Goal: Task Accomplishment & Management: Use online tool/utility

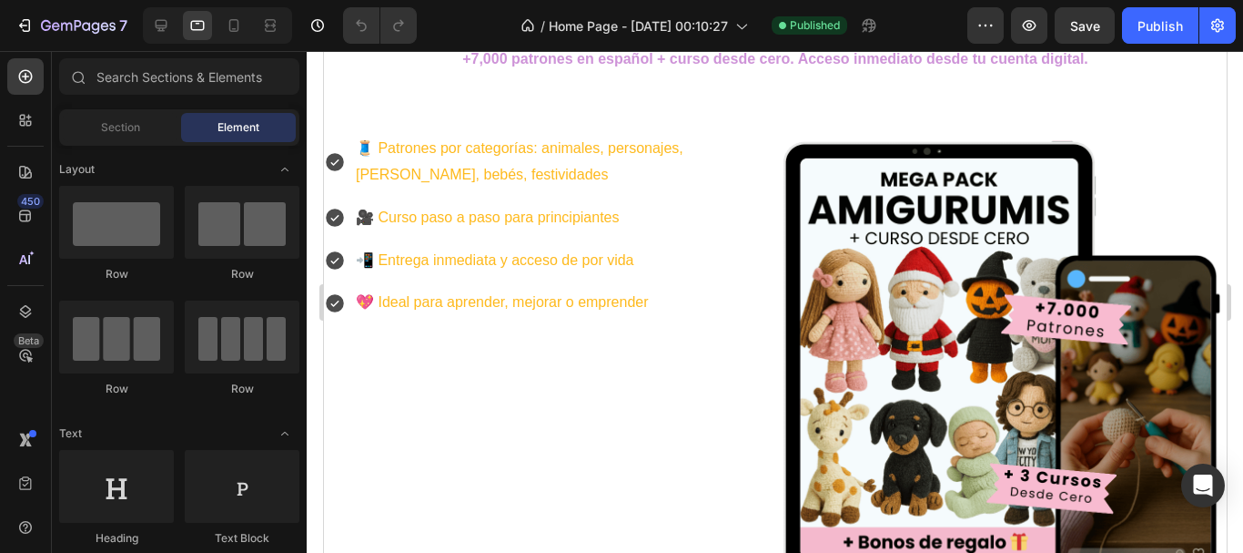
scroll to position [455, 0]
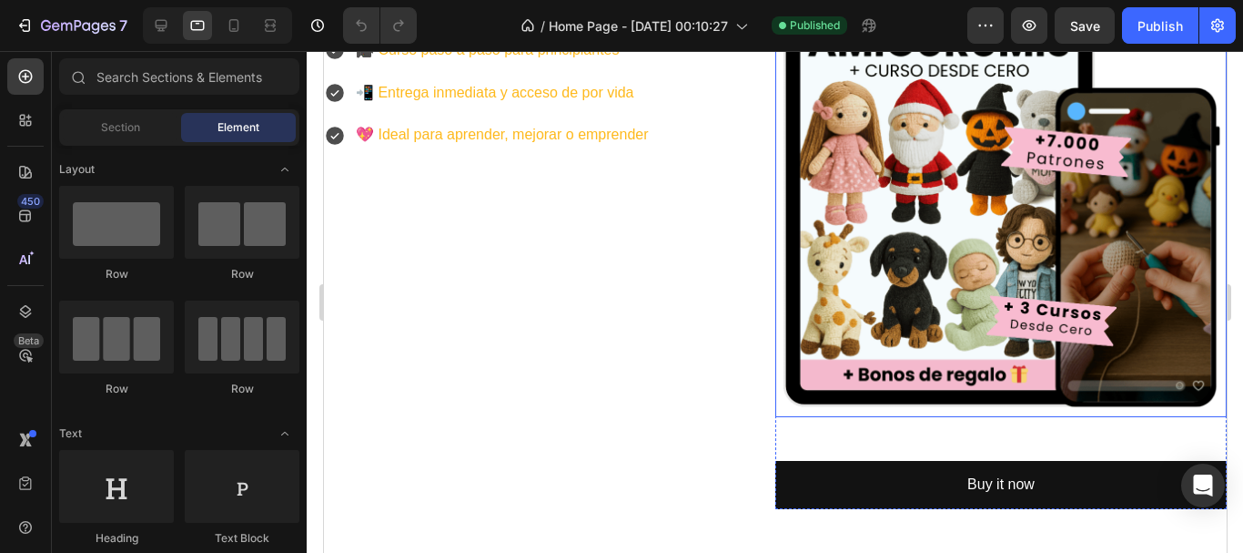
click at [908, 213] on img at bounding box center [1000, 190] width 451 height 451
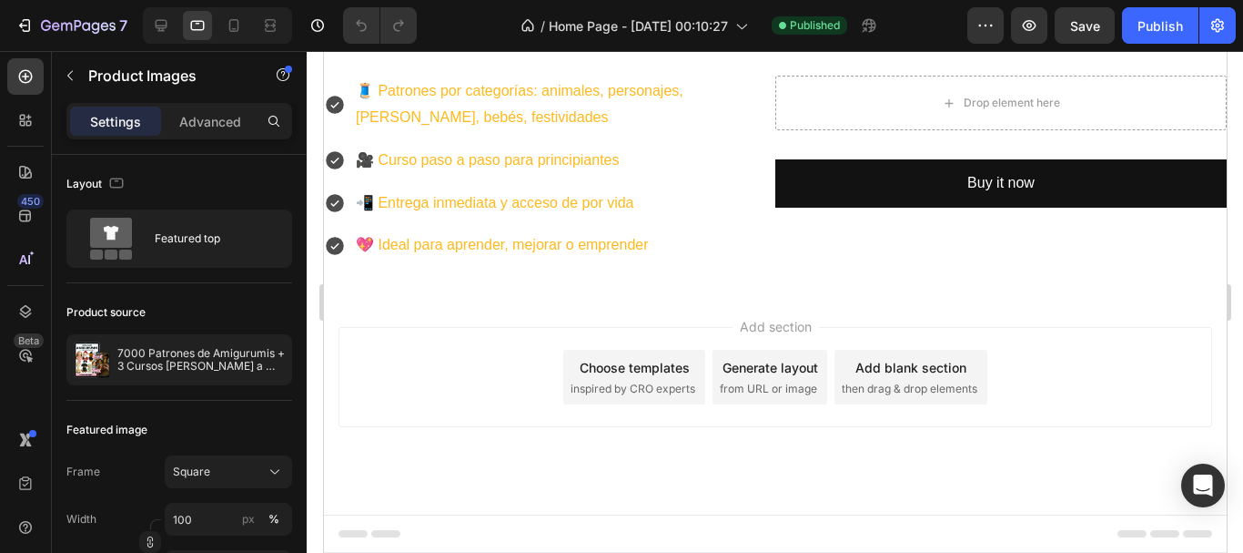
scroll to position [345, 0]
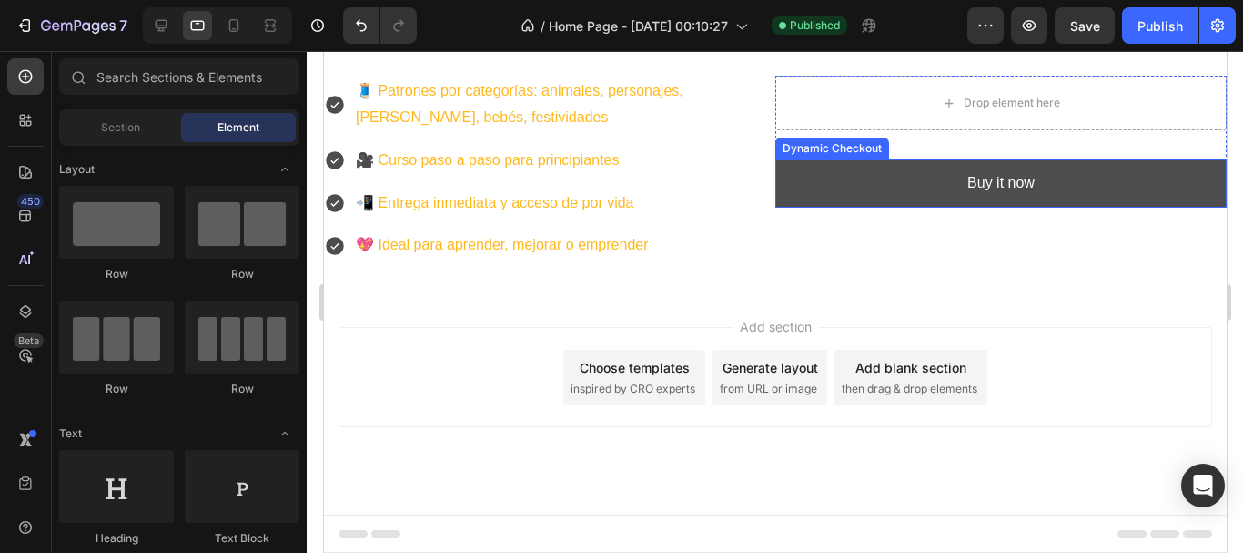
click at [871, 190] on button "Buy it now" at bounding box center [1000, 183] width 451 height 48
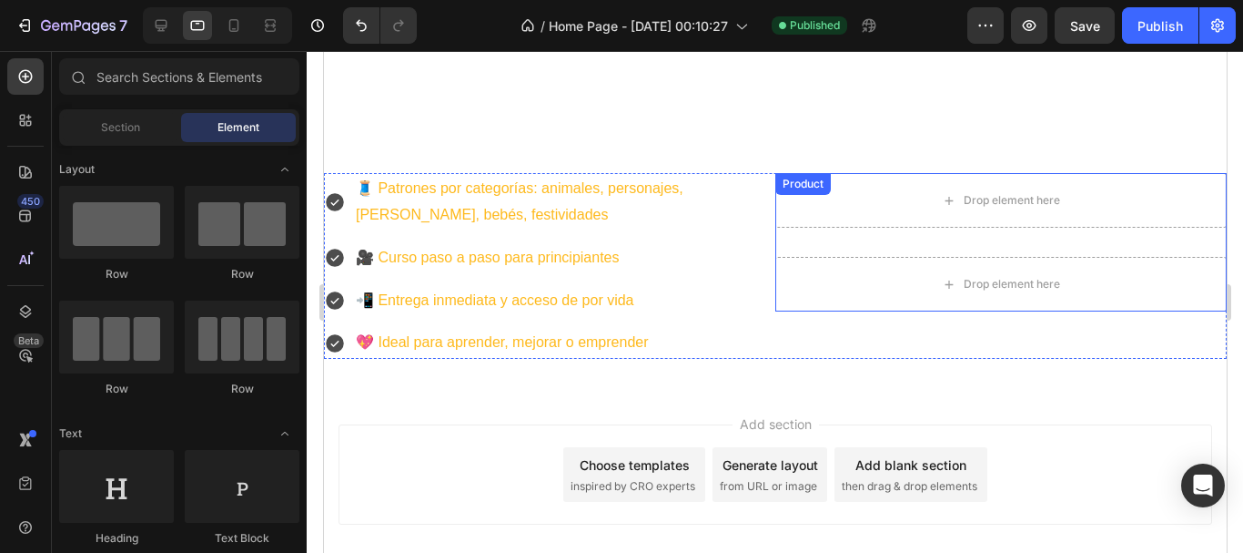
scroll to position [163, 0]
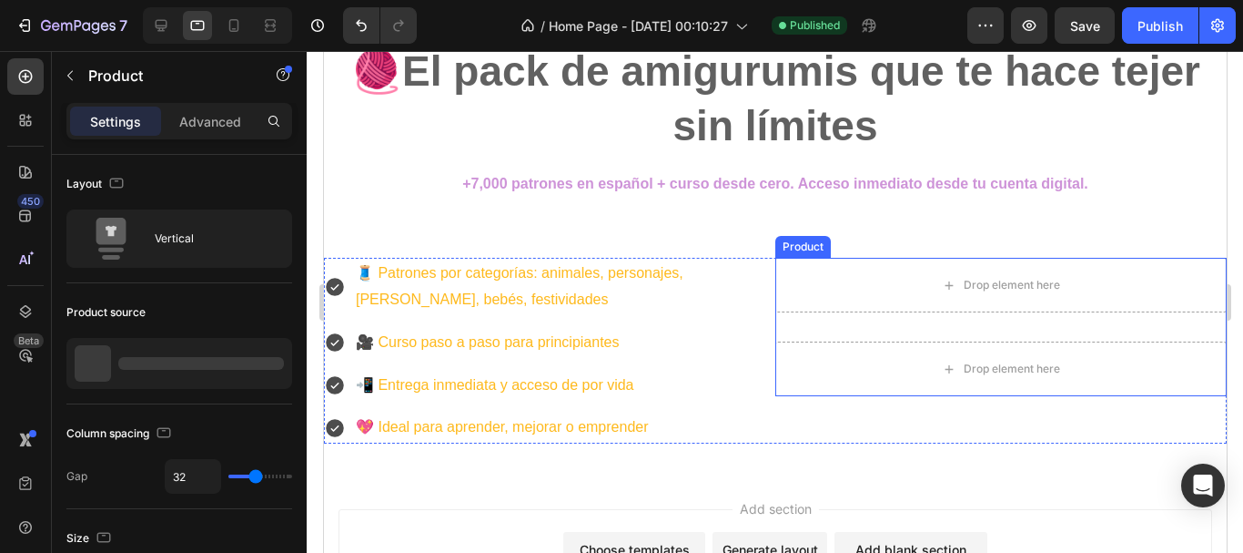
click at [787, 330] on div "Drop element here Drop element here Product" at bounding box center [1000, 327] width 451 height 138
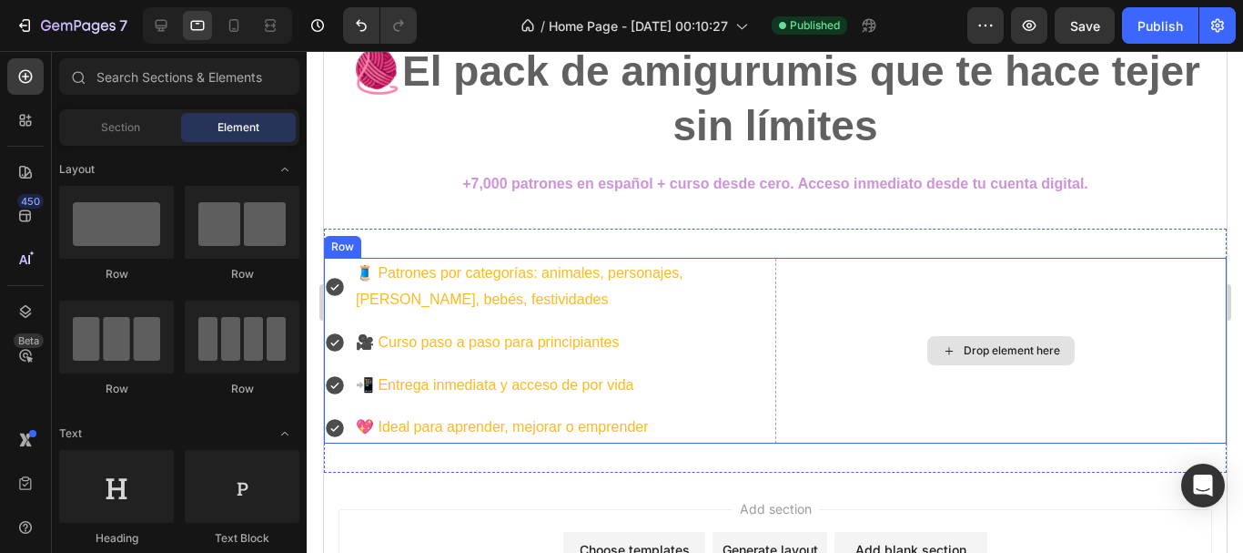
click at [983, 359] on div "Drop element here" at bounding box center [1000, 350] width 147 height 29
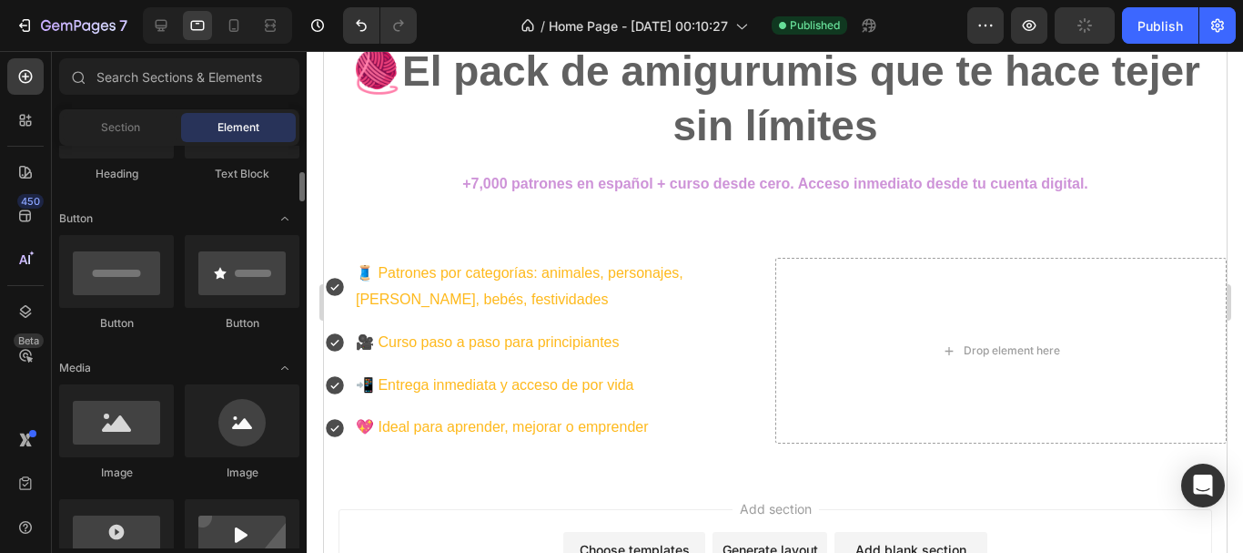
scroll to position [455, 0]
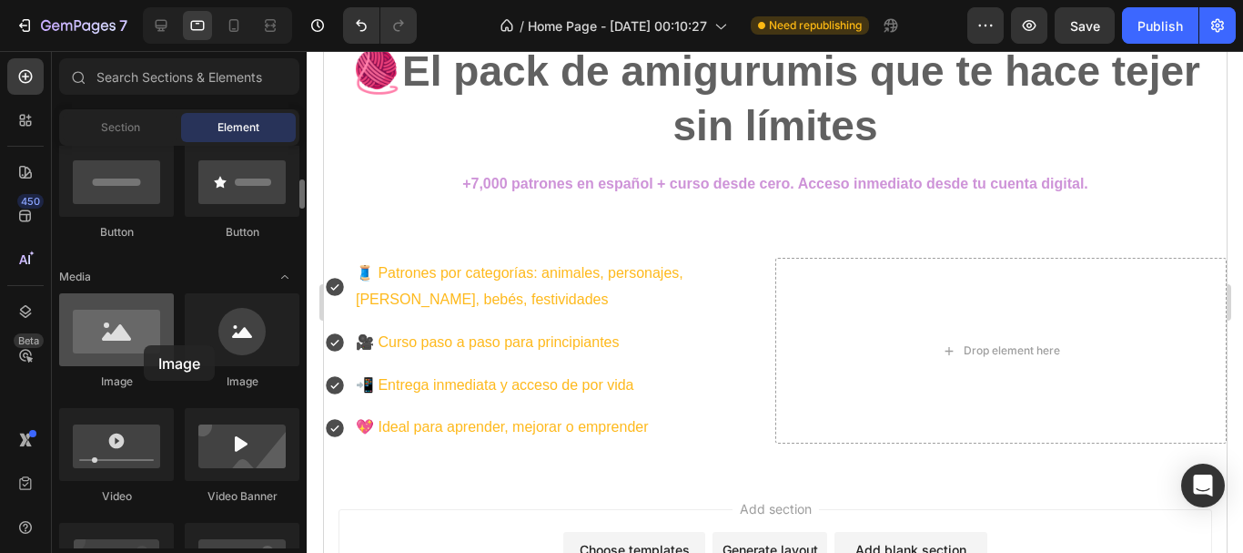
click at [144, 345] on div at bounding box center [116, 329] width 115 height 73
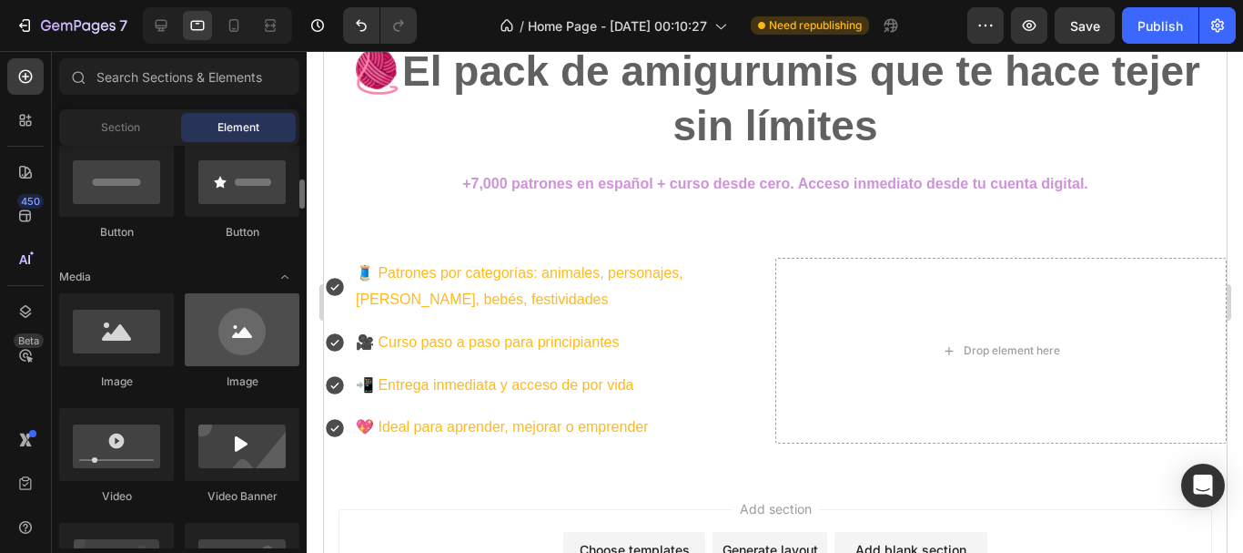
click at [121, 324] on div at bounding box center [116, 329] width 115 height 73
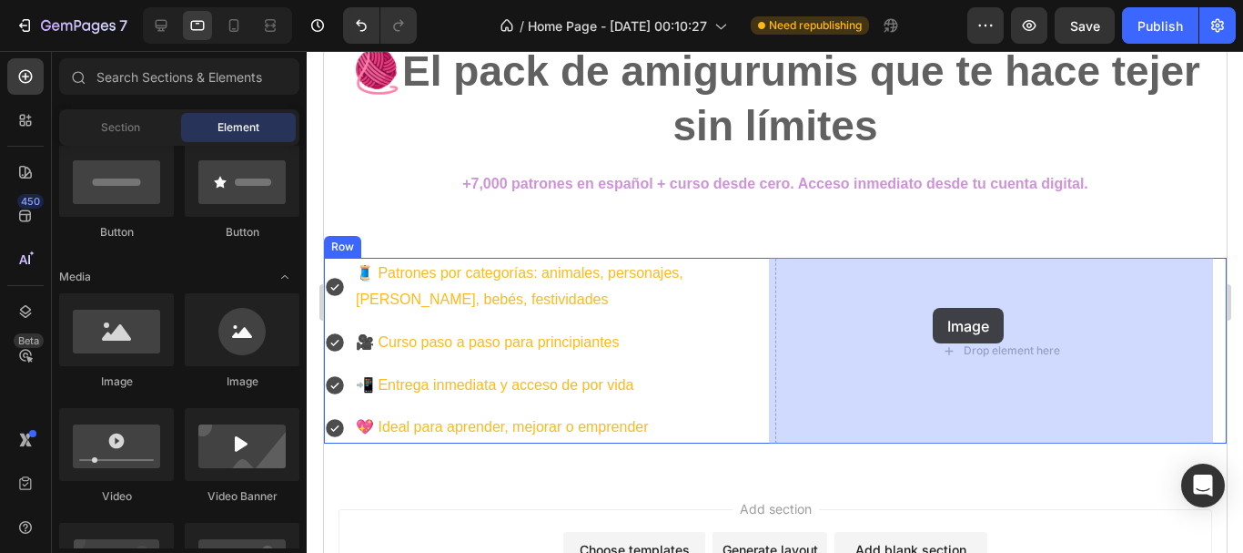
drag, startPoint x: 549, startPoint y: 370, endPoint x: 932, endPoint y: 308, distance: 388.3
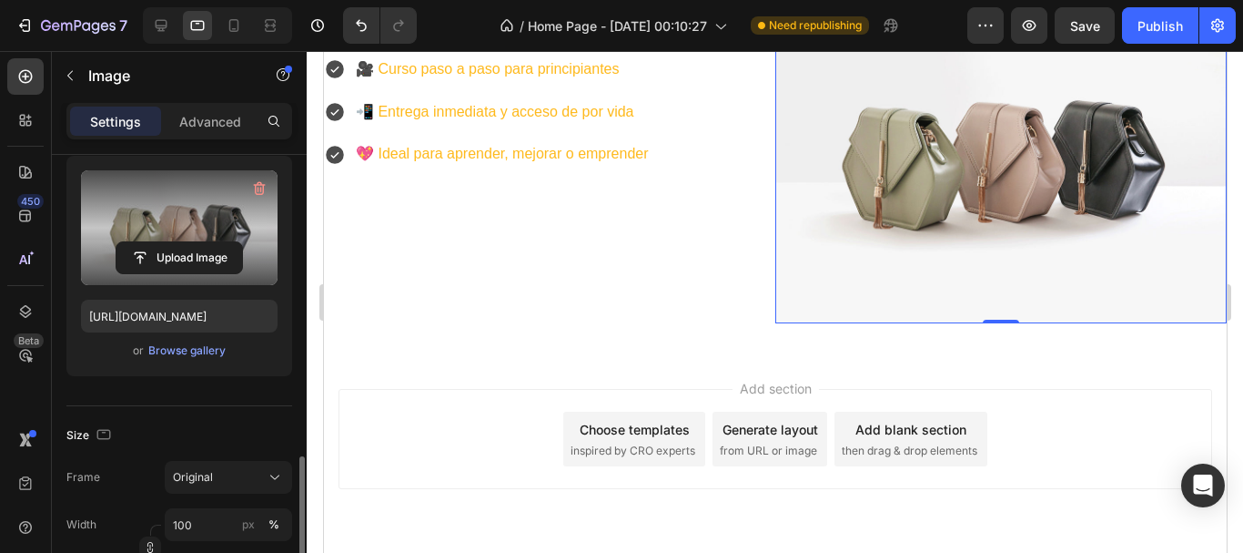
scroll to position [364, 0]
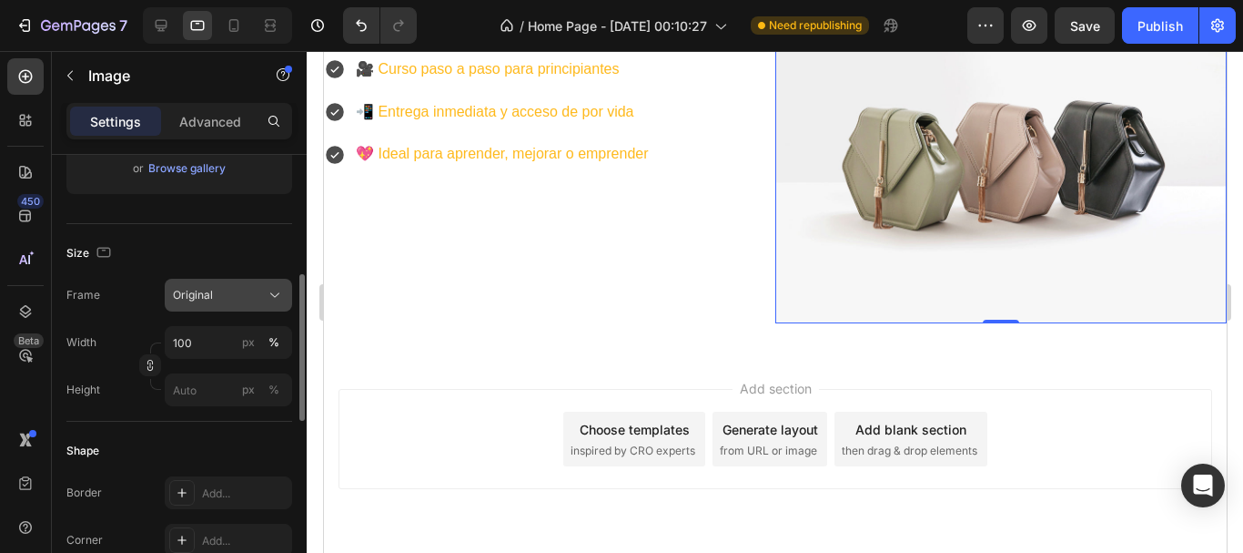
click at [275, 292] on icon at bounding box center [275, 295] width 18 height 18
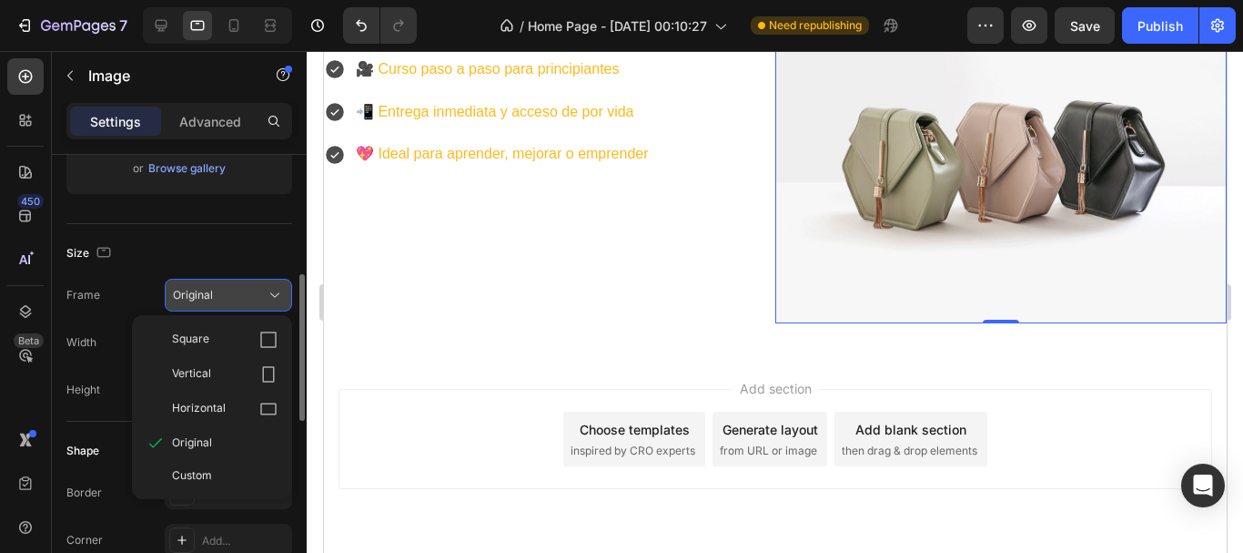
click at [275, 292] on icon at bounding box center [275, 295] width 18 height 18
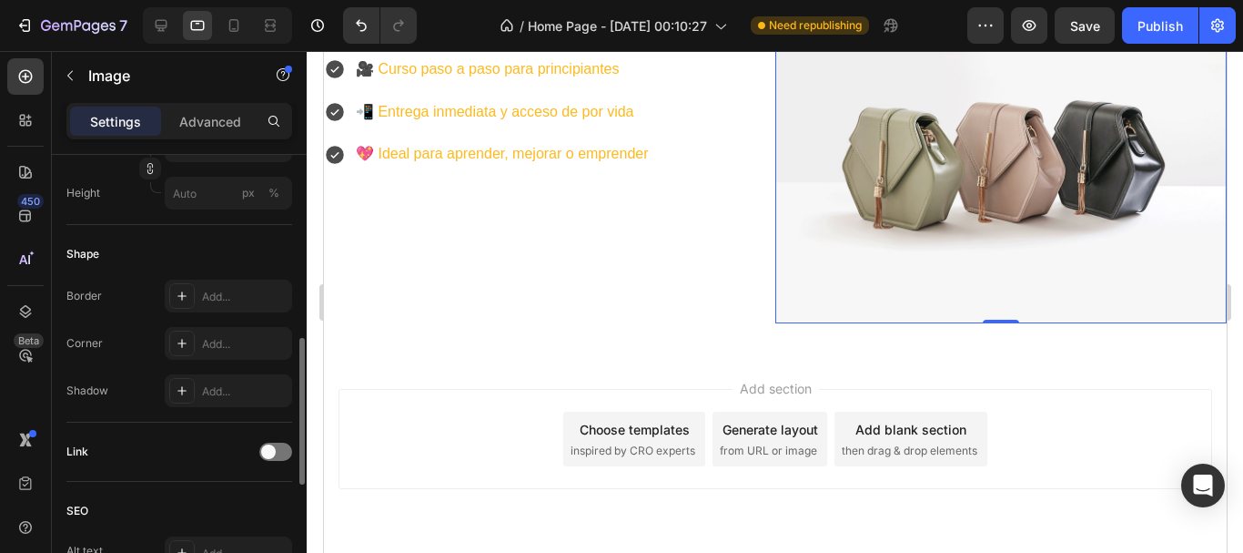
scroll to position [379, 0]
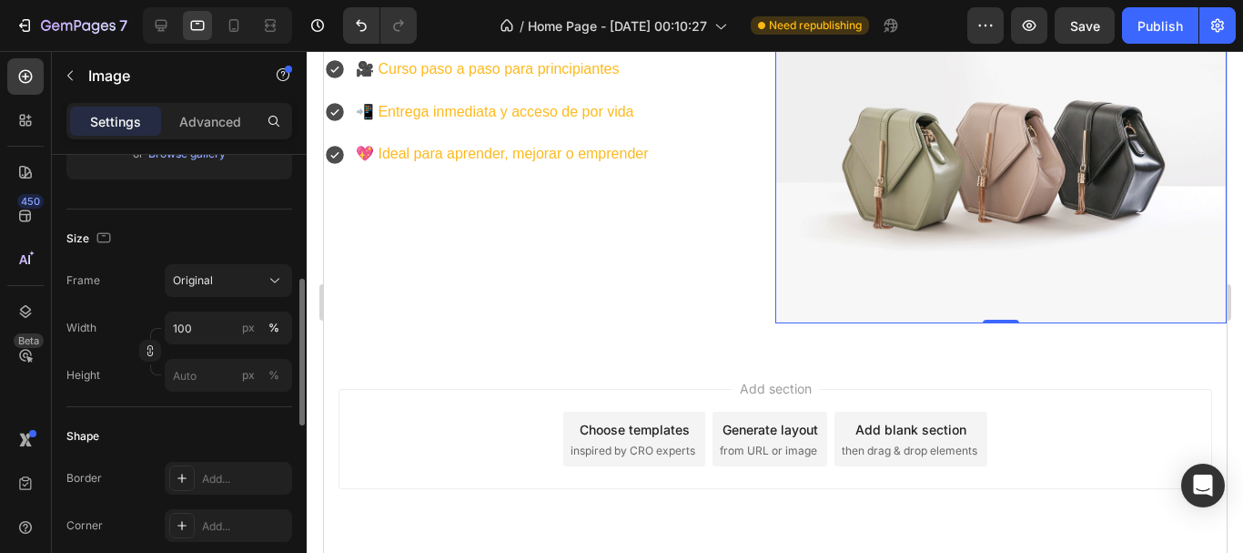
click at [241, 215] on div "Size Frame Original Width 100 px % Height px %" at bounding box center [179, 308] width 226 height 198
click at [212, 115] on p "Advanced" at bounding box center [210, 121] width 62 height 19
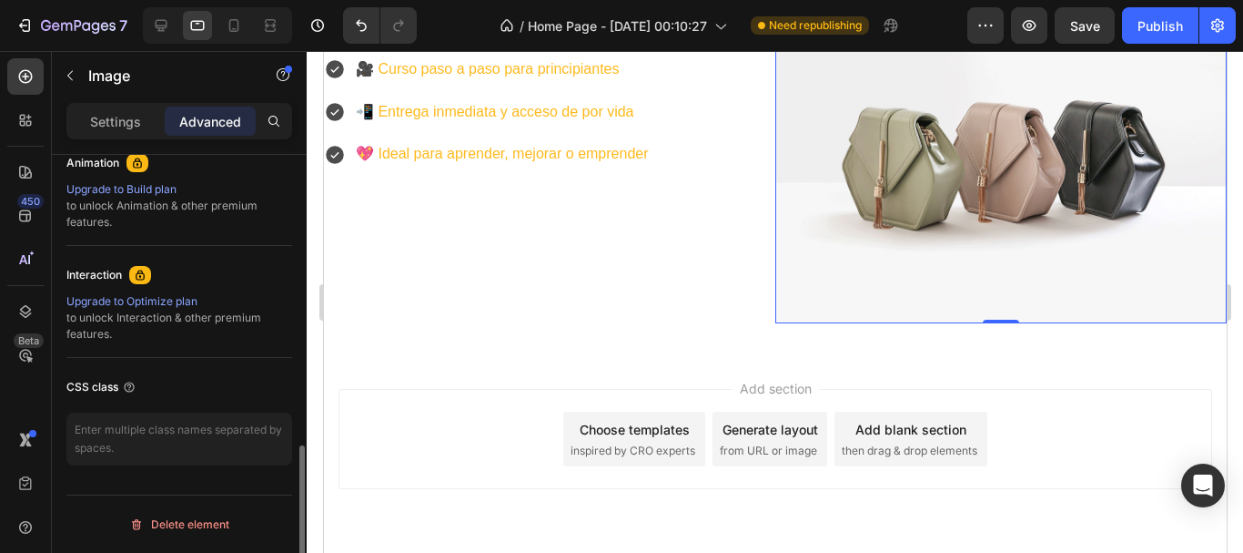
scroll to position [86, 0]
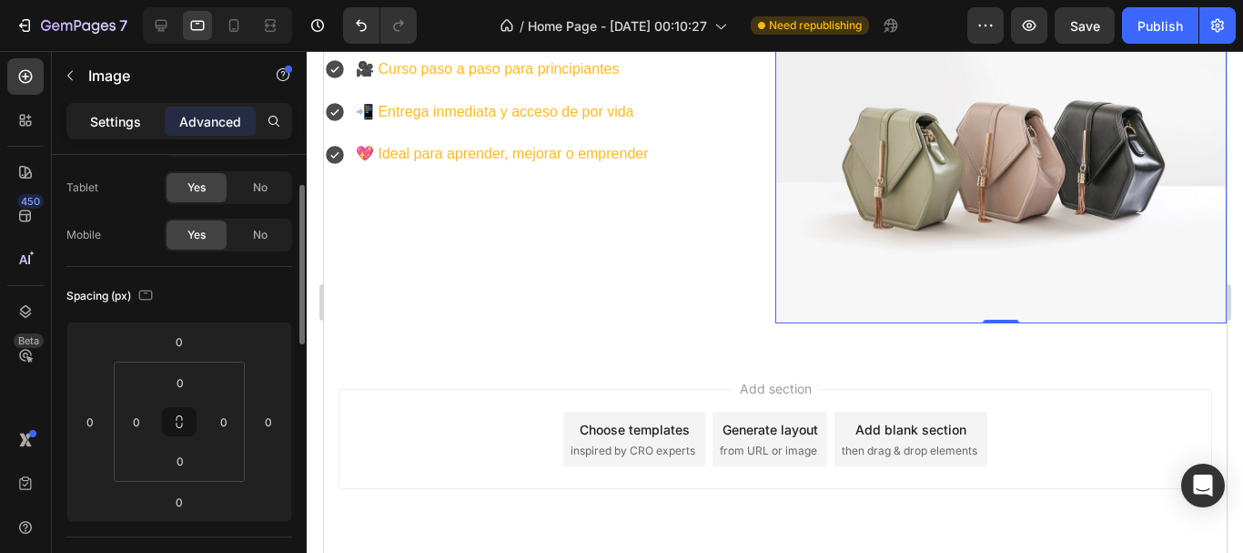
click at [125, 115] on p "Settings" at bounding box center [115, 121] width 51 height 19
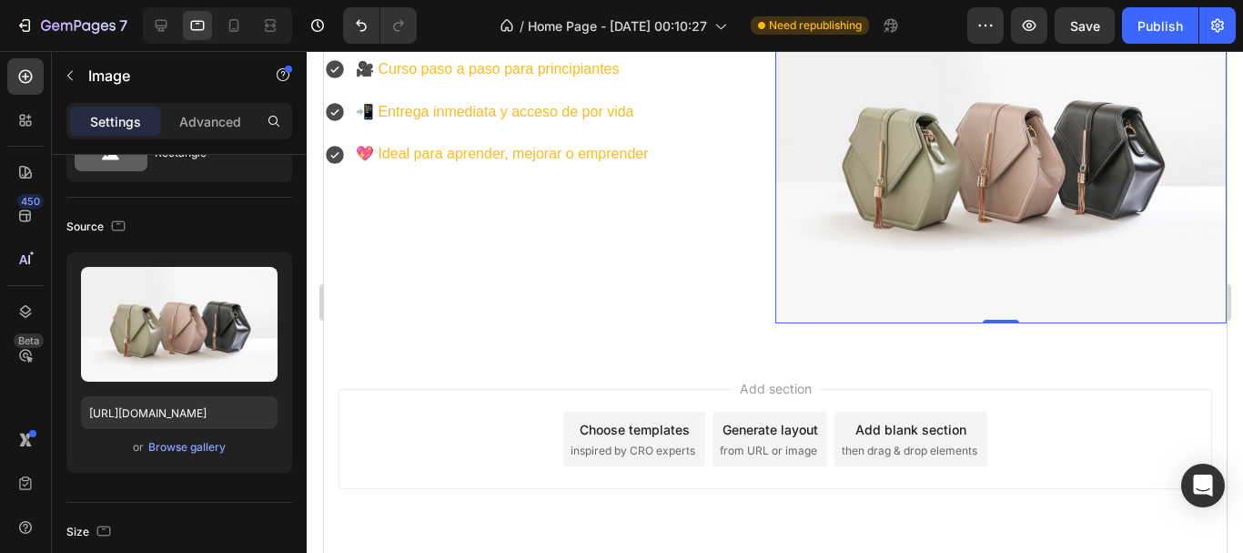
click at [1094, 167] on img at bounding box center [1000, 154] width 451 height 339
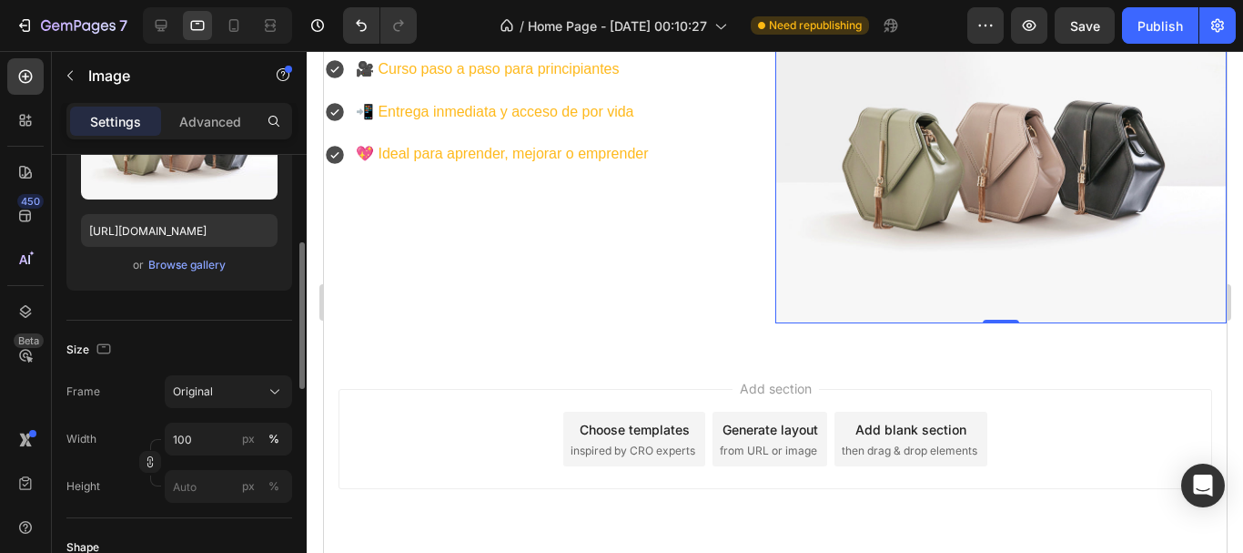
scroll to position [450, 0]
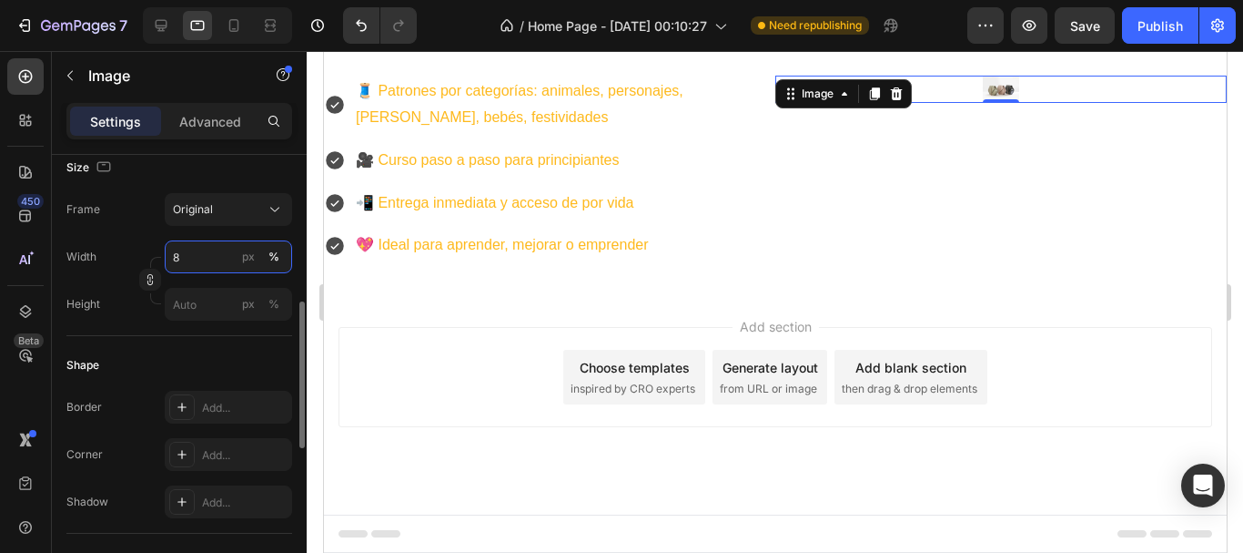
type input "89"
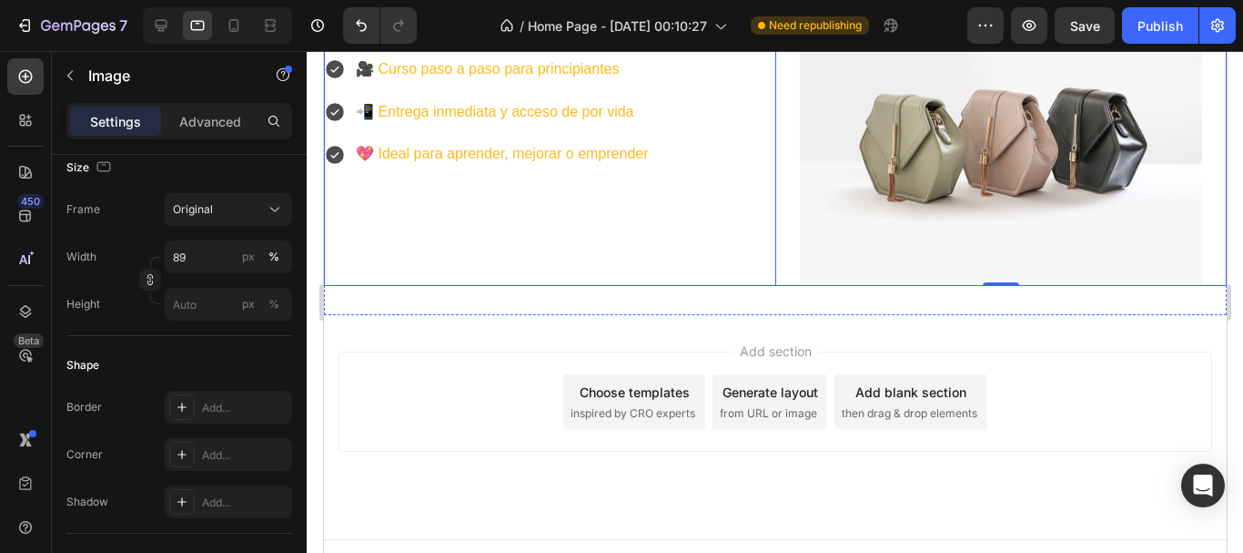
click at [380, 263] on div "🧵 Patrones por categorías: animales, personajes, kawaii, bebés, festividades 🎥 …" at bounding box center [548, 135] width 451 height 301
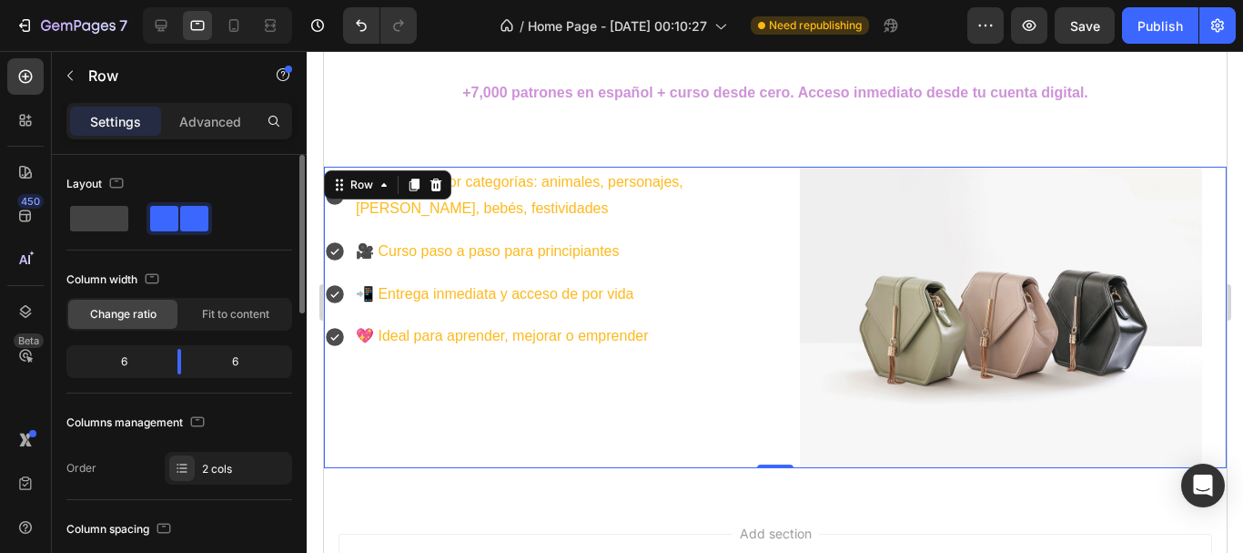
scroll to position [182, 0]
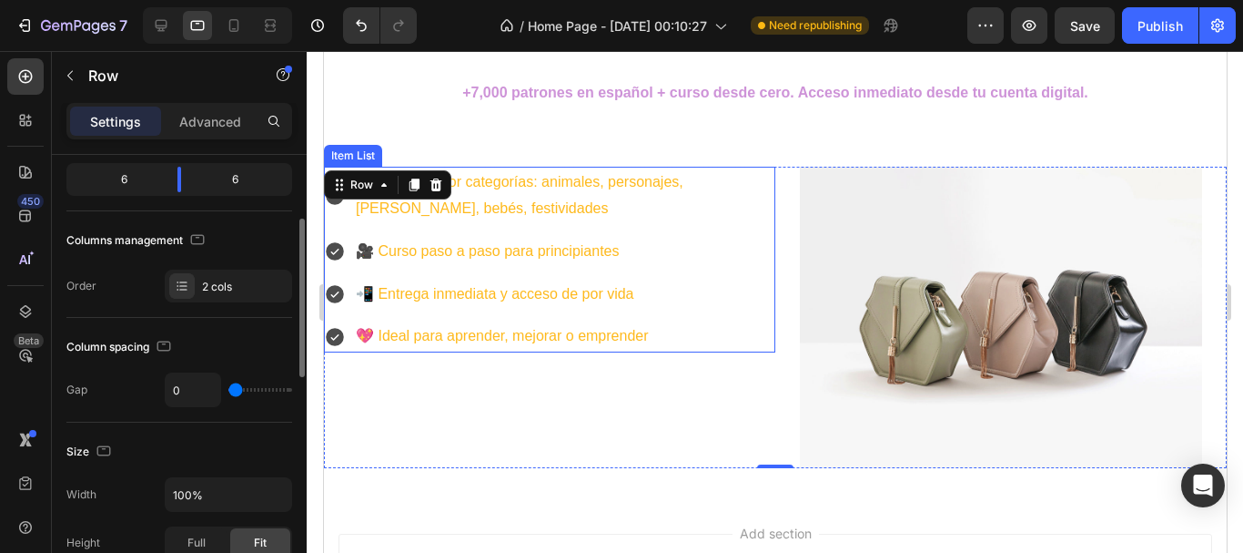
click at [924, 321] on img at bounding box center [999, 317] width 401 height 301
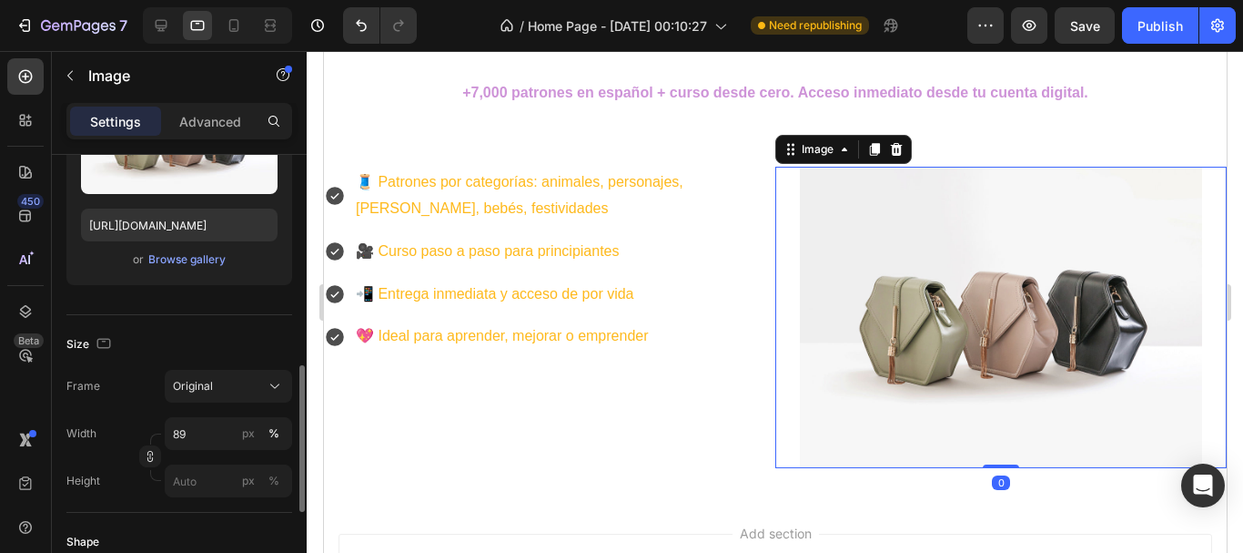
scroll to position [364, 0]
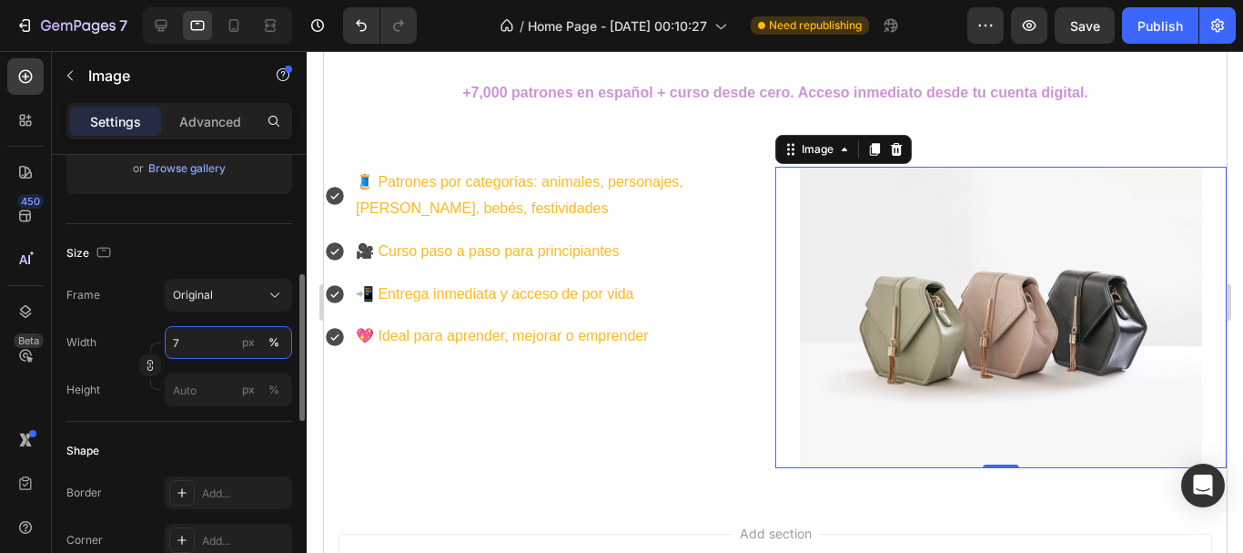
type input "70"
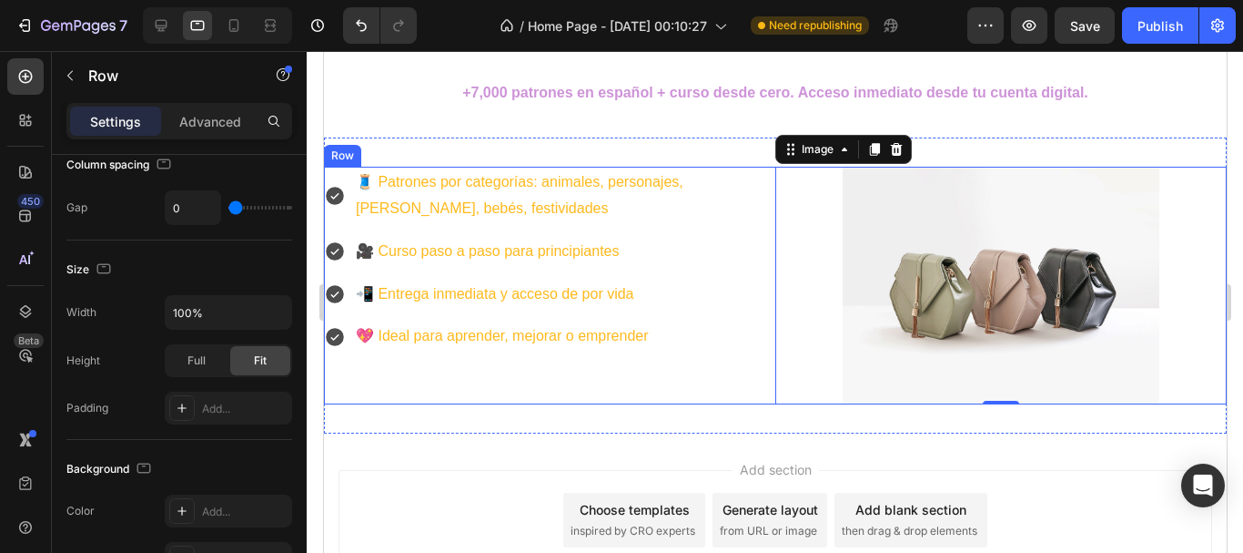
click at [554, 391] on div "🧵 Patrones por categorías: animales, personajes, kawaii, bebés, festividades 🎥 …" at bounding box center [548, 285] width 451 height 237
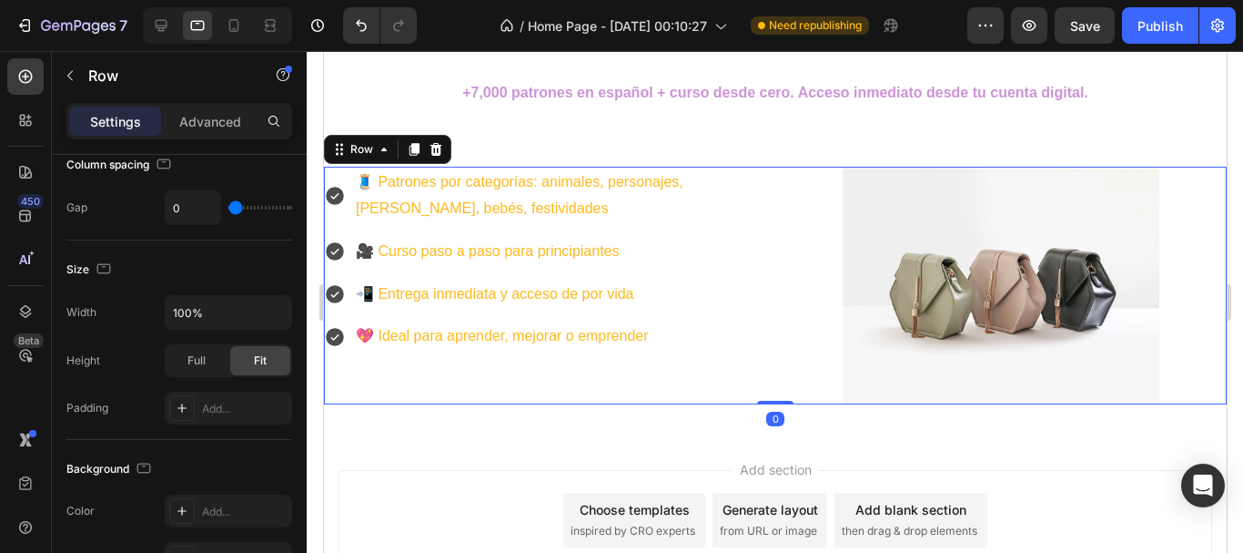
scroll to position [0, 0]
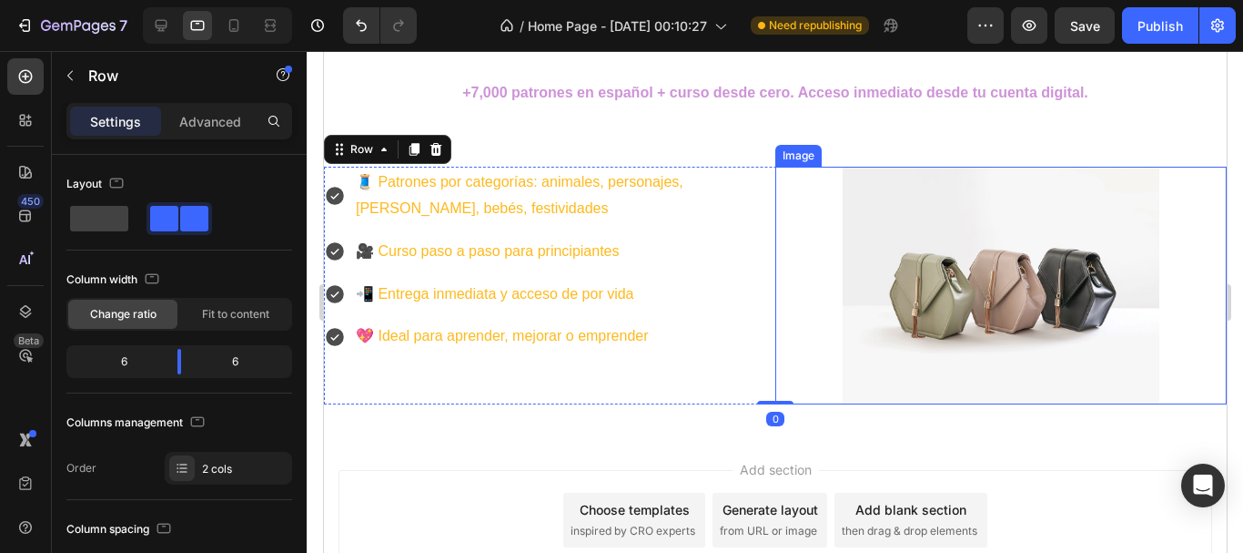
click at [859, 274] on img at bounding box center [1000, 285] width 316 height 237
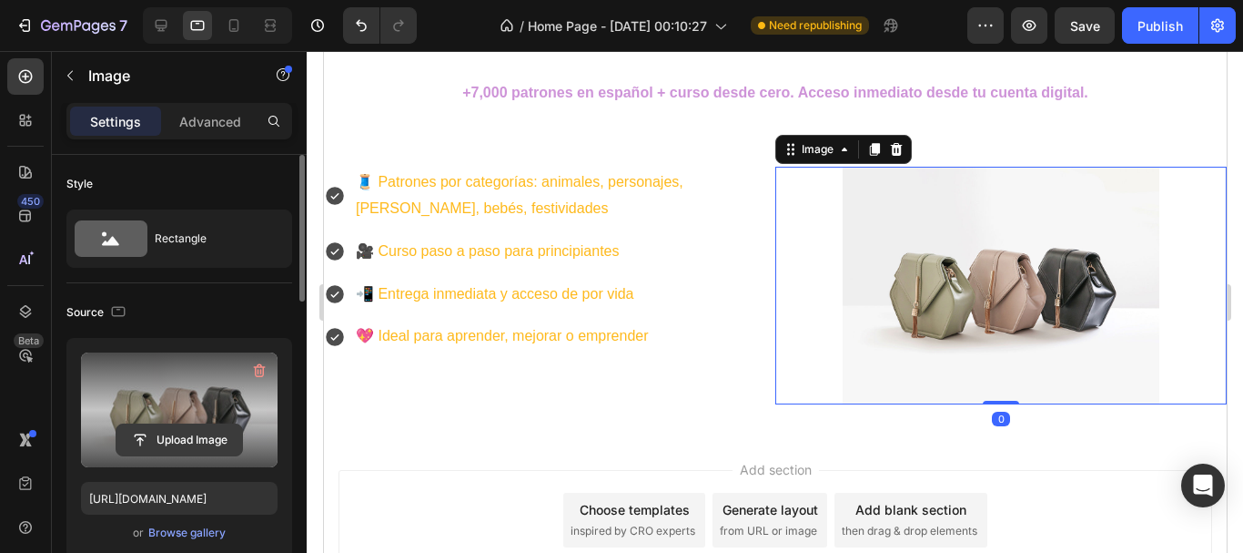
click at [168, 436] on input "file" at bounding box center [180, 439] width 126 height 31
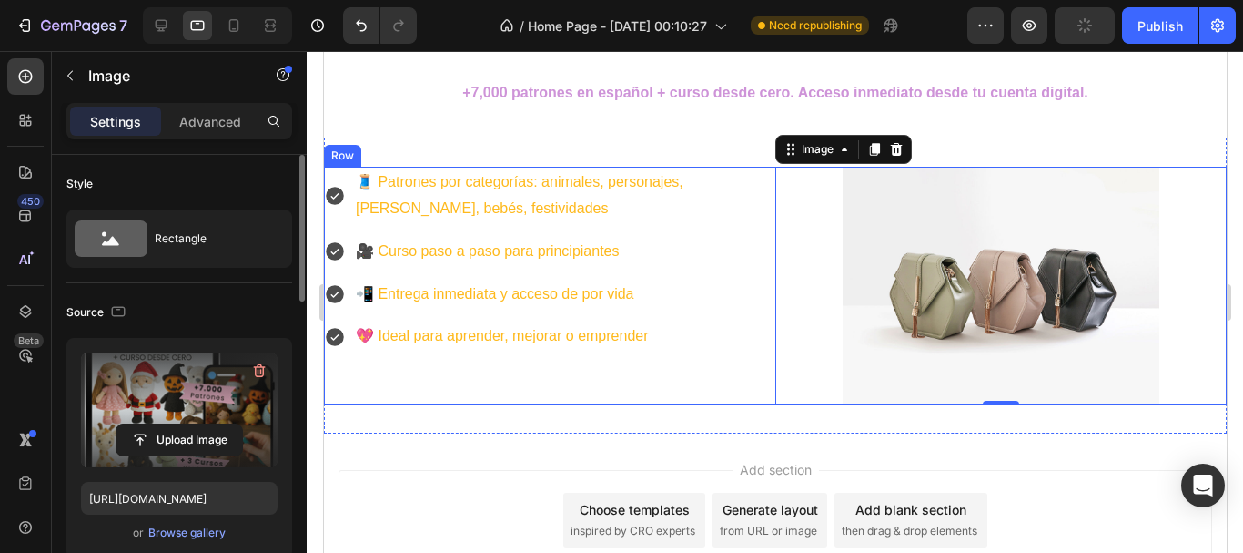
type input "https://cdn.shopify.com/s/files/1/0785/8756/0176/files/gempages_581711809250067…"
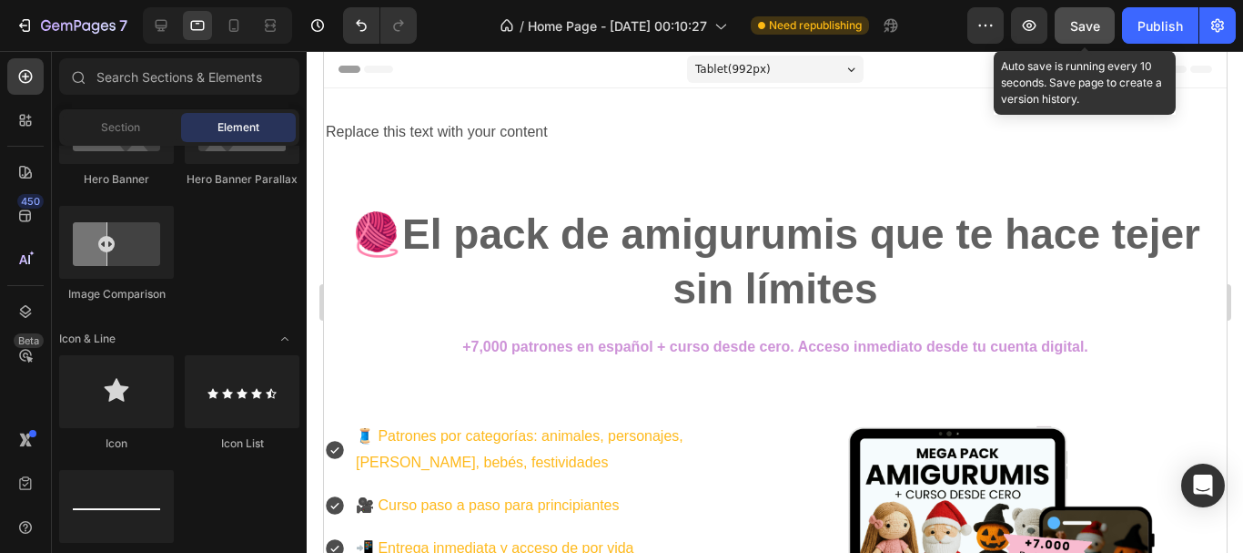
click at [1094, 29] on span "Save" at bounding box center [1085, 25] width 30 height 15
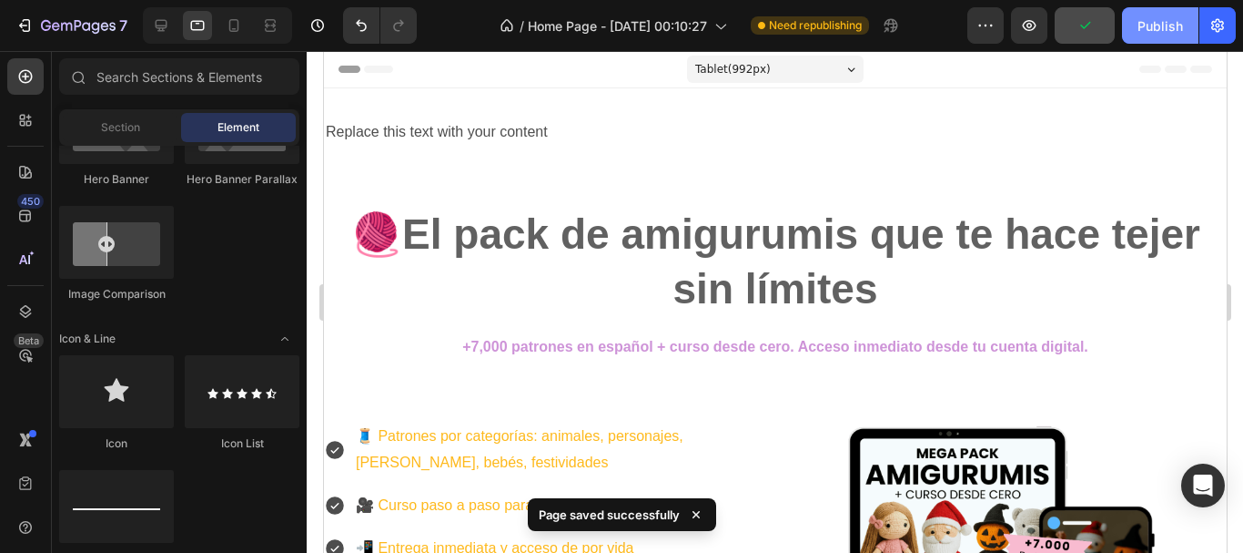
click at [1137, 30] on button "Publish" at bounding box center [1160, 25] width 76 height 36
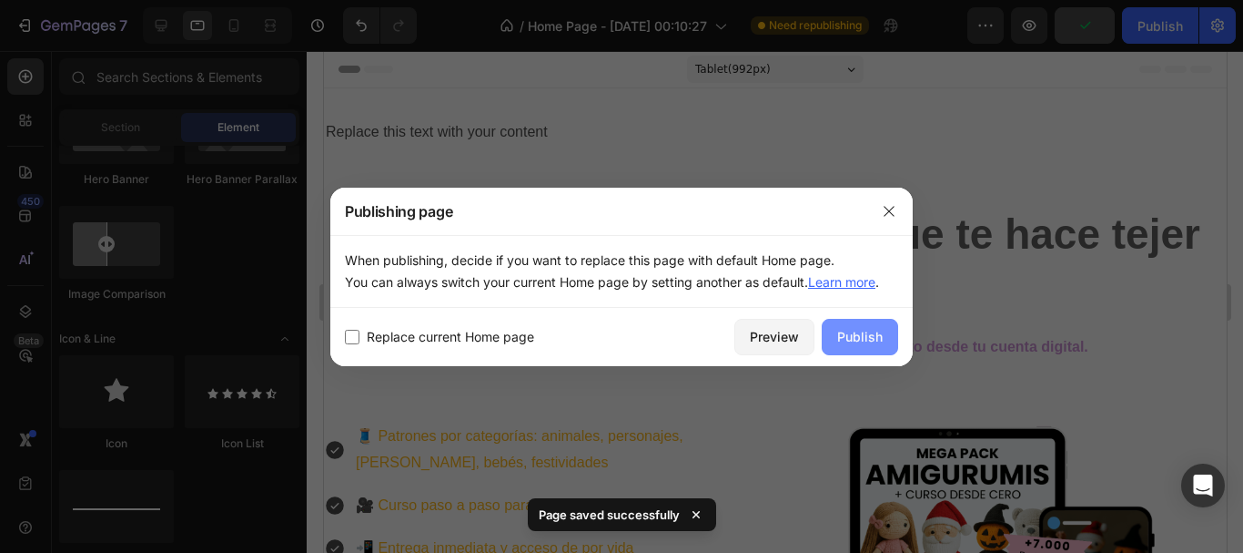
click at [850, 330] on div "Publish" at bounding box center [860, 336] width 46 height 19
click at [850, 330] on button "Publish" at bounding box center [860, 337] width 76 height 36
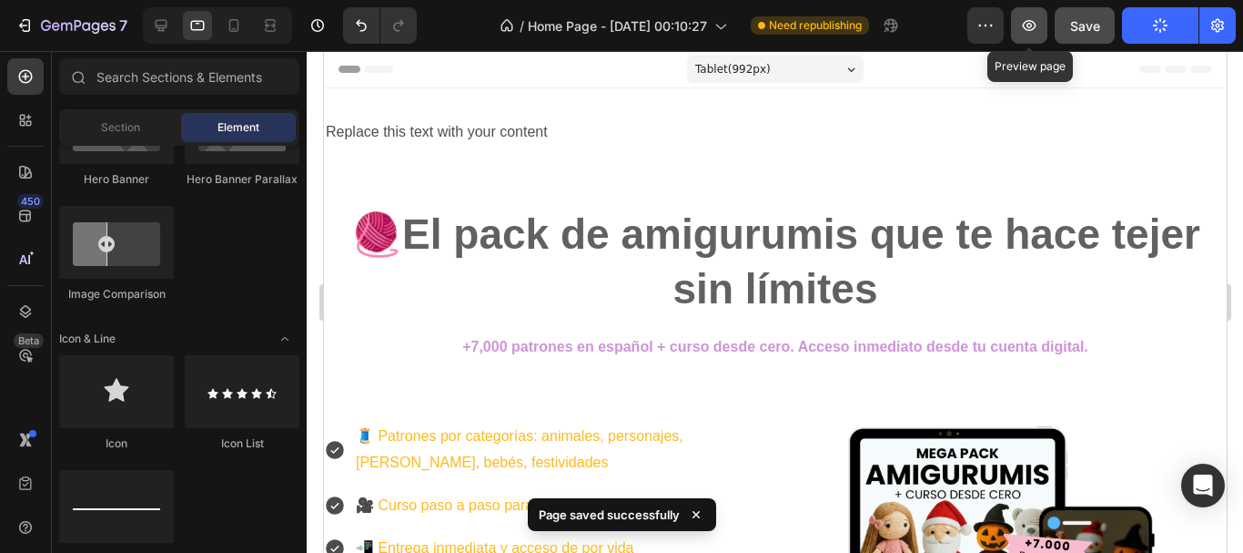
click at [1025, 38] on button "button" at bounding box center [1029, 25] width 36 height 36
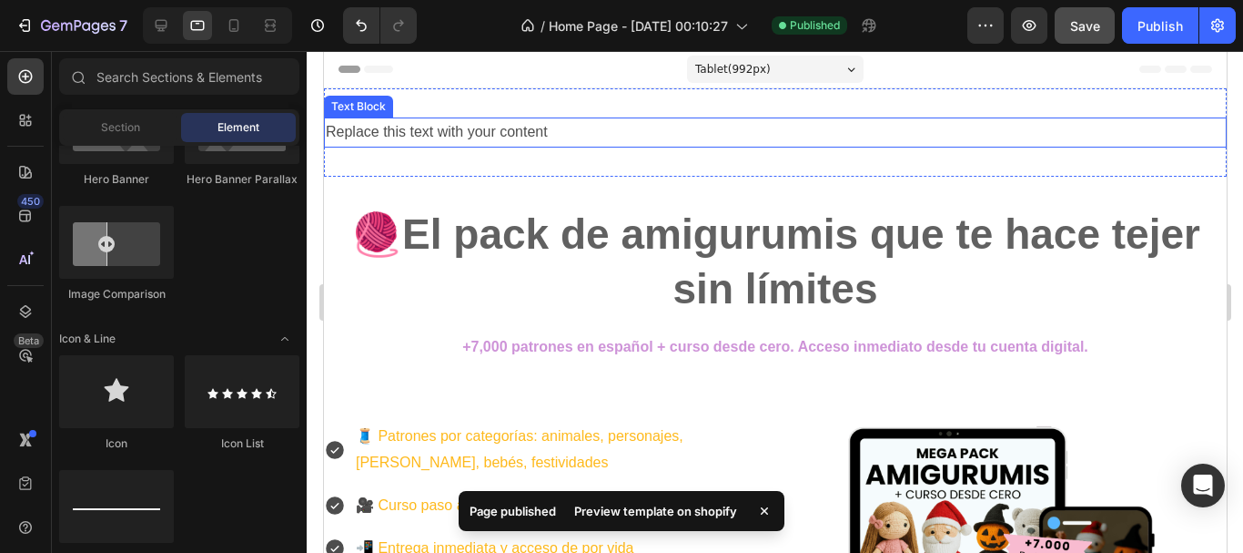
click at [592, 123] on div "Replace this text with your content" at bounding box center [774, 132] width 903 height 30
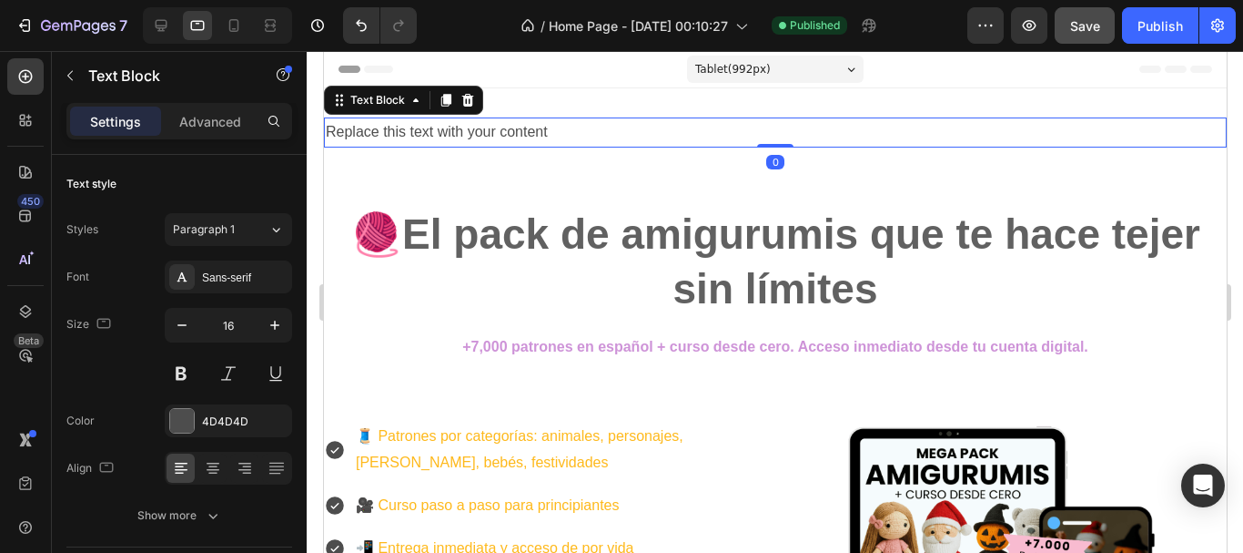
click at [746, 70] on span "Tablet ( 992 px)" at bounding box center [733, 69] width 76 height 18
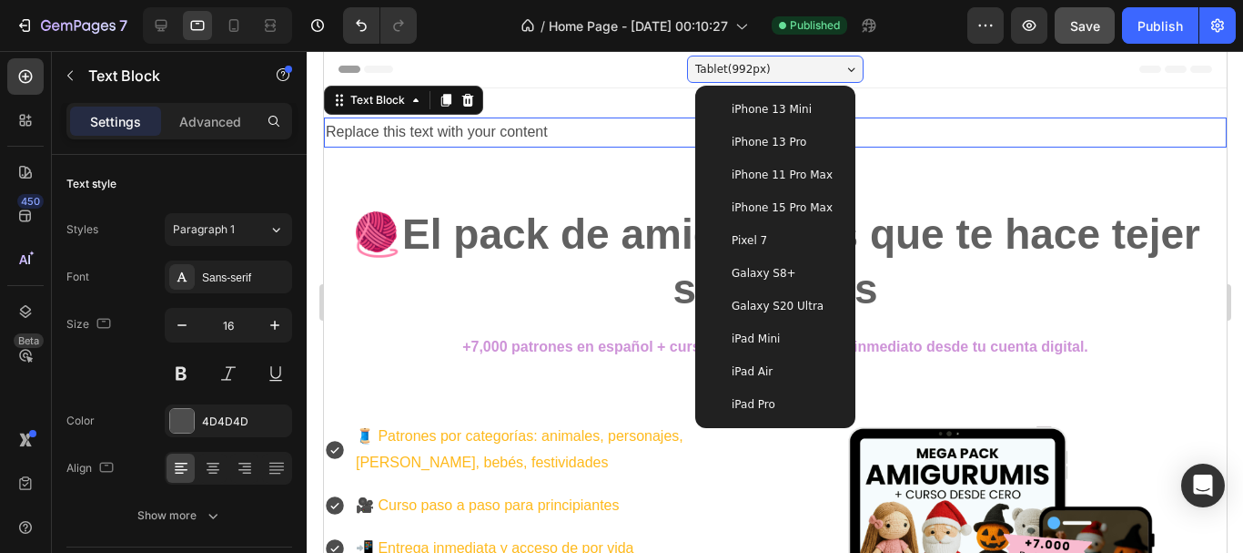
click at [746, 70] on span "Tablet ( 992 px)" at bounding box center [733, 69] width 76 height 18
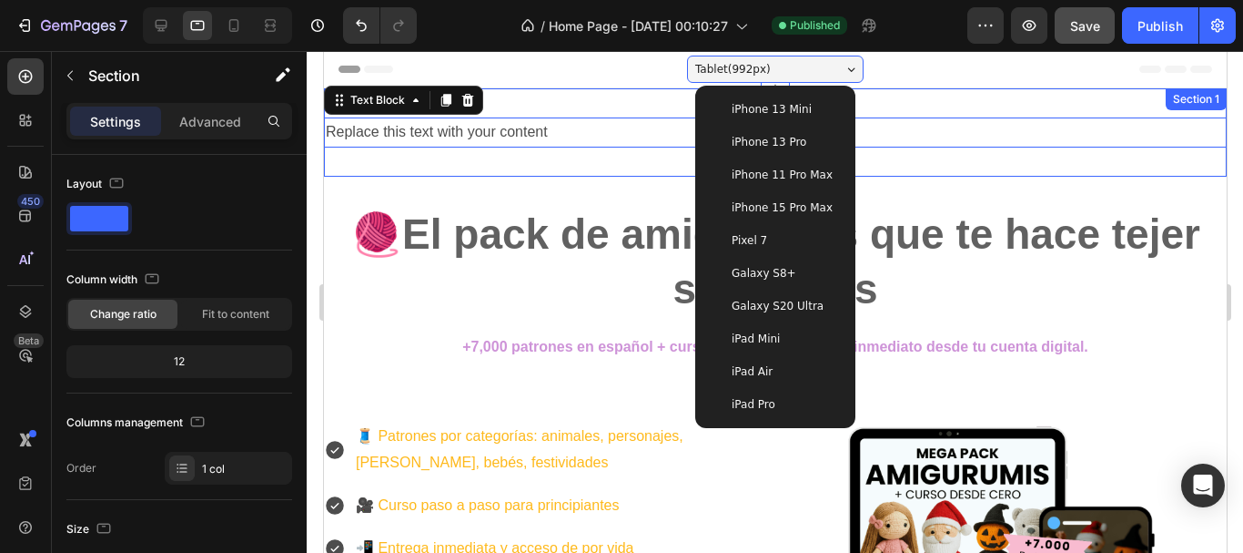
click at [661, 116] on div "Replace this text with your content Text Block 0 Section 1" at bounding box center [774, 132] width 903 height 88
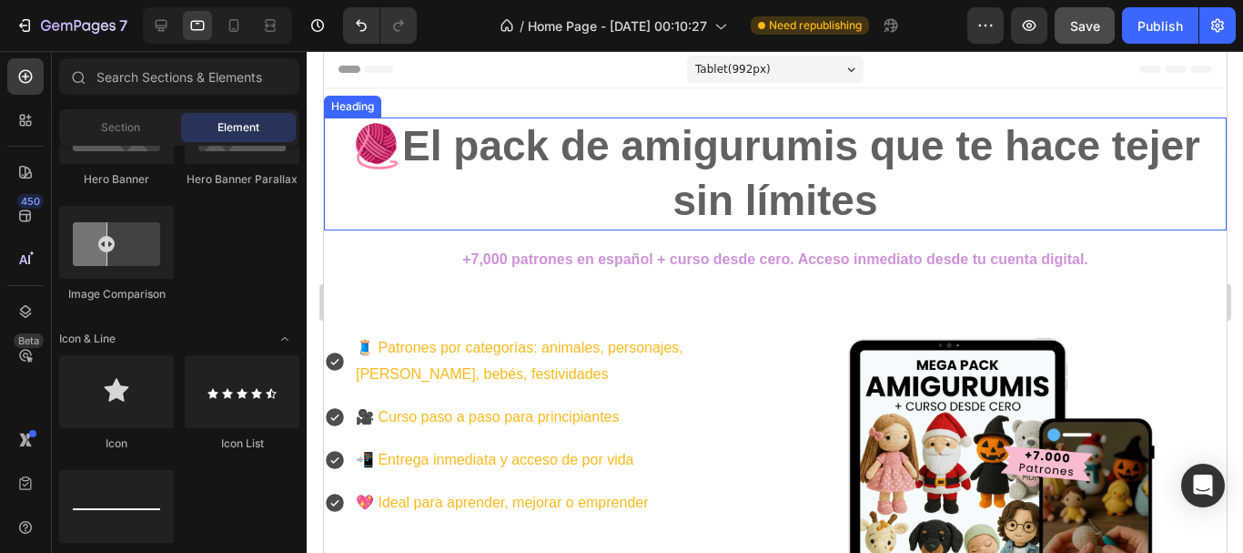
click at [759, 198] on h2 "🧶El pack de amigurumis que te hace tejer sin límites" at bounding box center [774, 173] width 903 height 113
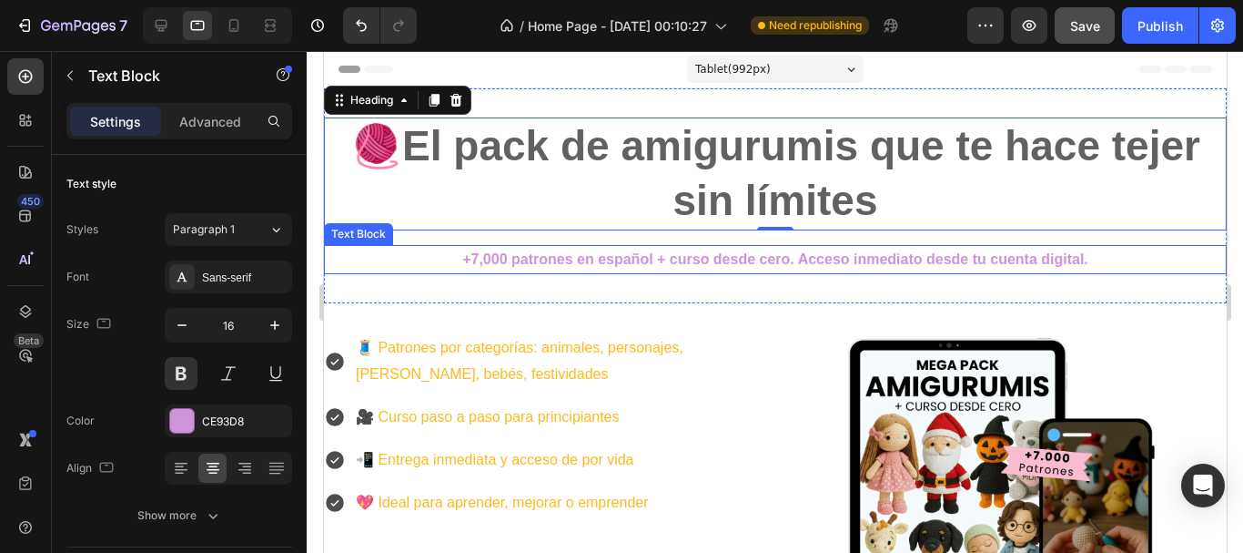
click at [630, 248] on p "+7,000 patrones en español + curso desde cero. Acceso inmediato desde tu cuenta…" at bounding box center [774, 260] width 899 height 26
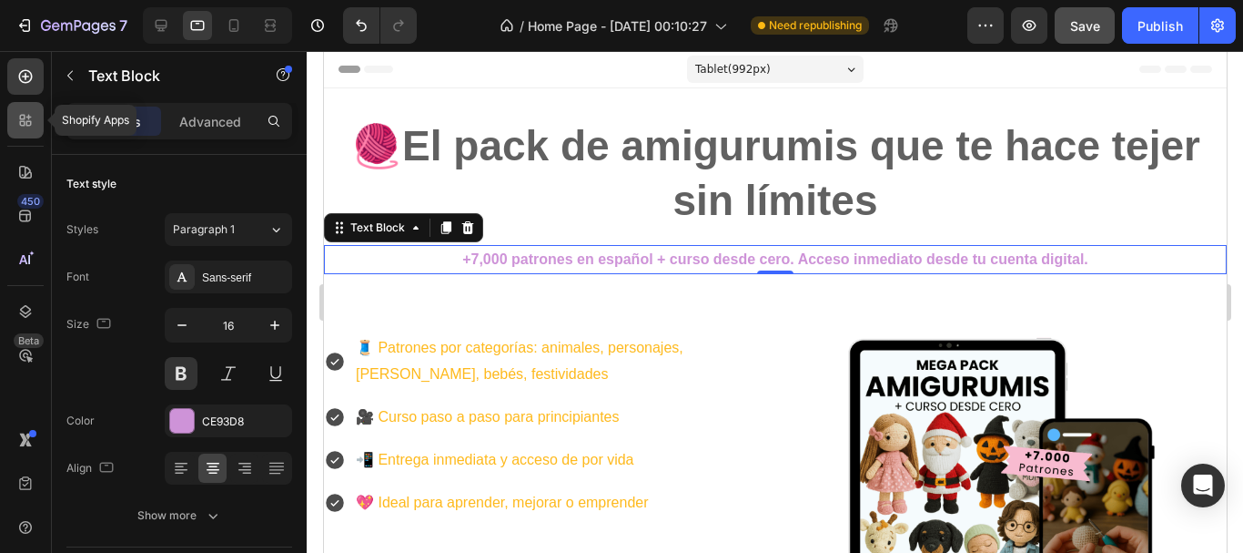
click at [30, 119] on icon at bounding box center [25, 120] width 18 height 18
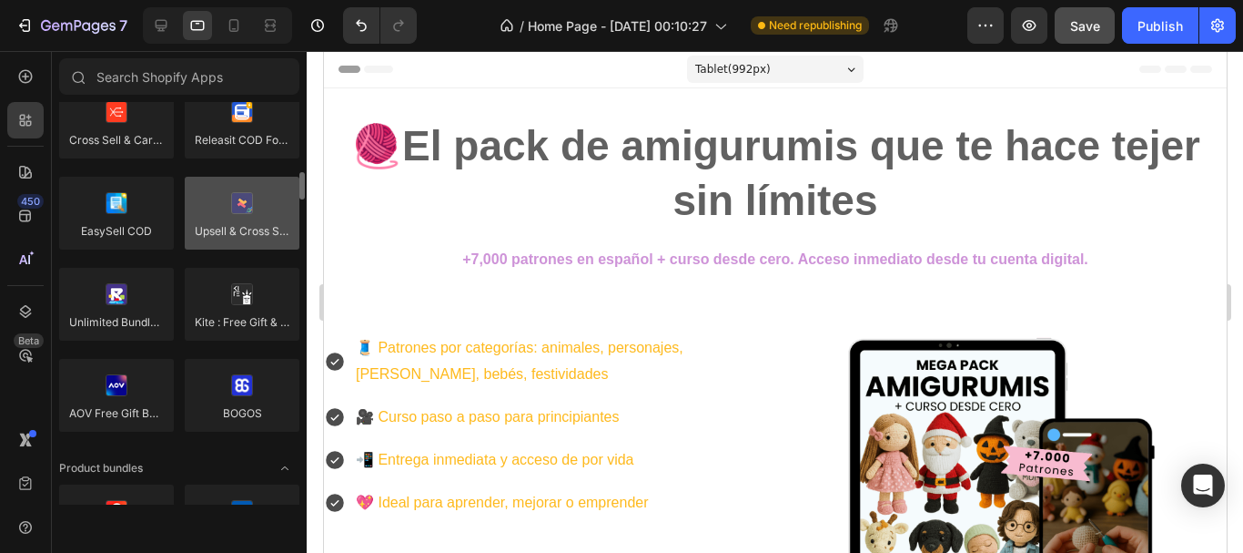
scroll to position [1821, 0]
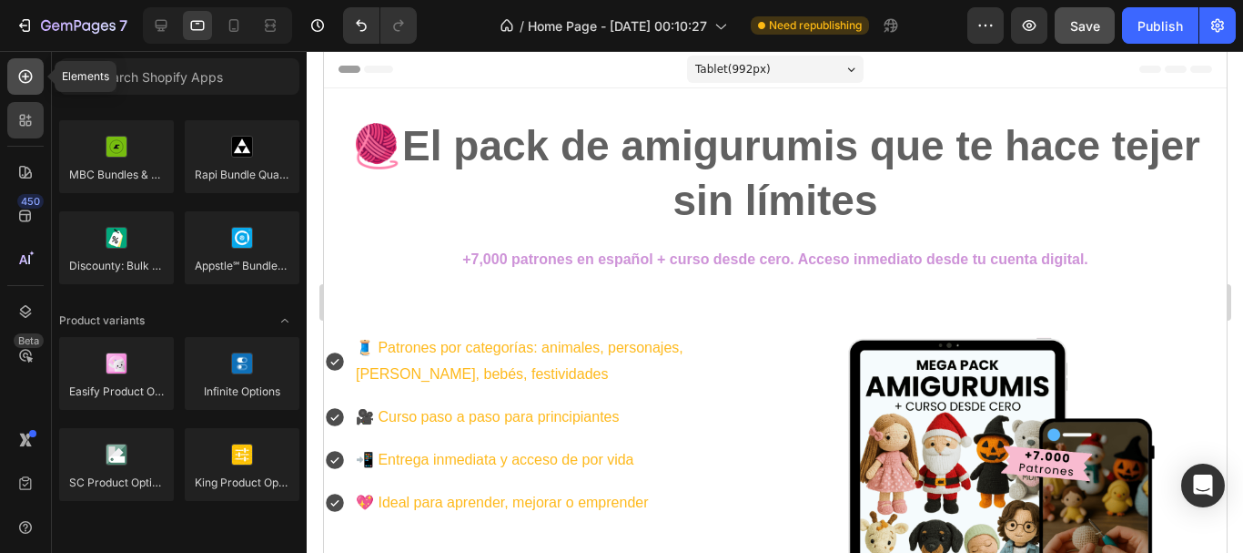
click at [34, 76] on icon at bounding box center [25, 76] width 18 height 18
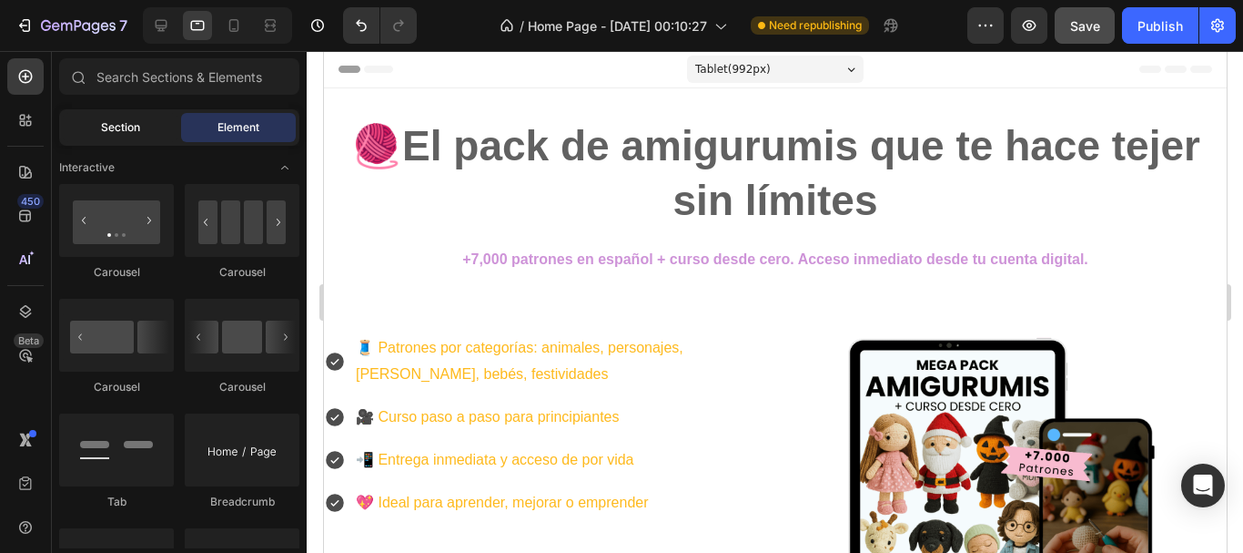
click at [164, 117] on div "Section" at bounding box center [120, 127] width 115 height 29
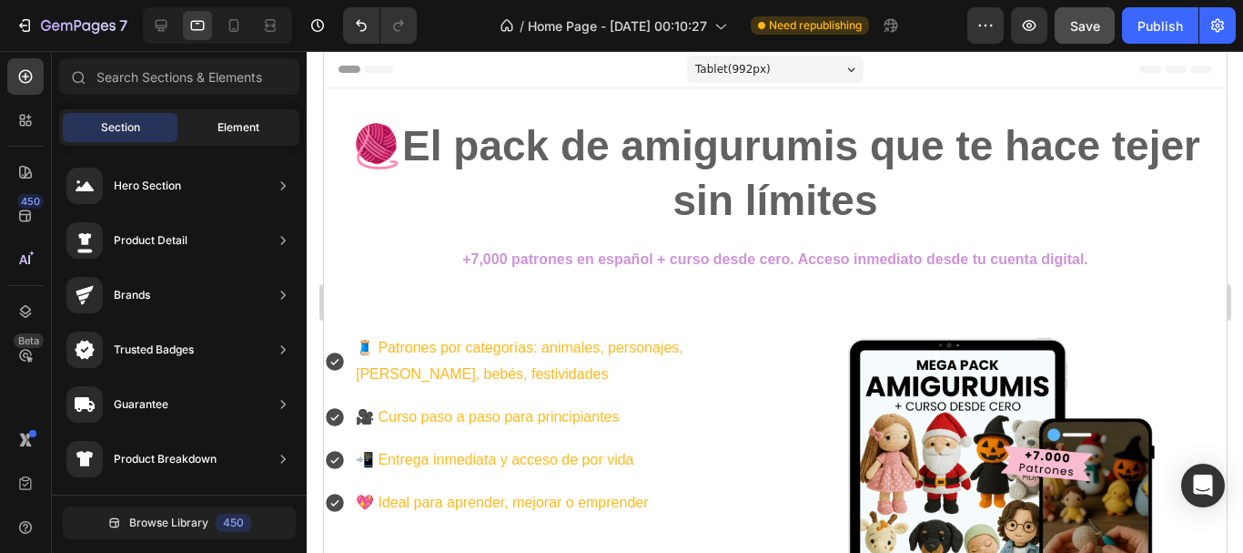
click at [248, 120] on span "Element" at bounding box center [239, 127] width 42 height 16
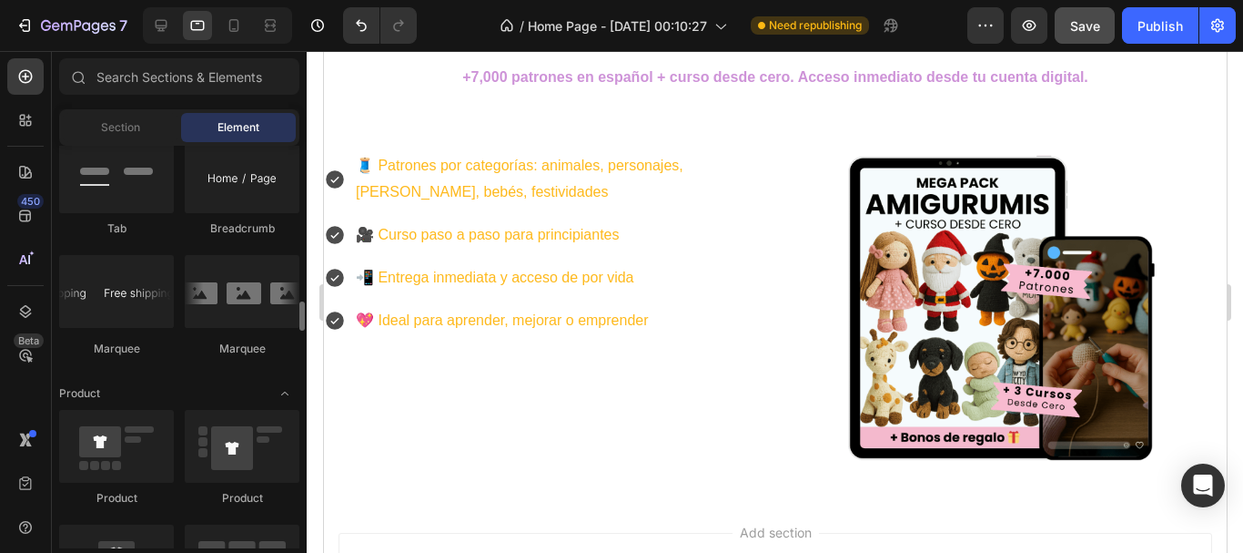
scroll to position [2185, 0]
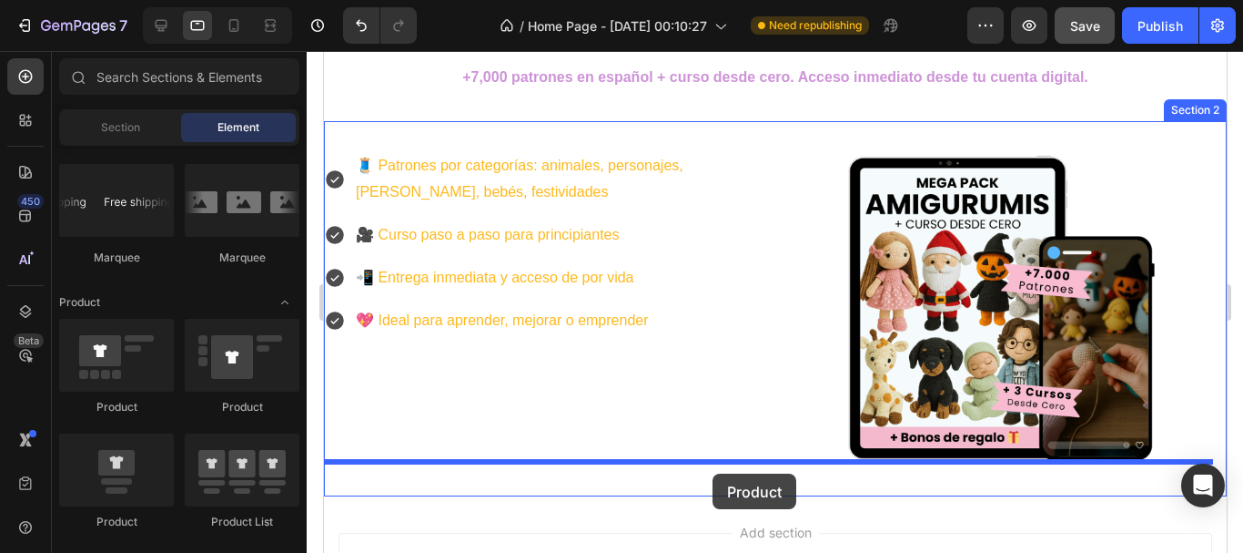
drag, startPoint x: 453, startPoint y: 528, endPoint x: 712, endPoint y: 473, distance: 264.2
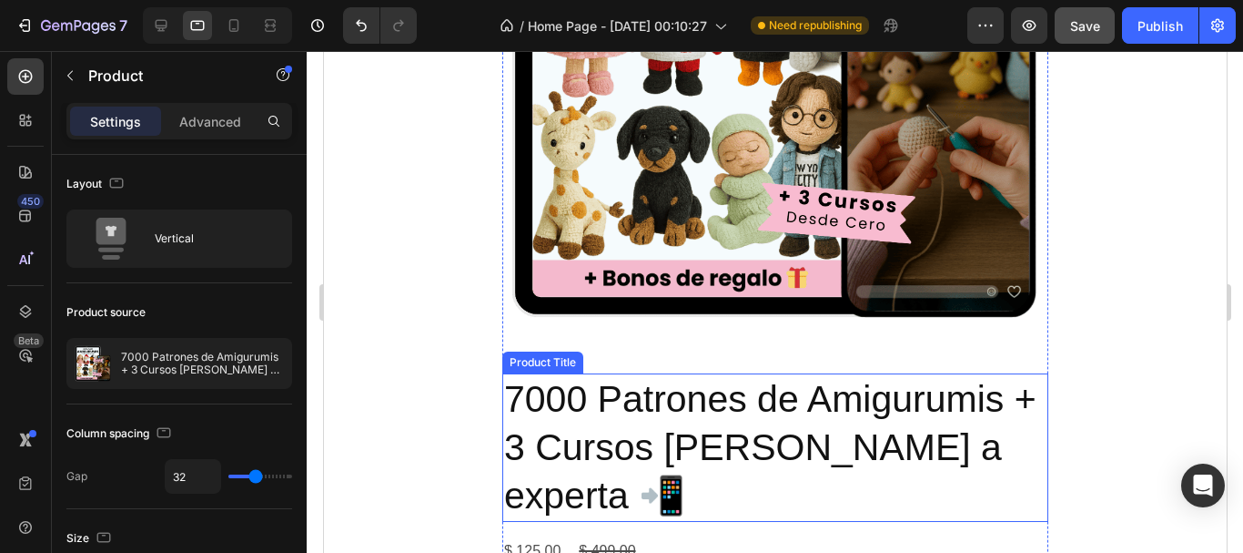
scroll to position [910, 0]
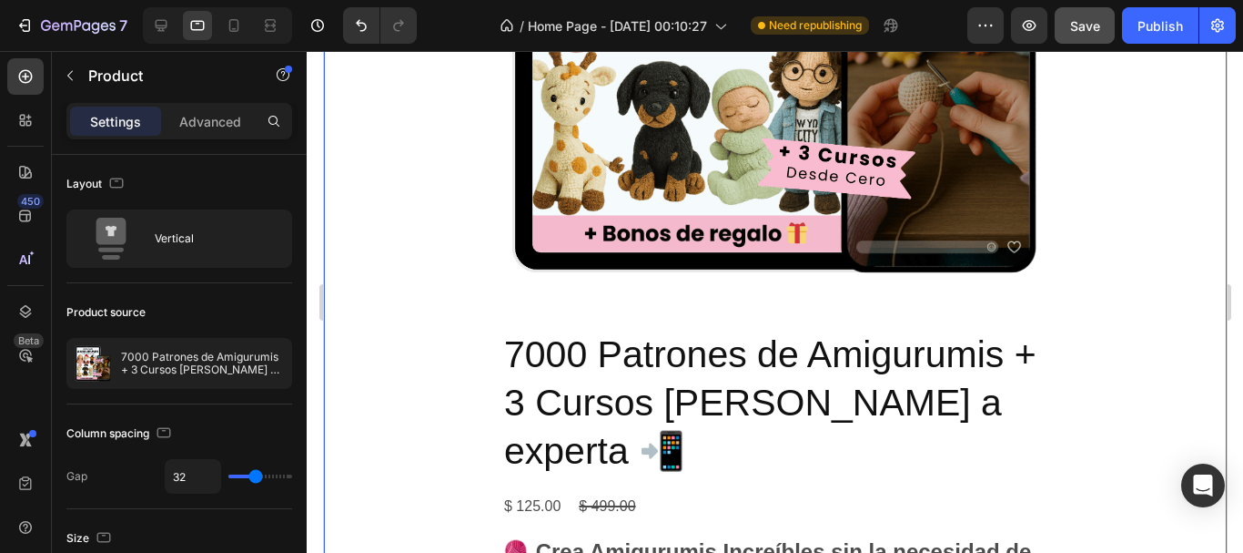
click at [1120, 332] on div "🧵 Patrones por categorías: animales, personajes, kawaii, bebés, festividades 🎥 …" at bounding box center [774, 194] width 903 height 1545
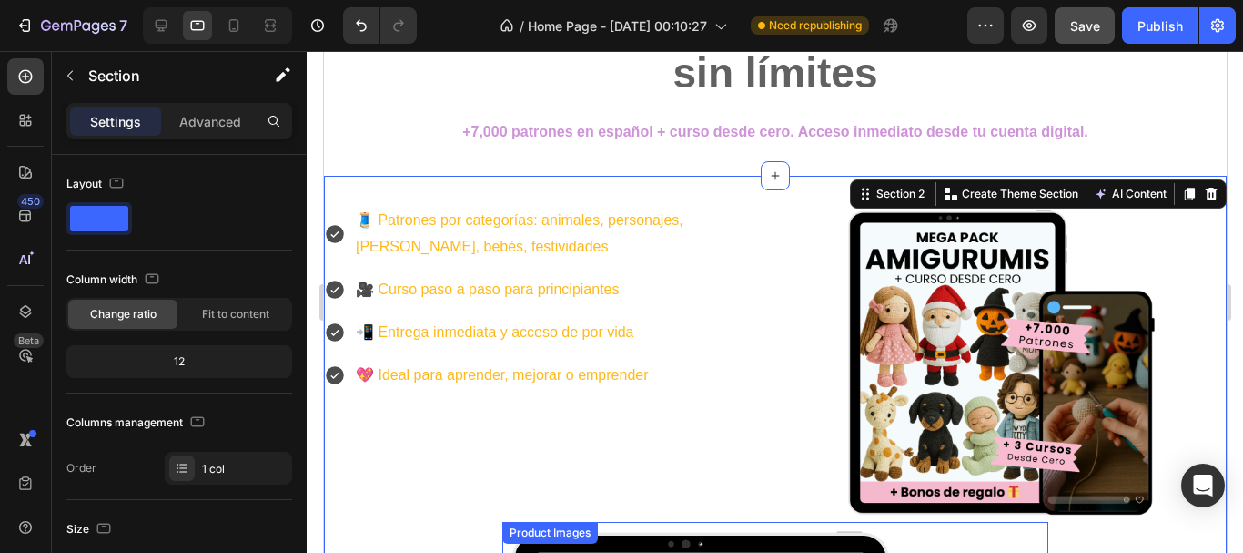
scroll to position [91, 0]
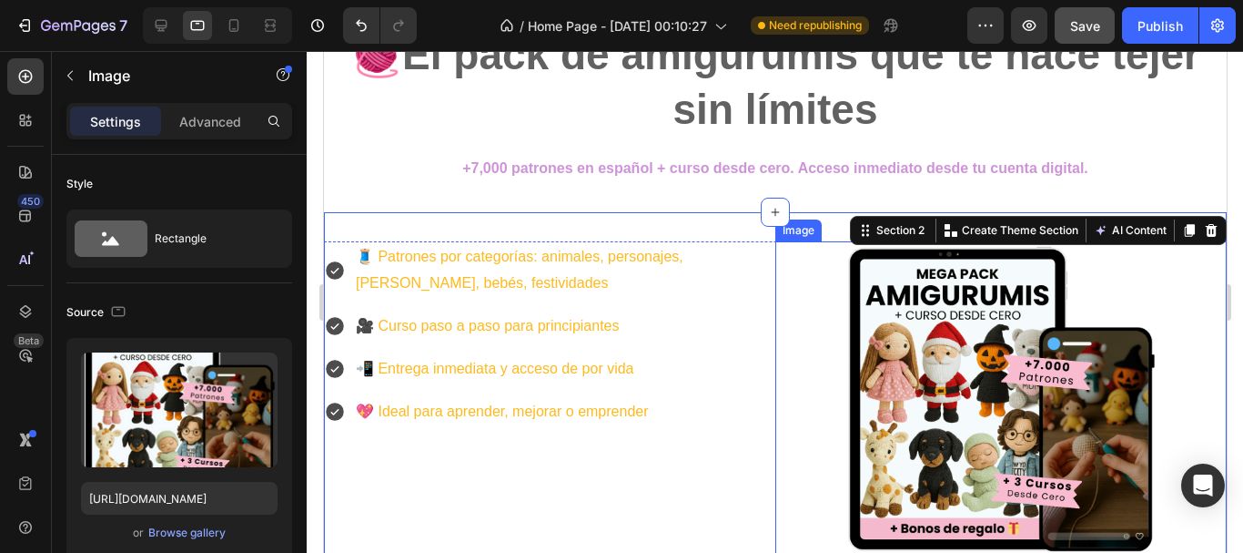
click at [947, 338] on img at bounding box center [1000, 399] width 316 height 316
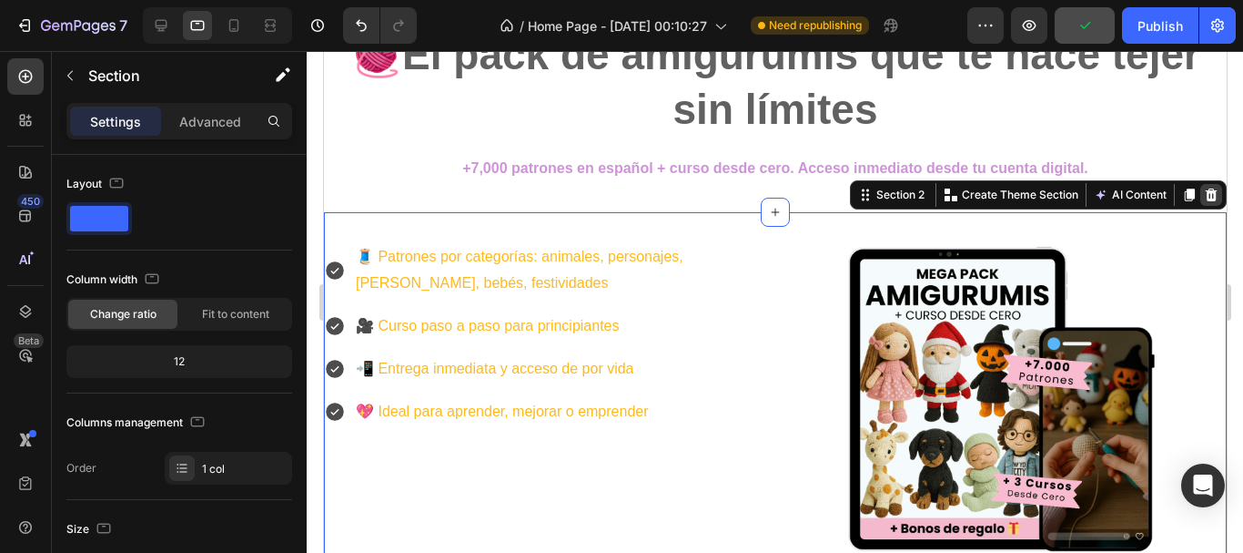
click at [1205, 200] on icon at bounding box center [1211, 194] width 12 height 13
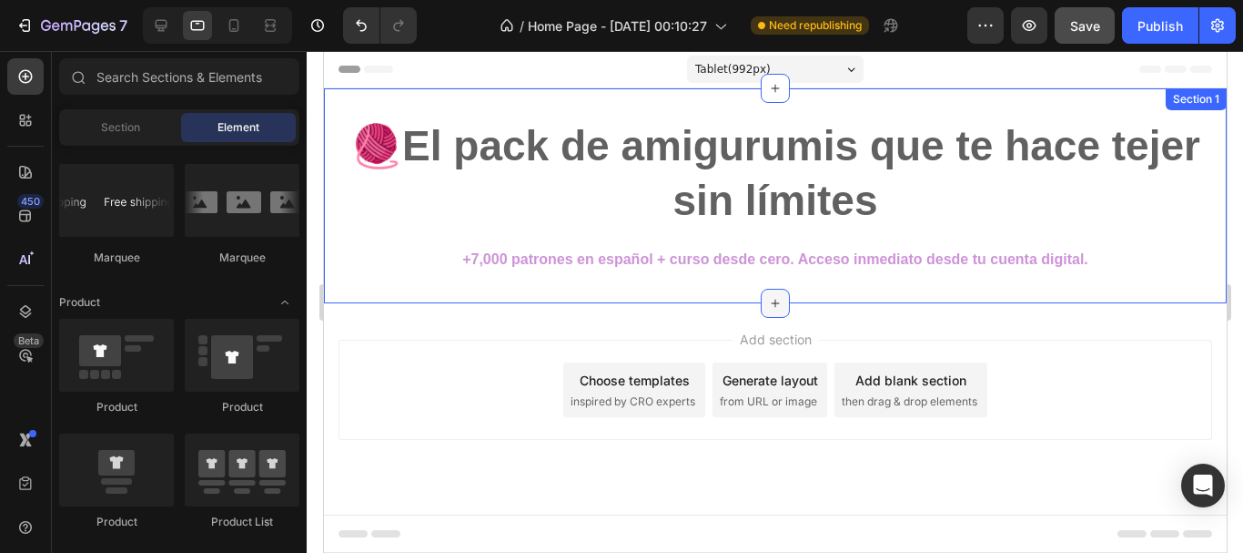
click at [776, 309] on icon at bounding box center [774, 303] width 15 height 15
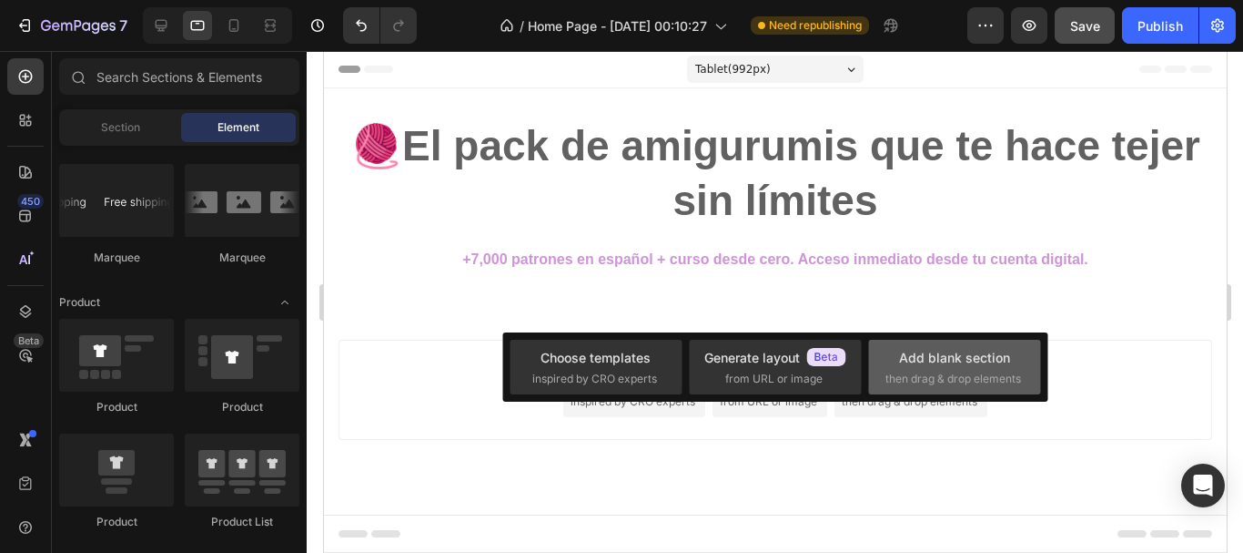
click at [943, 375] on span "then drag & drop elements" at bounding box center [954, 378] width 136 height 16
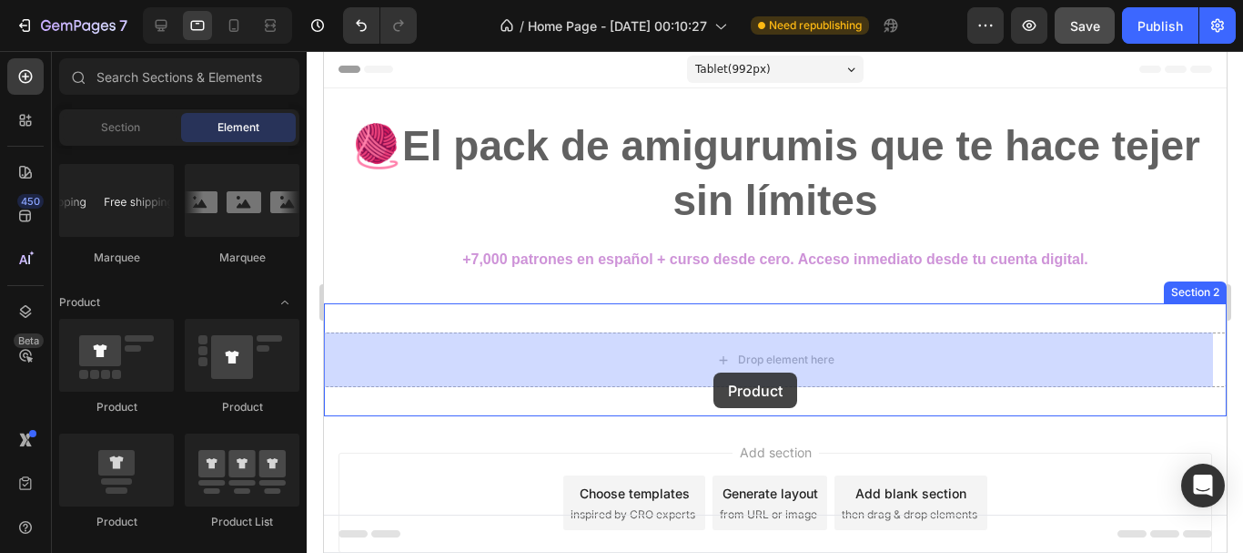
drag, startPoint x: 443, startPoint y: 531, endPoint x: 713, endPoint y: 372, distance: 312.5
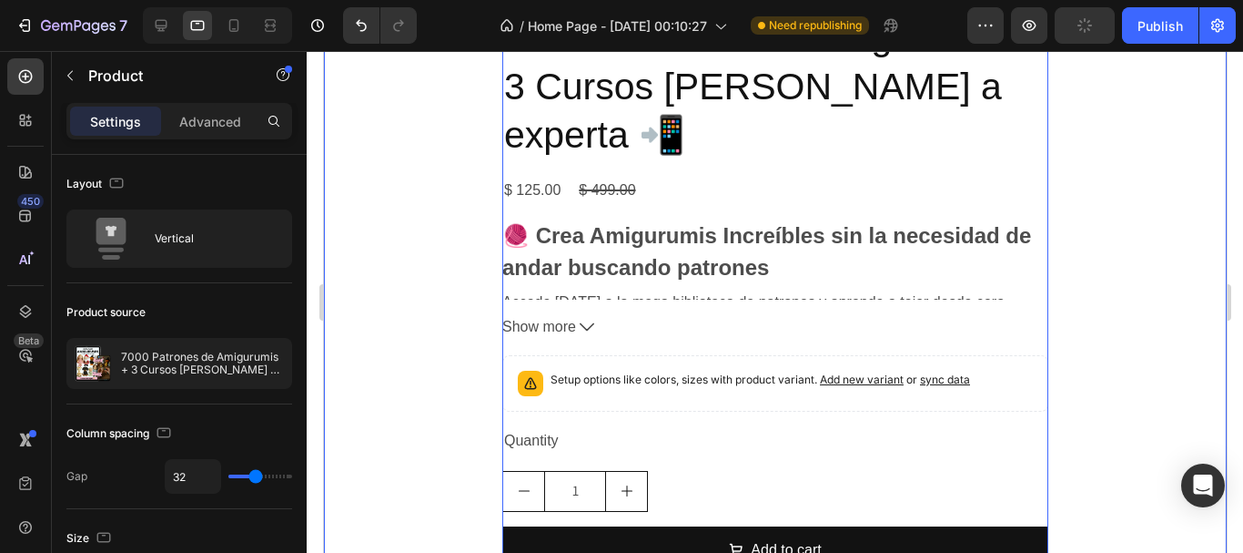
click at [1074, 309] on div "Product Images 7000 Patrones de Amigurumis + 3 Cursos de cero a experta 📲 Produ…" at bounding box center [774, 36] width 903 height 1229
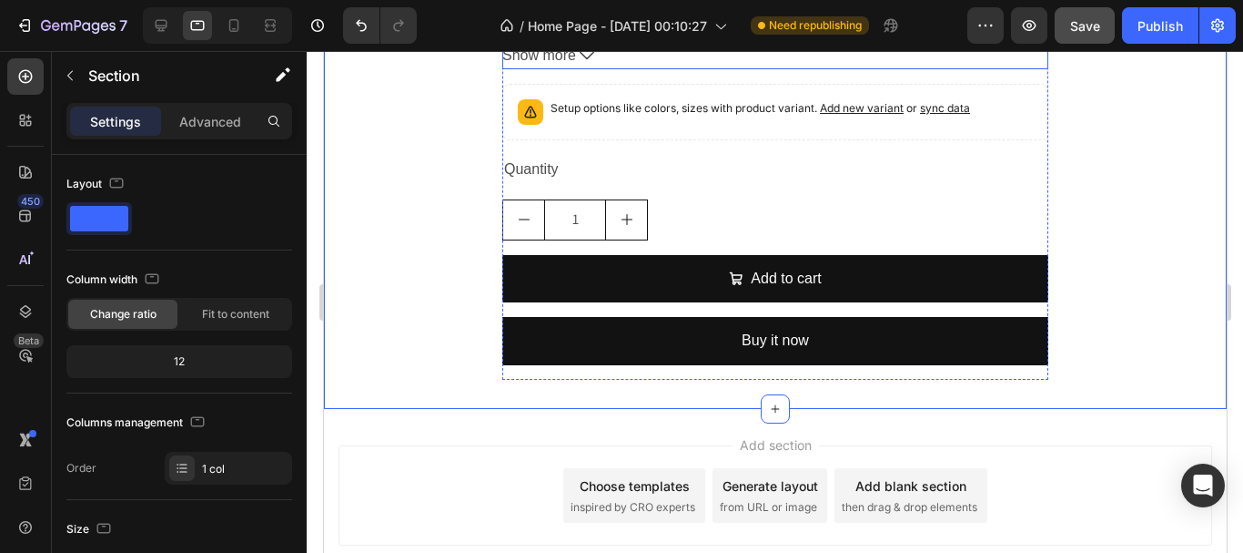
scroll to position [1183, 0]
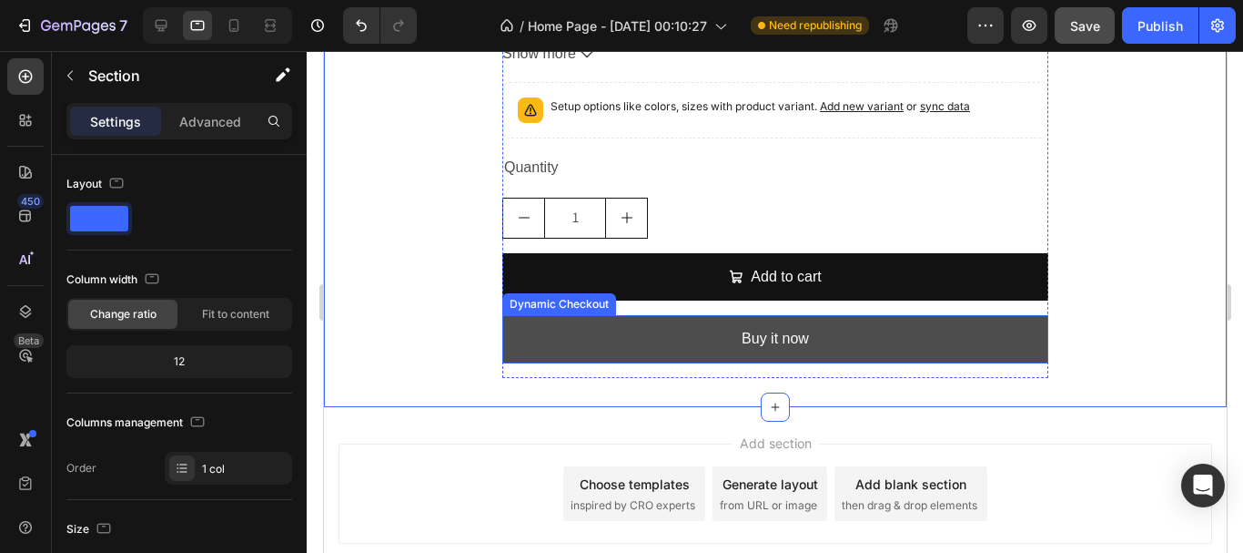
click at [705, 315] on button "Buy it now" at bounding box center [775, 339] width 546 height 48
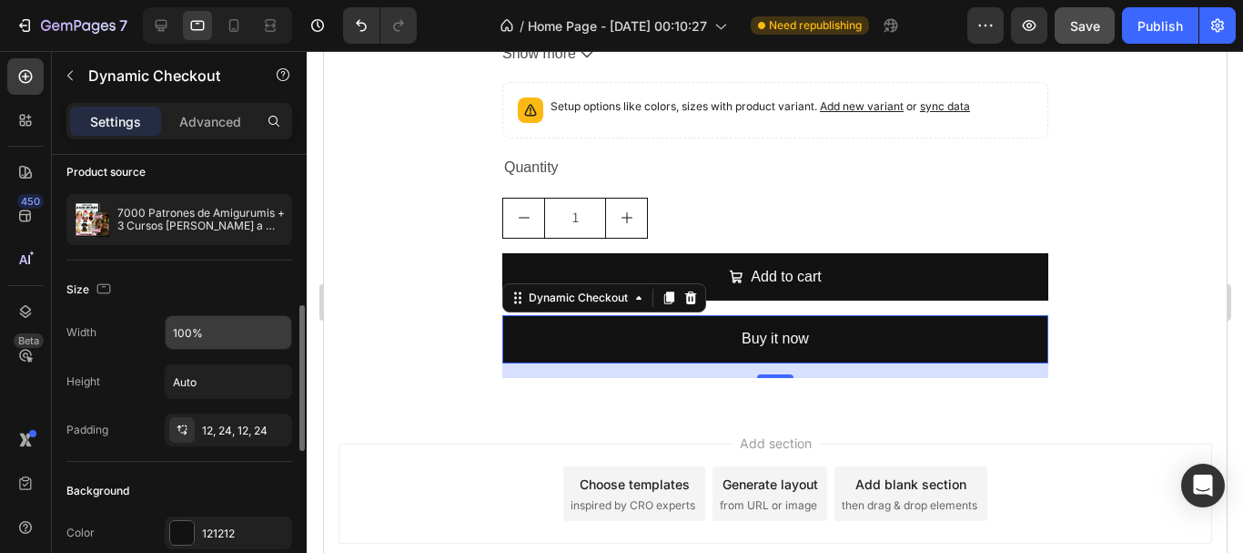
scroll to position [182, 0]
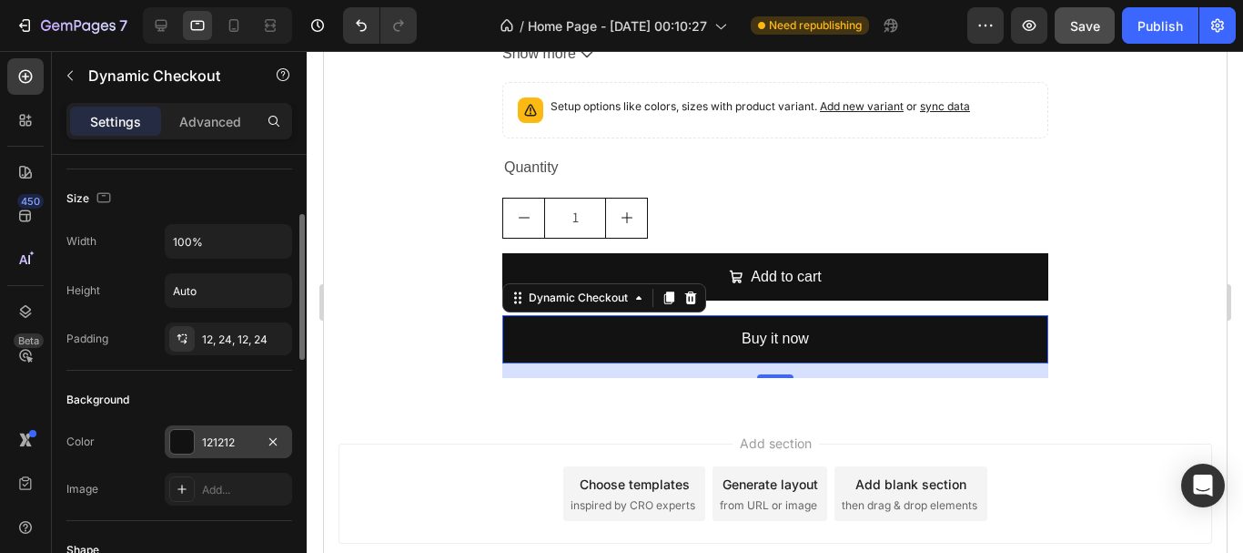
click at [199, 445] on div "121212" at bounding box center [228, 441] width 127 height 33
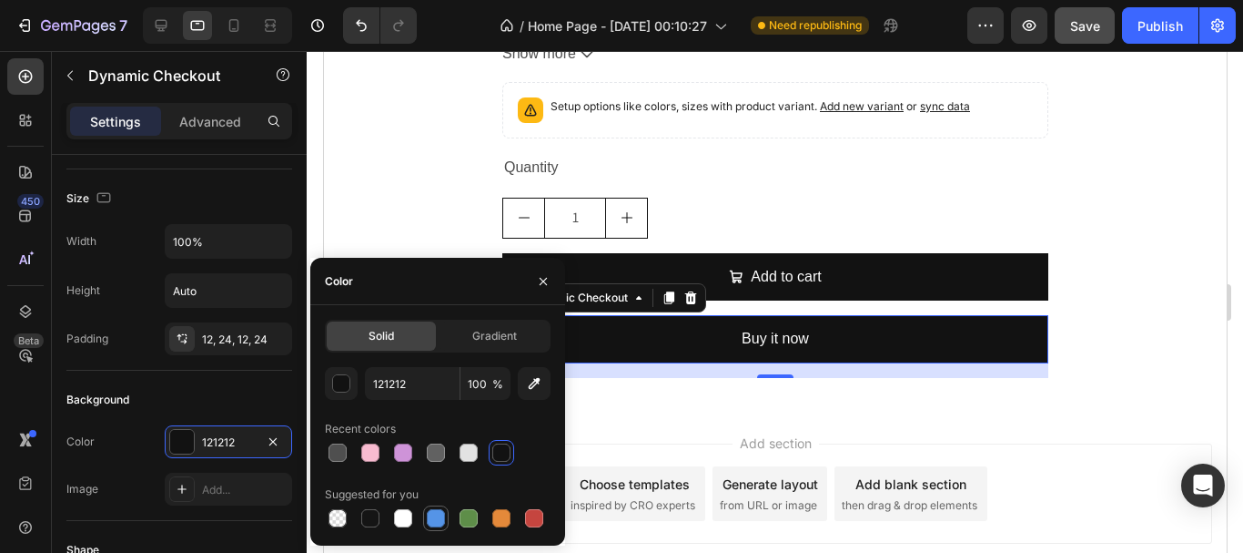
click at [436, 521] on div at bounding box center [436, 518] width 18 height 18
type input "5594E7"
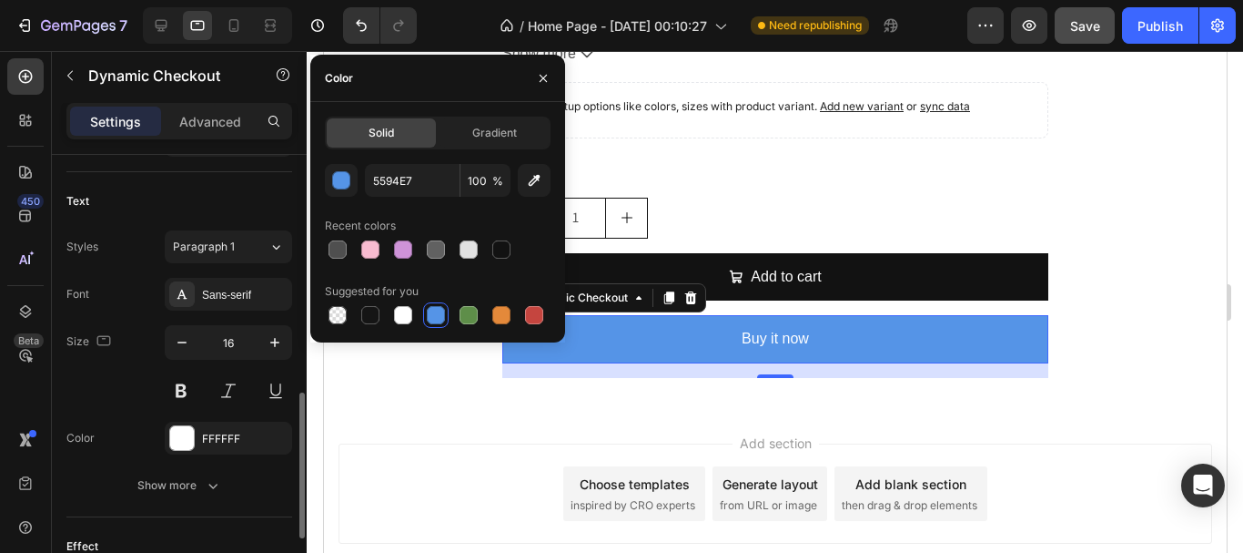
scroll to position [910, 0]
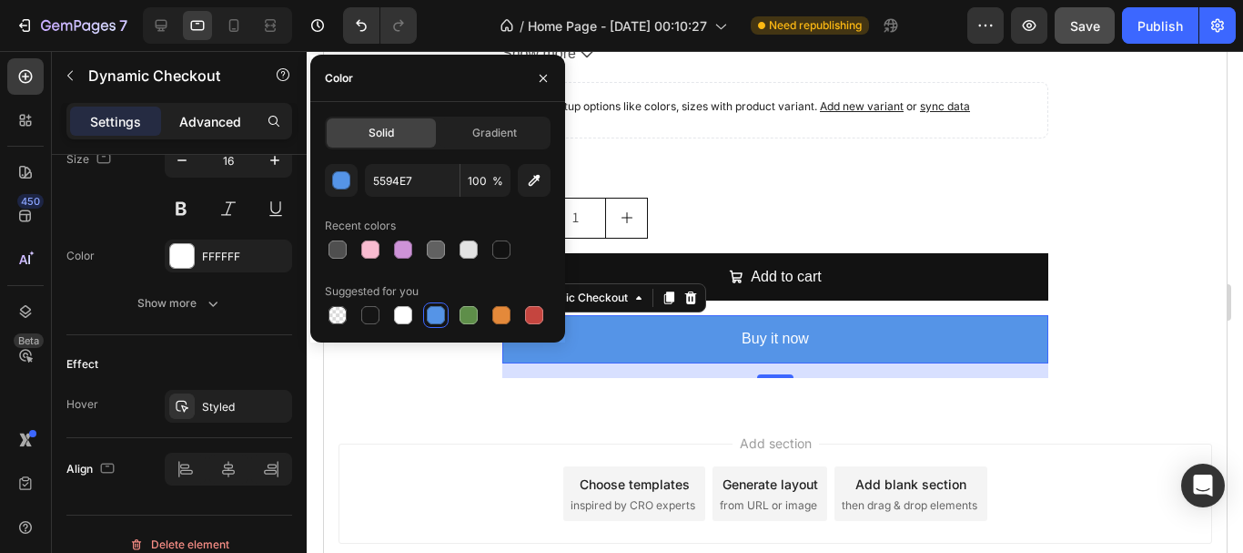
click at [194, 112] on p "Advanced" at bounding box center [210, 121] width 62 height 19
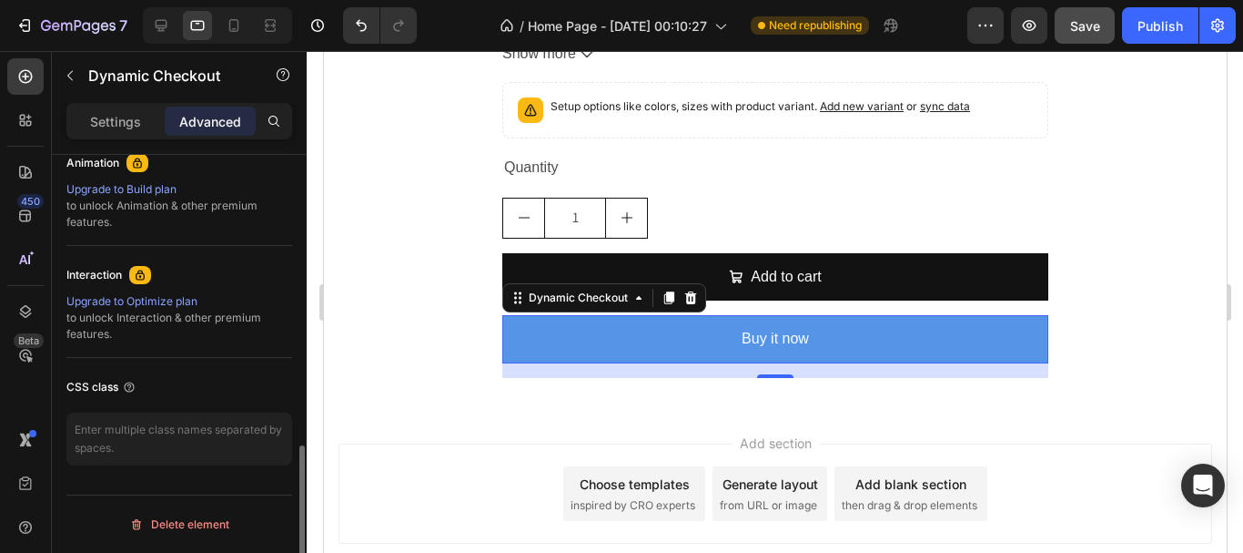
scroll to position [814, 0]
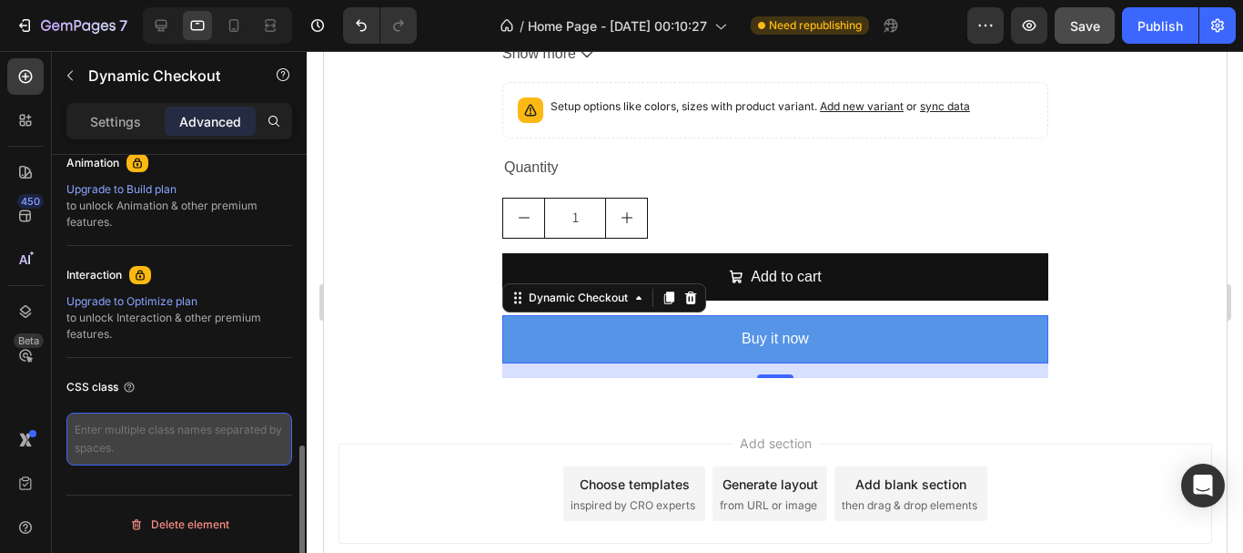
click at [189, 424] on textarea at bounding box center [179, 438] width 226 height 53
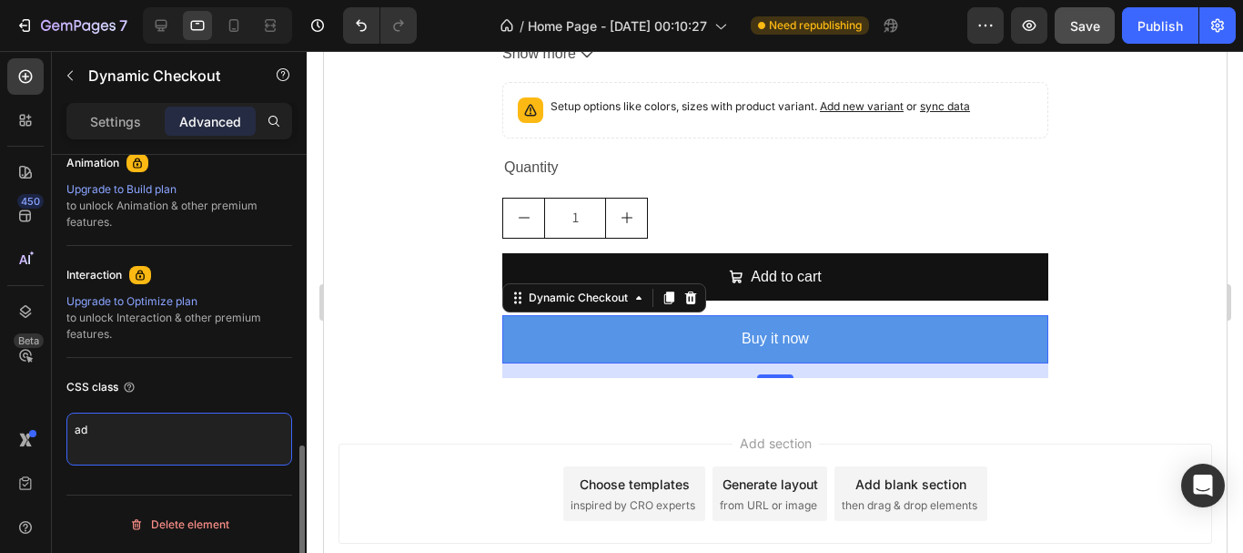
type textarea "a"
type textarea "border-radius: 50px;"
click at [301, 223] on div at bounding box center [300, 380] width 14 height 450
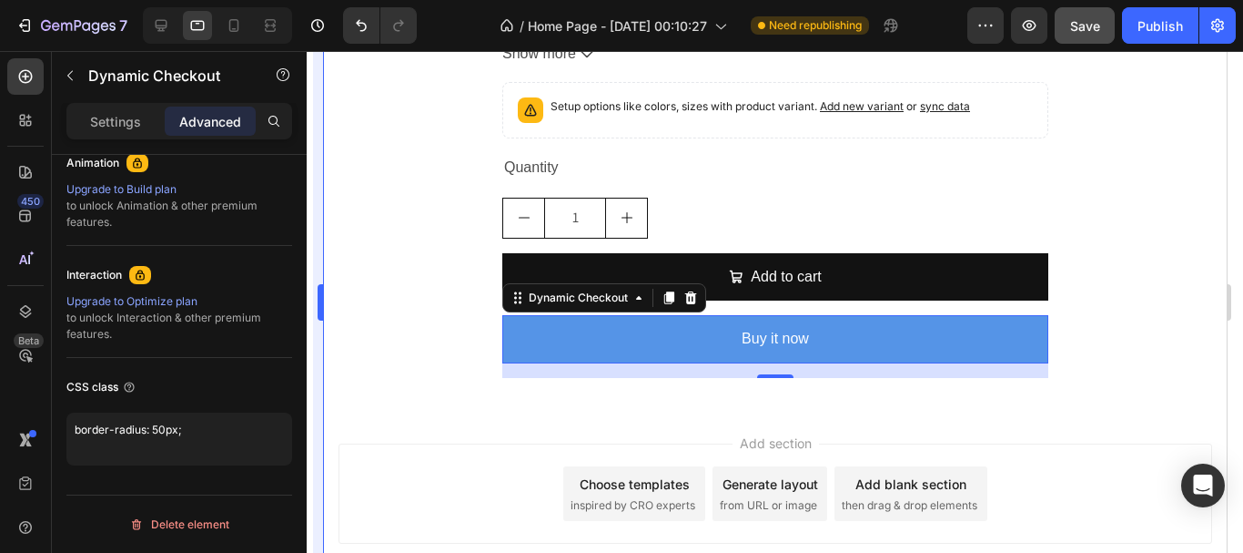
scroll to position [364, 0]
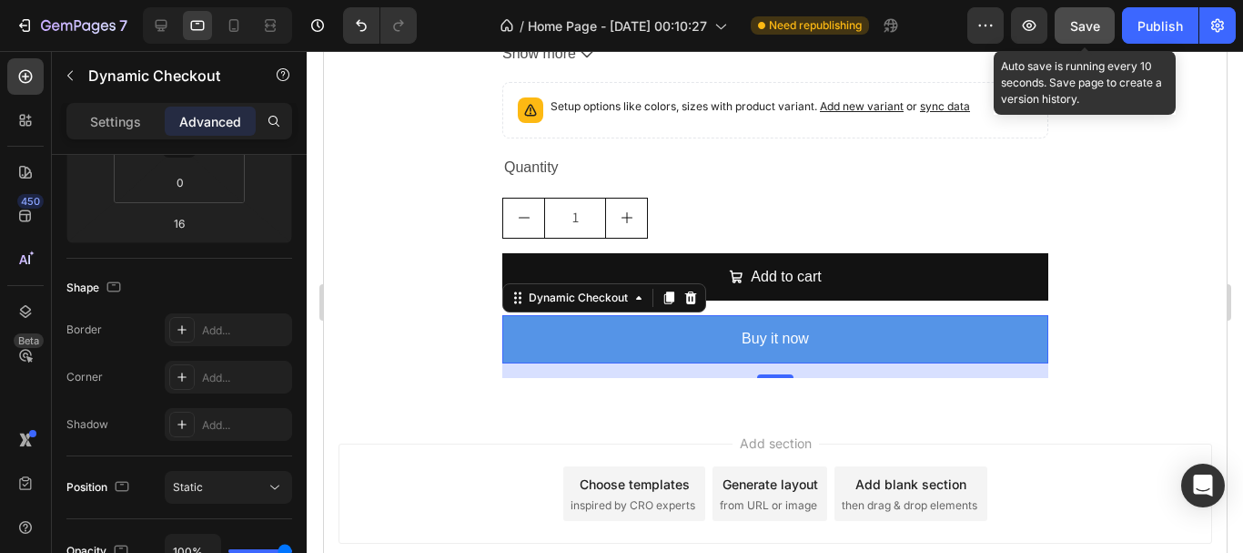
click at [1115, 20] on button "Save" at bounding box center [1085, 25] width 60 height 36
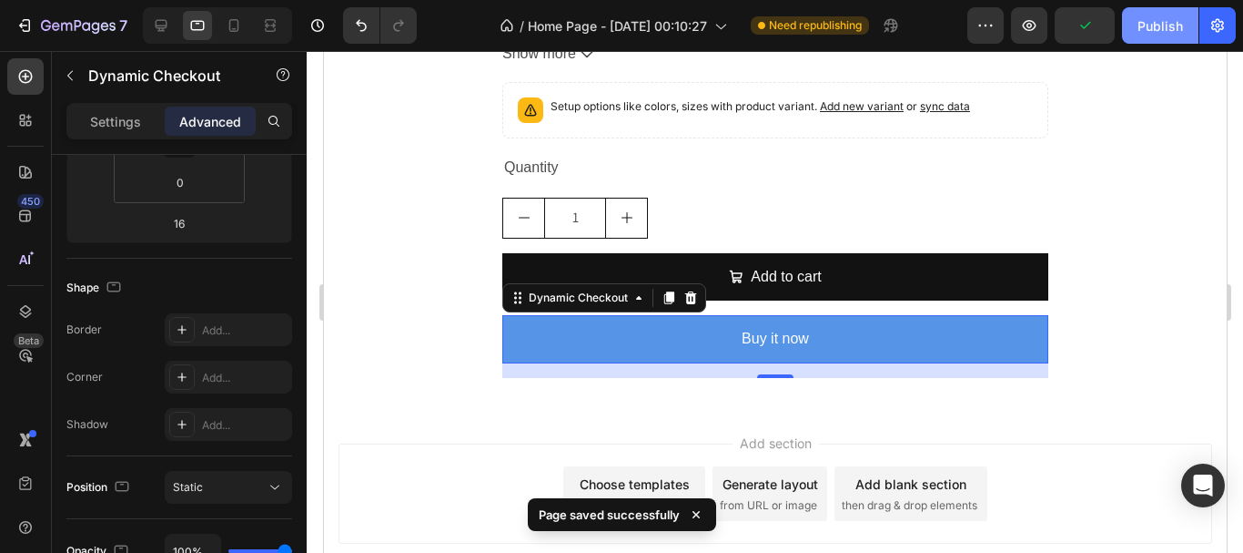
click at [1143, 25] on div "Publish" at bounding box center [1161, 25] width 46 height 19
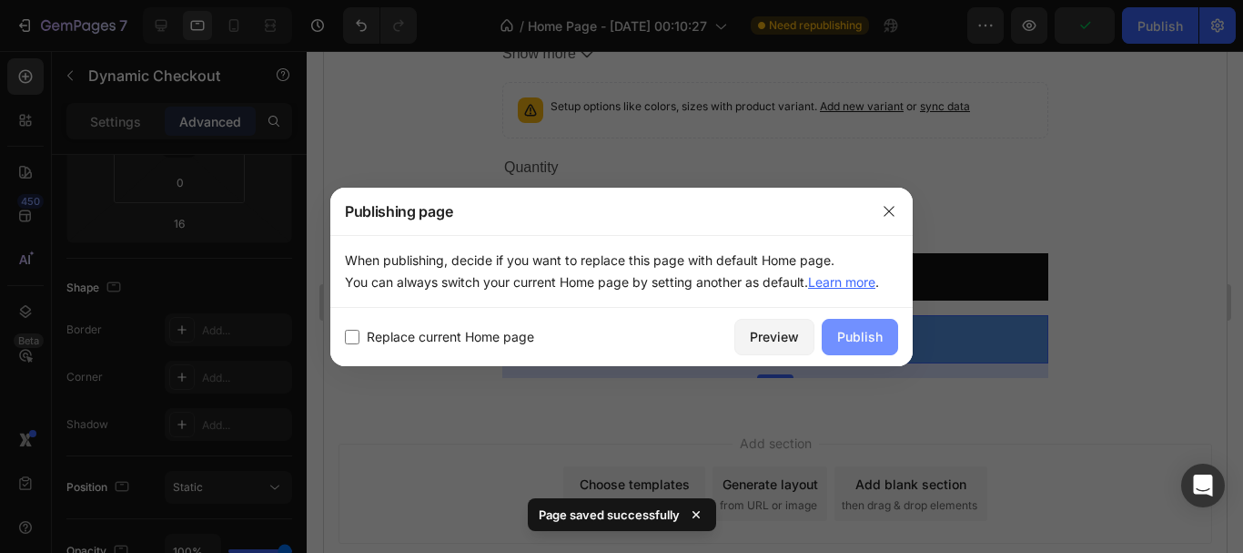
click at [859, 334] on div "Publish" at bounding box center [860, 336] width 46 height 19
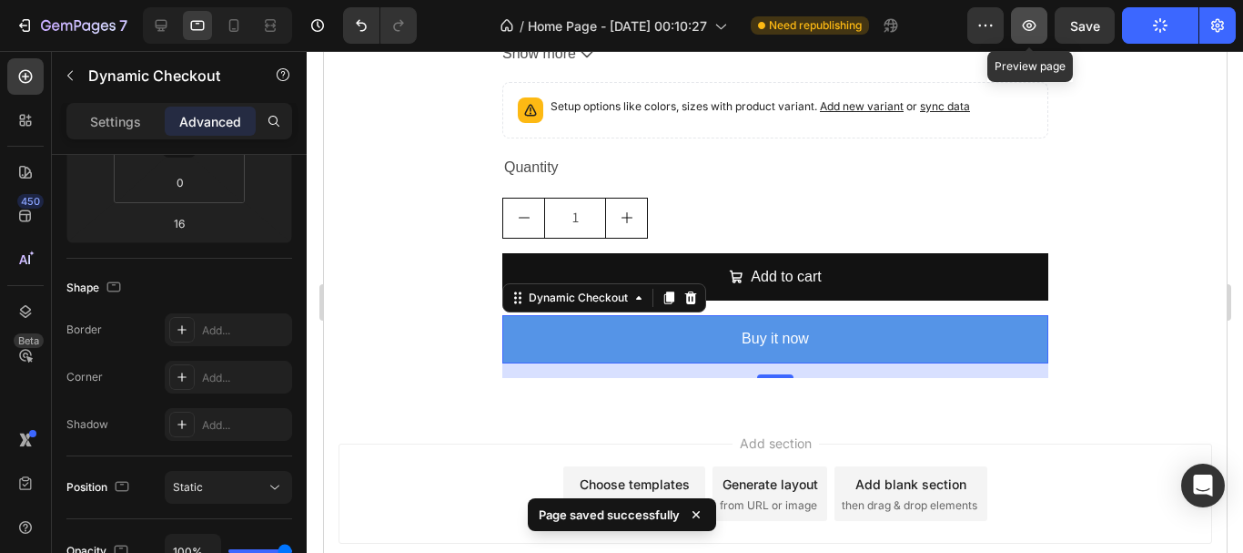
click at [1040, 30] on button "button" at bounding box center [1029, 25] width 36 height 36
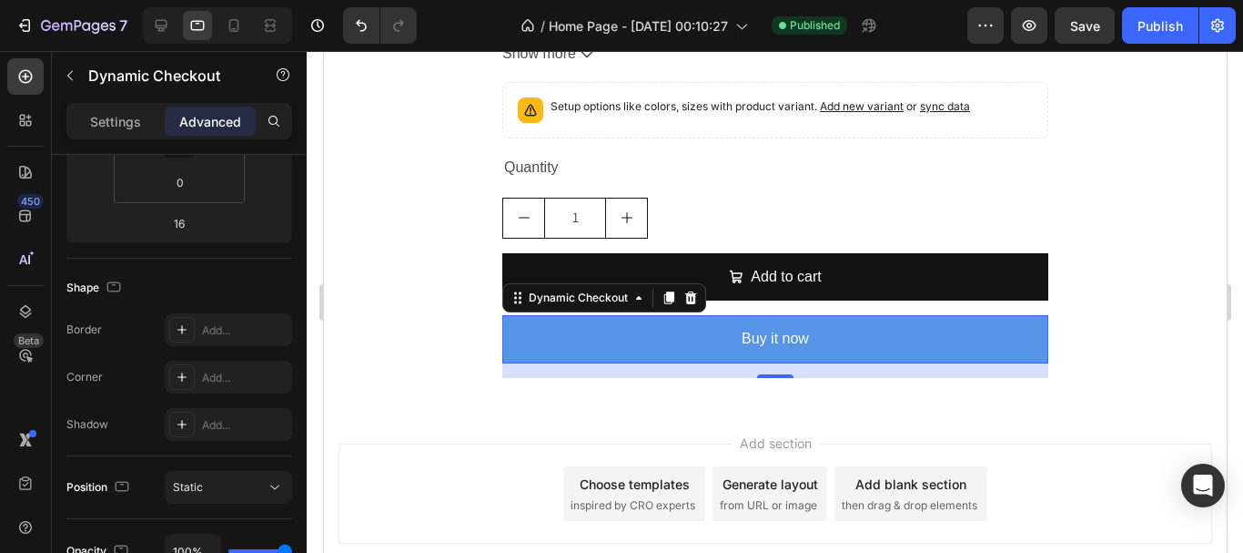
scroll to position [0, 0]
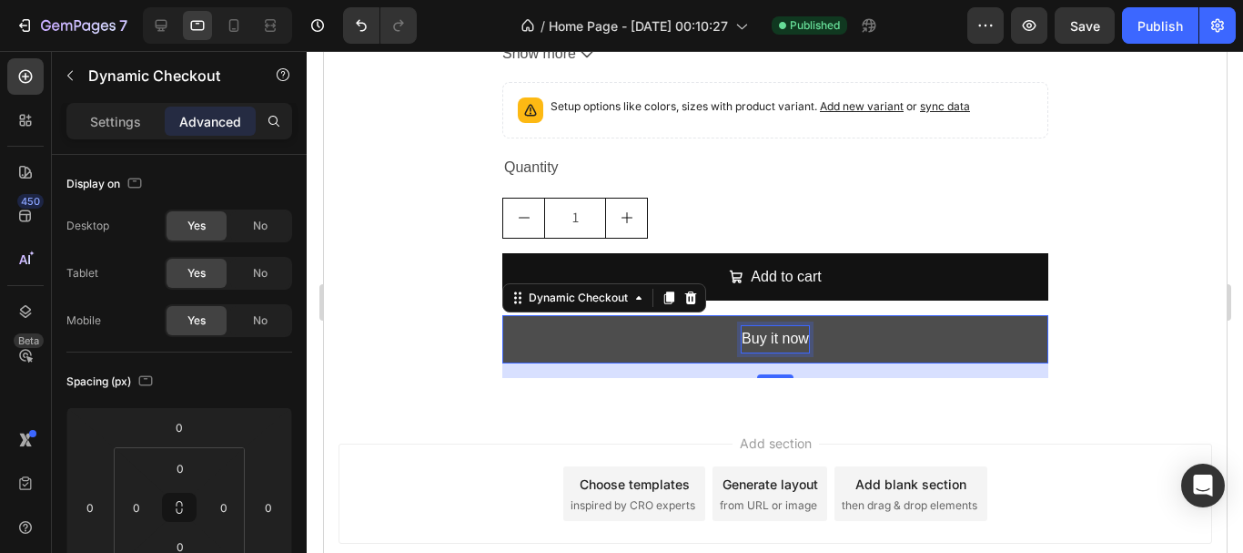
click at [758, 326] on div "Buy it now" at bounding box center [774, 339] width 67 height 26
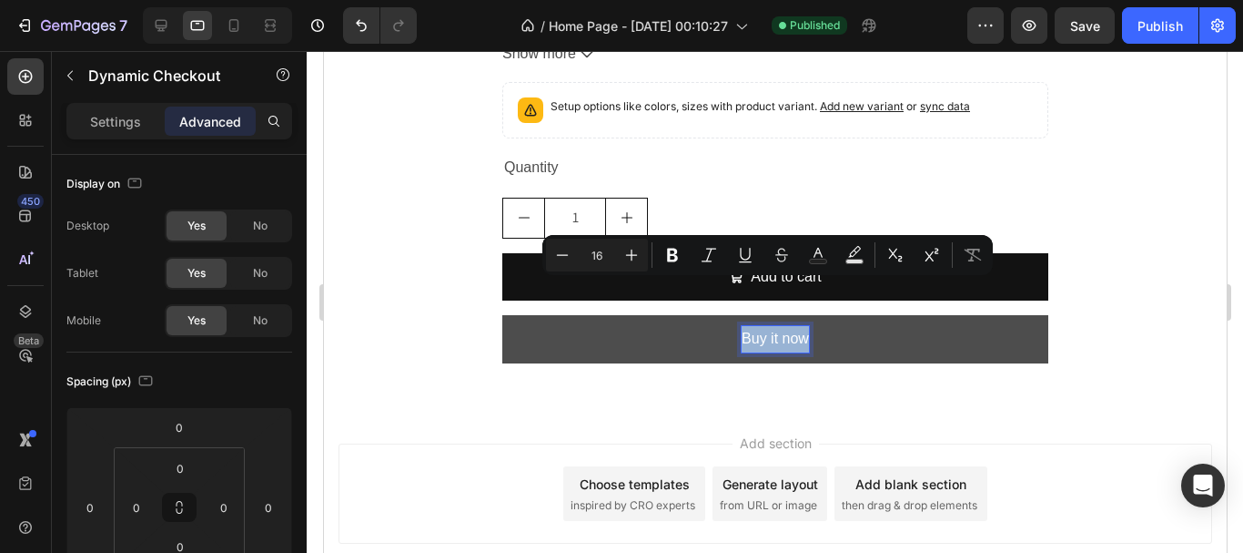
drag, startPoint x: 737, startPoint y: 289, endPoint x: 798, endPoint y: 291, distance: 61.0
click at [798, 326] on p "Buy it now" at bounding box center [774, 339] width 67 height 26
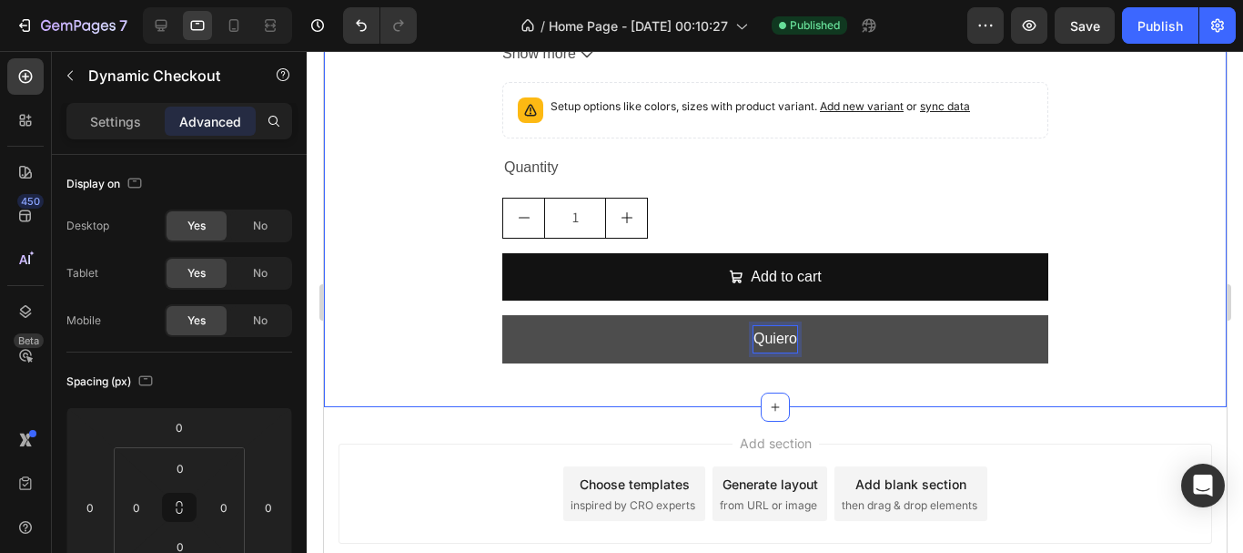
click at [502, 315] on button "Quiero" at bounding box center [775, 339] width 546 height 48
click at [502, 315] on button "Quiero mi" at bounding box center [775, 339] width 546 height 48
click at [502, 315] on button "Quiero Mi" at bounding box center [775, 339] width 546 height 48
click at [502, 315] on button "Quiero mi" at bounding box center [775, 339] width 546 height 48
click at [502, 315] on button "Quiero mi PAck" at bounding box center [775, 339] width 546 height 48
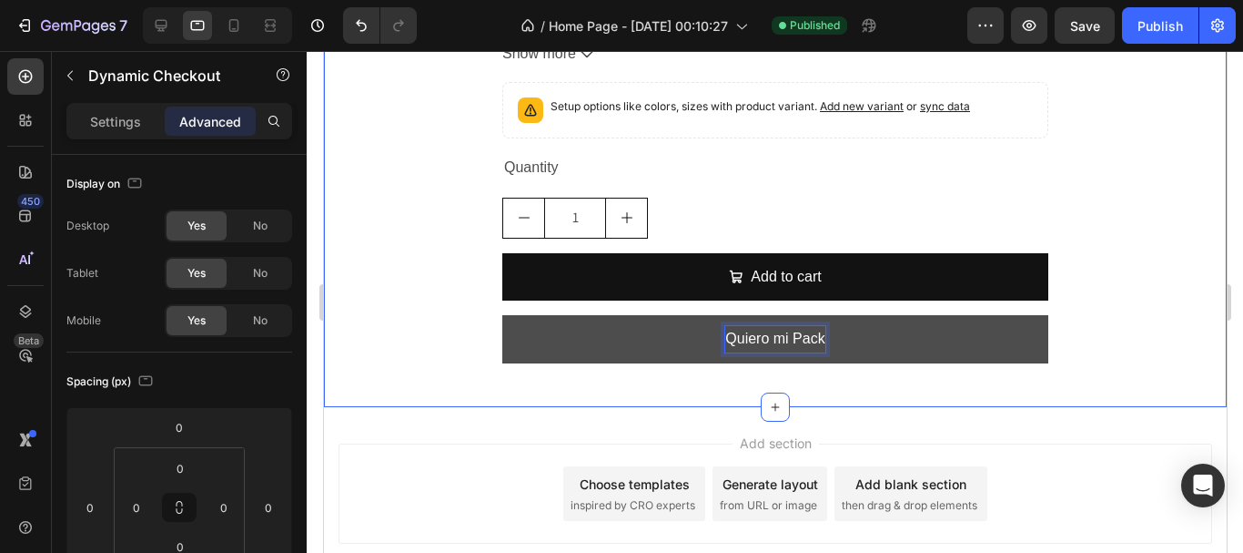
click at [502, 315] on button "Quiero mi Pack" at bounding box center [775, 339] width 546 height 48
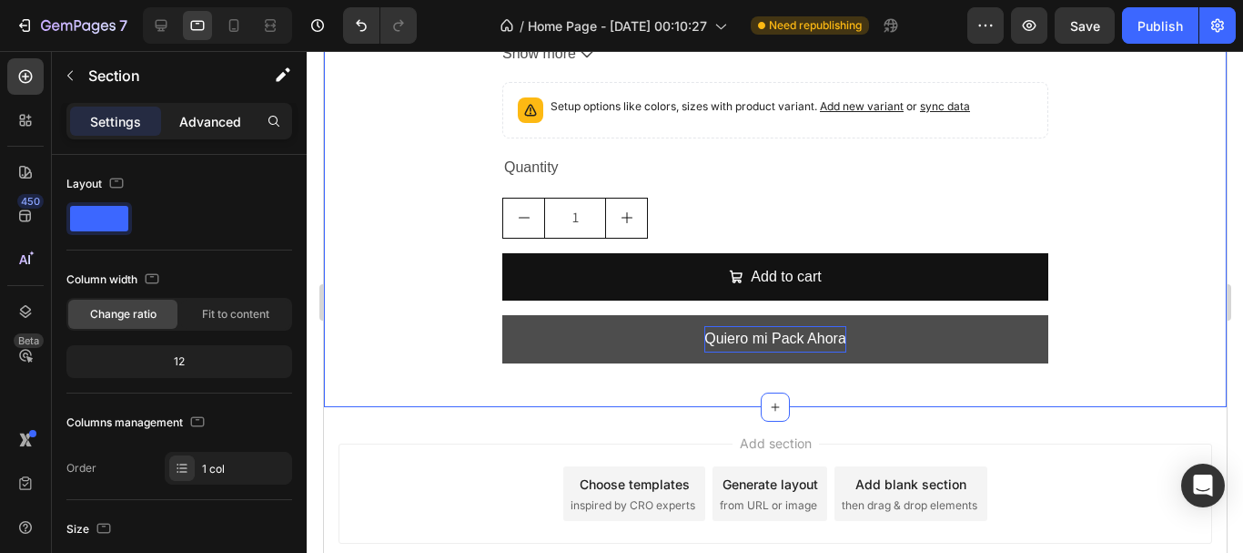
click at [204, 117] on p "Advanced" at bounding box center [210, 121] width 62 height 19
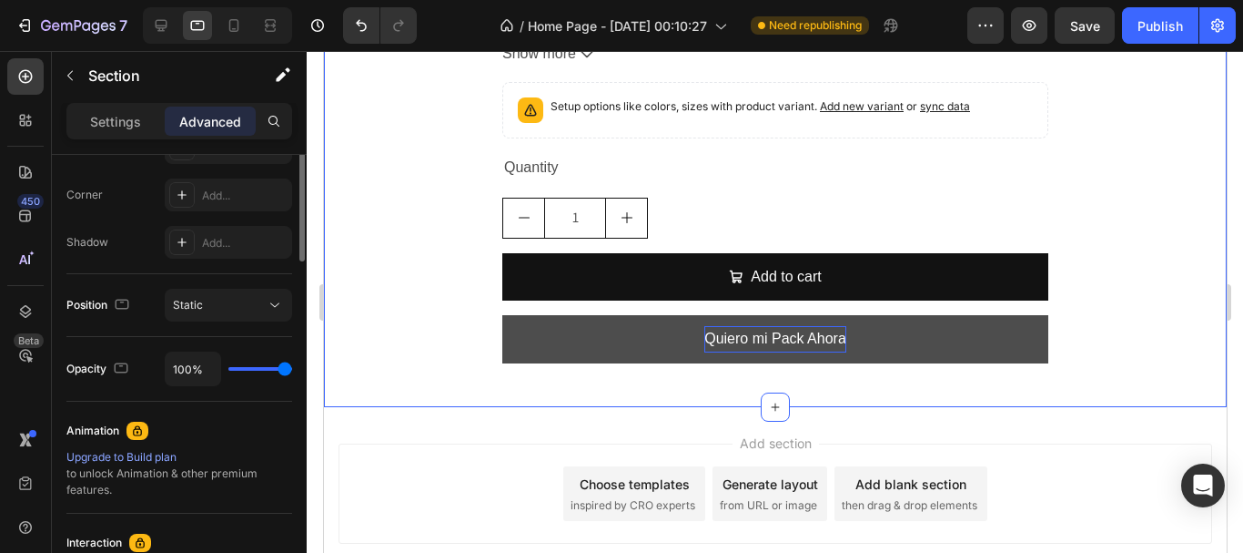
scroll to position [814, 0]
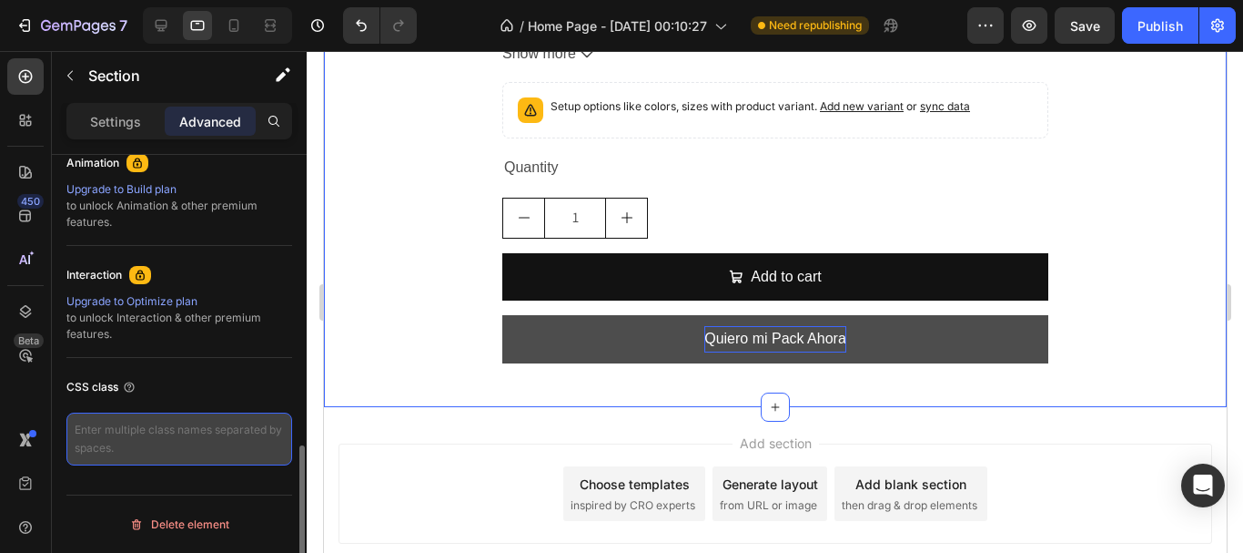
click at [171, 434] on textarea at bounding box center [179, 438] width 226 height 53
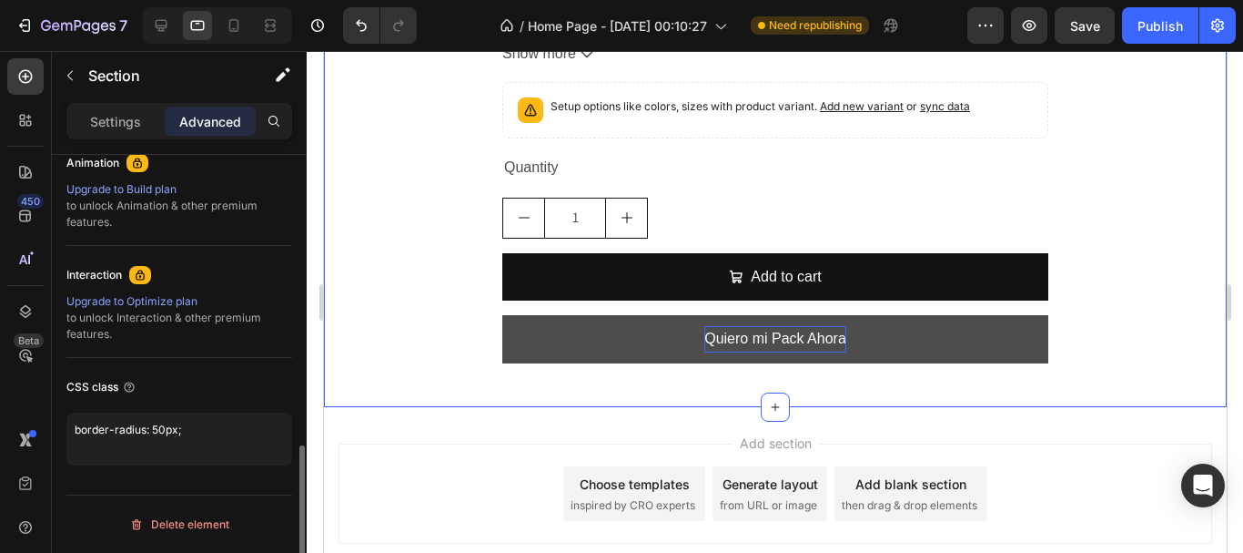
type textarea "border-radius: 50px;"
click at [273, 389] on div "CSS class" at bounding box center [179, 386] width 226 height 29
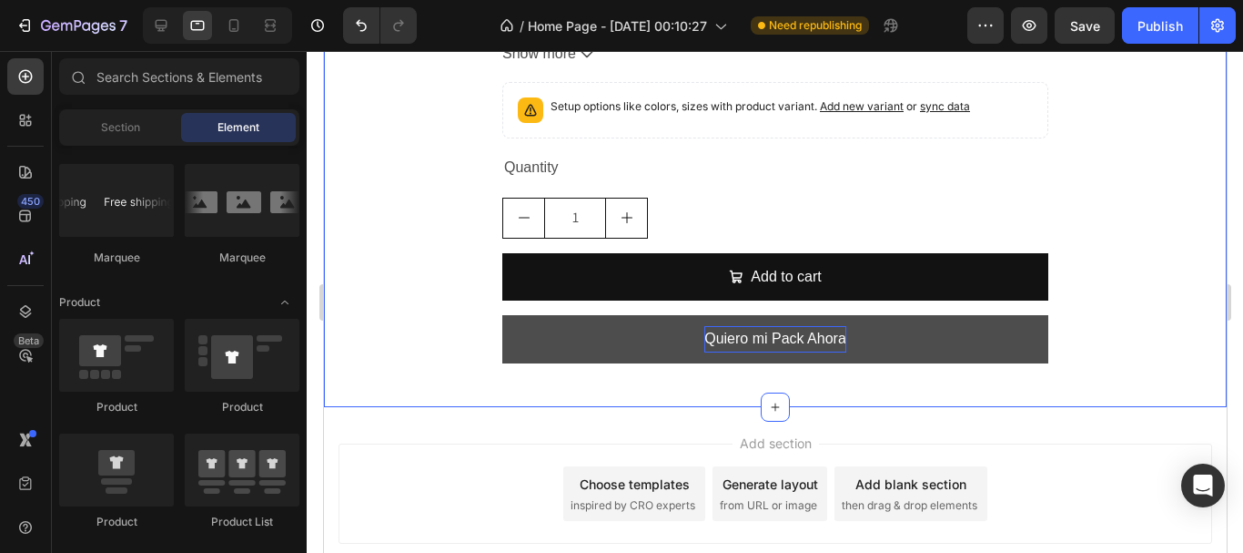
click at [447, 407] on div "Add section Choose templates inspired by CRO experts Generate layout from URL o…" at bounding box center [774, 519] width 903 height 224
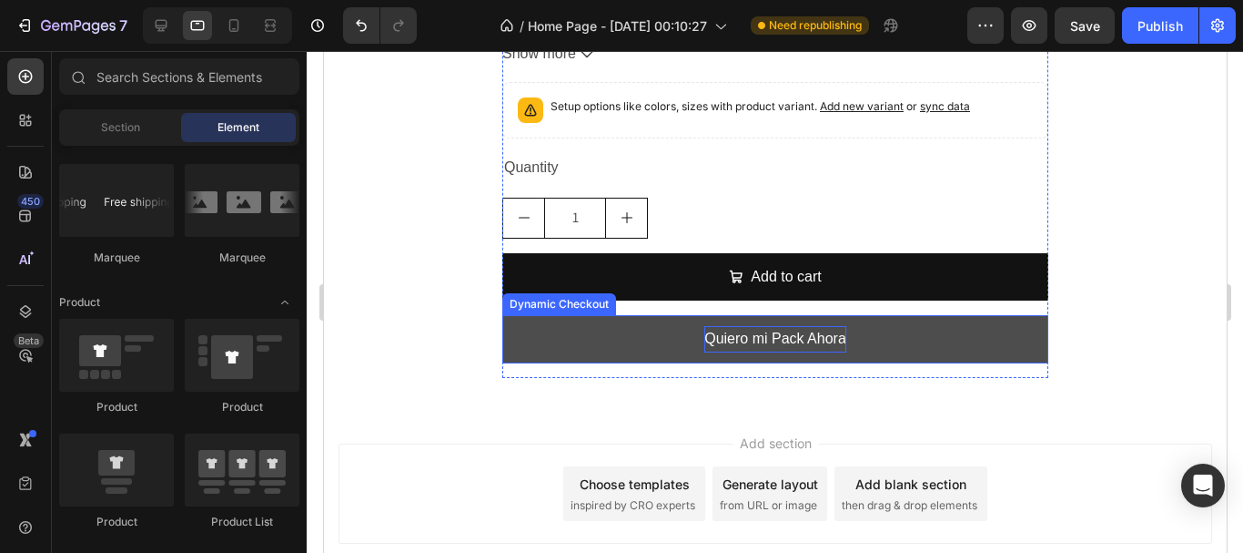
click at [687, 315] on button "Quiero mi Pack Ahora" at bounding box center [775, 339] width 546 height 48
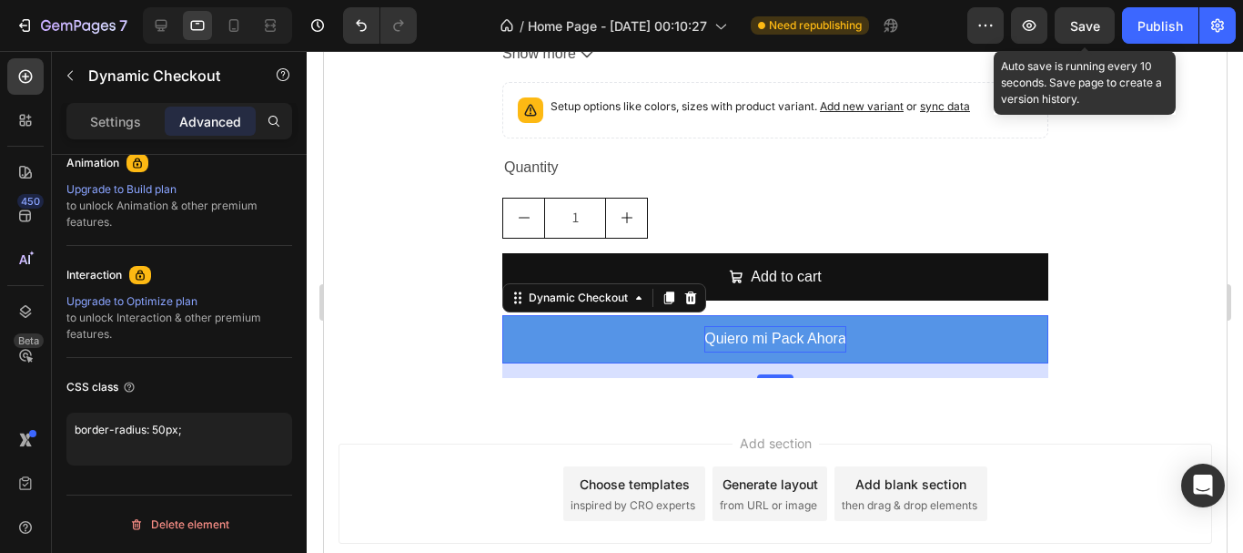
click at [1088, 26] on span "Save" at bounding box center [1085, 25] width 30 height 15
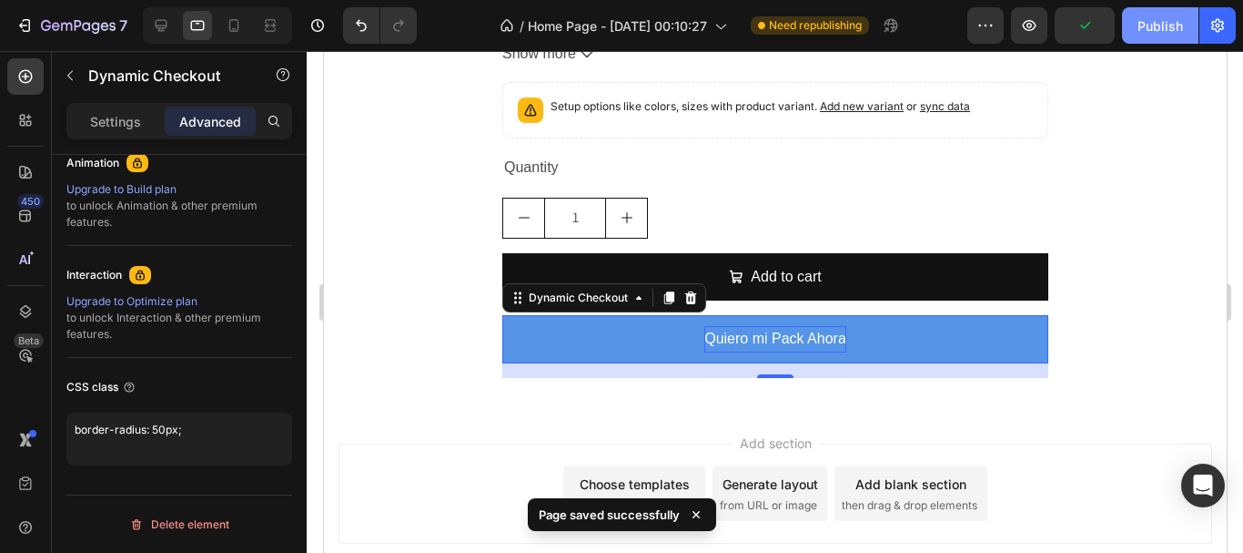
click at [1162, 23] on div "Publish" at bounding box center [1161, 25] width 46 height 19
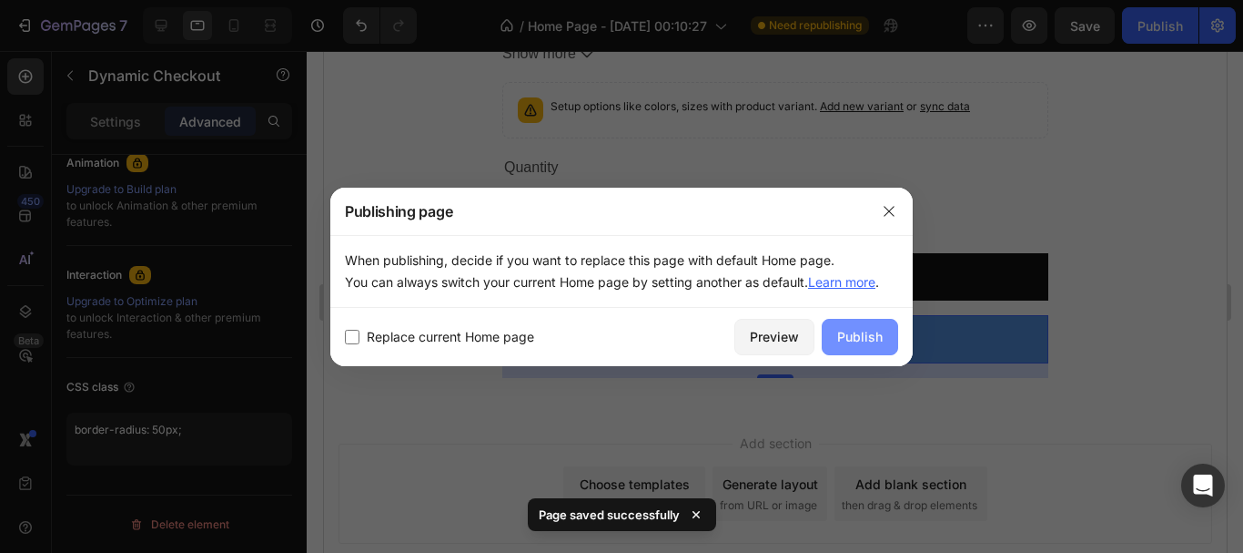
click at [831, 340] on button "Publish" at bounding box center [860, 337] width 76 height 36
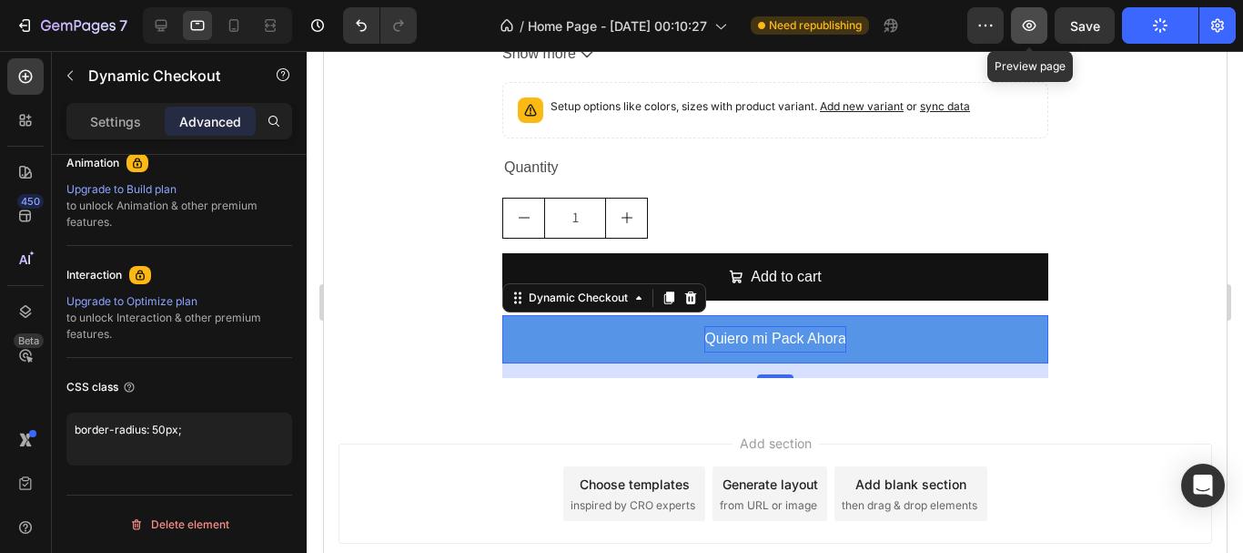
click at [1018, 34] on button "button" at bounding box center [1029, 25] width 36 height 36
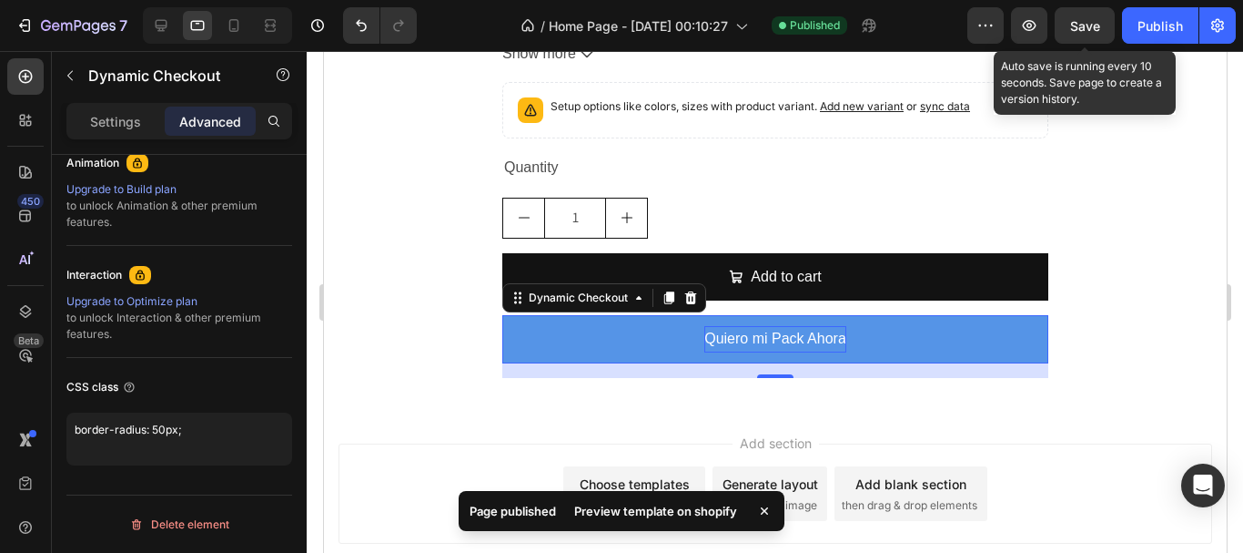
click at [1087, 32] on span "Save" at bounding box center [1085, 25] width 30 height 15
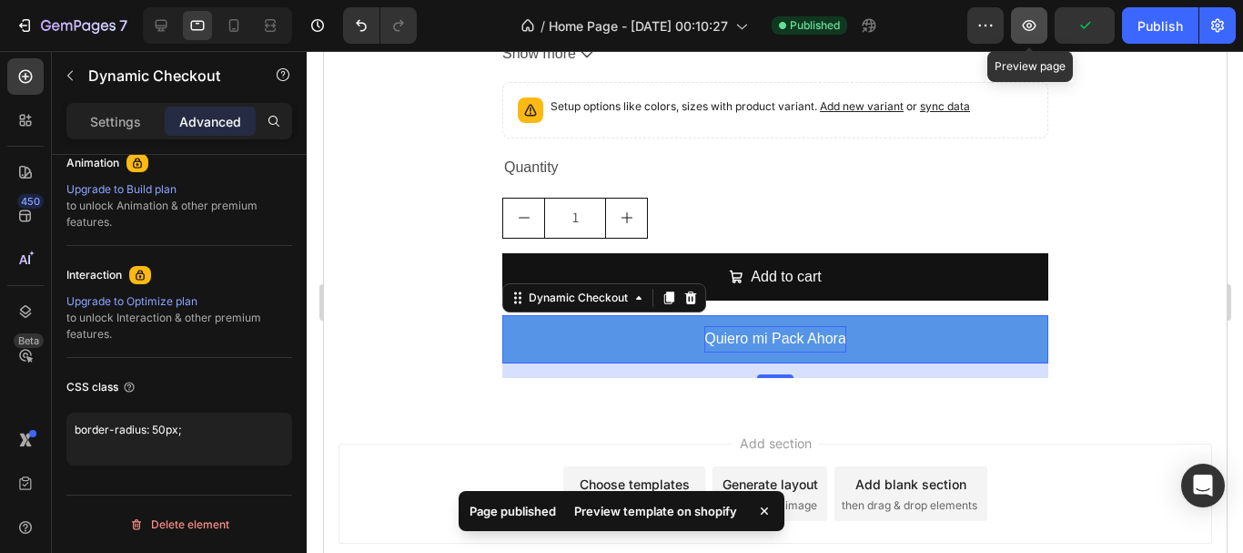
click at [1034, 29] on icon "button" at bounding box center [1030, 25] width 14 height 11
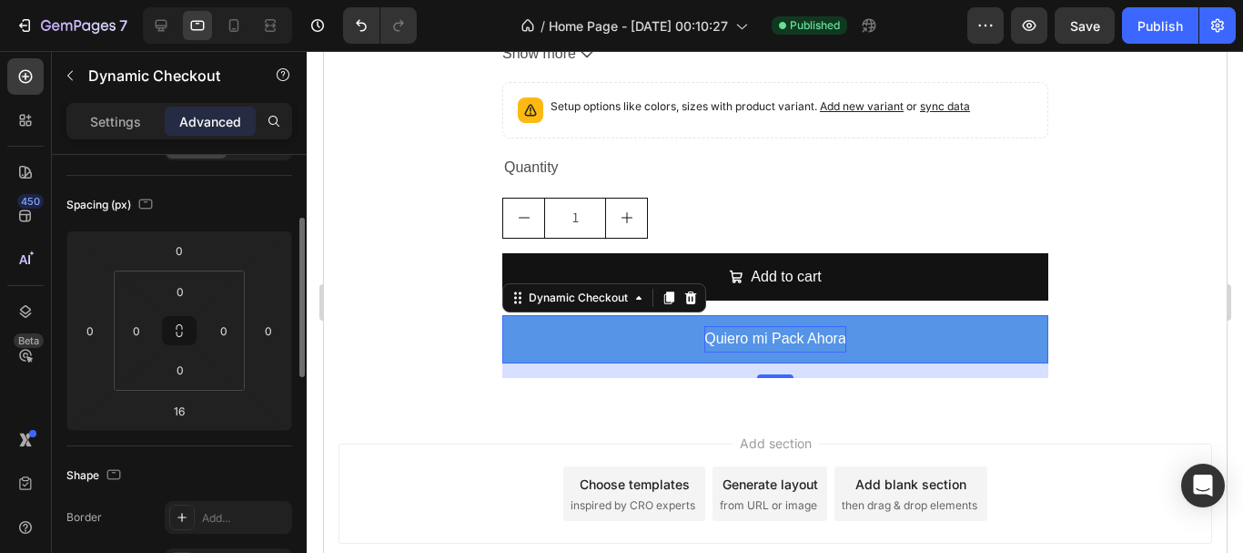
scroll to position [86, 0]
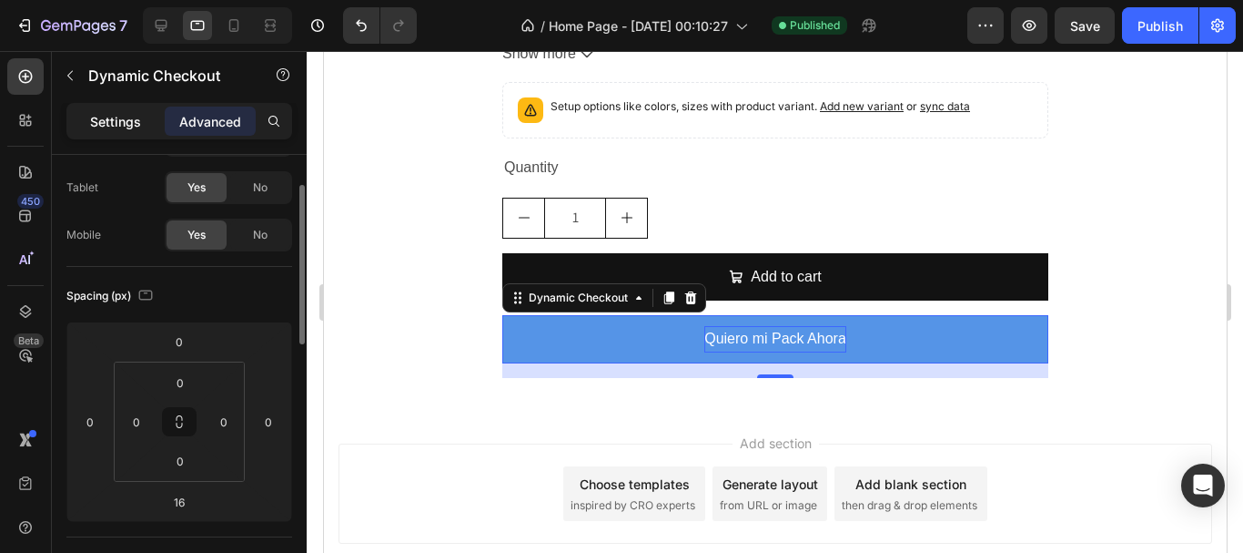
click at [115, 109] on div "Settings" at bounding box center [115, 121] width 91 height 29
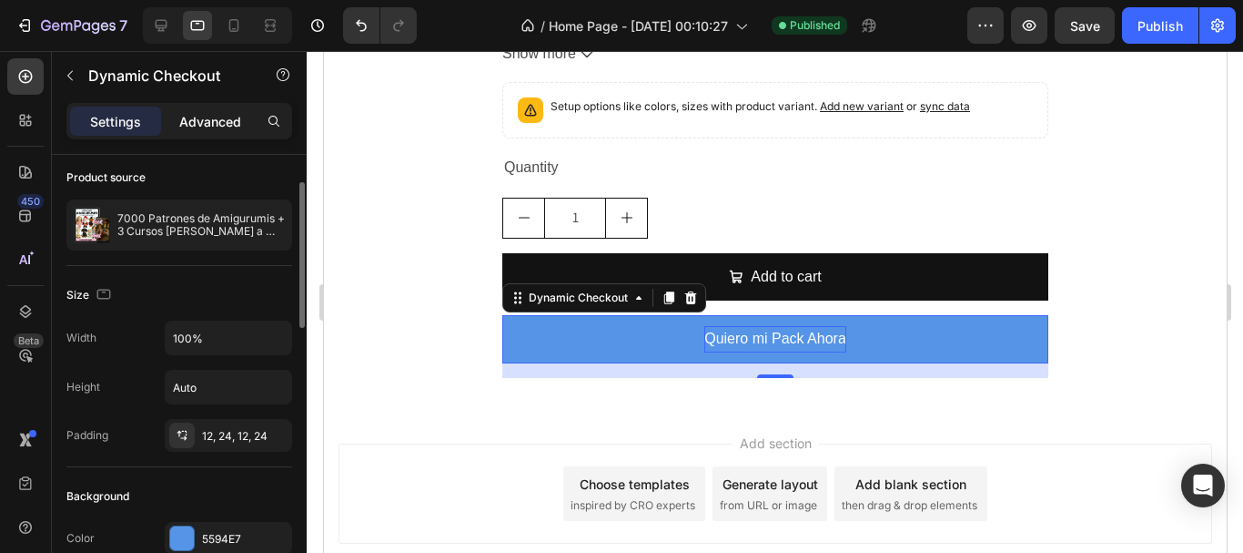
click at [190, 117] on p "Advanced" at bounding box center [210, 121] width 62 height 19
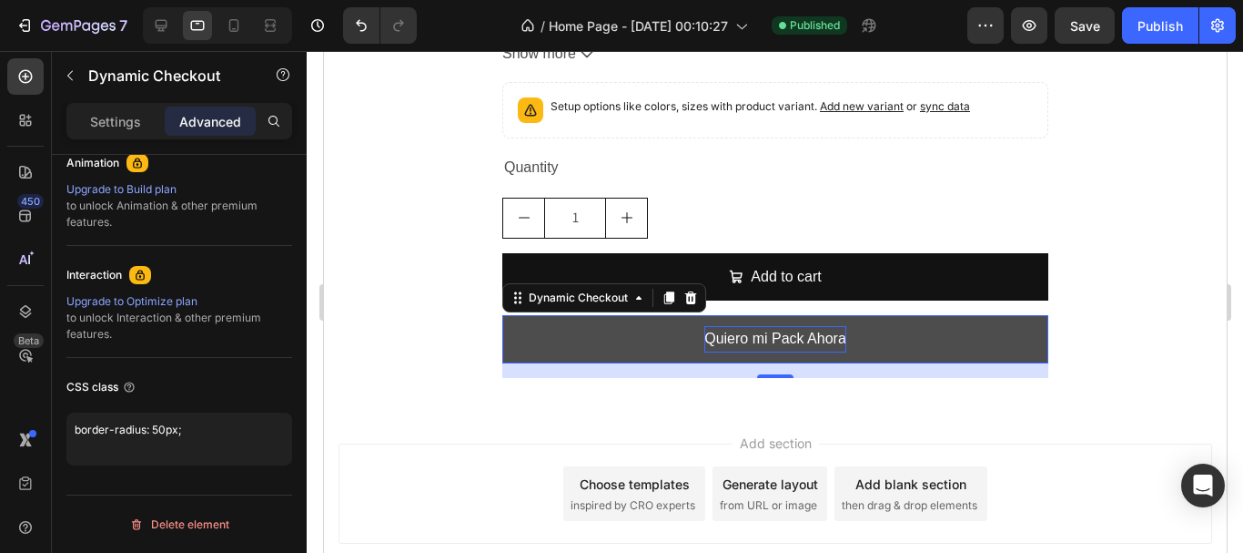
scroll to position [819, 0]
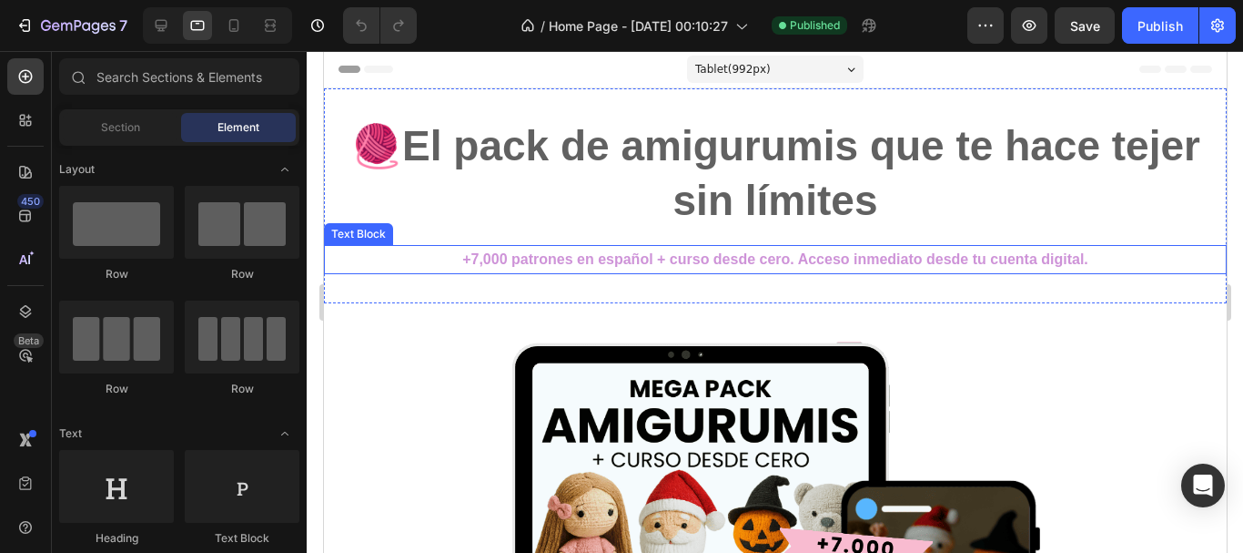
click at [784, 259] on p "+7,000 patrones en español + curso desde cero. Acceso inmediato desde tu cuenta…" at bounding box center [774, 260] width 899 height 26
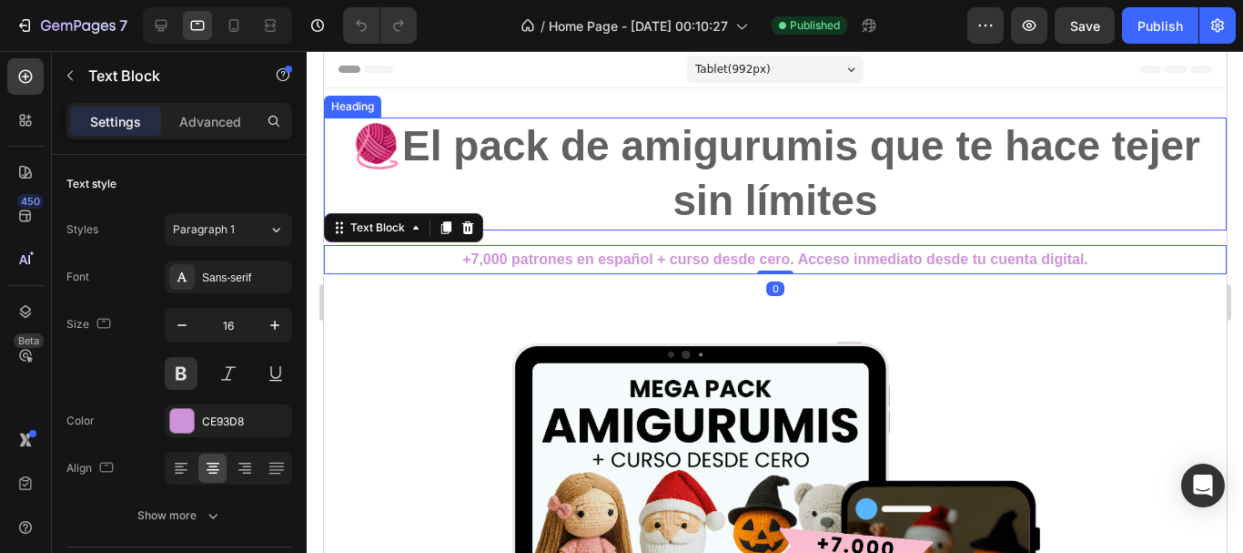
click at [750, 227] on h2 "🧶El pack de amigurumis que te hace tejer sin límites" at bounding box center [774, 173] width 903 height 113
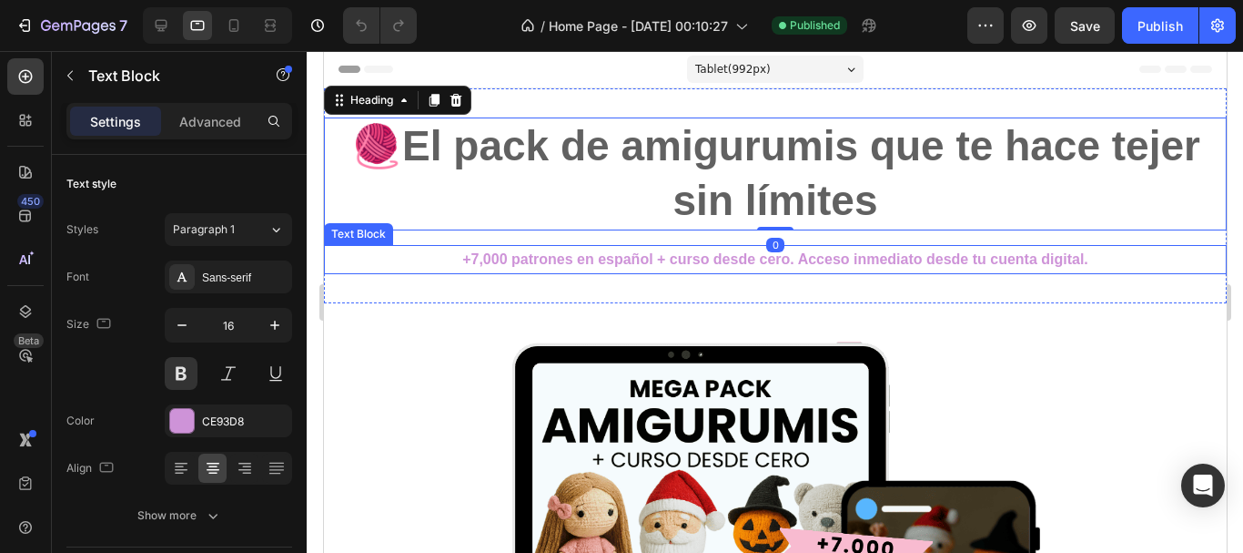
click at [748, 251] on p "+7,000 patrones en español + curso desde cero. Acceso inmediato desde tu cuenta…" at bounding box center [774, 260] width 899 height 26
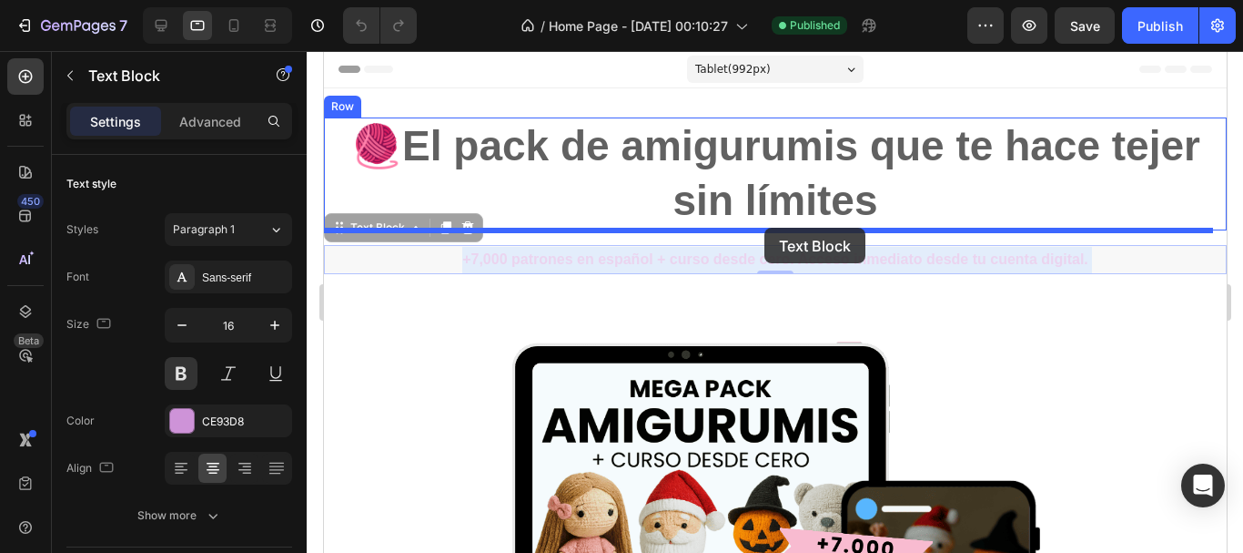
drag, startPoint x: 764, startPoint y: 257, endPoint x: 764, endPoint y: 228, distance: 29.1
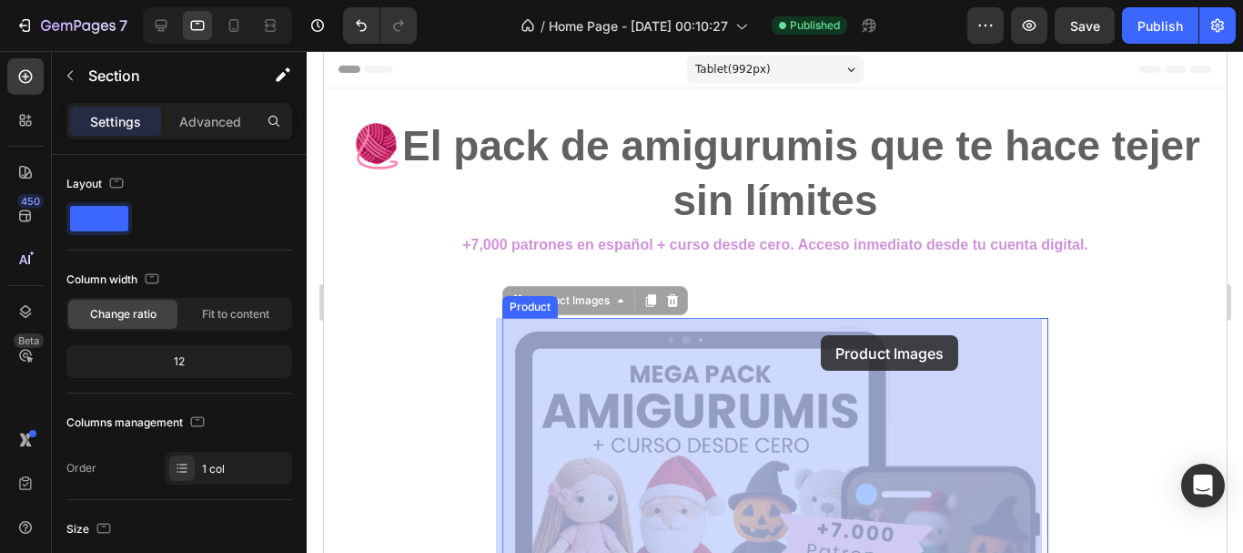
drag, startPoint x: 820, startPoint y: 313, endPoint x: 820, endPoint y: 335, distance: 21.8
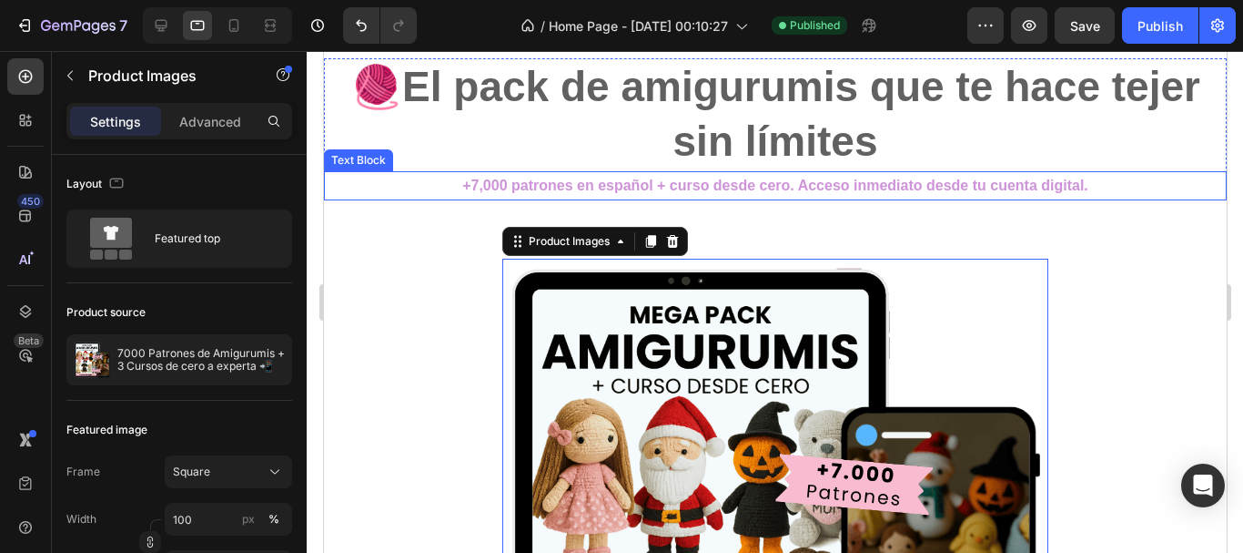
scroll to position [91, 0]
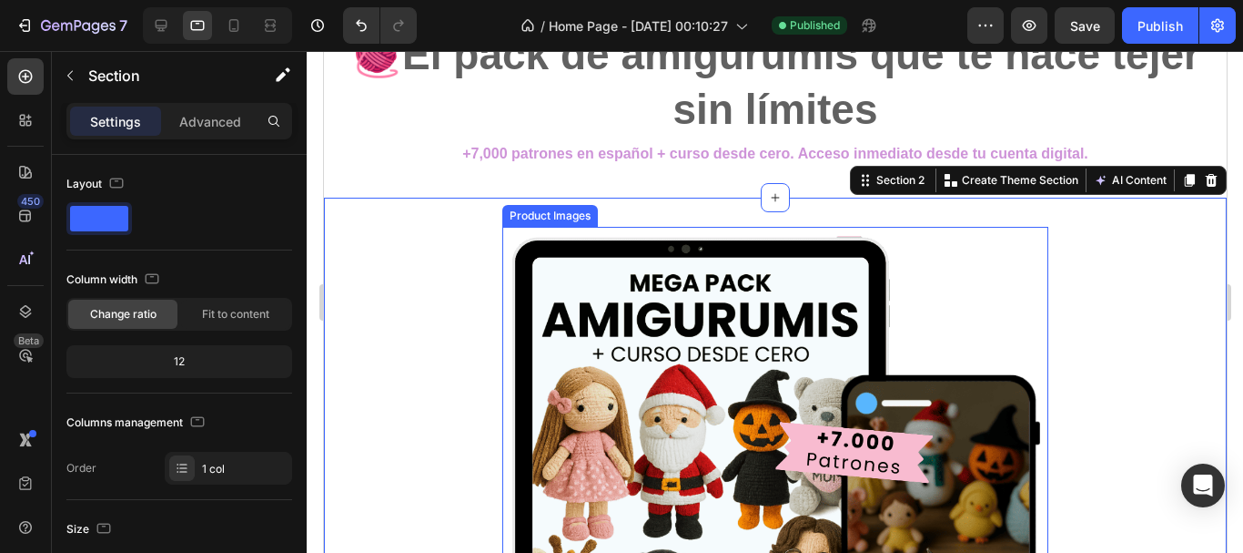
click at [809, 279] on img at bounding box center [775, 500] width 546 height 546
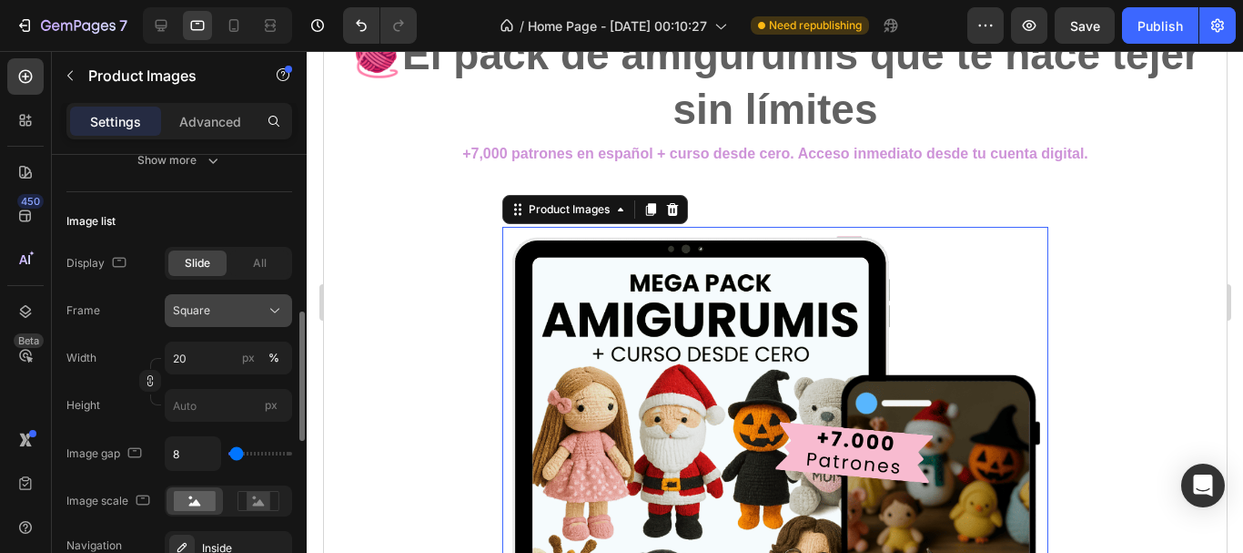
scroll to position [637, 0]
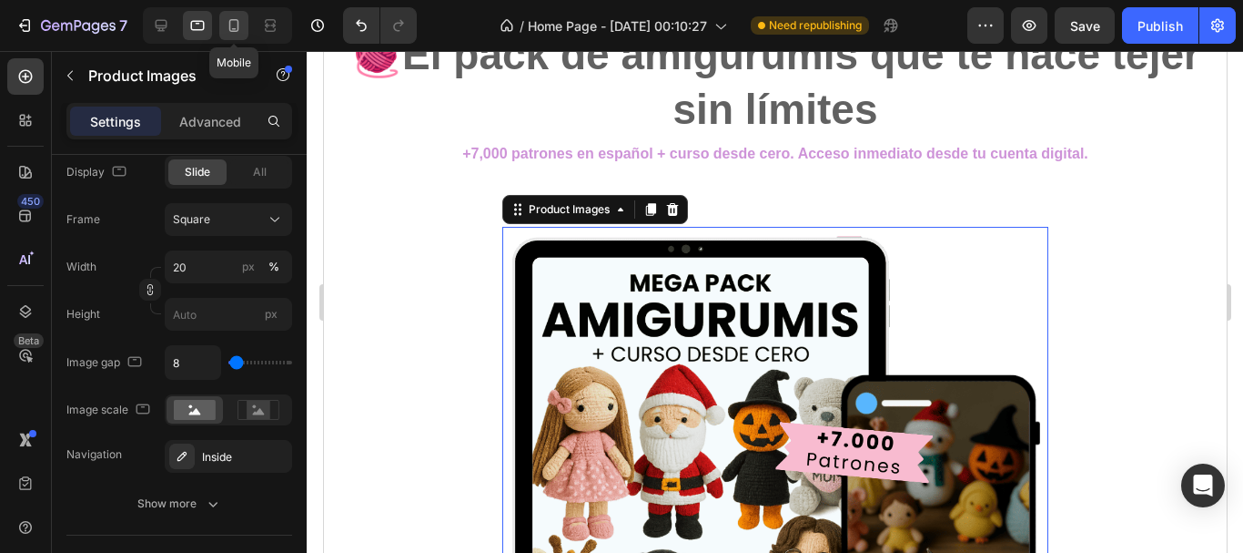
click at [237, 21] on icon at bounding box center [234, 25] width 18 height 18
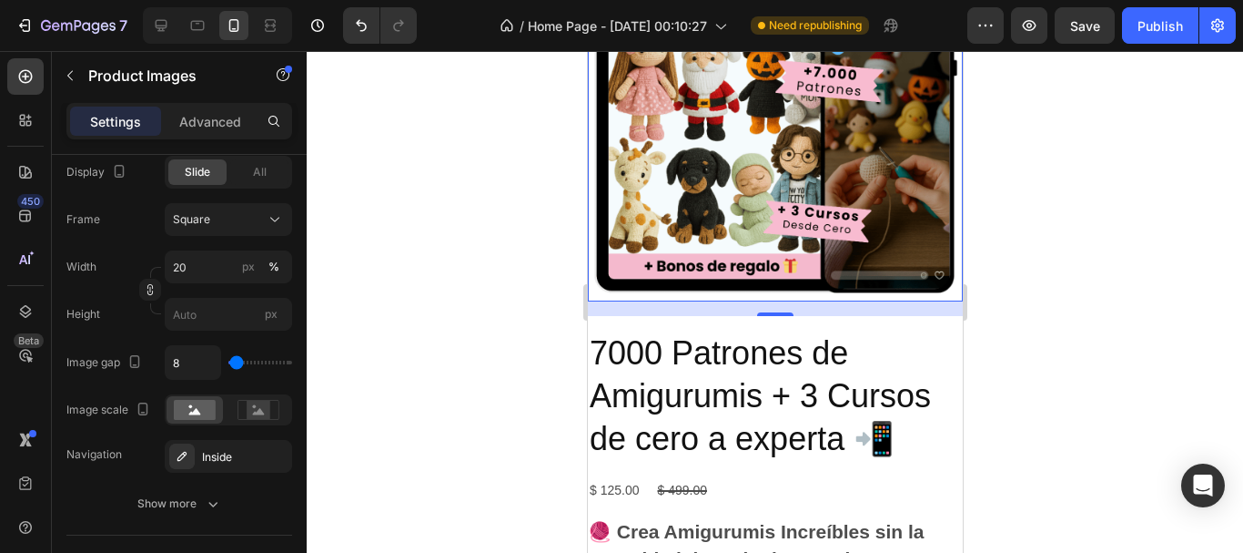
scroll to position [455, 0]
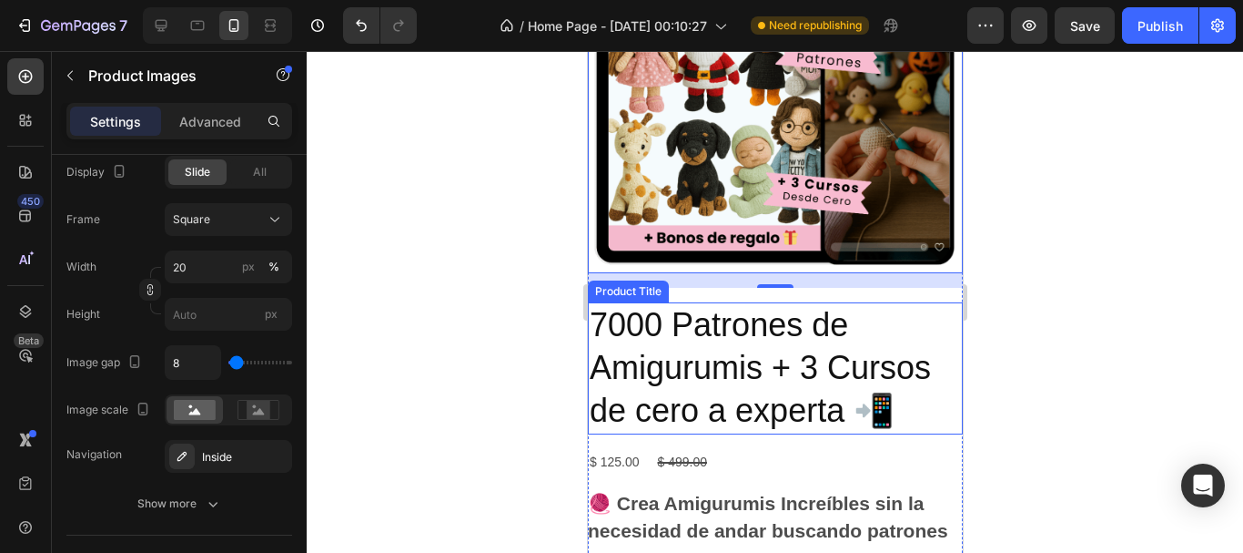
click at [744, 327] on h2 "7000 Patrones de Amigurumis + 3 Cursos de cero a experta 📲" at bounding box center [774, 367] width 375 height 131
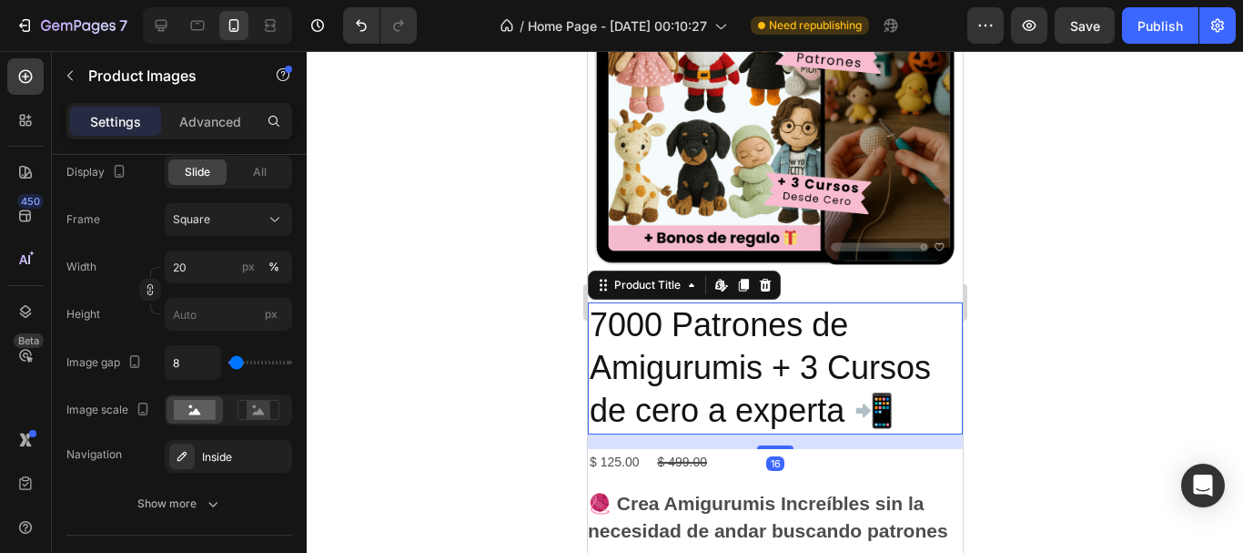
scroll to position [0, 0]
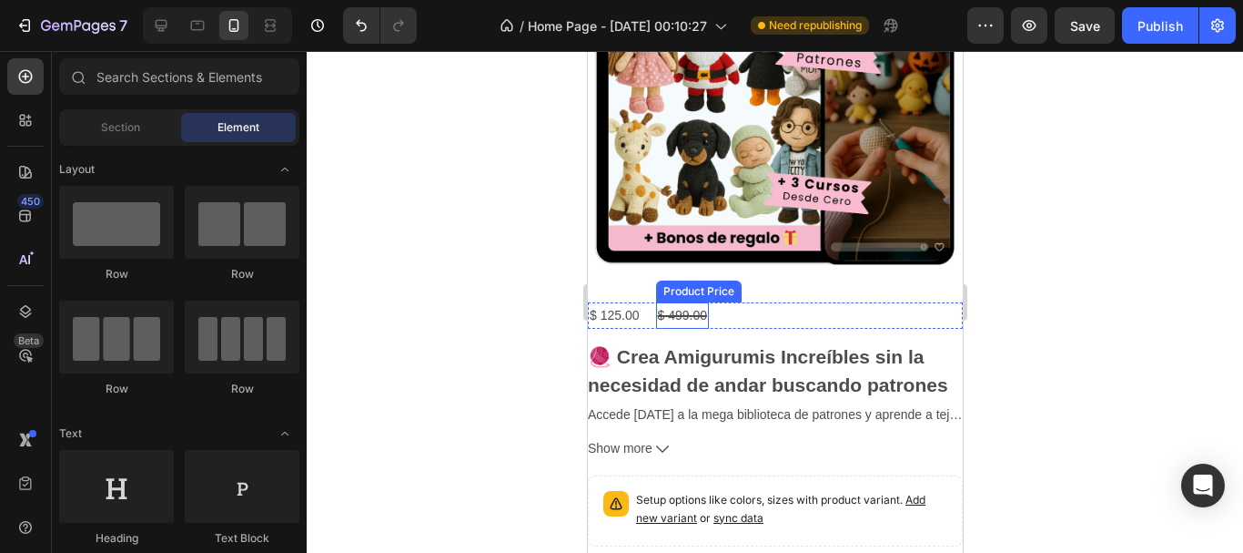
click at [685, 302] on div "$ 499.00" at bounding box center [682, 315] width 54 height 26
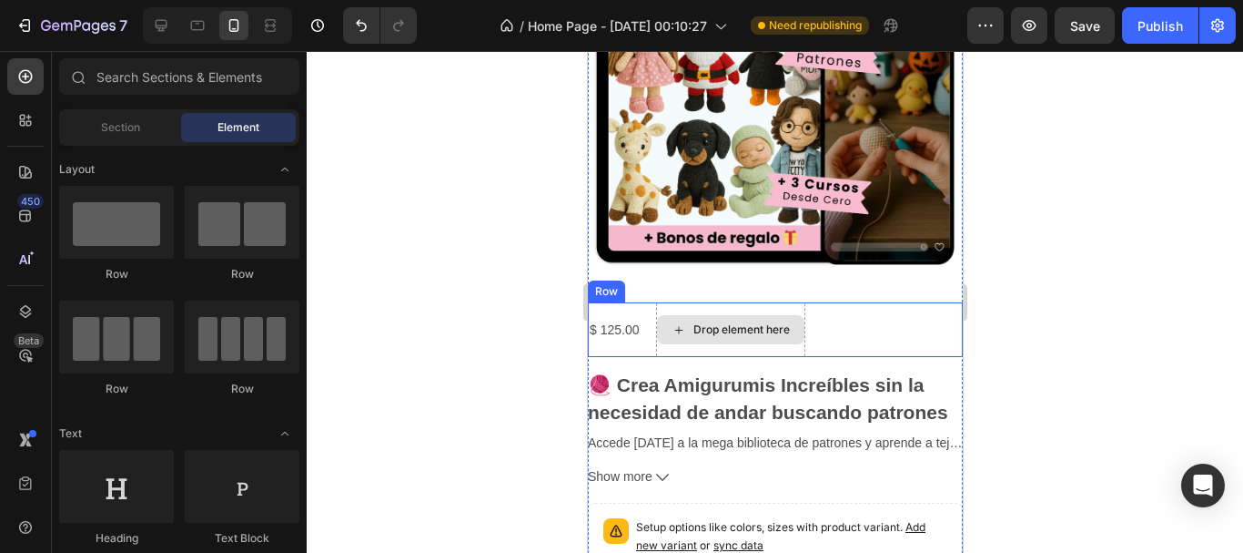
click at [690, 315] on div "Drop element here" at bounding box center [729, 329] width 147 height 29
click at [690, 302] on div "Drop element here" at bounding box center [729, 329] width 149 height 55
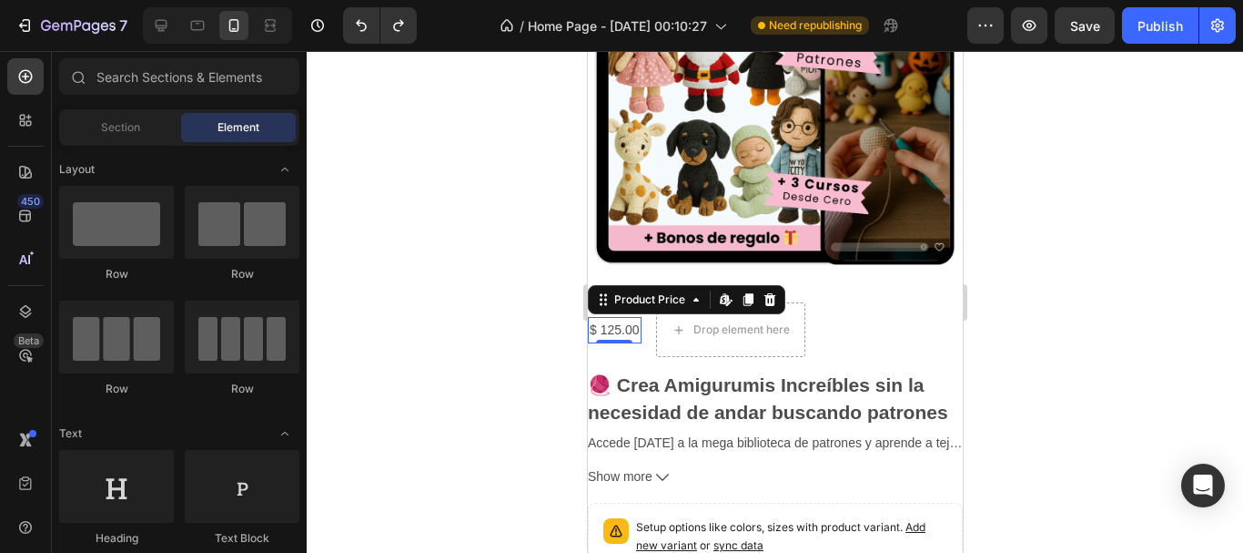
click at [624, 317] on div "$ 125.00" at bounding box center [614, 330] width 54 height 26
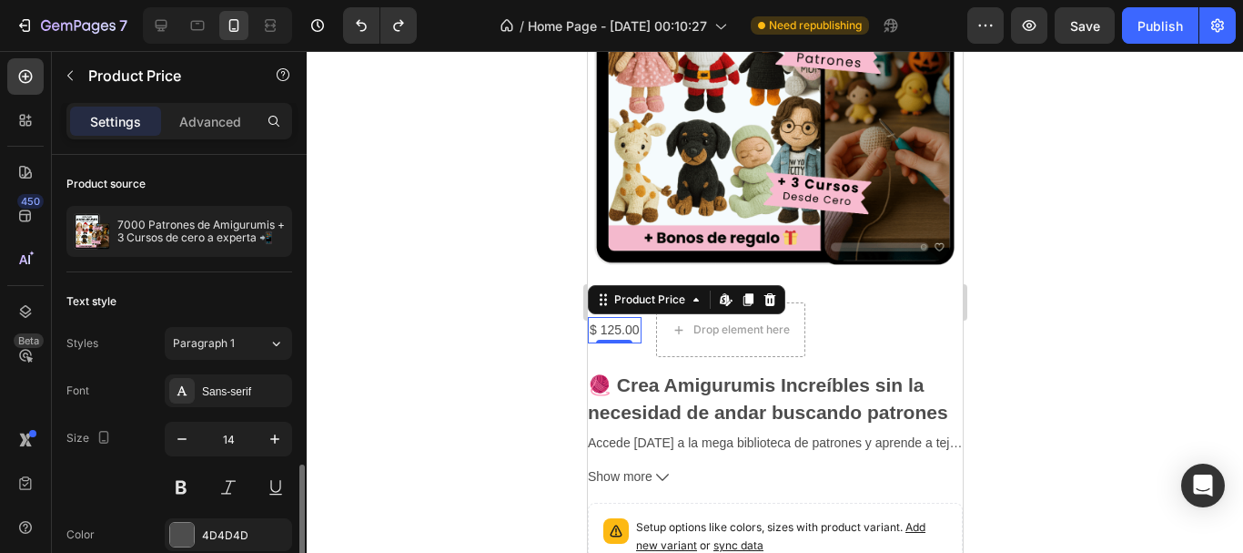
scroll to position [180, 0]
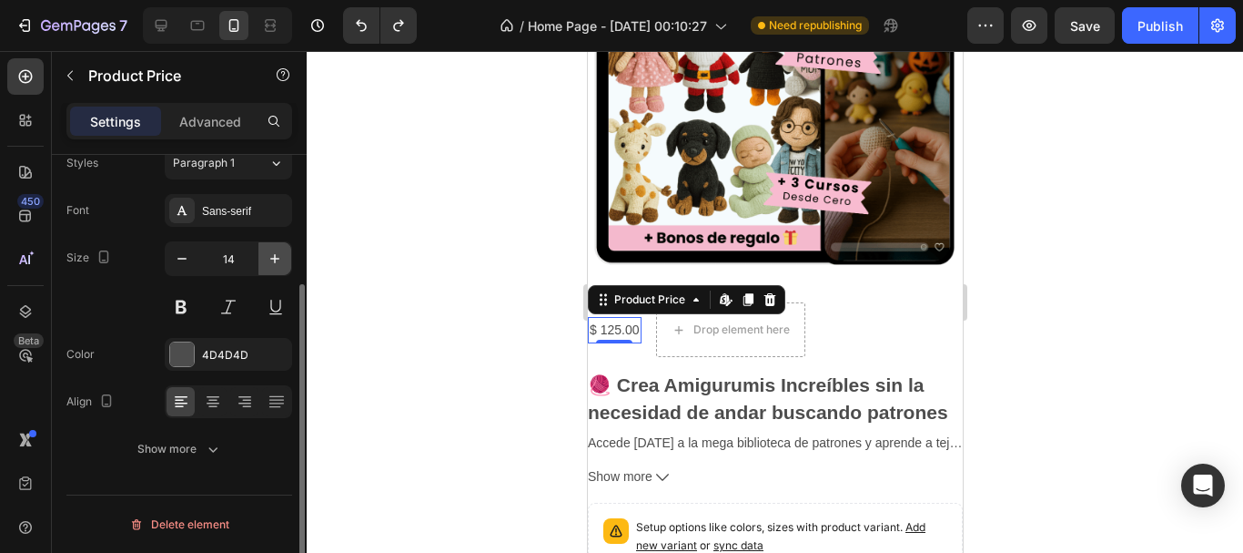
click at [273, 260] on icon "button" at bounding box center [275, 258] width 18 height 18
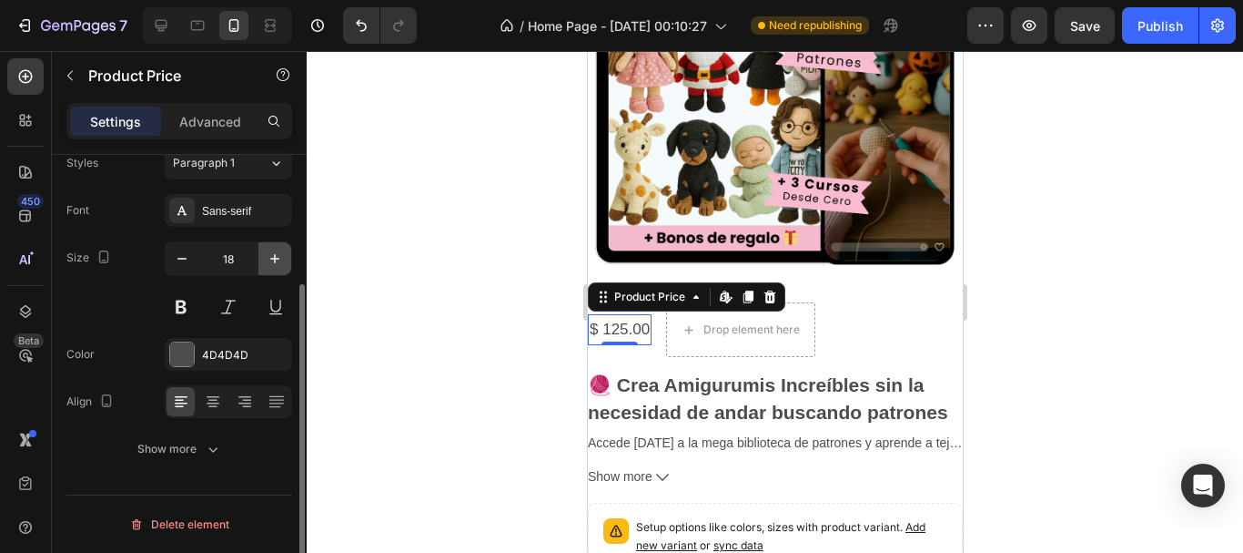
click at [273, 260] on icon "button" at bounding box center [275, 258] width 18 height 18
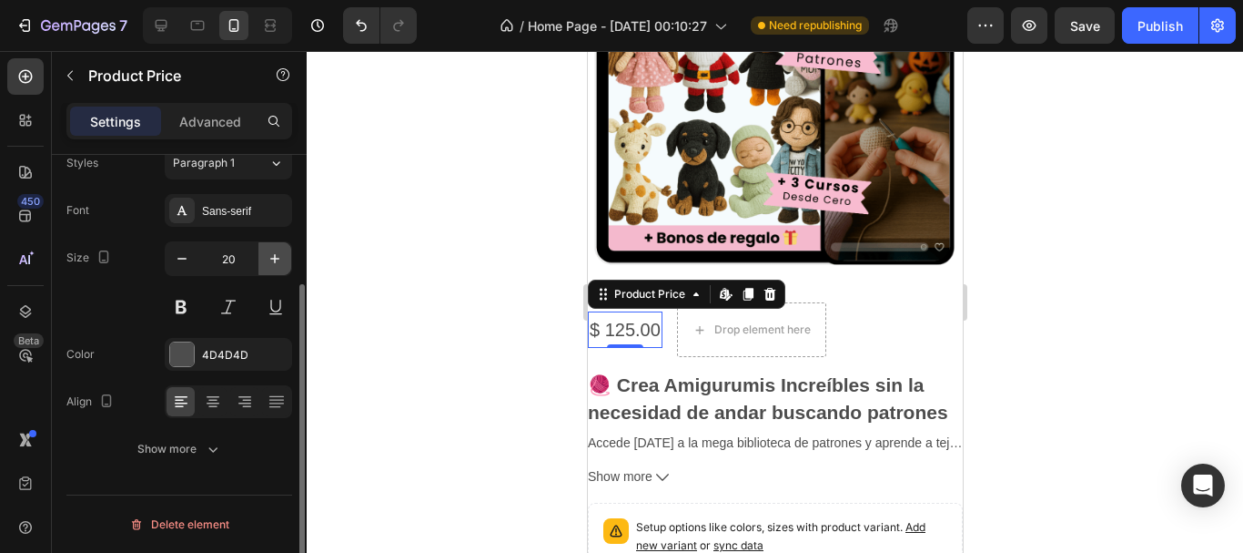
click at [273, 260] on icon "button" at bounding box center [275, 258] width 18 height 18
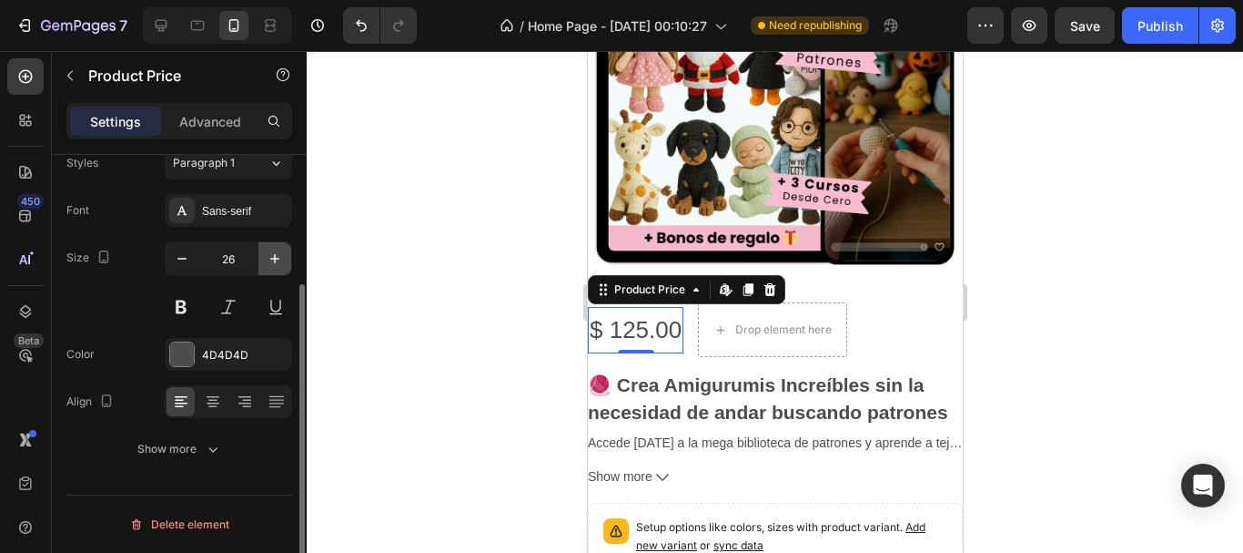
click at [273, 260] on icon "button" at bounding box center [275, 258] width 18 height 18
type input "27"
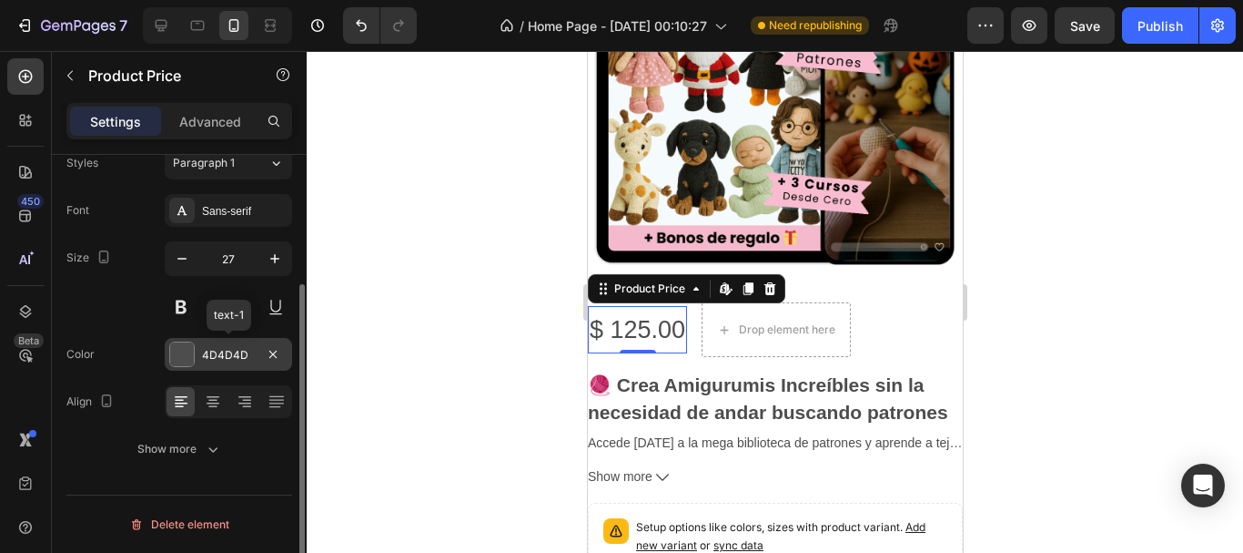
click at [175, 355] on div at bounding box center [182, 354] width 24 height 24
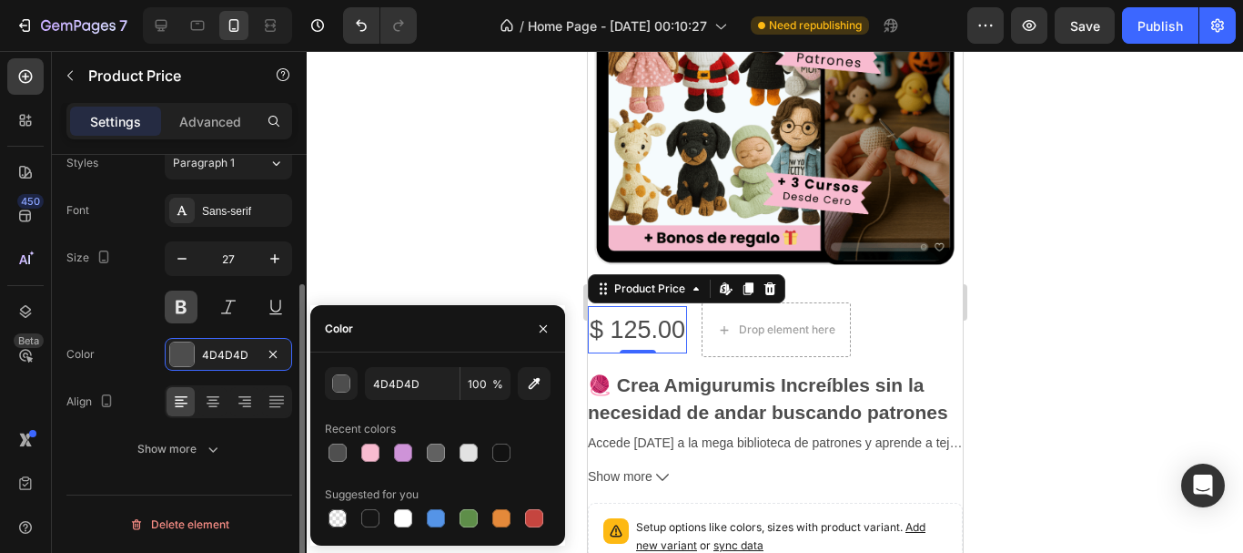
click at [170, 294] on button at bounding box center [181, 306] width 33 height 33
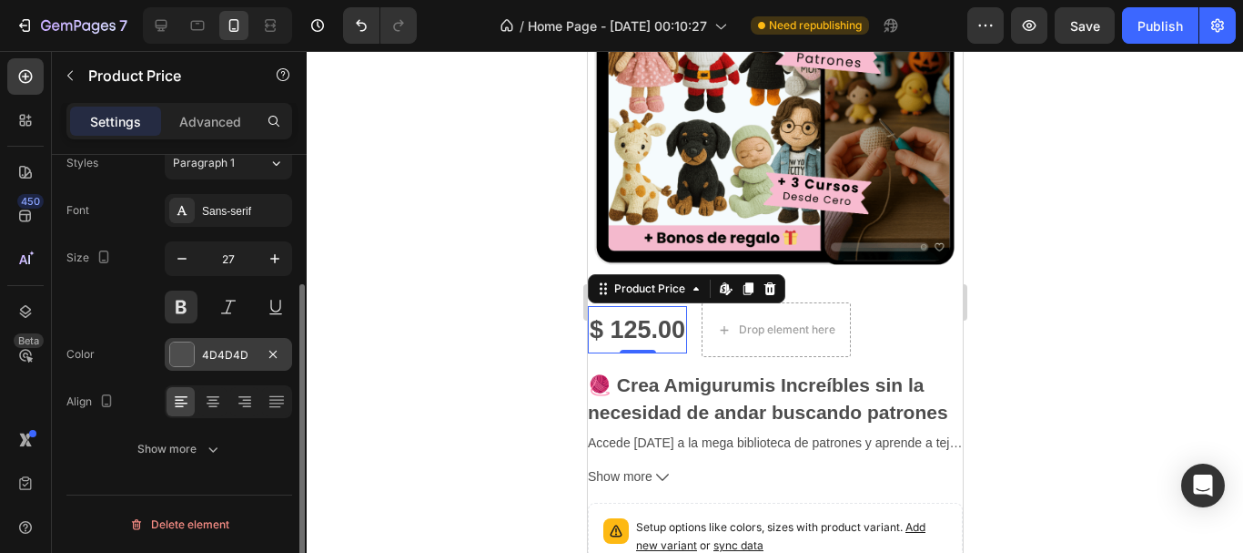
click at [180, 355] on div at bounding box center [182, 354] width 24 height 24
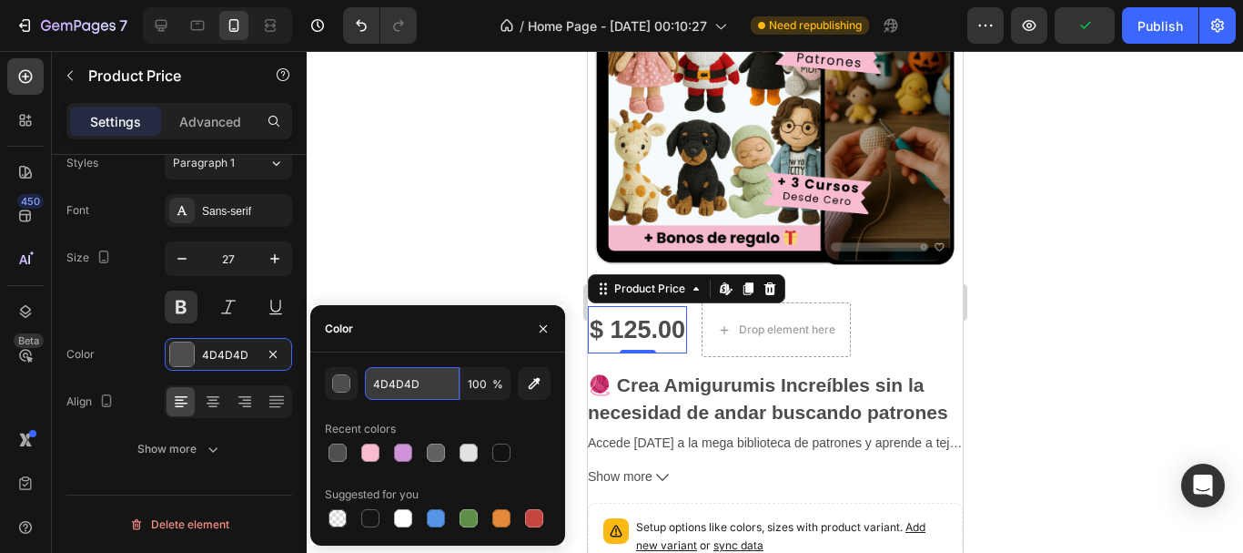
click at [405, 389] on input "4D4D4D" at bounding box center [412, 383] width 95 height 33
click at [351, 388] on button "button" at bounding box center [341, 383] width 33 height 33
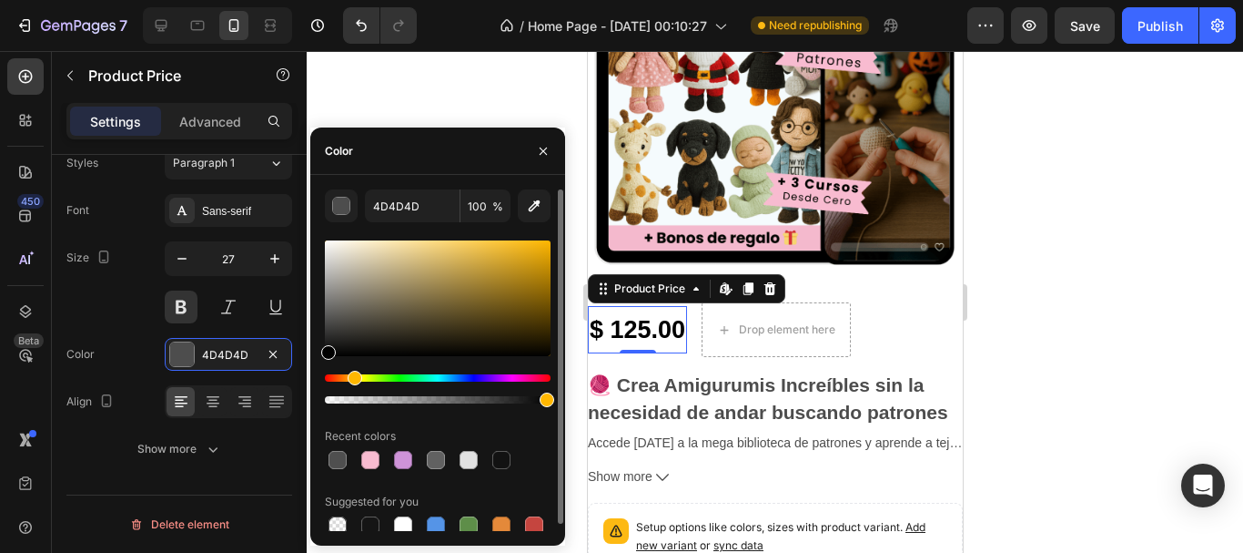
click at [352, 377] on div "Hue" at bounding box center [438, 377] width 226 height 7
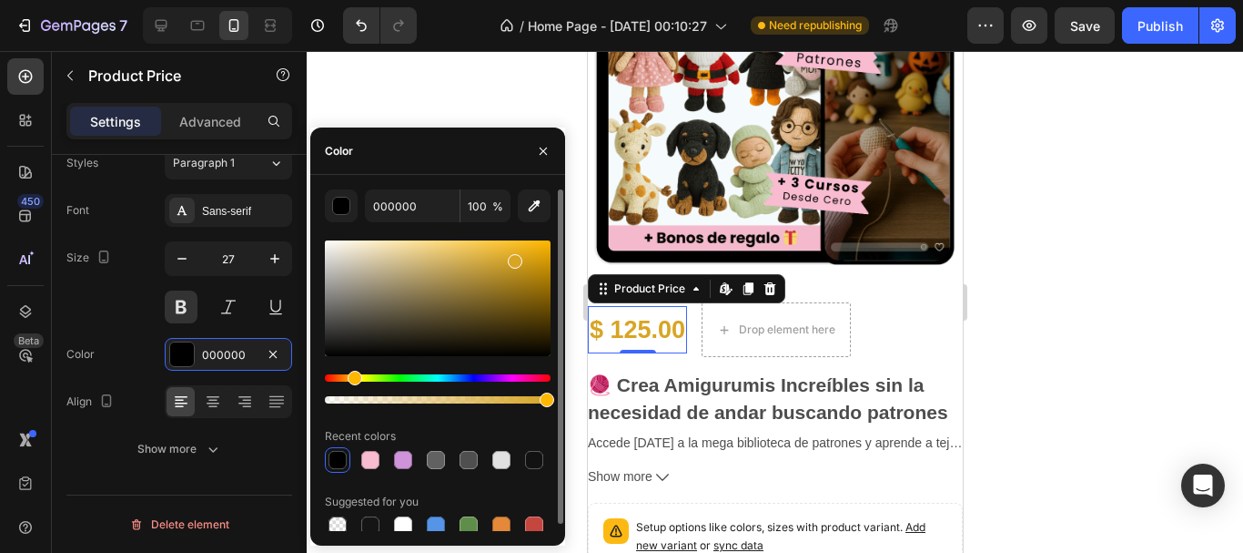
drag, startPoint x: 512, startPoint y: 257, endPoint x: 531, endPoint y: 249, distance: 19.6
click at [513, 257] on div at bounding box center [438, 298] width 226 height 116
drag, startPoint x: 531, startPoint y: 249, endPoint x: 544, endPoint y: 243, distance: 14.7
click at [544, 243] on div at bounding box center [438, 298] width 226 height 116
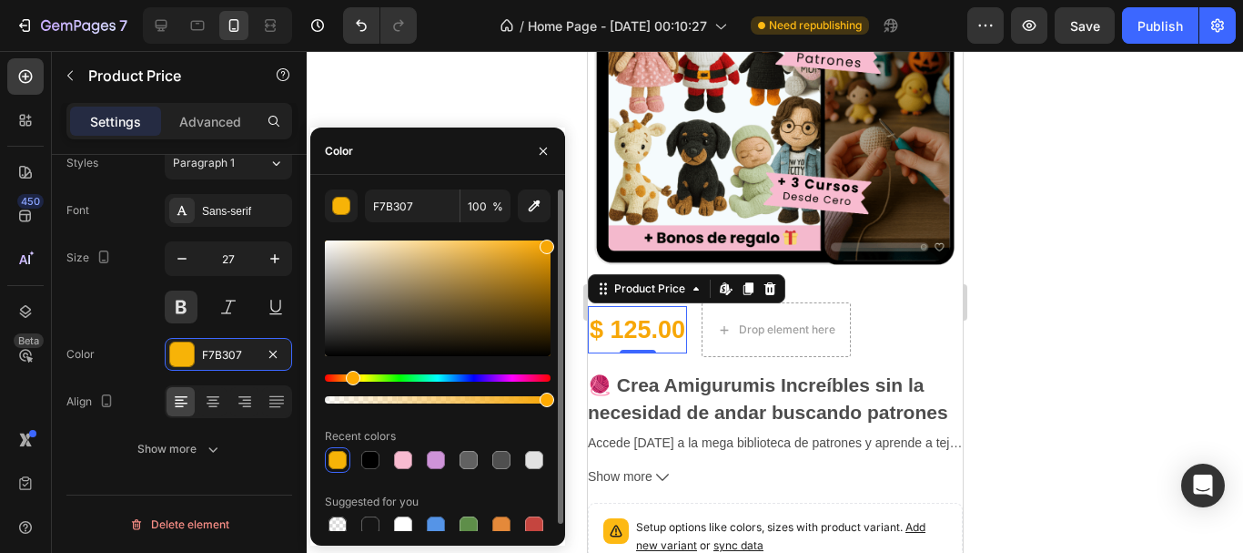
click at [350, 377] on div "Hue" at bounding box center [353, 377] width 15 height 15
type input "F7A707"
click at [350, 377] on div "Hue" at bounding box center [353, 377] width 15 height 15
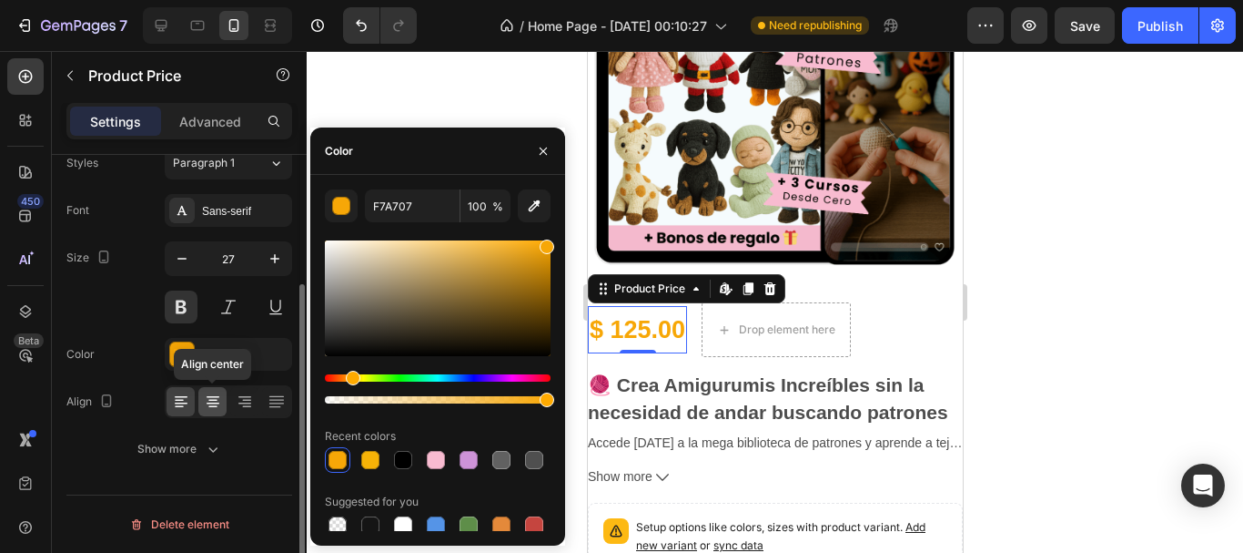
click at [219, 405] on icon at bounding box center [213, 401] width 18 height 18
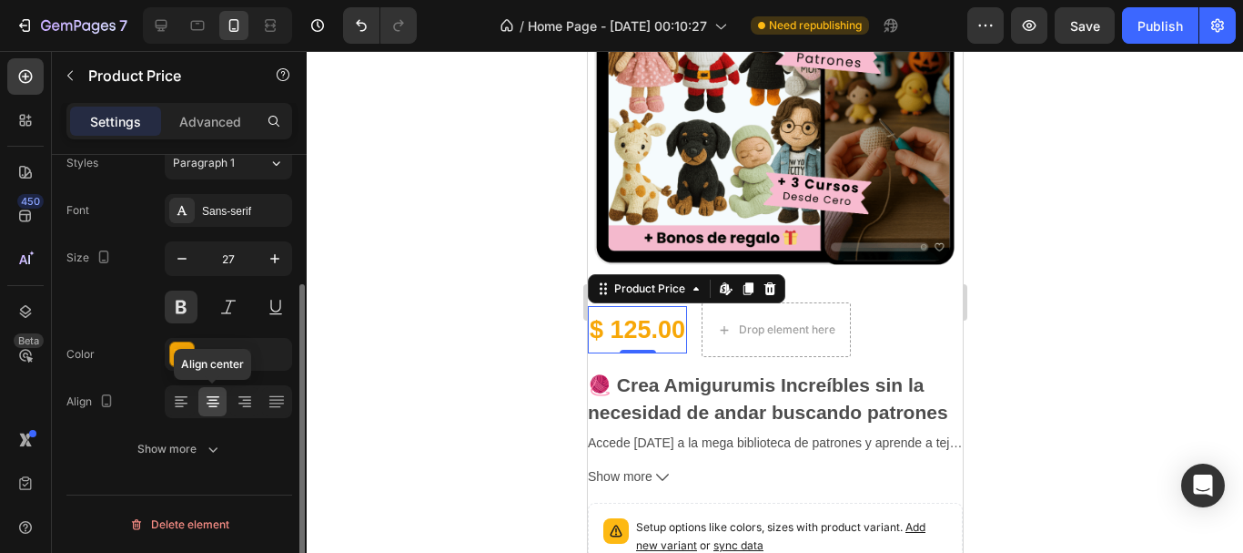
click at [218, 405] on icon at bounding box center [213, 401] width 18 height 18
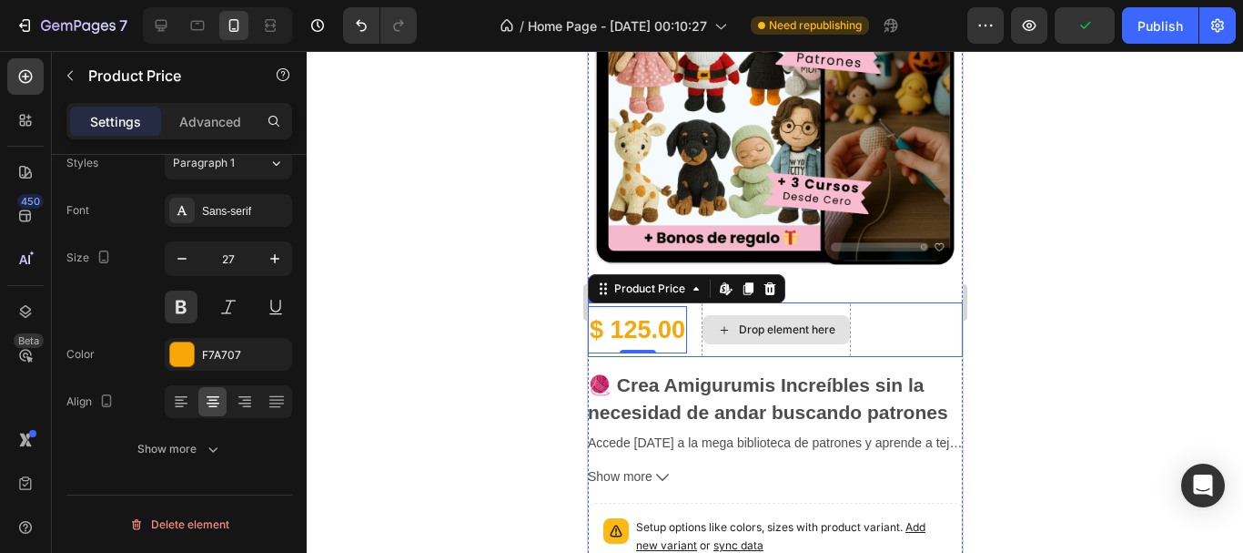
click at [776, 322] on div "Drop element here" at bounding box center [786, 329] width 96 height 15
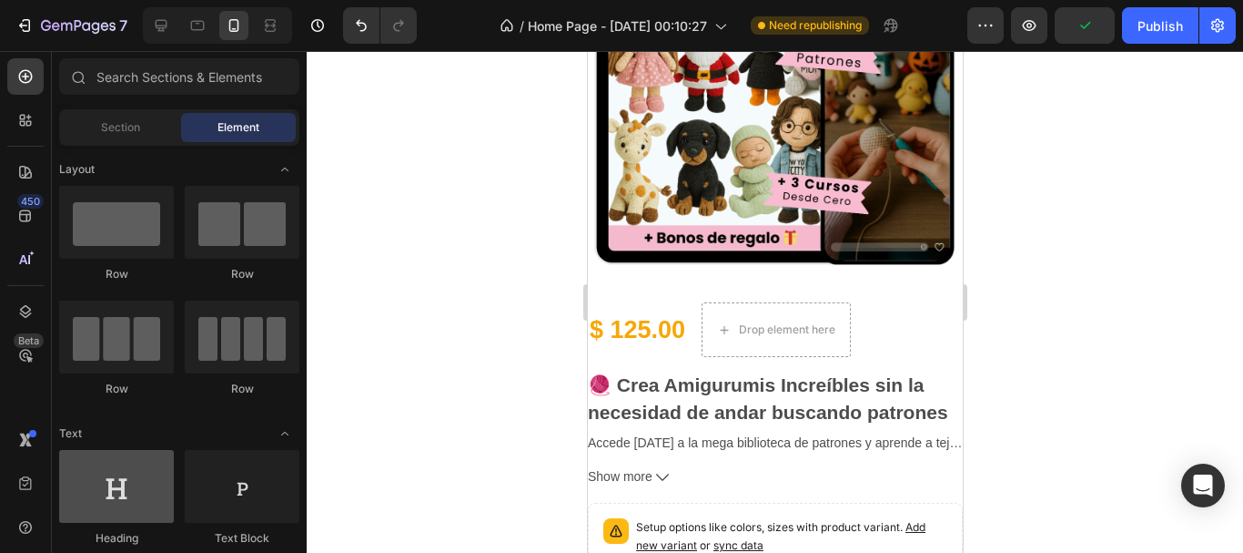
click at [132, 476] on div at bounding box center [116, 486] width 115 height 73
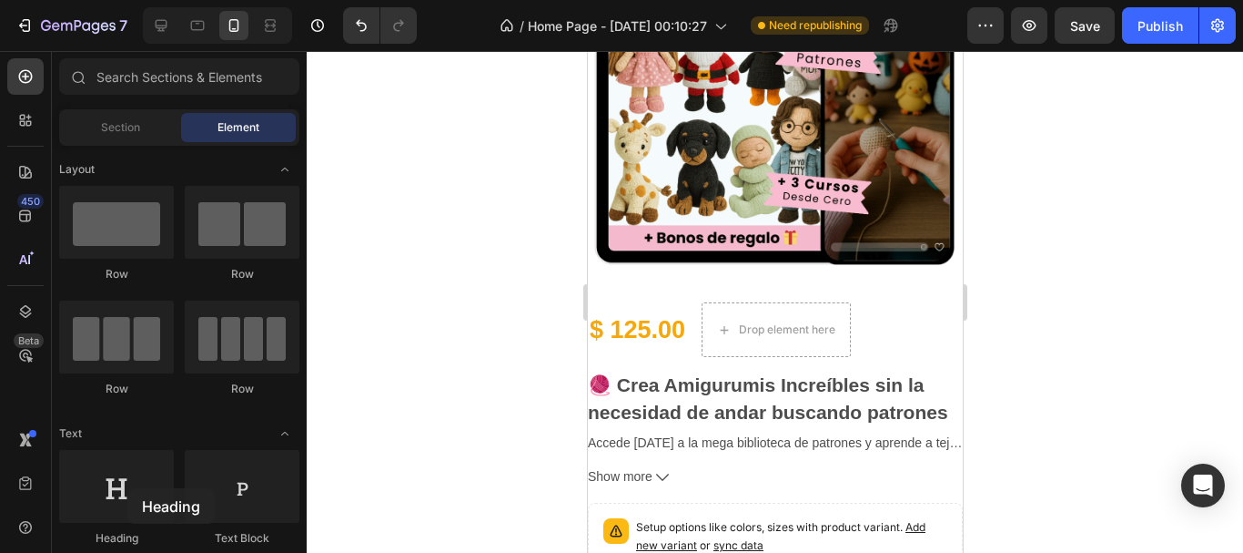
drag, startPoint x: 113, startPoint y: 492, endPoint x: 509, endPoint y: 443, distance: 399.0
click at [509, 0] on div "7 / Home Page - [DATE] 00:10:27 Need republishing Preview Save Publish 450 Beta…" at bounding box center [621, 0] width 1243 height 0
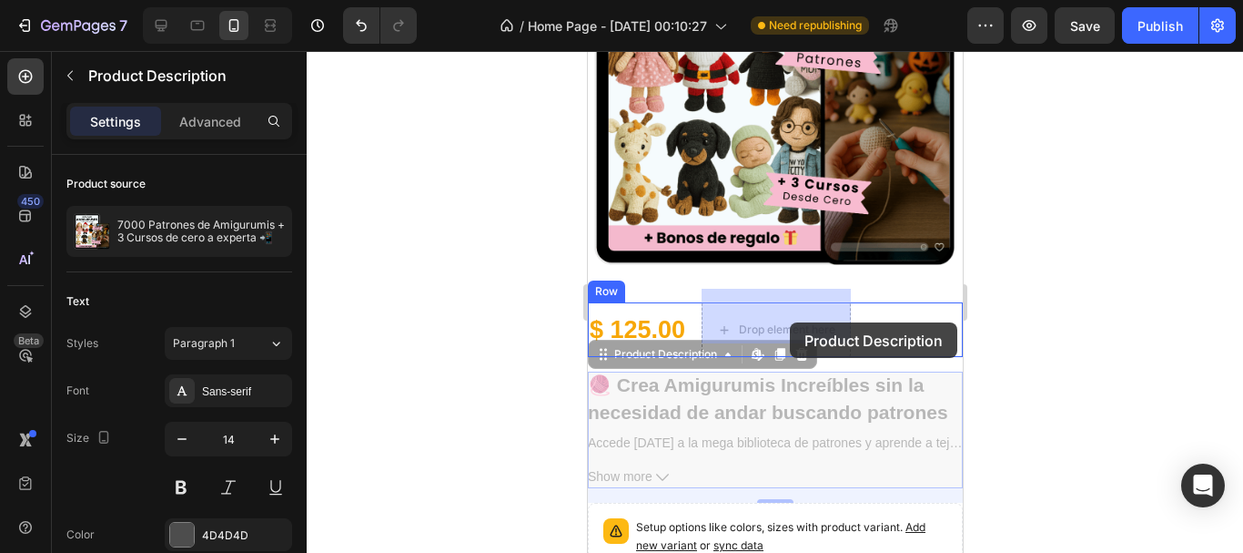
drag, startPoint x: 886, startPoint y: 404, endPoint x: 789, endPoint y: 322, distance: 126.6
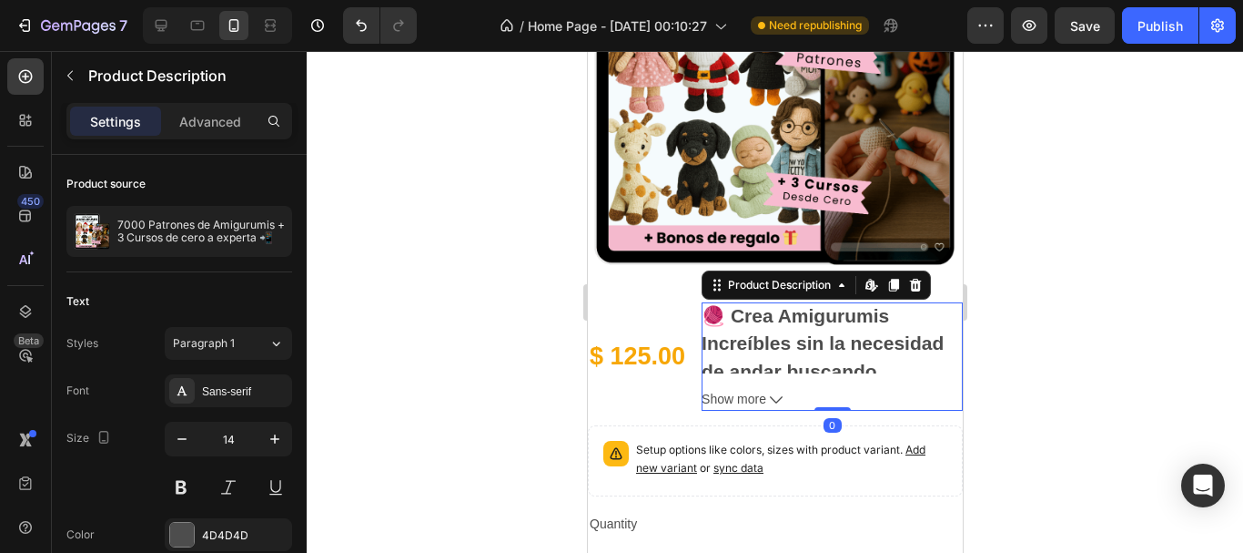
click at [790, 328] on h2 "🧶 Crea Amigurumis Increíbles sin la necesidad de andar buscando patrones" at bounding box center [822, 357] width 242 height 104
click at [818, 309] on h2 "🧶 Crea Amigurumis Increíbles sin la necesidad de andar buscando patrones" at bounding box center [822, 357] width 242 height 104
click at [920, 278] on icon at bounding box center [915, 285] width 15 height 15
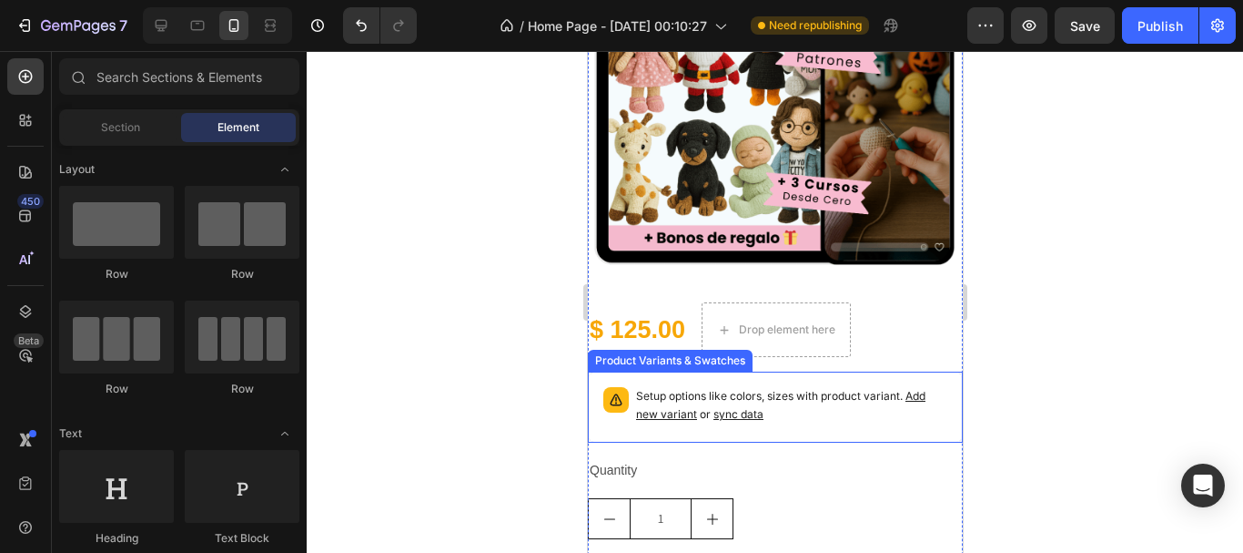
click at [699, 391] on p "Setup options like colors, sizes with product variant. Add new variant or sync …" at bounding box center [790, 405] width 311 height 36
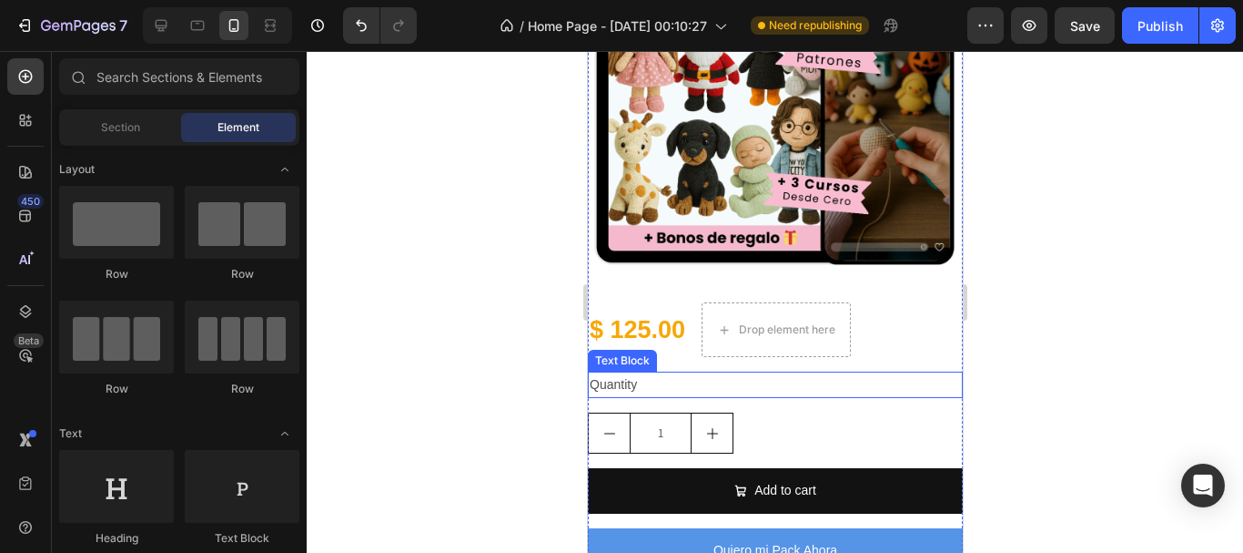
click at [661, 371] on div "Quantity" at bounding box center [774, 384] width 375 height 26
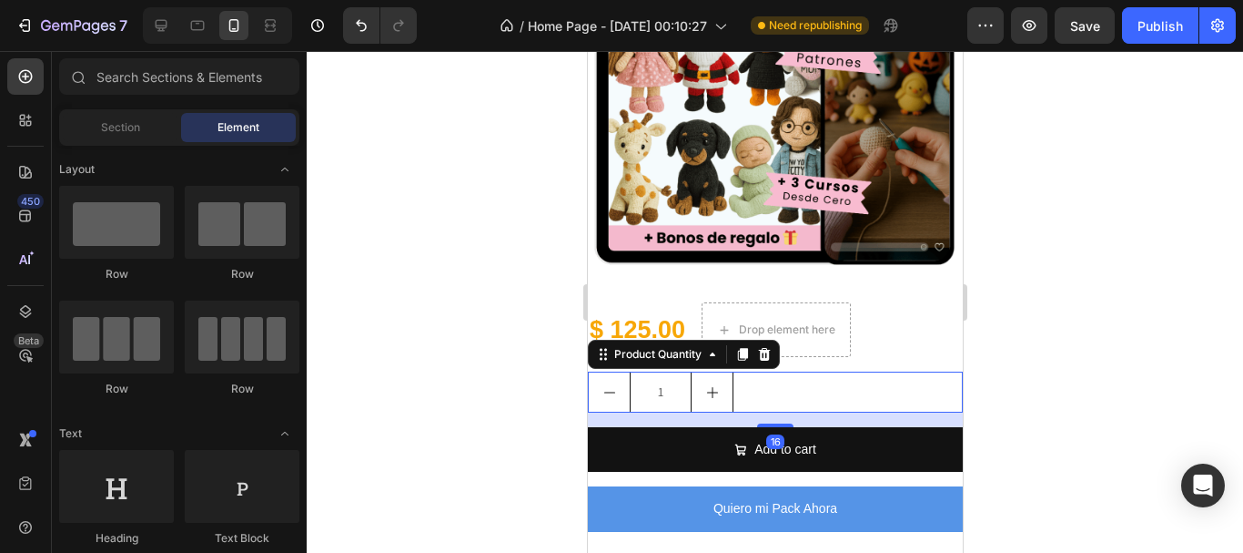
click at [691, 372] on button "increment" at bounding box center [711, 391] width 41 height 39
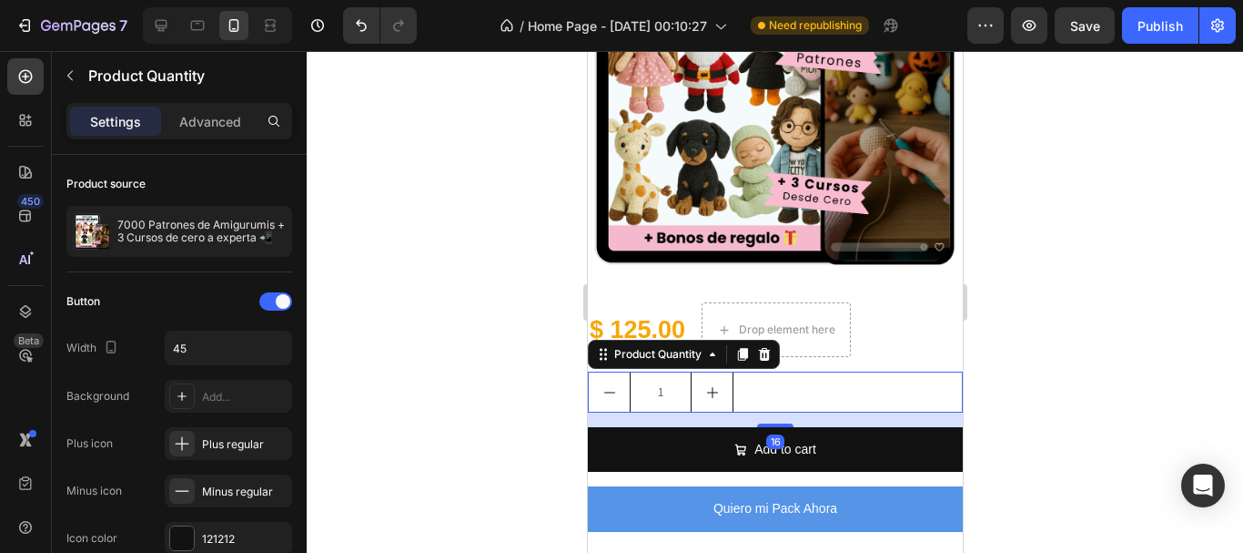
type input "2"
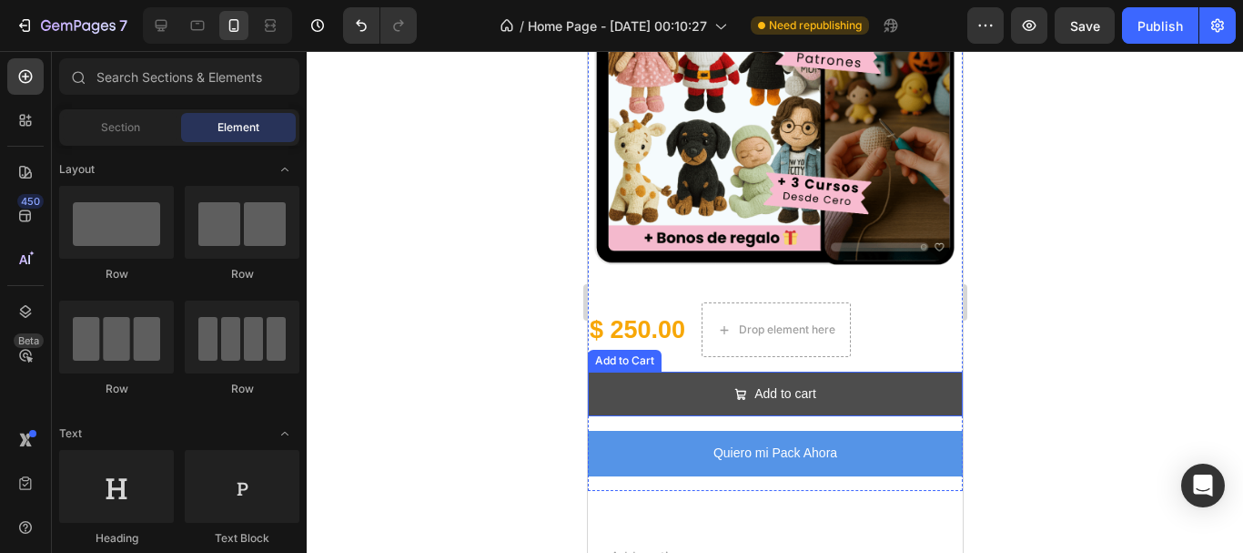
click at [734, 382] on span "Add to cart" at bounding box center [740, 393] width 13 height 23
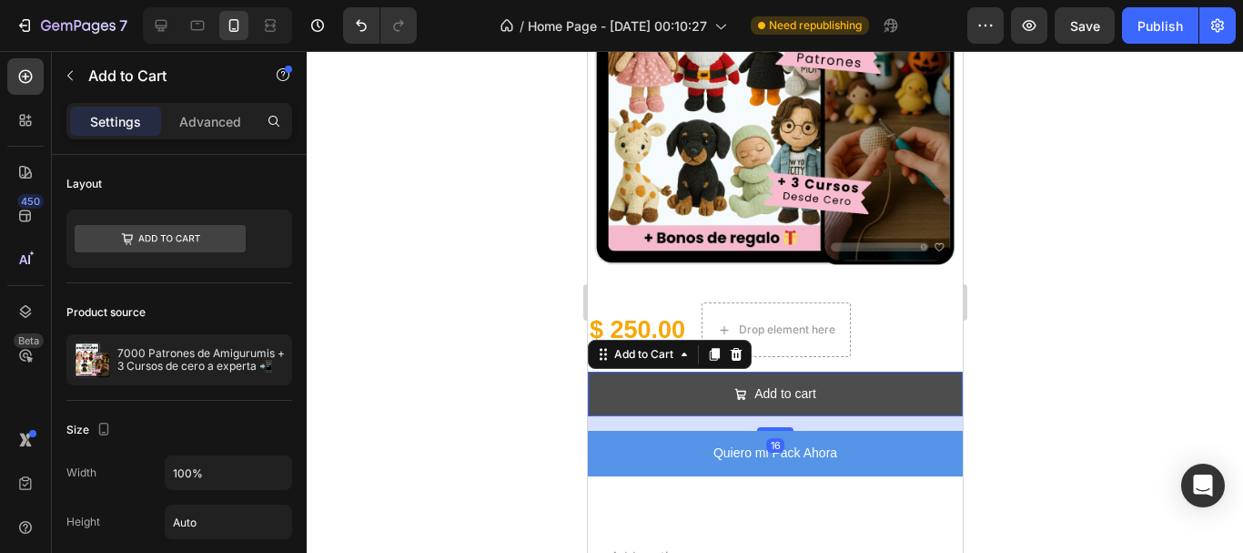
click at [858, 371] on button "Add to cart" at bounding box center [774, 393] width 375 height 45
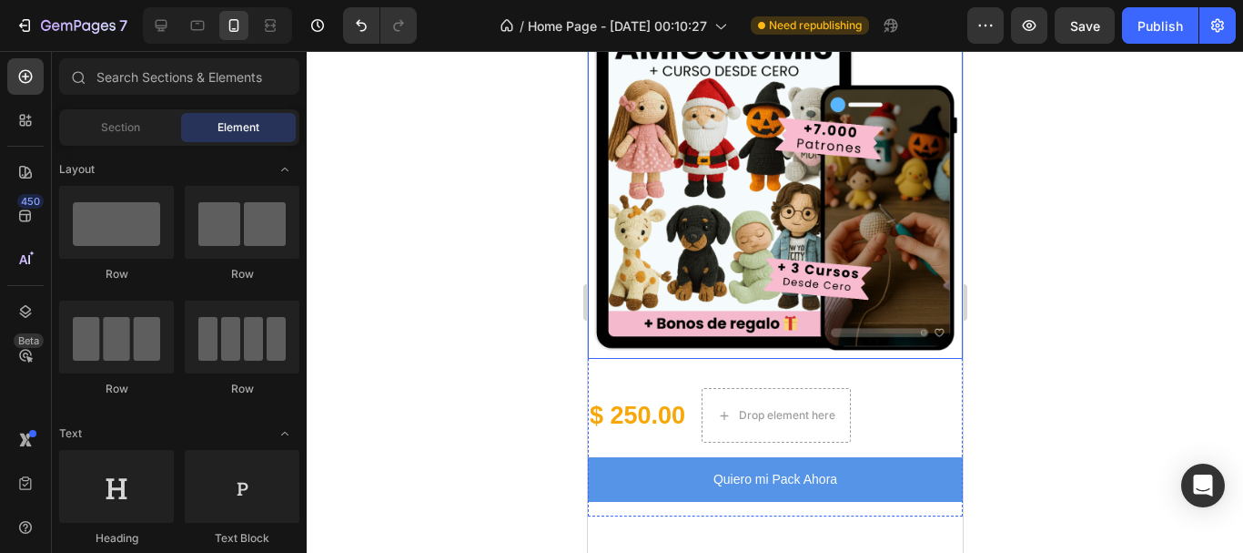
scroll to position [455, 0]
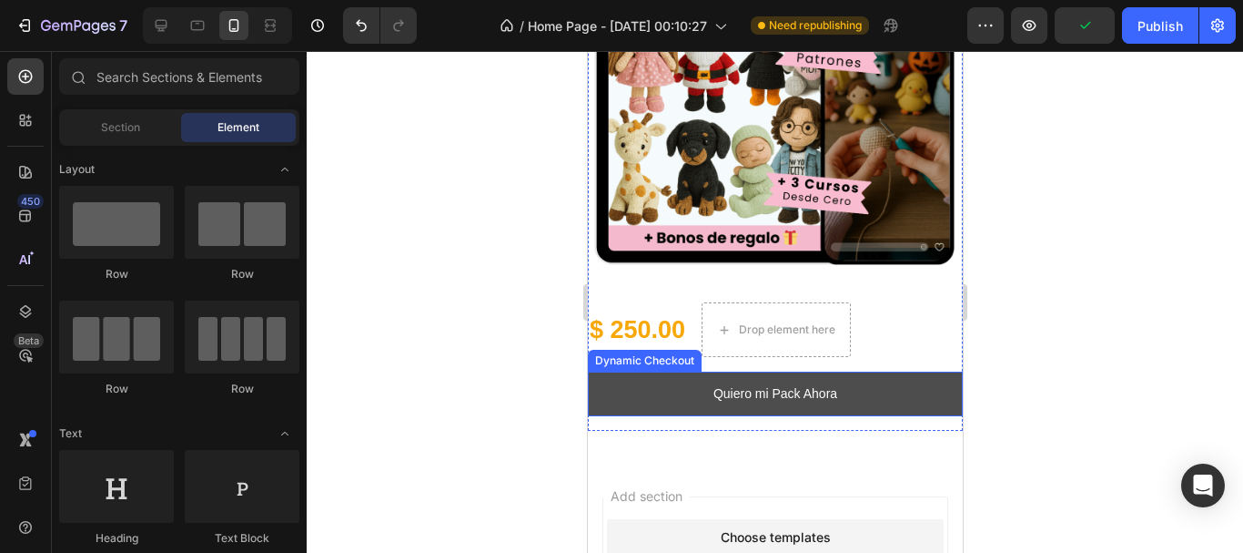
click at [802, 394] on button "Quiero mi Pack Ahora" at bounding box center [774, 393] width 375 height 45
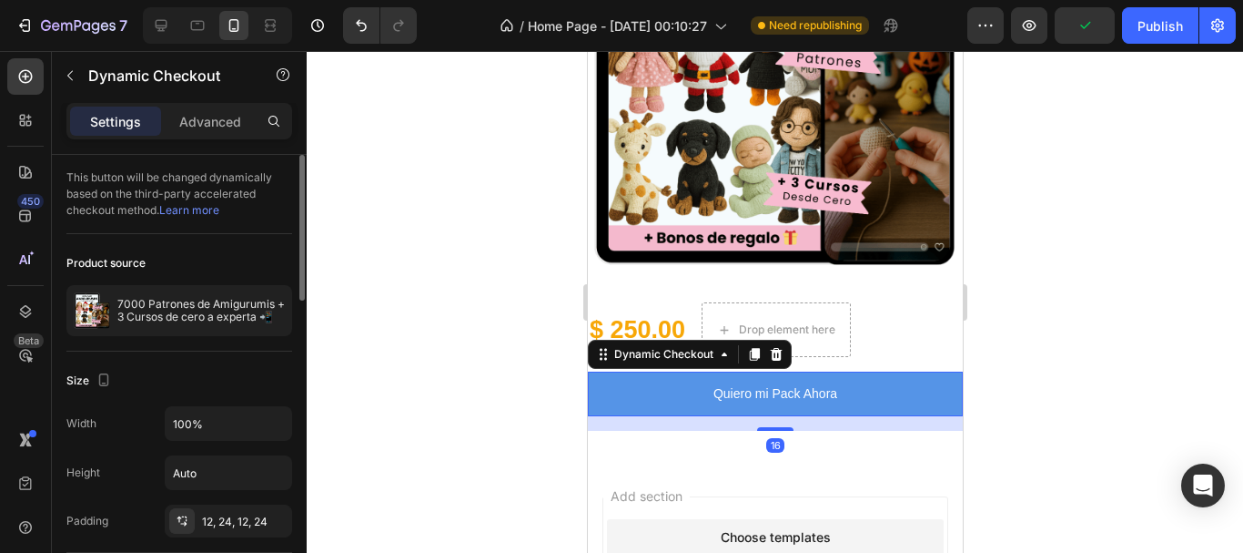
scroll to position [728, 0]
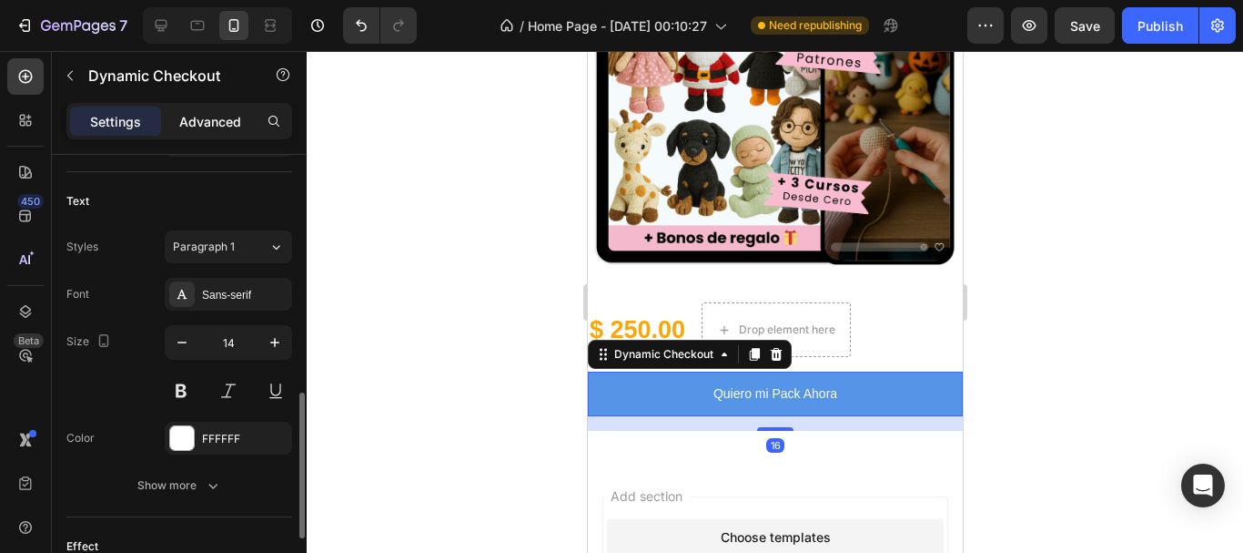
click at [212, 125] on p "Advanced" at bounding box center [210, 121] width 62 height 19
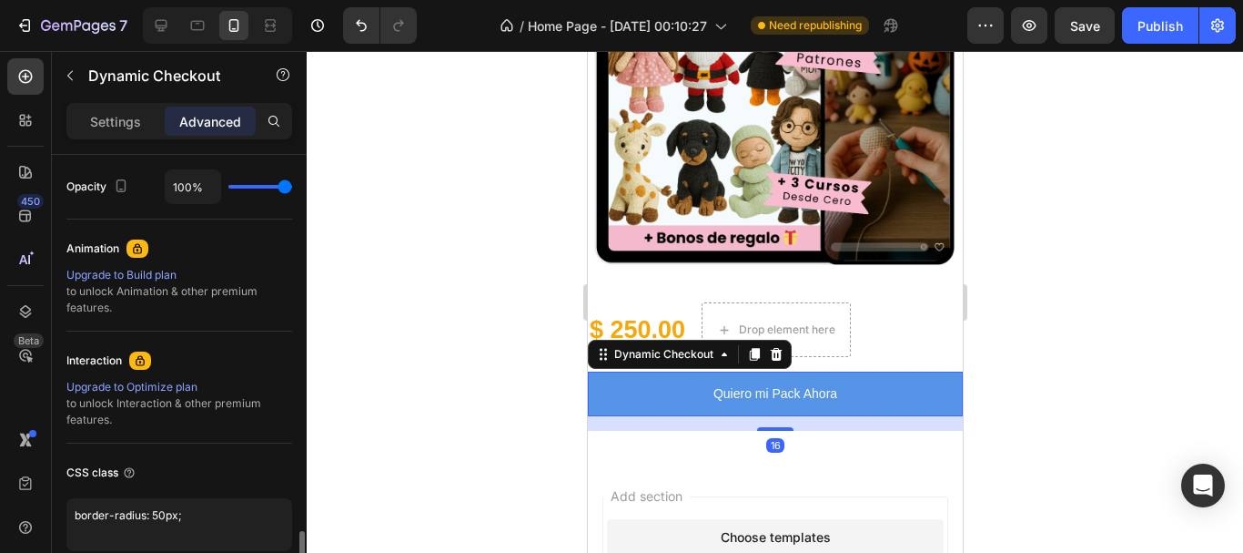
scroll to position [814, 0]
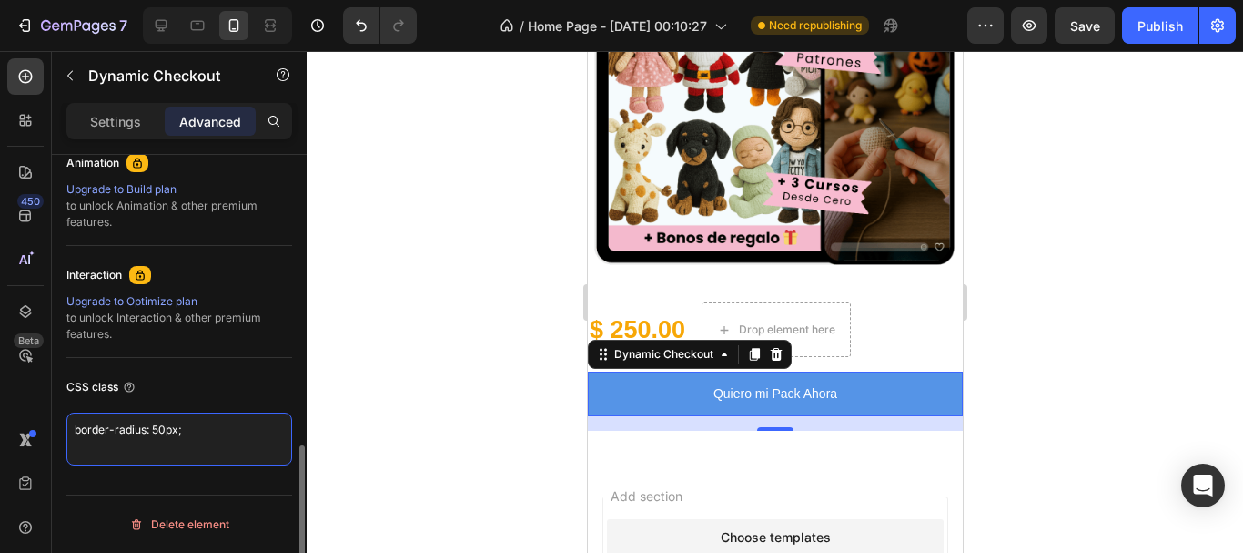
drag, startPoint x: 191, startPoint y: 433, endPoint x: 70, endPoint y: 420, distance: 121.8
click at [70, 420] on textarea "border-radius: 50px;" at bounding box center [179, 438] width 226 height 53
paste textarea "3"
click at [163, 431] on textarea "border-radius: 30px;" at bounding box center [179, 438] width 226 height 53
type textarea "border-radius: 50px;"
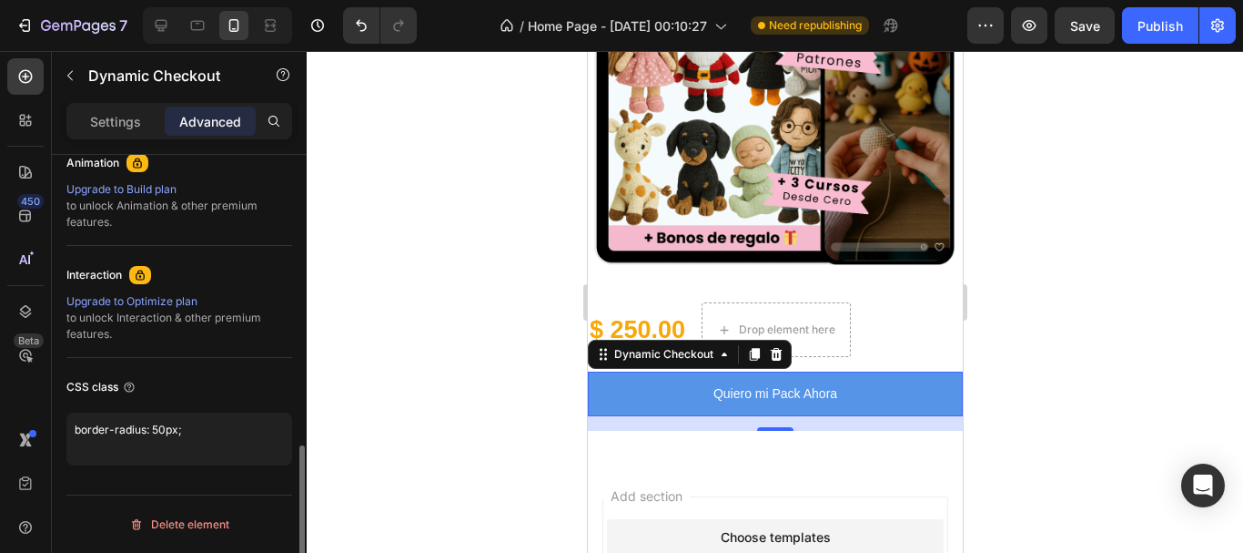
click at [232, 357] on div "Interaction Upgrade to Optimize plan to unlock Interaction & other premium feat…" at bounding box center [179, 302] width 226 height 112
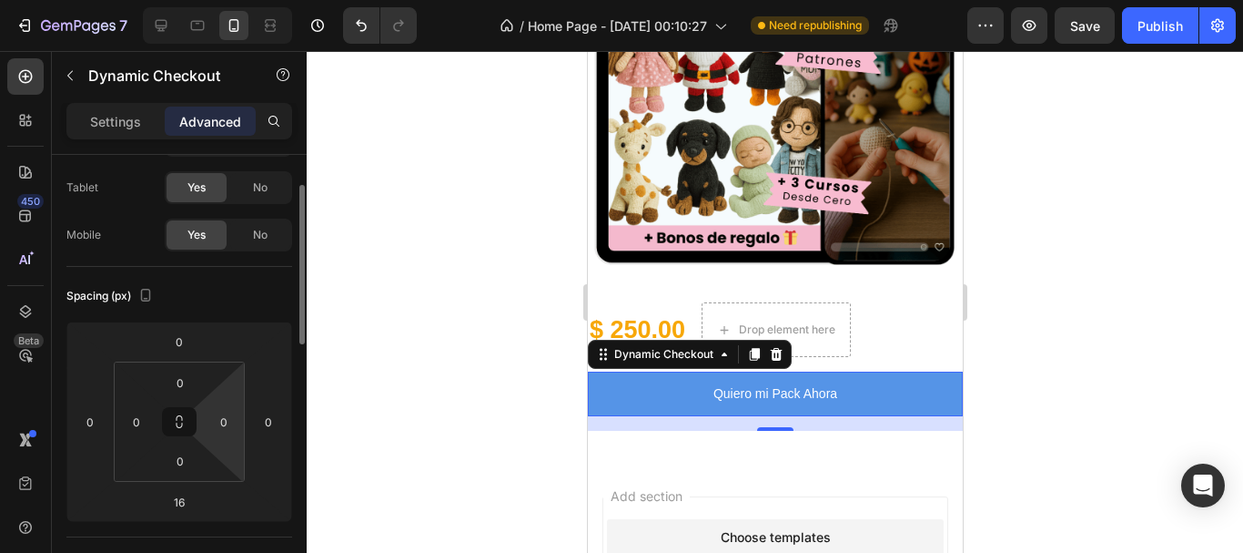
scroll to position [0, 0]
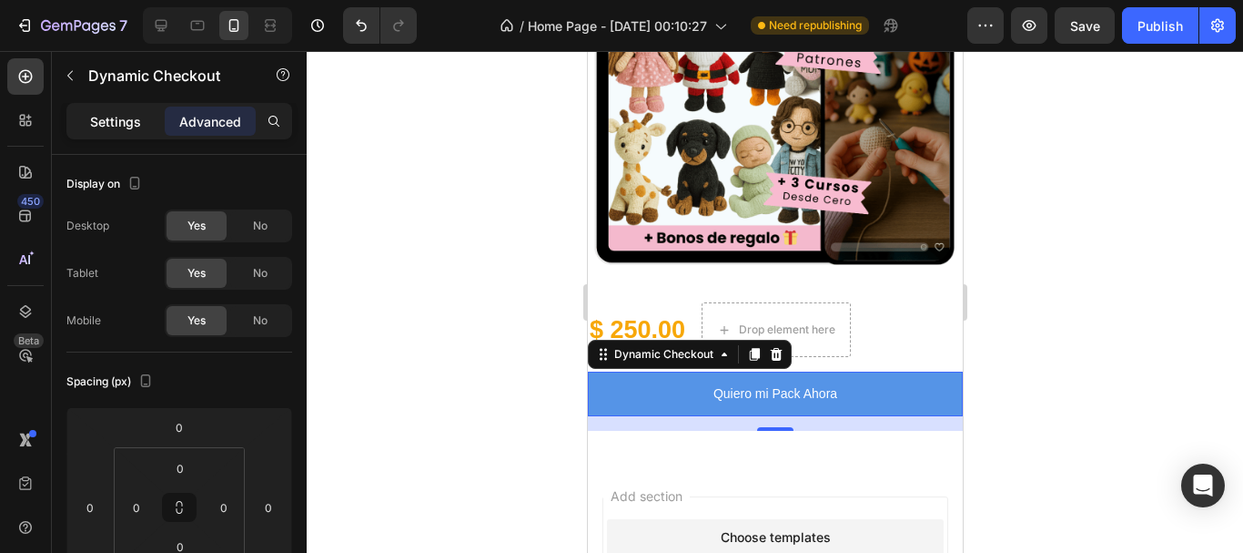
click at [116, 119] on p "Settings" at bounding box center [115, 121] width 51 height 19
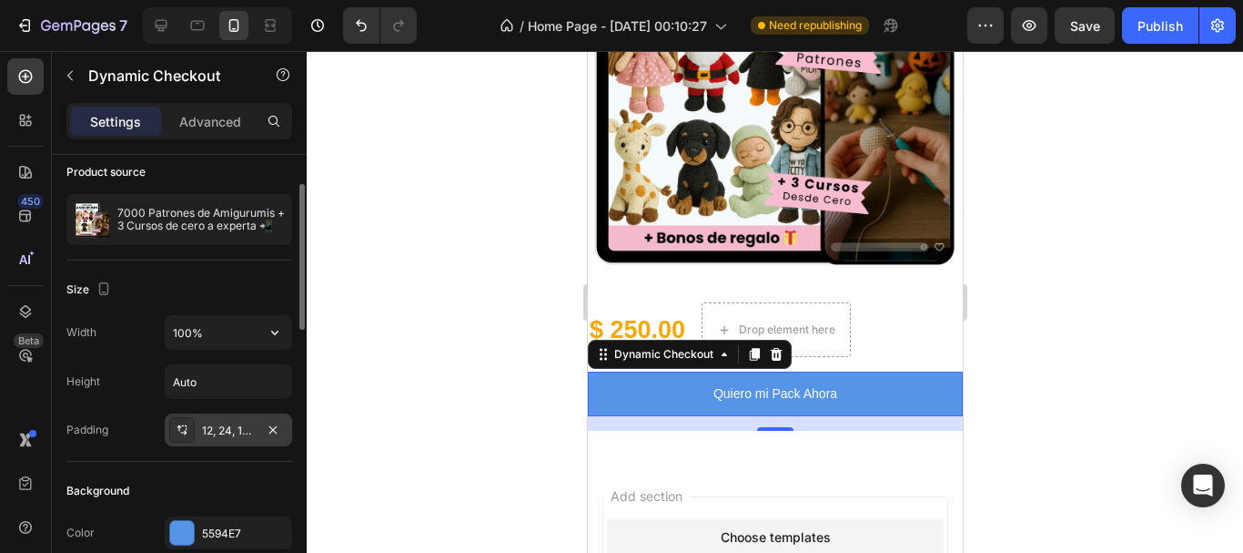
scroll to position [182, 0]
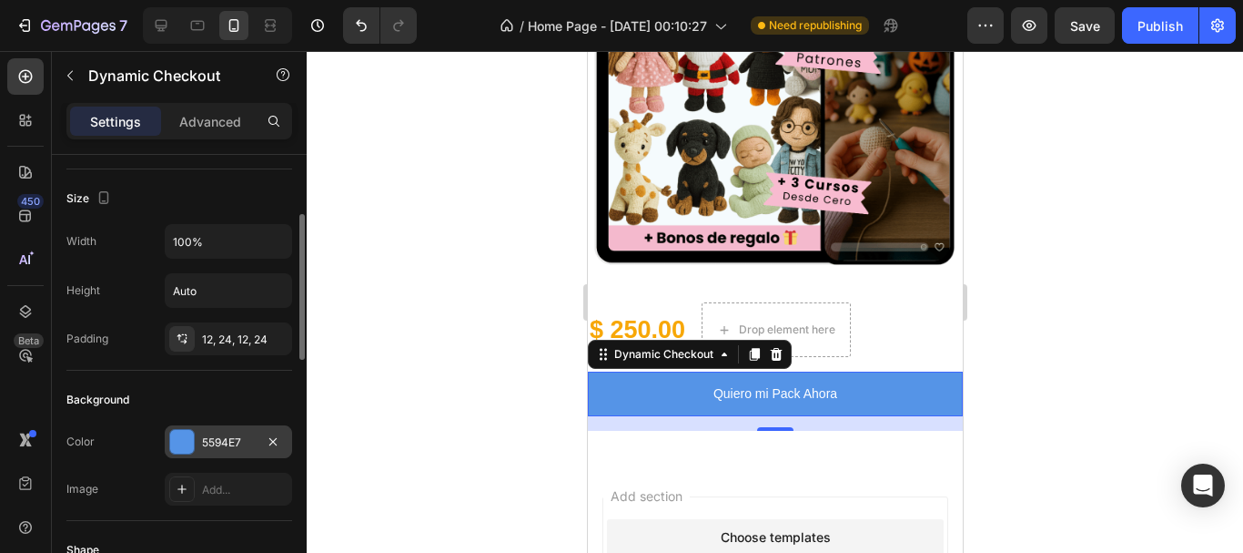
click at [185, 445] on div at bounding box center [182, 442] width 24 height 24
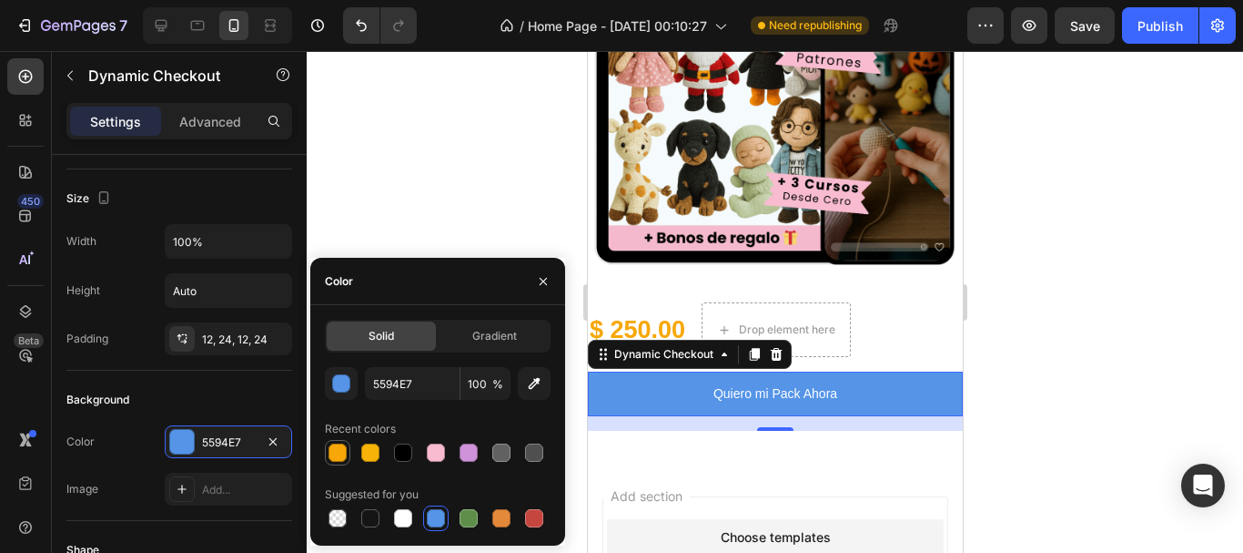
click at [341, 457] on div at bounding box center [338, 452] width 18 height 18
type input "F7A707"
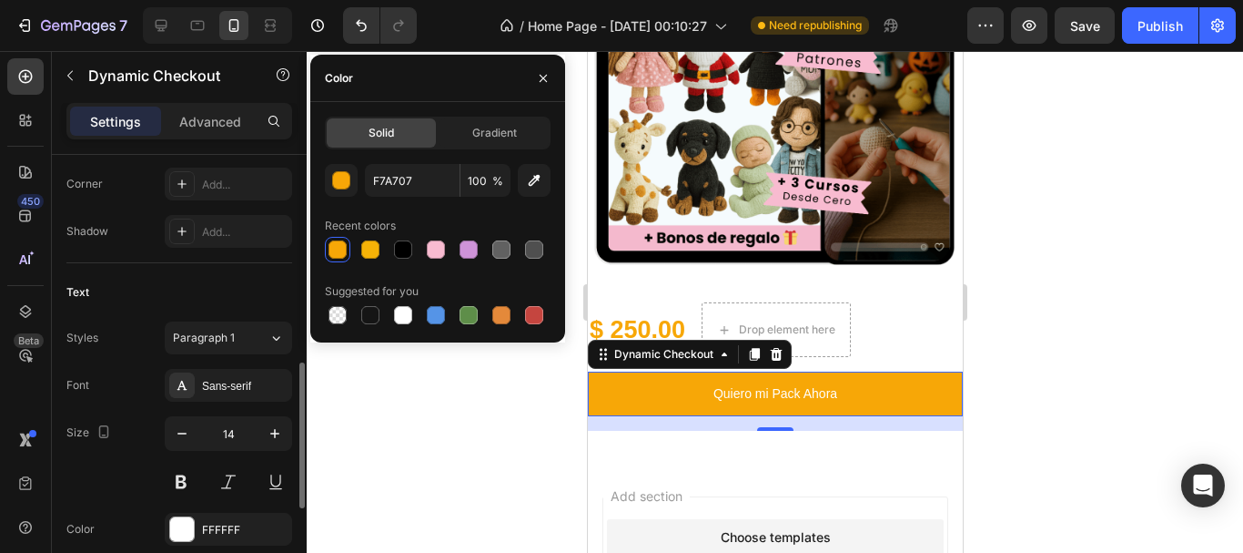
scroll to position [728, 0]
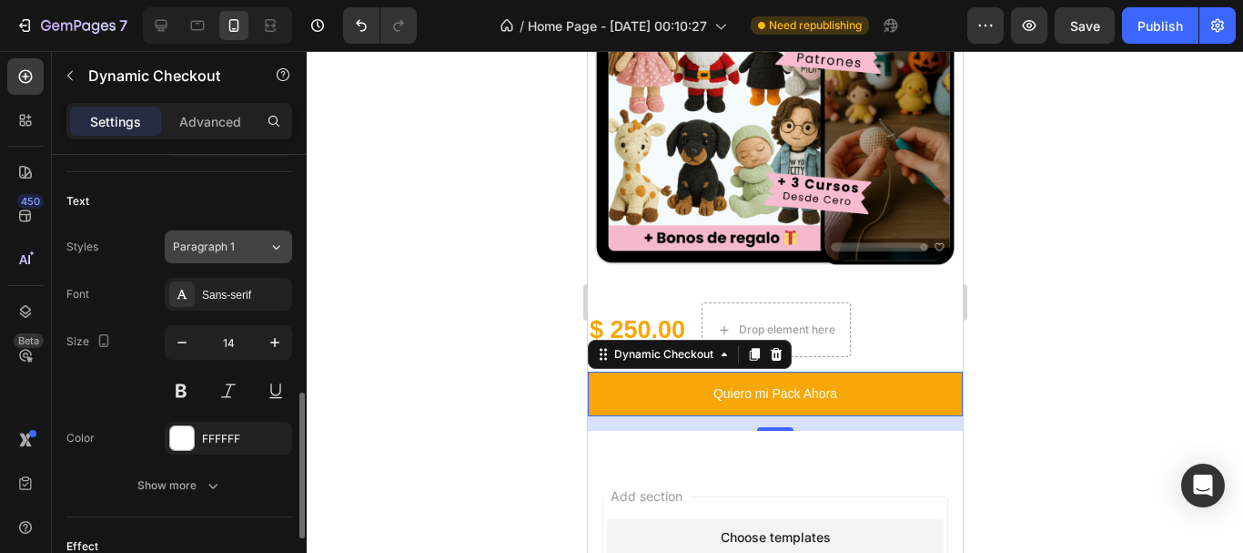
click at [227, 235] on button "Paragraph 1" at bounding box center [228, 246] width 127 height 33
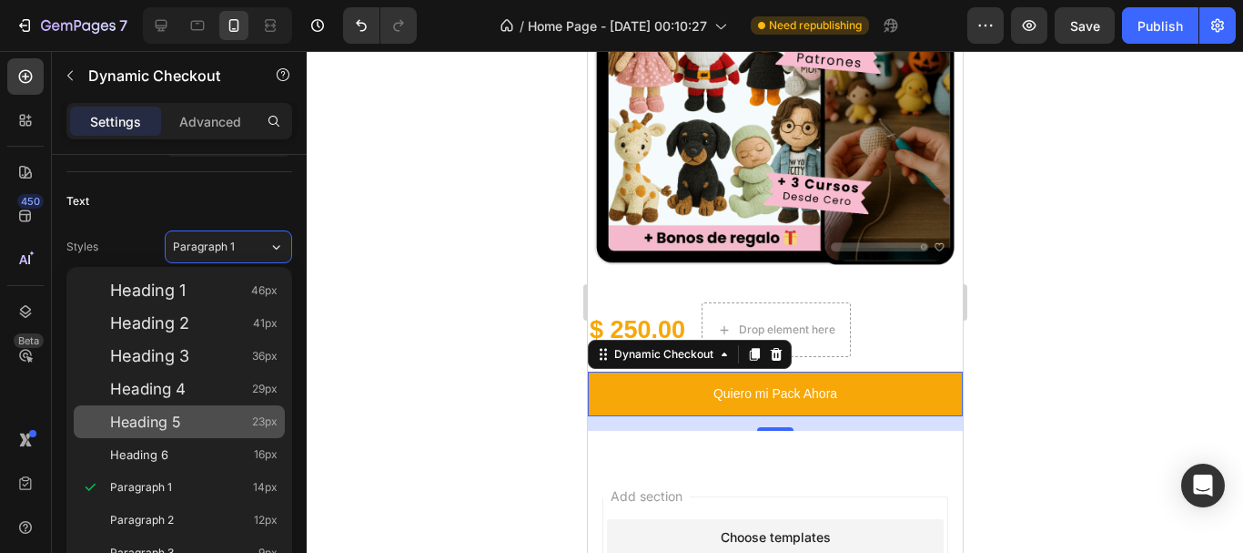
click at [183, 424] on div "Heading 5 23px" at bounding box center [193, 421] width 167 height 18
type input "23"
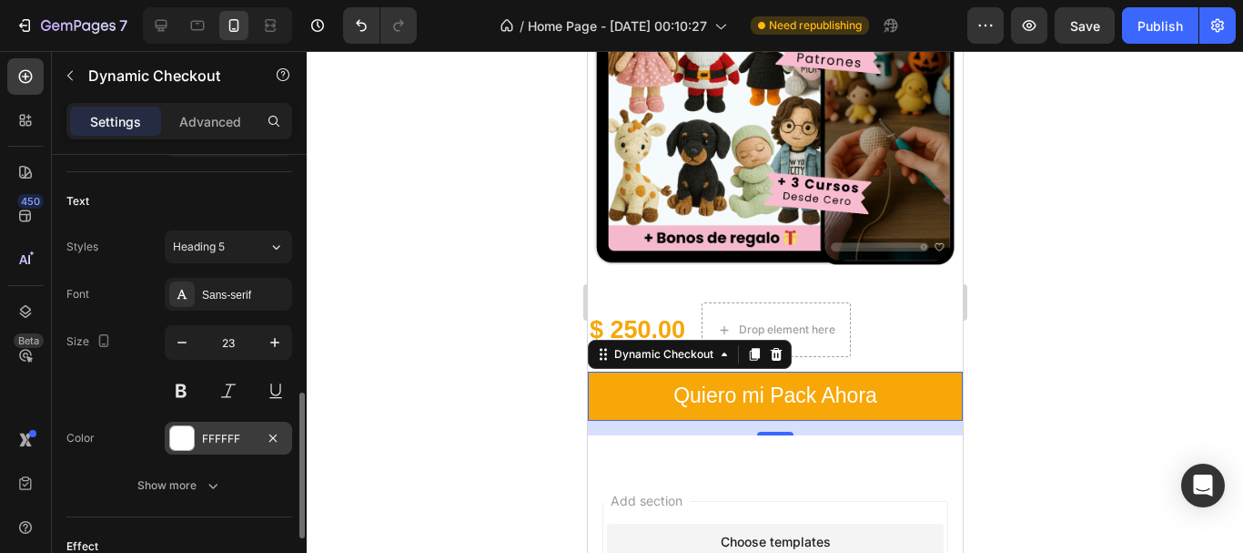
click at [185, 438] on div at bounding box center [182, 438] width 24 height 24
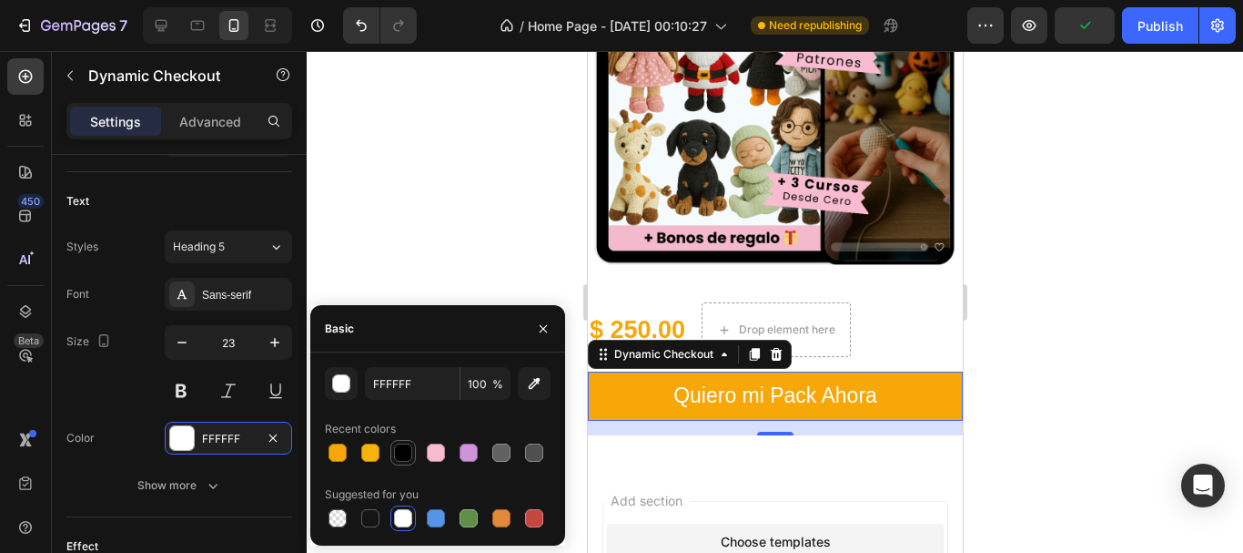
click at [406, 453] on div at bounding box center [403, 452] width 18 height 18
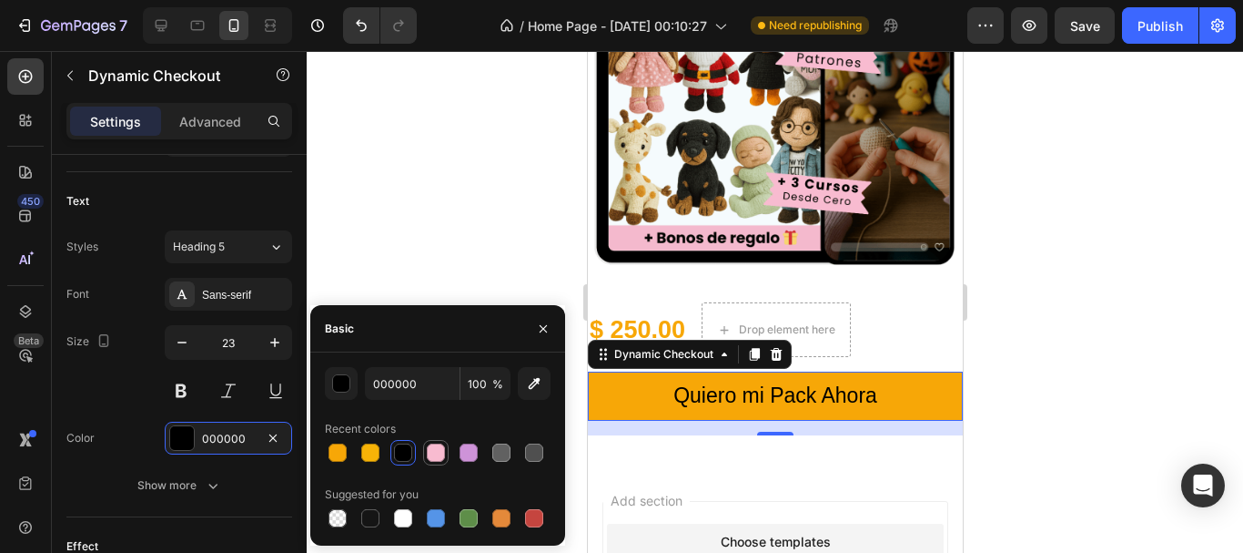
click at [431, 451] on div at bounding box center [436, 452] width 18 height 18
click at [404, 515] on div at bounding box center [403, 518] width 18 height 18
type input "FFFFFF"
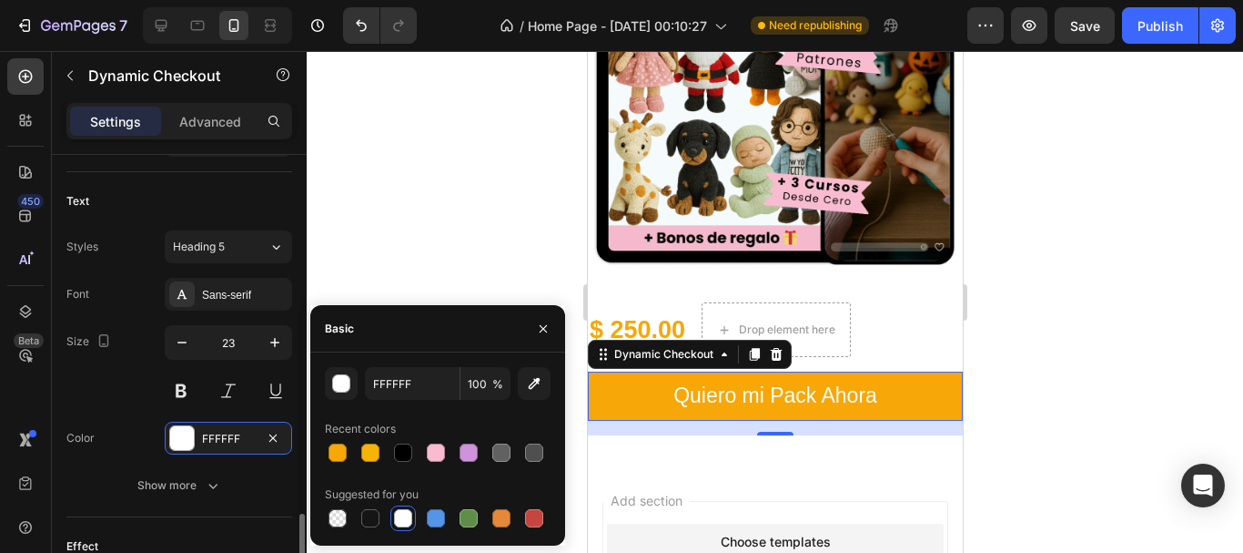
scroll to position [910, 0]
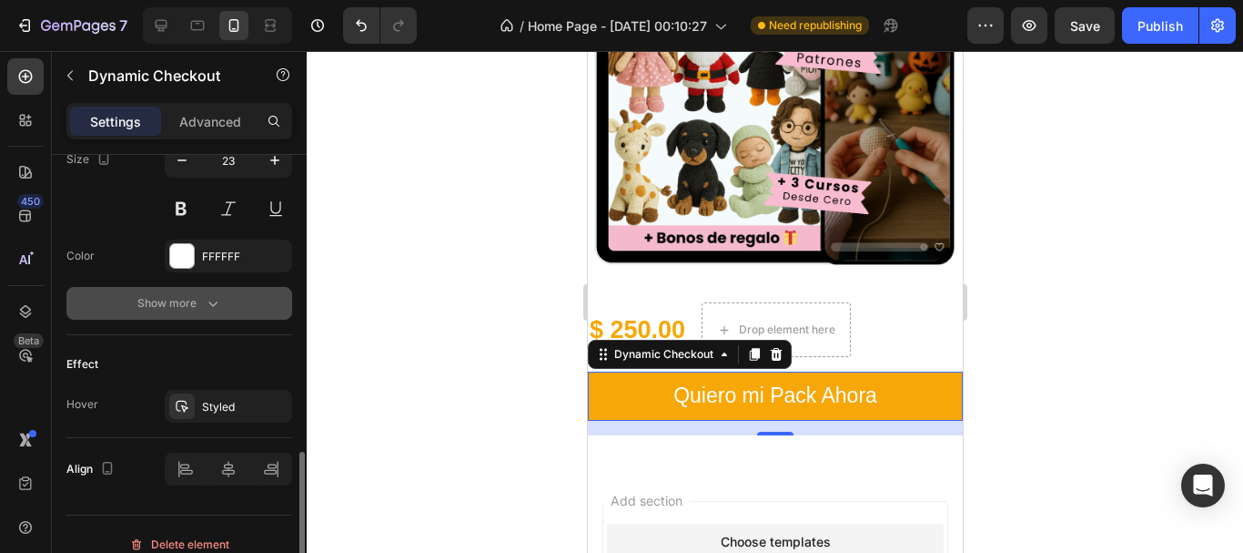
click at [218, 300] on icon "button" at bounding box center [213, 303] width 18 height 18
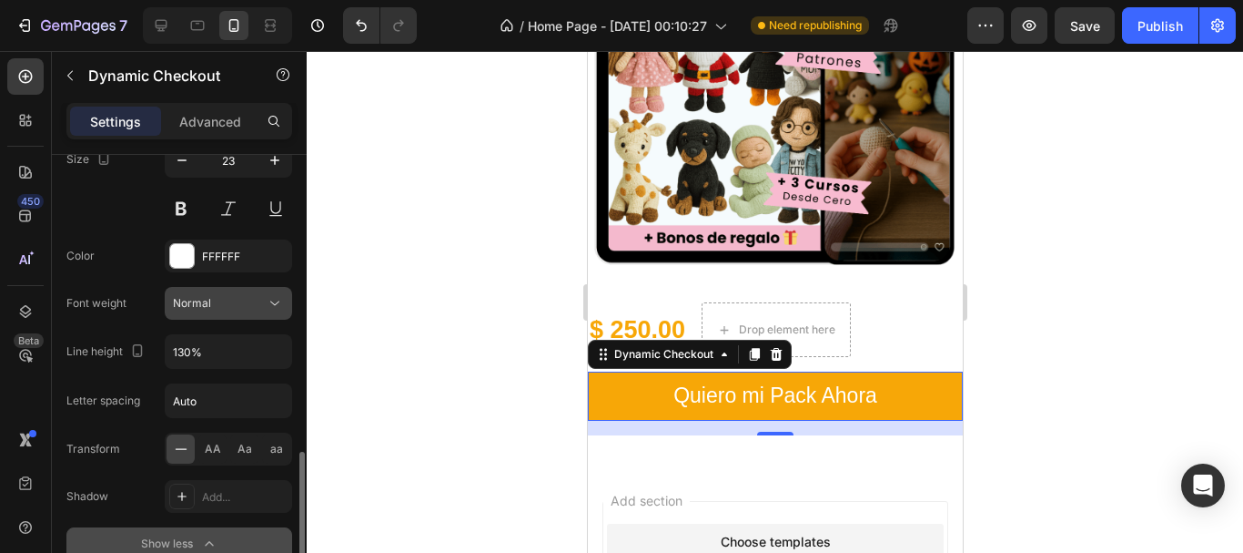
click at [244, 309] on div "Normal" at bounding box center [219, 303] width 93 height 16
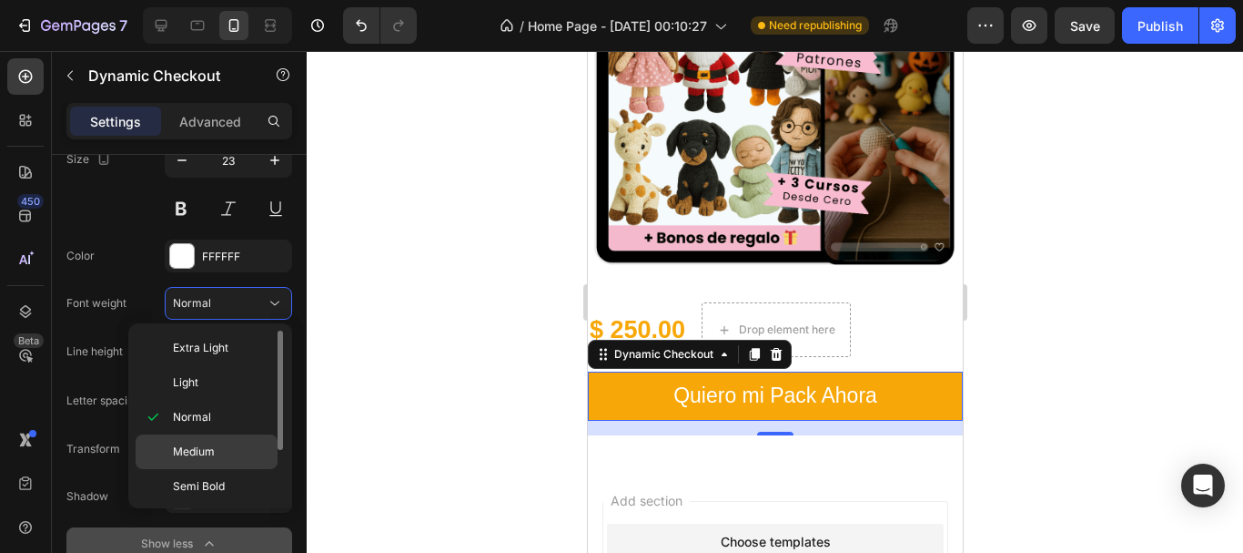
click at [198, 469] on div "Medium" at bounding box center [207, 486] width 142 height 35
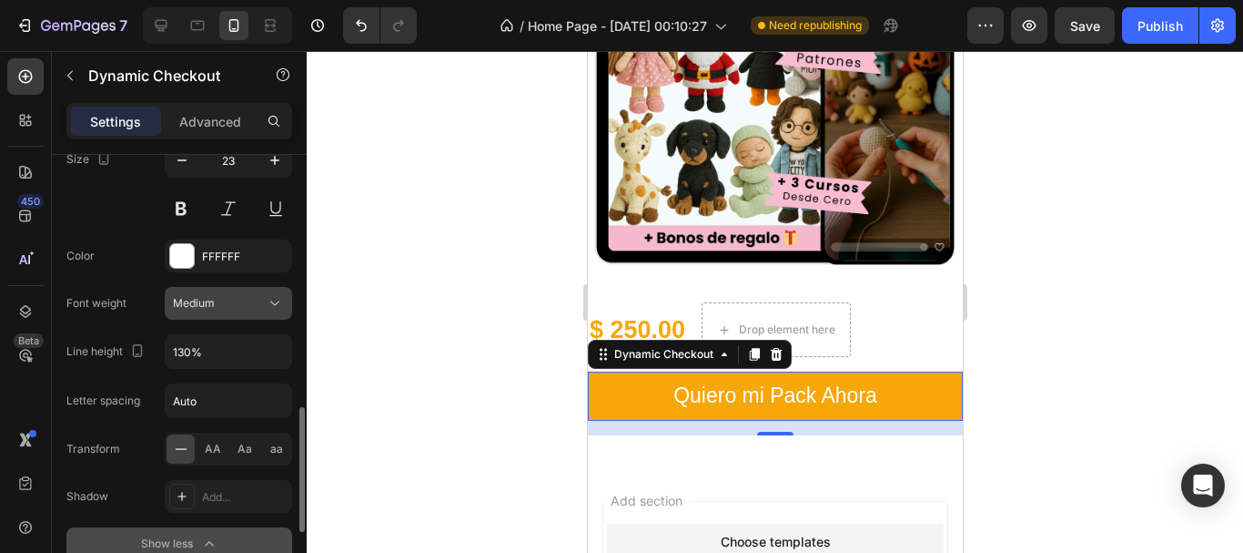
click at [246, 302] on div "Medium" at bounding box center [219, 303] width 93 height 16
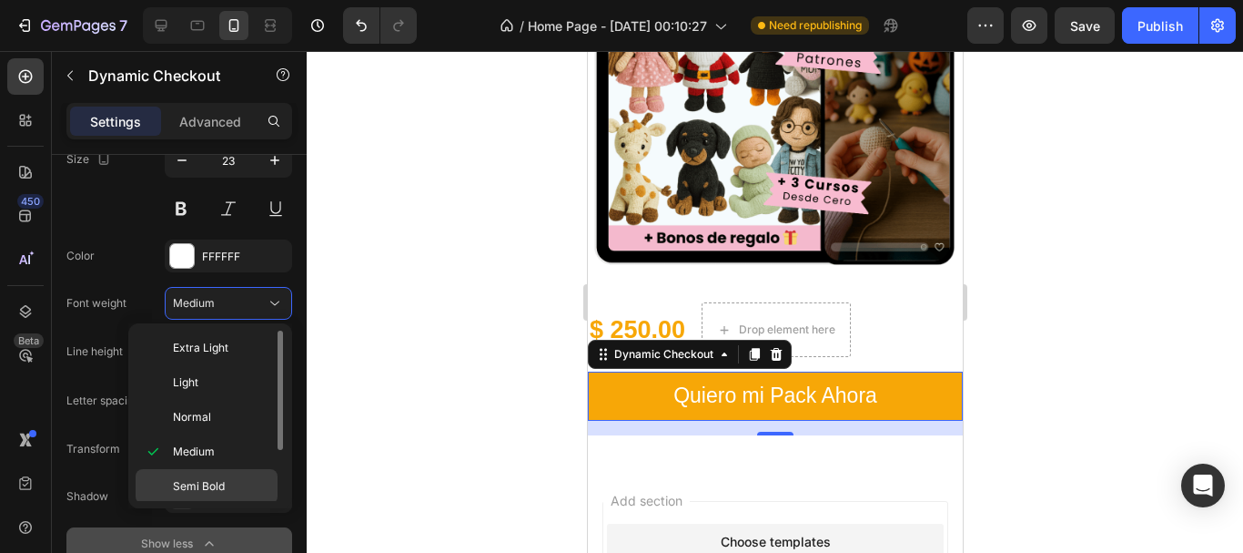
click at [197, 480] on span "Semi Bold" at bounding box center [199, 486] width 52 height 16
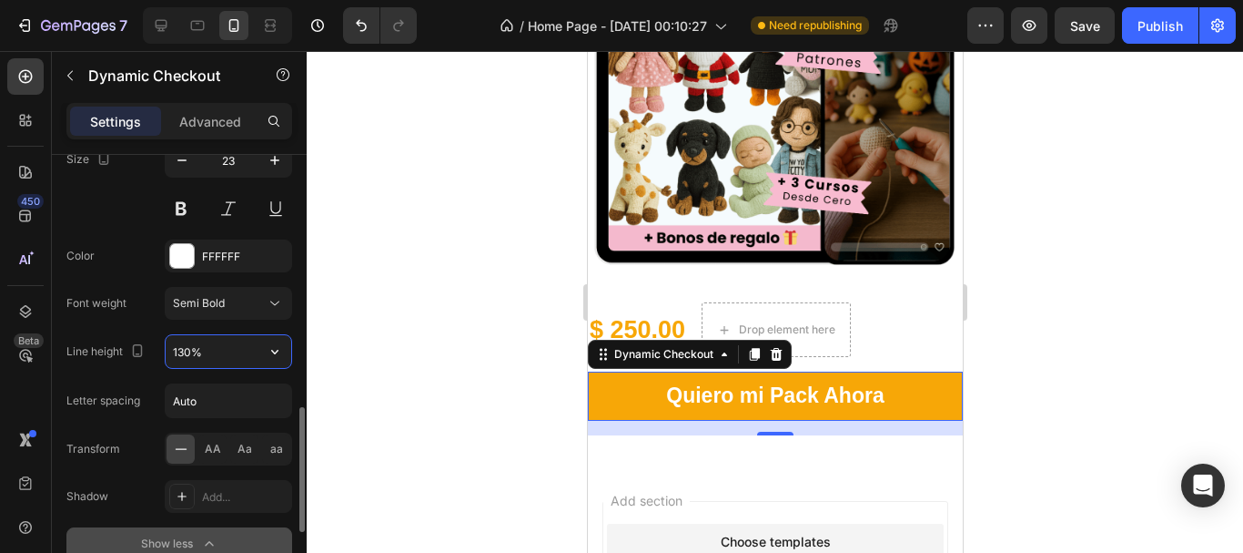
click at [220, 357] on input "130%" at bounding box center [229, 351] width 126 height 33
click at [209, 455] on span "AA" at bounding box center [213, 449] width 16 height 16
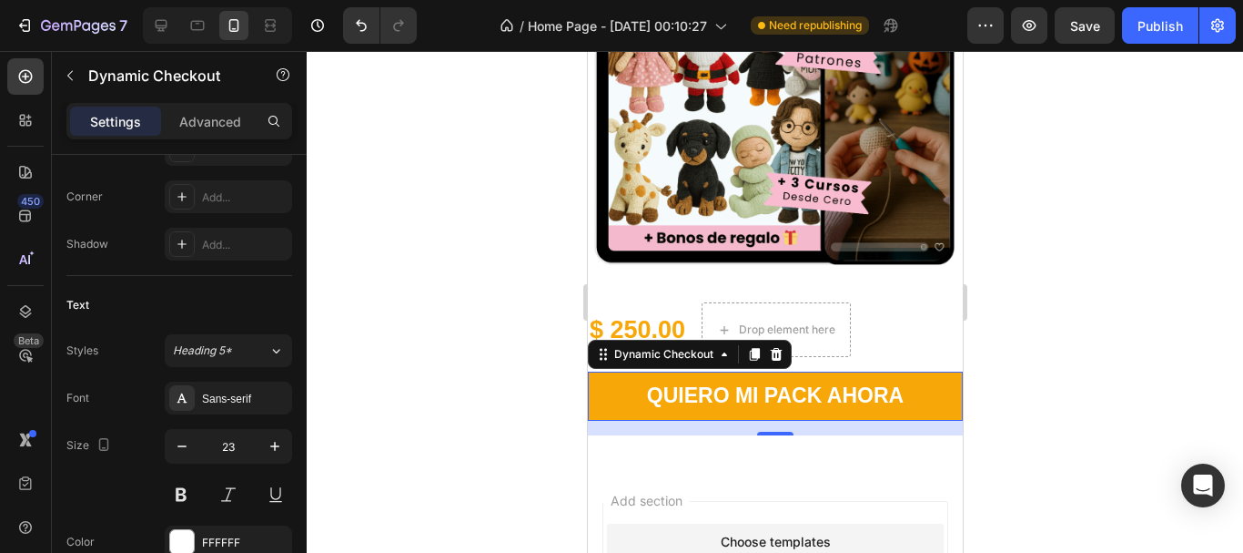
scroll to position [806, 0]
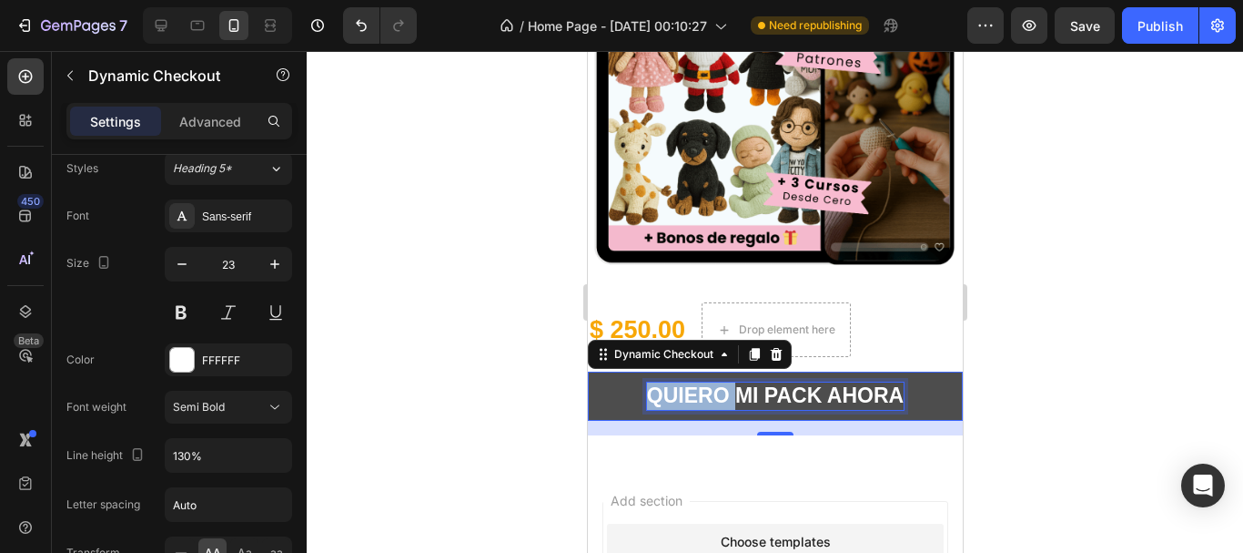
click at [646, 382] on p "Quiero mi Pack Ahora" at bounding box center [774, 395] width 257 height 27
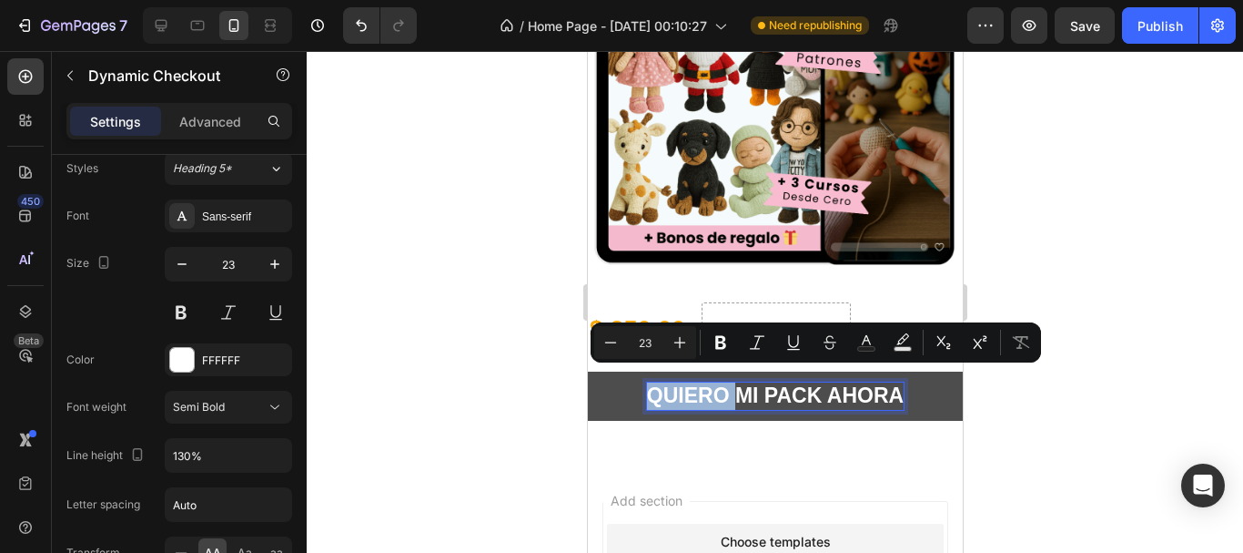
click at [646, 382] on p "Quiero mi Pack Ahora" at bounding box center [774, 395] width 257 height 27
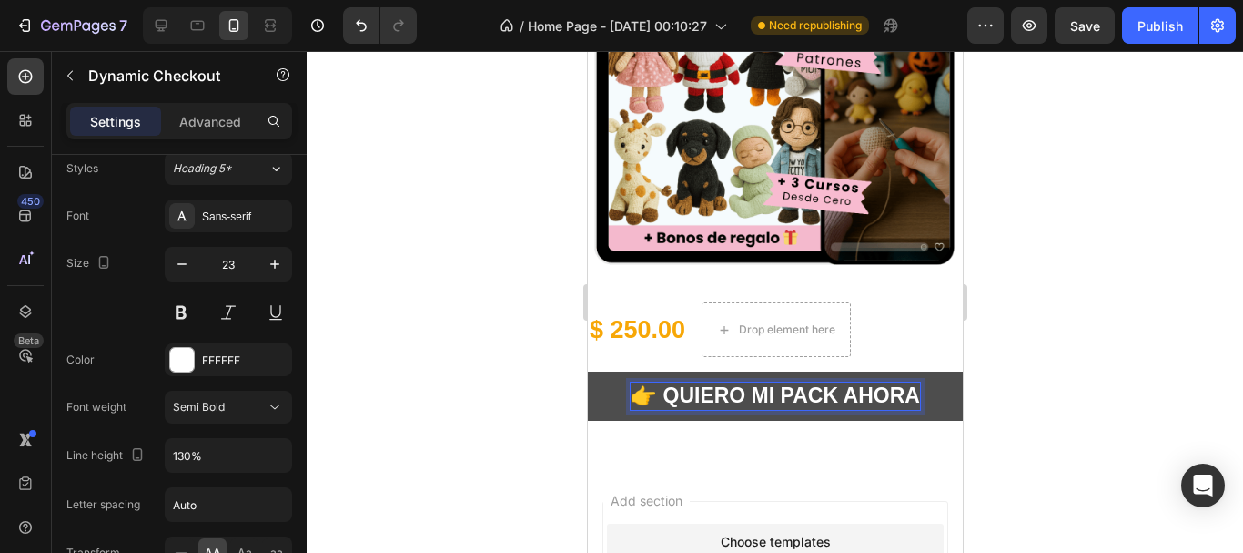
click at [908, 382] on p "👉 Quiero mi Pack Ahora" at bounding box center [774, 395] width 289 height 27
click at [587, 371] on button "👉 Quiero mi Pack Ahora" at bounding box center [774, 395] width 375 height 49
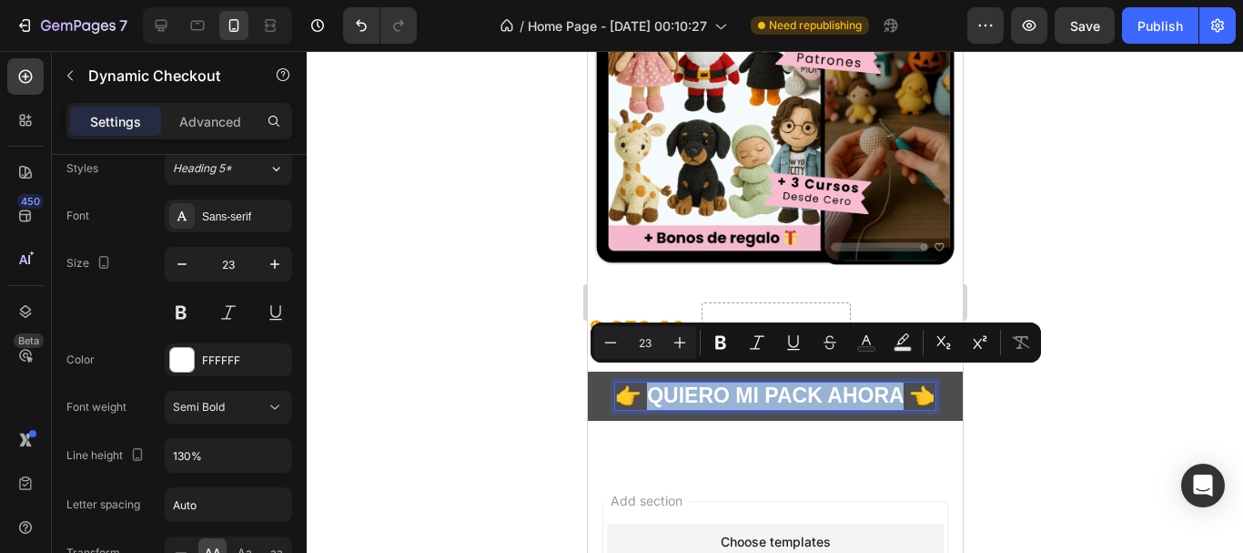
drag, startPoint x: 657, startPoint y: 380, endPoint x: 932, endPoint y: 381, distance: 274.9
click at [932, 381] on button "👉 Quiero mi Pack Ahora 👈" at bounding box center [774, 395] width 375 height 49
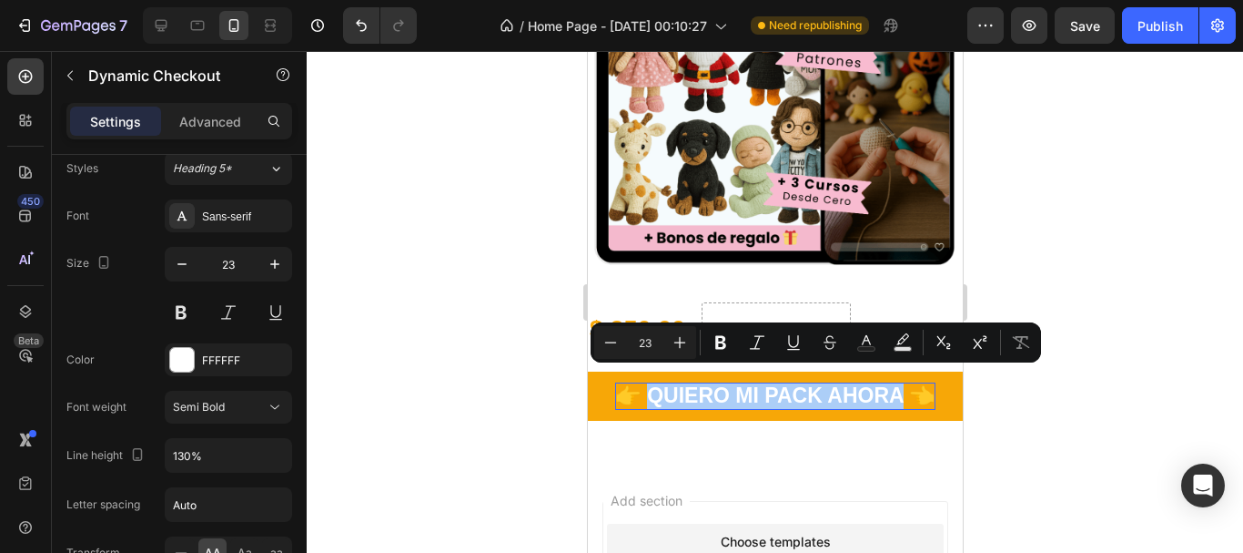
click at [1173, 350] on div at bounding box center [775, 302] width 937 height 502
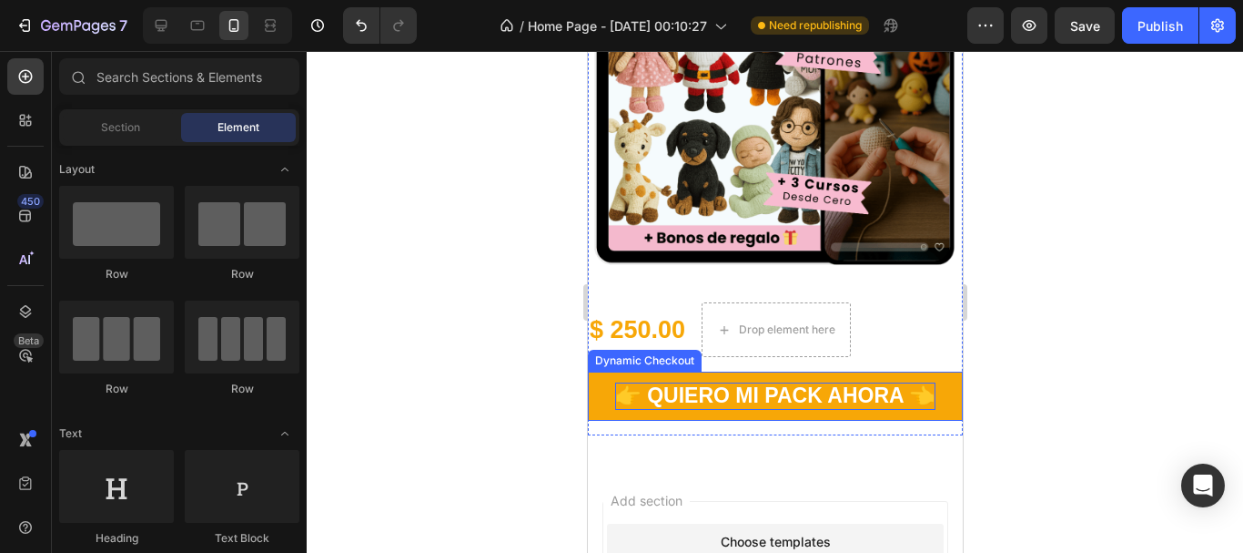
click at [817, 389] on p "👉 Quiero mi Pack Ahora 👈" at bounding box center [774, 395] width 320 height 27
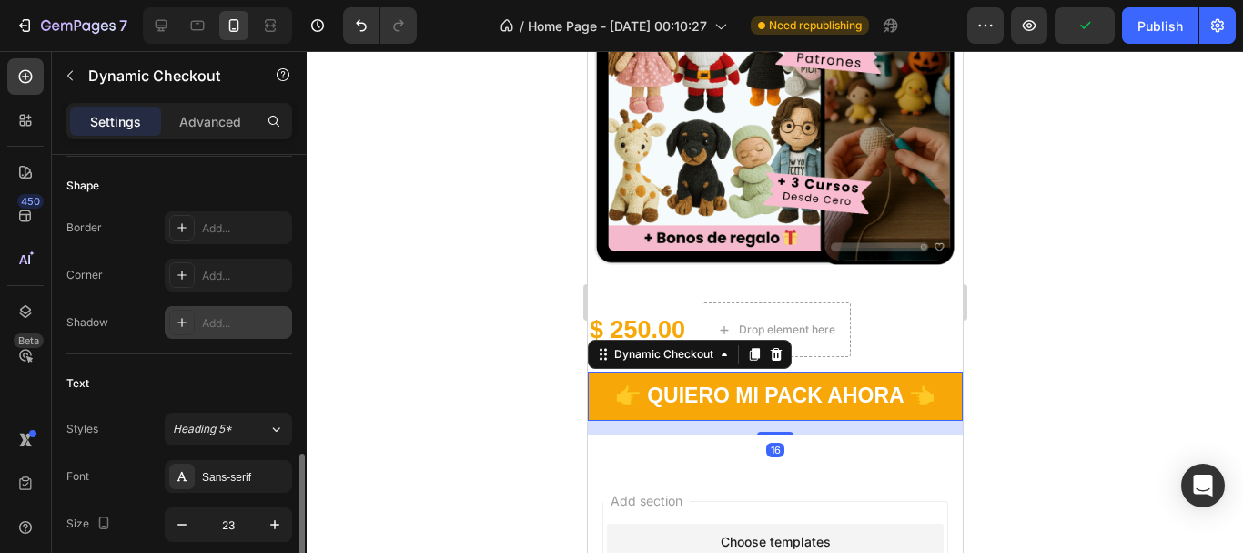
scroll to position [637, 0]
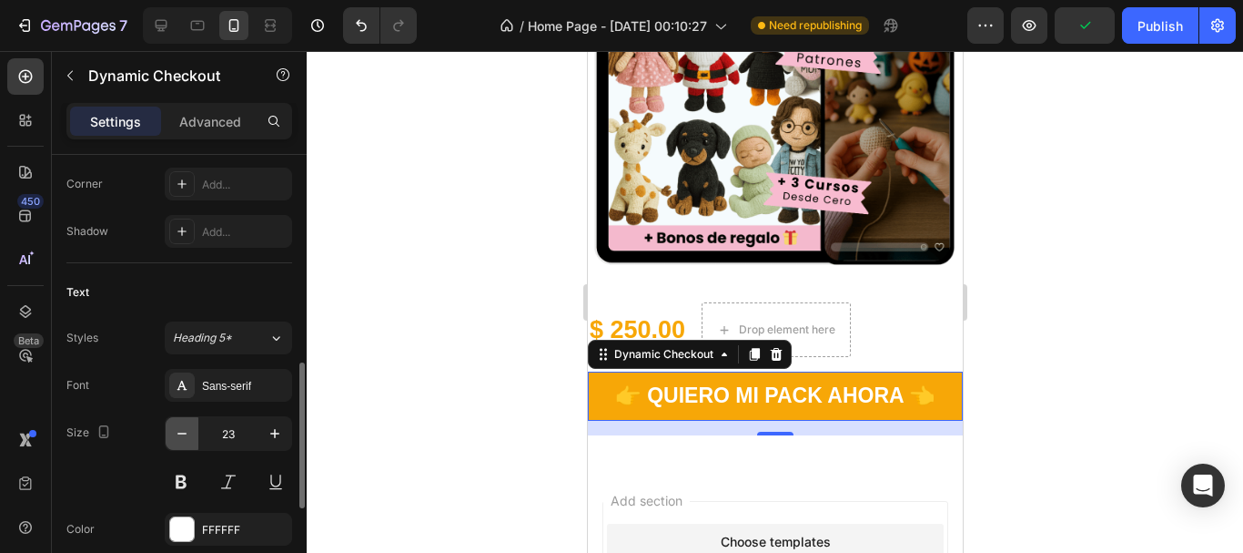
click at [195, 428] on button "button" at bounding box center [182, 433] width 33 height 33
type input "22"
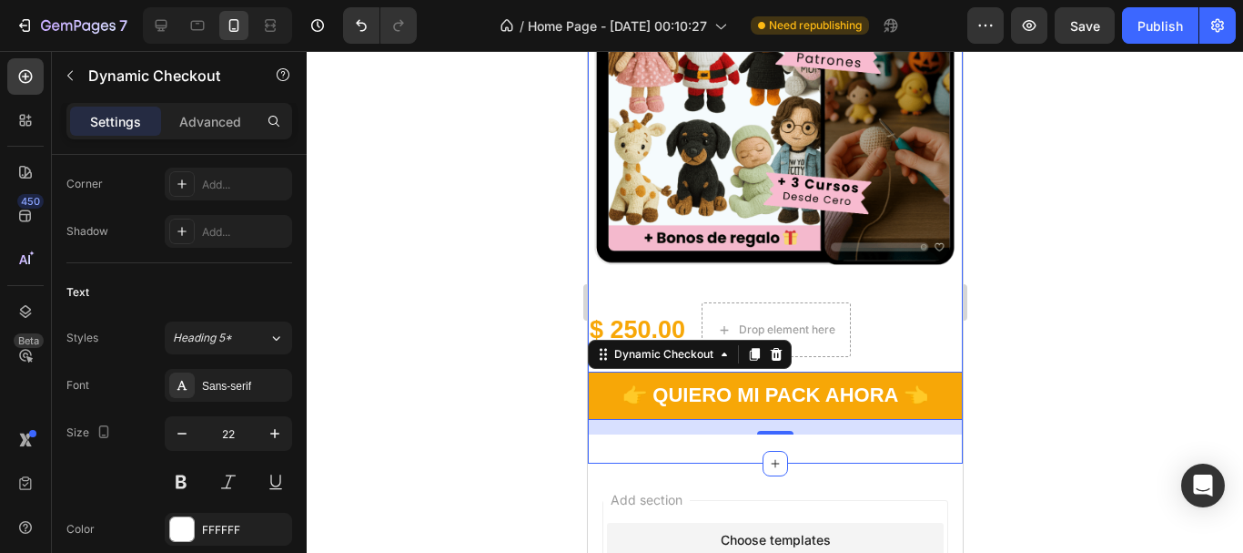
click at [1128, 336] on div at bounding box center [775, 302] width 937 height 502
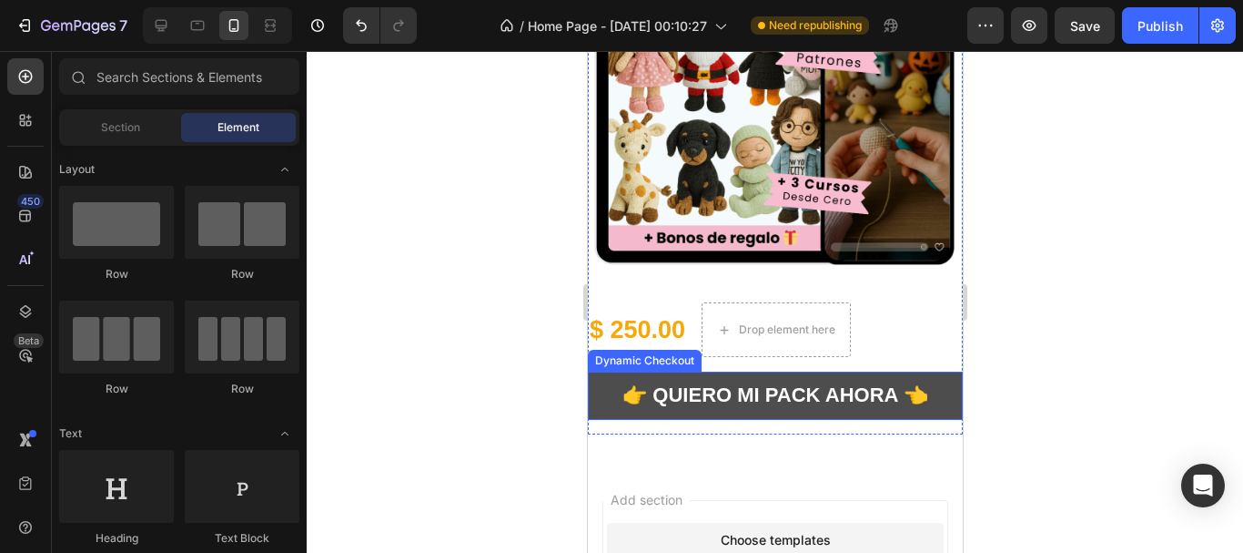
click at [646, 395] on button "👉 Quiero mi Pack Ahora 👈" at bounding box center [774, 395] width 375 height 48
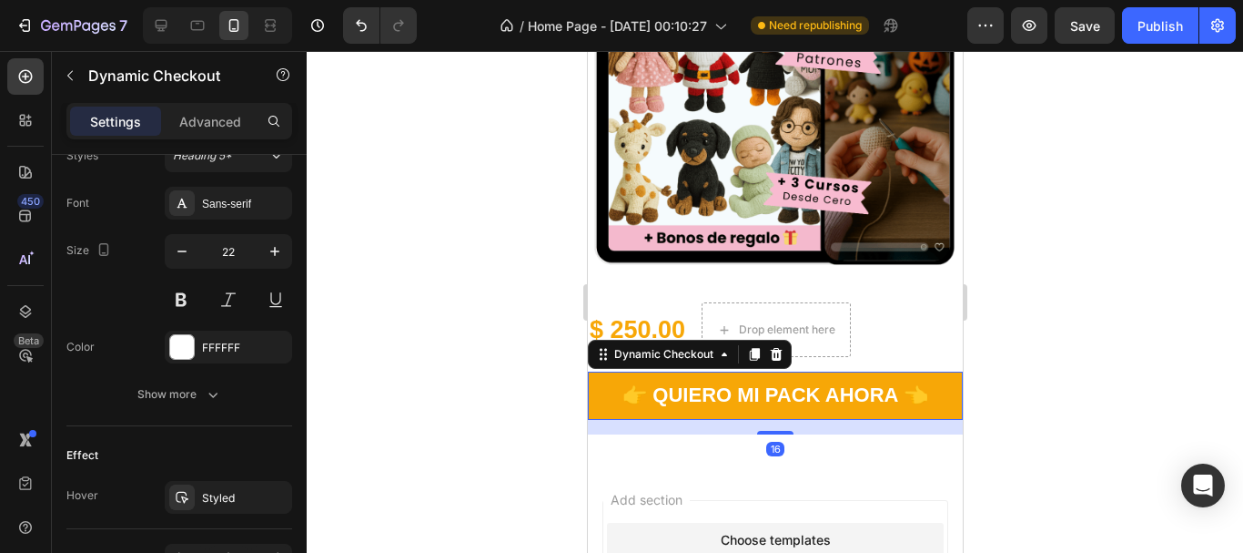
scroll to position [930, 0]
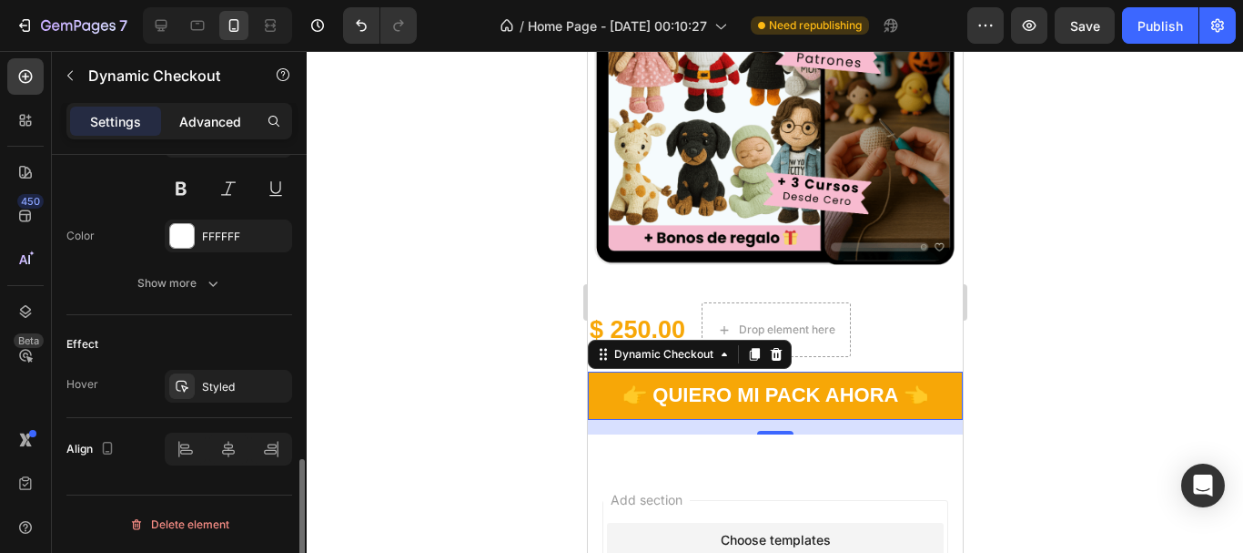
click at [208, 108] on div "Advanced" at bounding box center [210, 121] width 91 height 29
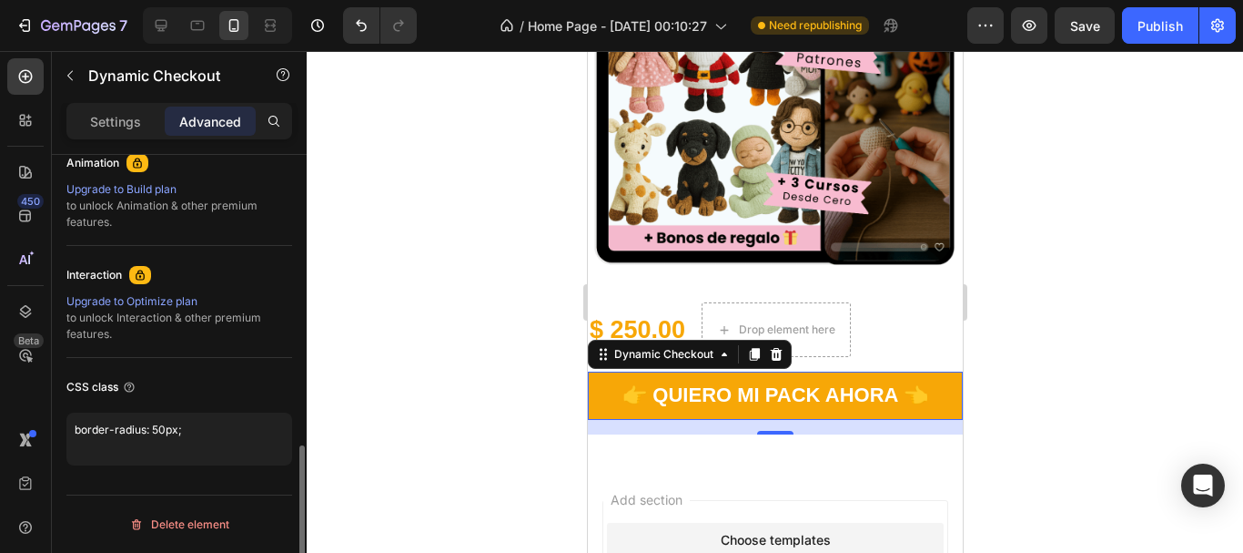
scroll to position [814, 0]
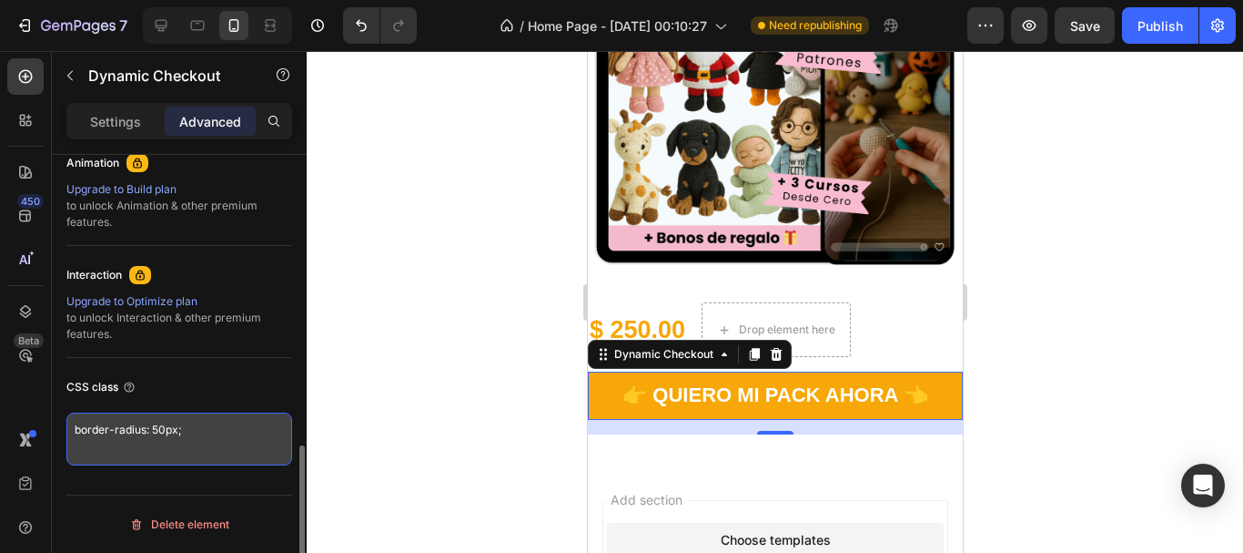
click at [249, 423] on textarea "border-radius: 50px;" at bounding box center [179, 438] width 226 height 53
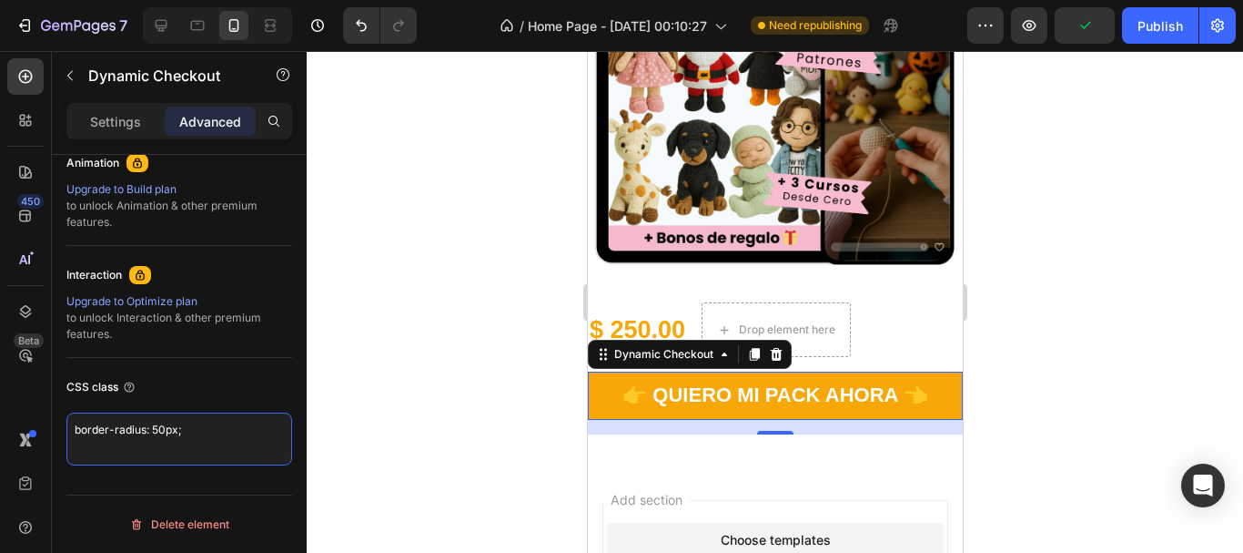
type textarea "border-radius: 50px;"
click at [294, 371] on div at bounding box center [300, 380] width 14 height 450
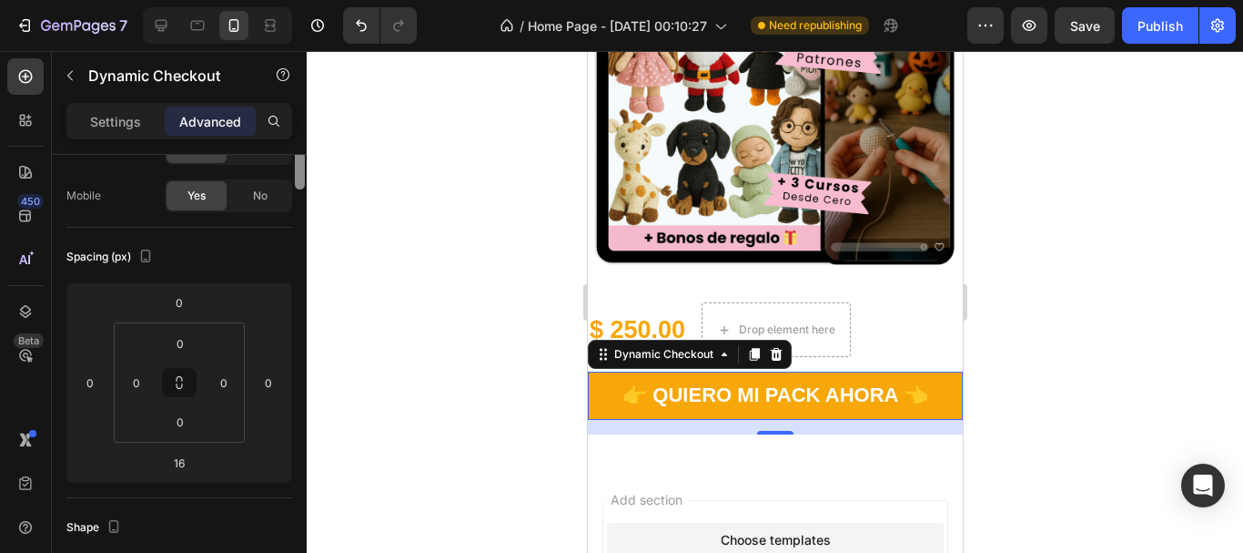
scroll to position [0, 0]
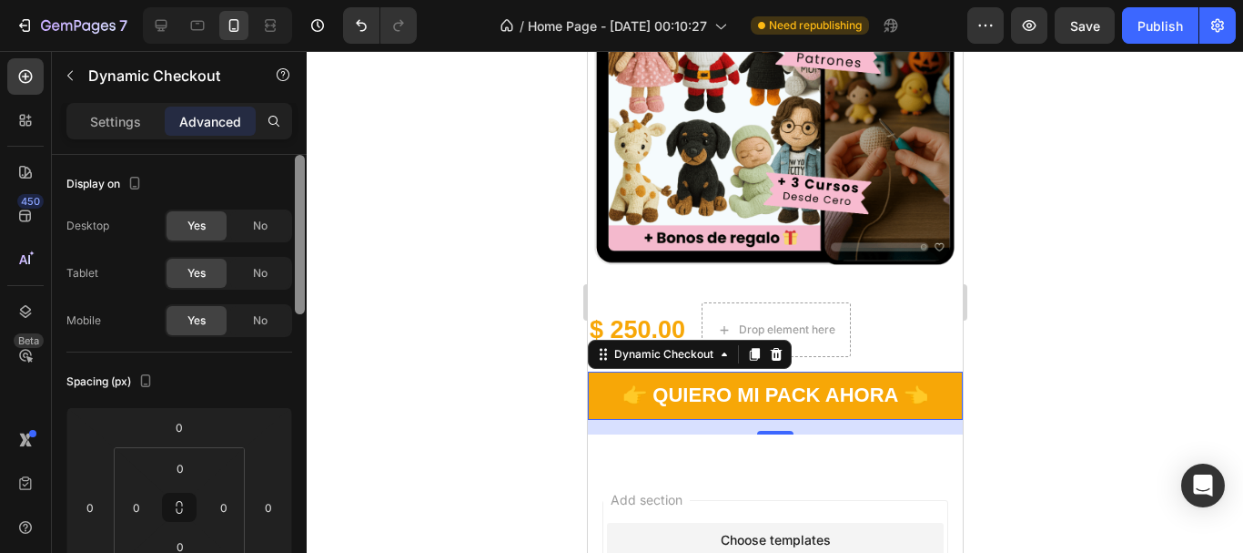
drag, startPoint x: 305, startPoint y: 310, endPoint x: 568, endPoint y: 72, distance: 355.1
click at [320, 0] on div "7 / Home Page - [DATE] 00:10:27 Need republishing Preview Save Publish 450 Beta…" at bounding box center [621, 0] width 1243 height 0
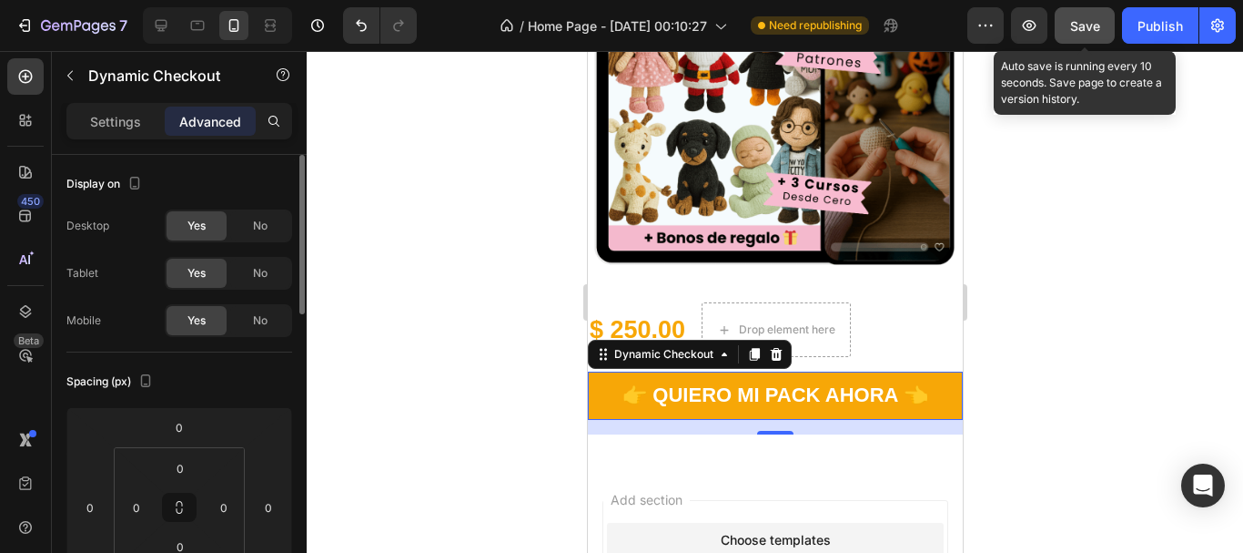
click at [1107, 36] on button "Save" at bounding box center [1085, 25] width 60 height 36
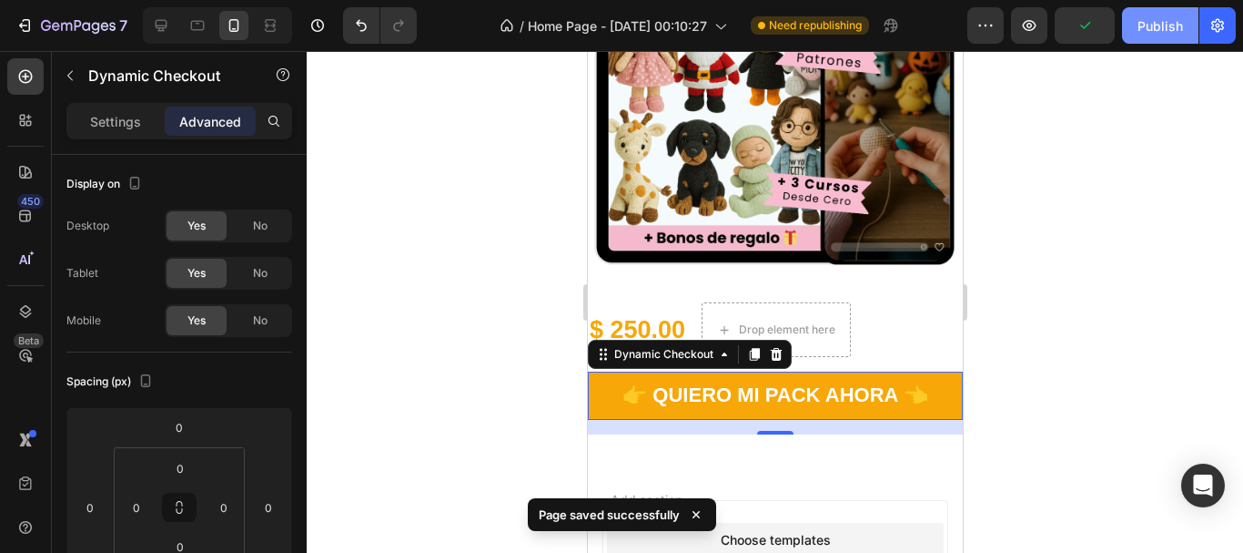
click at [1138, 33] on div "Publish" at bounding box center [1161, 25] width 46 height 19
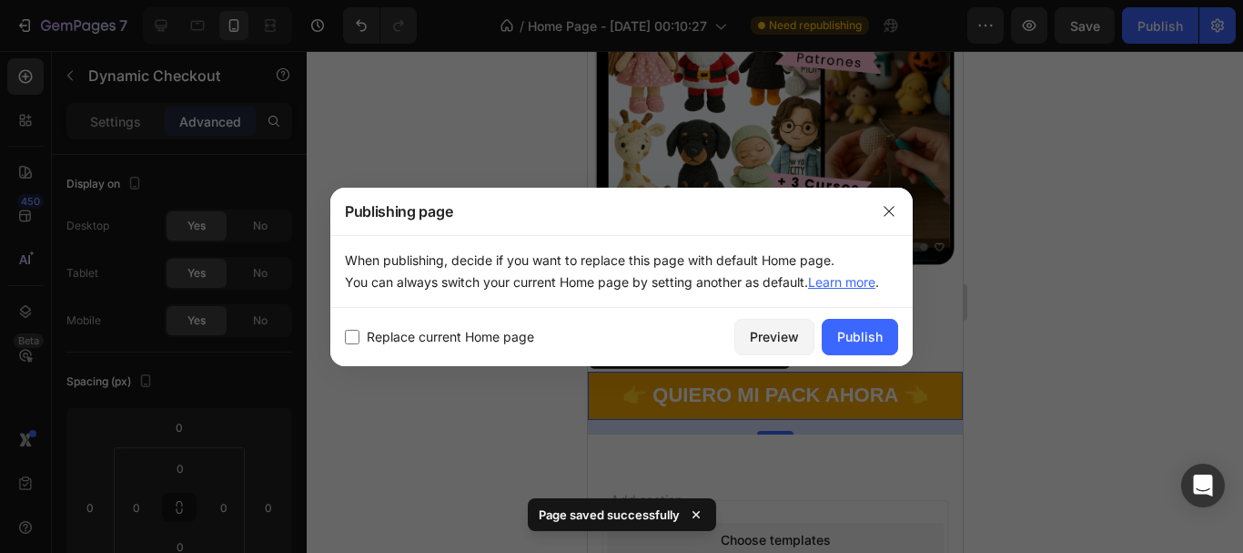
click at [352, 339] on input "checkbox" at bounding box center [352, 337] width 15 height 15
checkbox input "true"
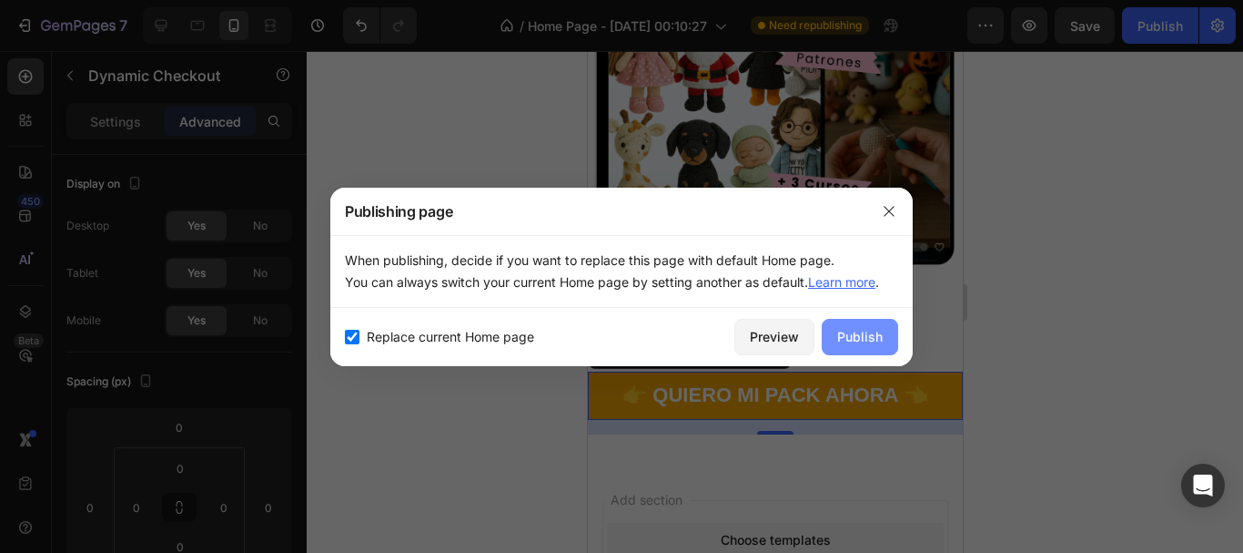
click at [860, 338] on div "Publish" at bounding box center [860, 336] width 46 height 19
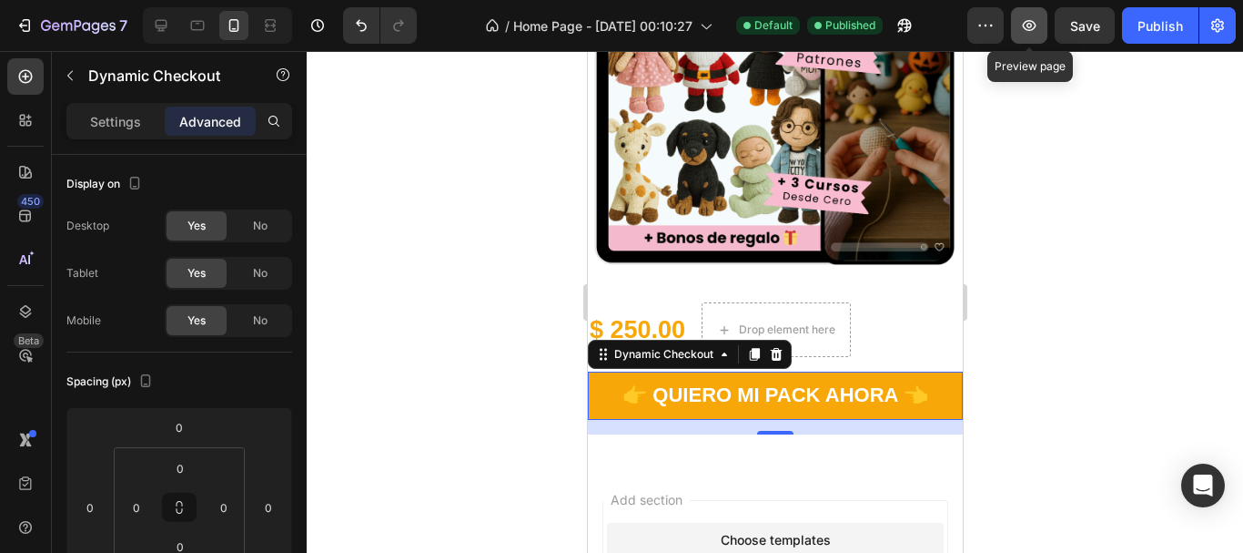
click at [1025, 25] on icon "button" at bounding box center [1030, 25] width 14 height 11
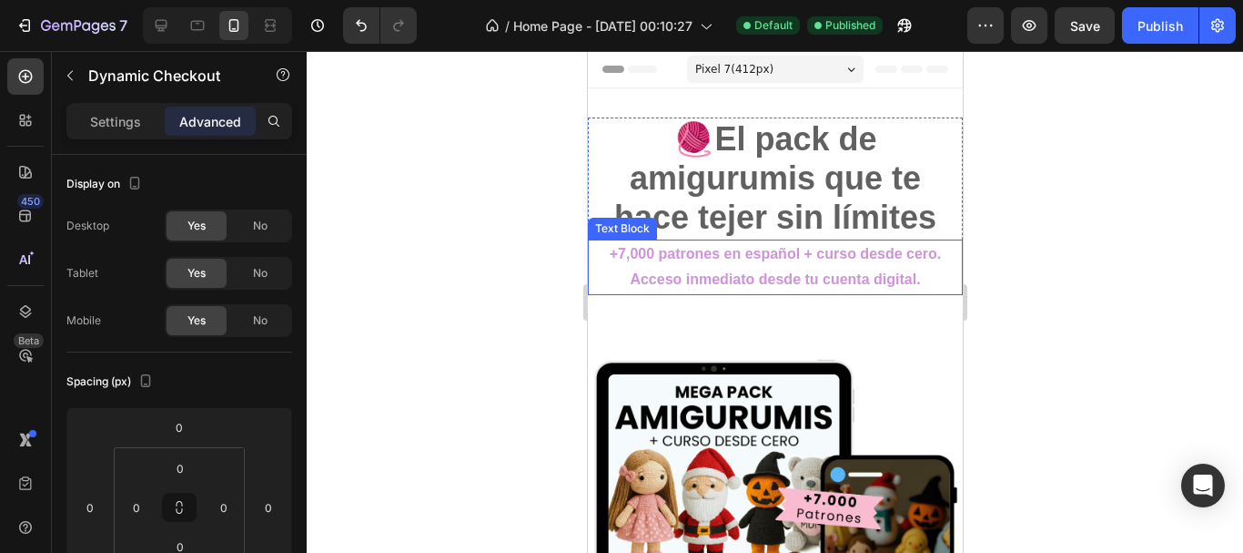
click at [796, 269] on p "+7,000 patrones en español + curso desde cero. Acceso inmediato desde tu cuenta…" at bounding box center [774, 267] width 371 height 53
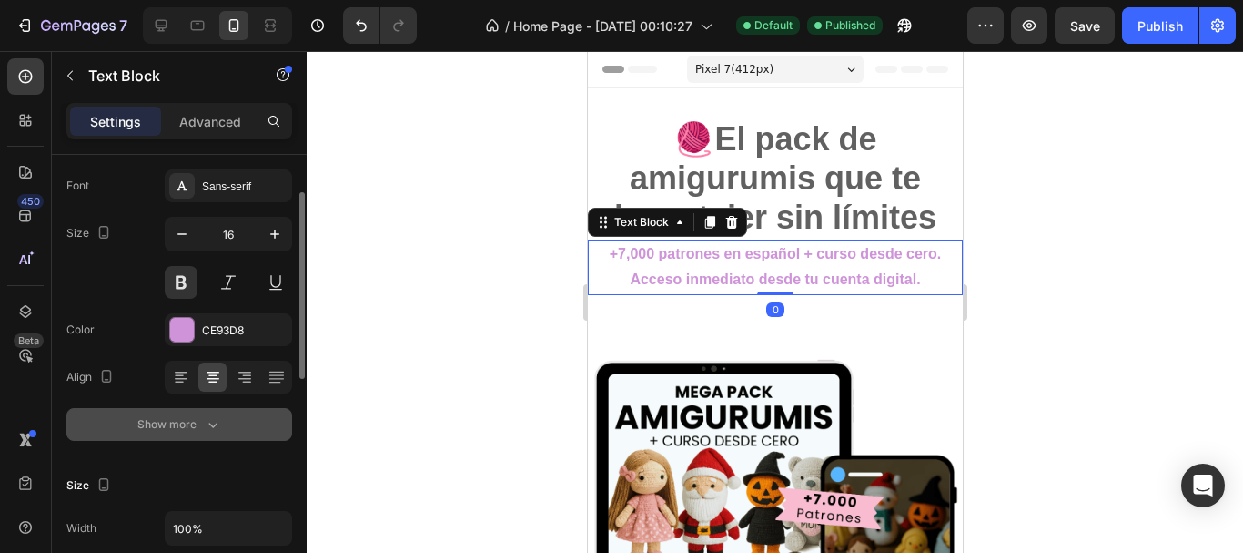
scroll to position [182, 0]
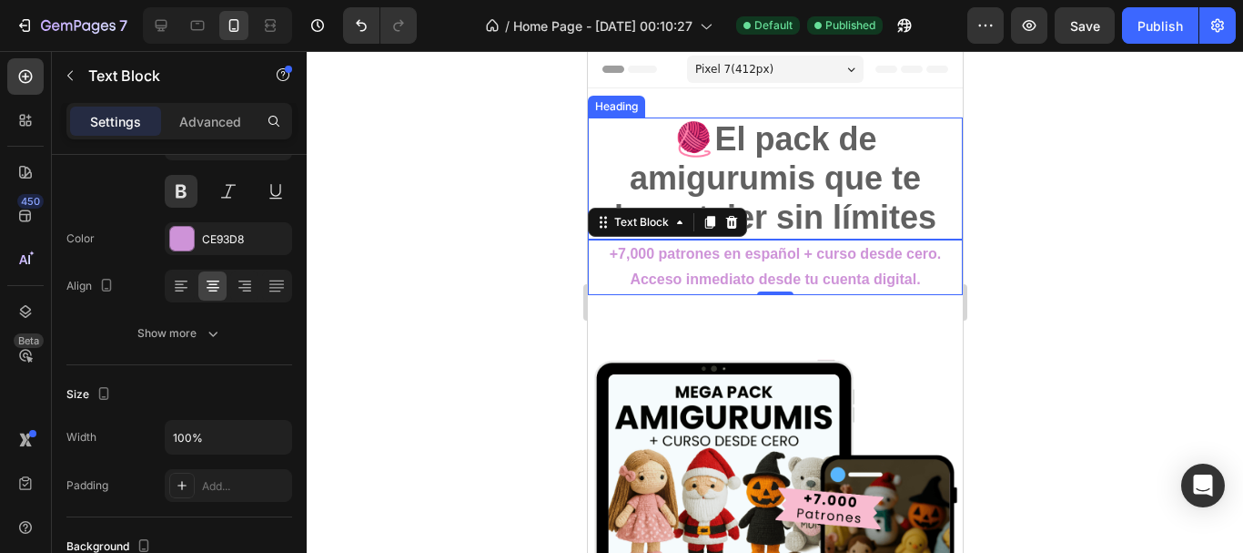
click at [743, 183] on h2 "🧶El pack de amigurumis que te hace tejer sin límites" at bounding box center [774, 178] width 375 height 122
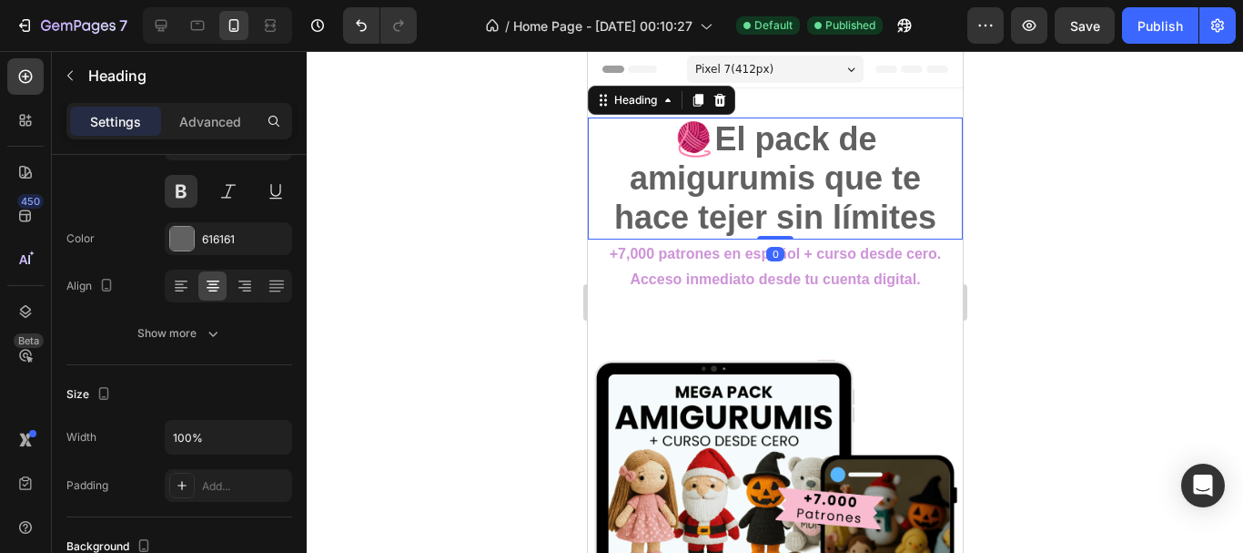
scroll to position [0, 0]
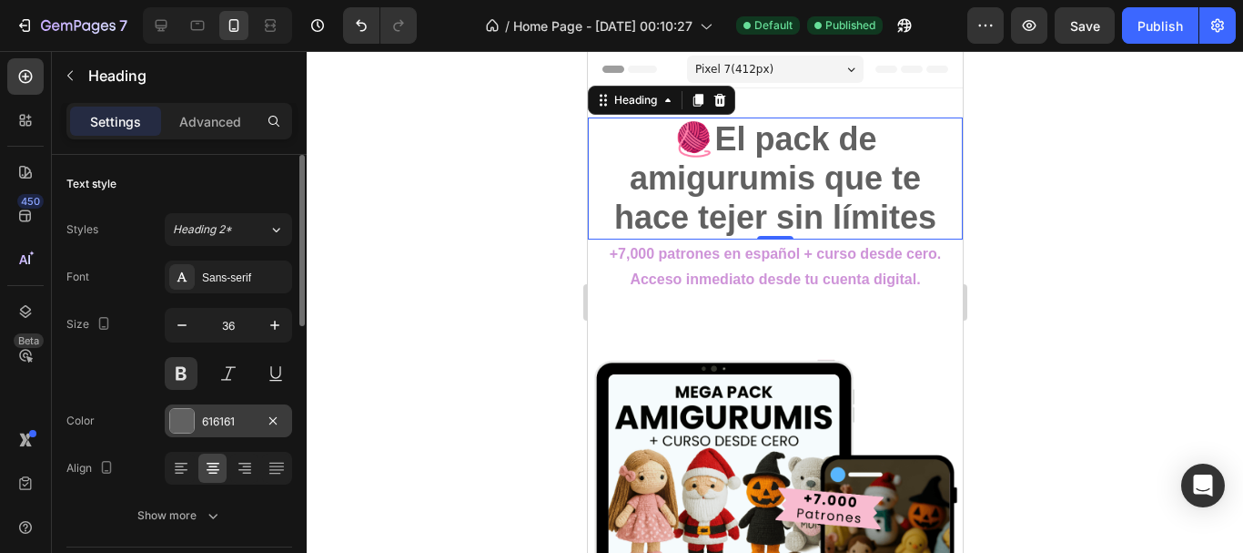
click at [192, 418] on div at bounding box center [182, 421] width 24 height 24
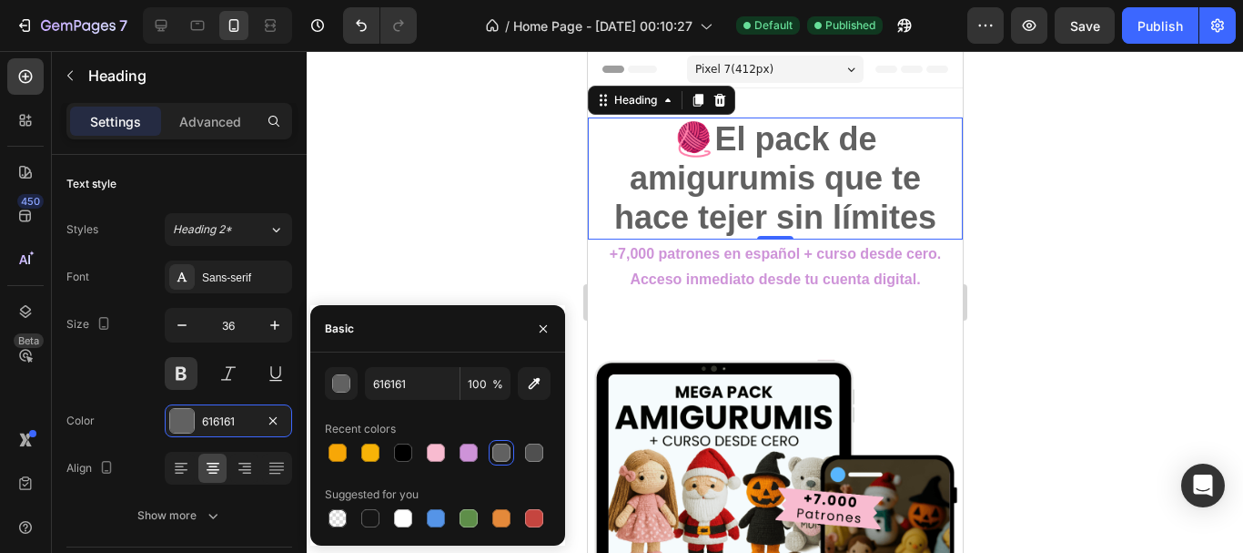
click at [398, 451] on div at bounding box center [403, 452] width 18 height 18
type input "000000"
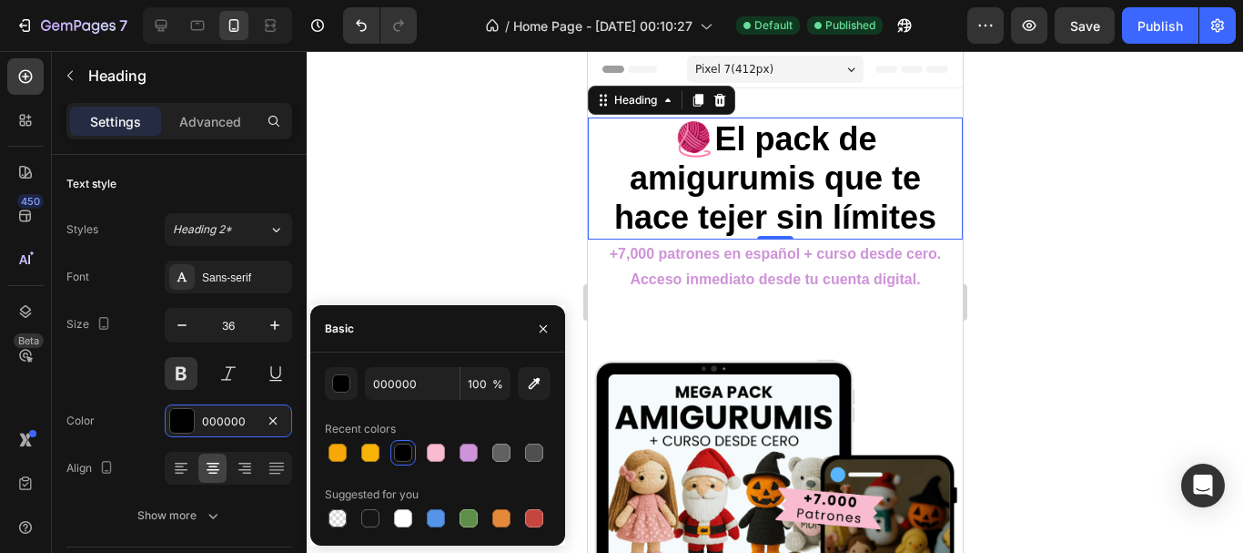
click at [455, 212] on div at bounding box center [775, 302] width 937 height 502
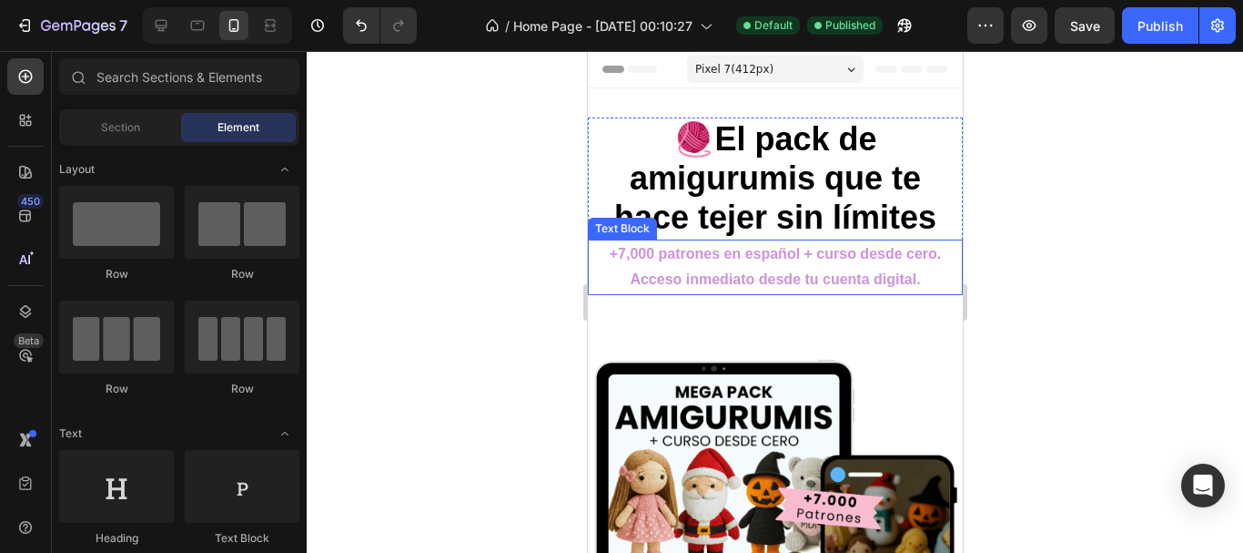
click at [649, 259] on p "+7,000 patrones en español + curso desde cero. Acceso inmediato desde tu cuenta…" at bounding box center [774, 267] width 371 height 53
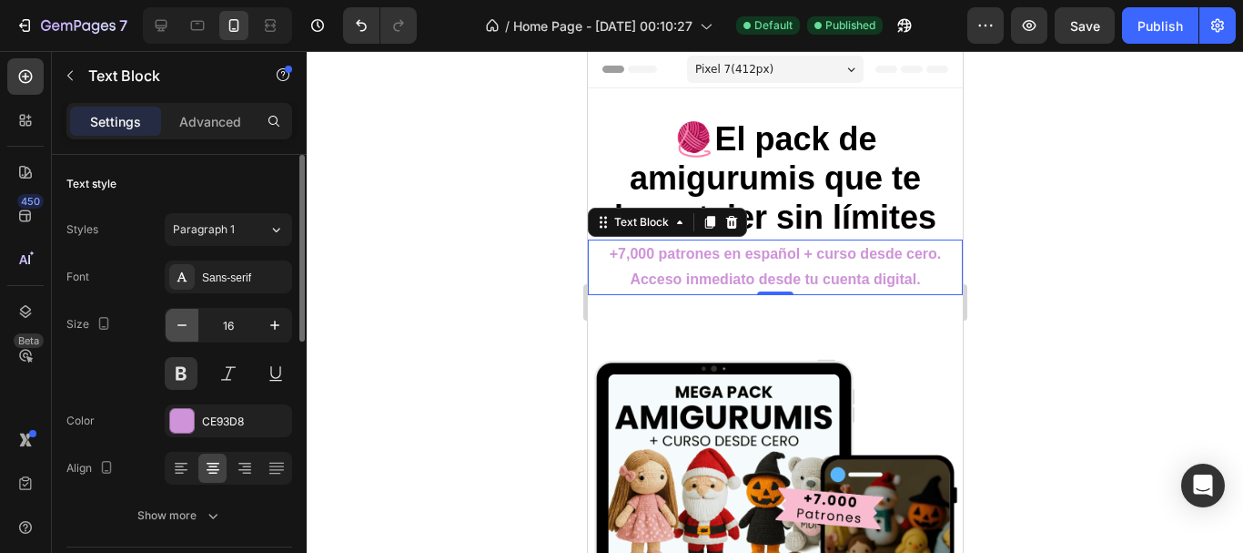
click at [188, 328] on icon "button" at bounding box center [182, 325] width 18 height 18
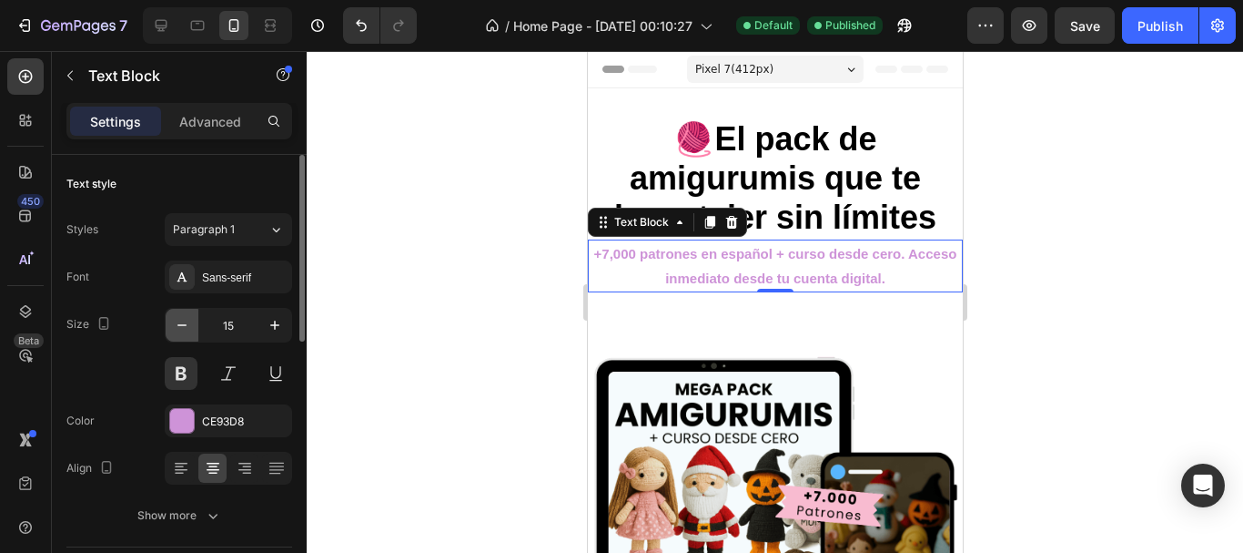
click at [188, 328] on icon "button" at bounding box center [182, 325] width 18 height 18
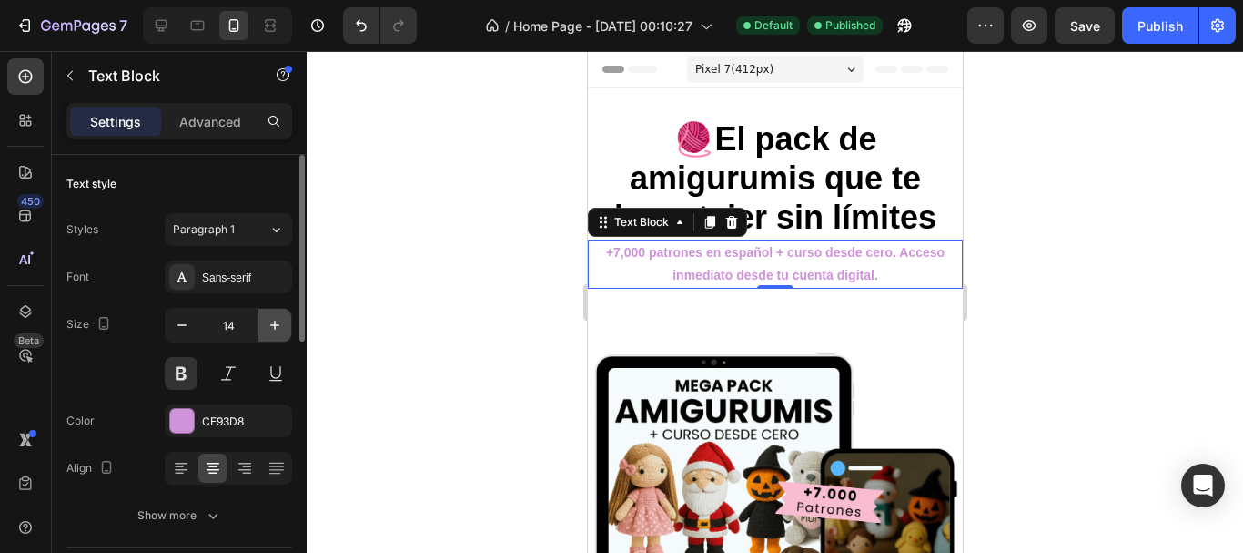
click at [280, 328] on icon "button" at bounding box center [275, 325] width 18 height 18
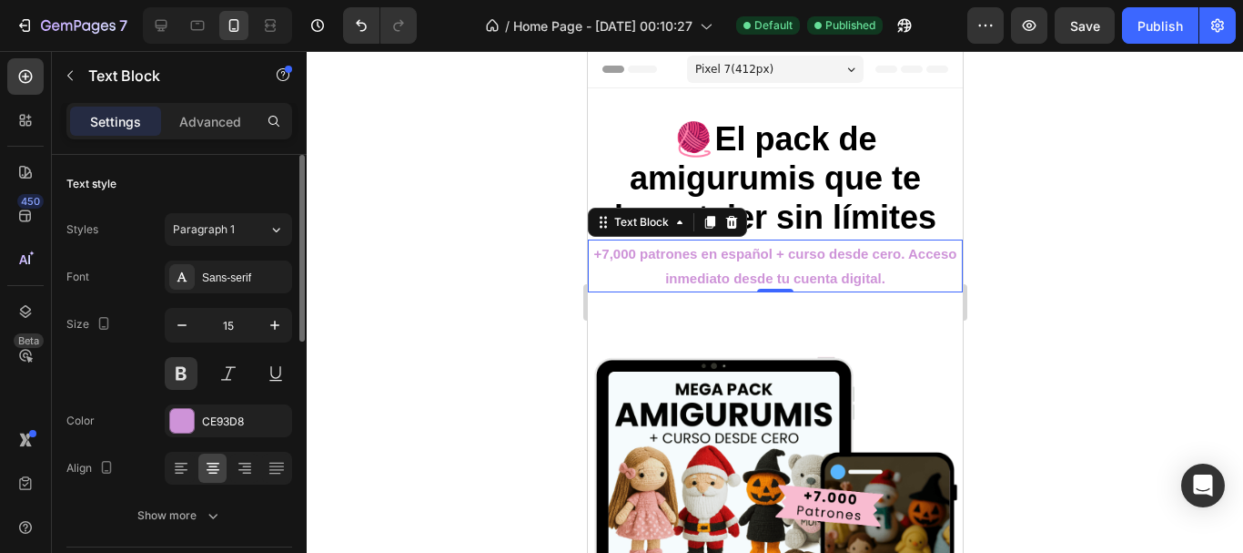
type input "16"
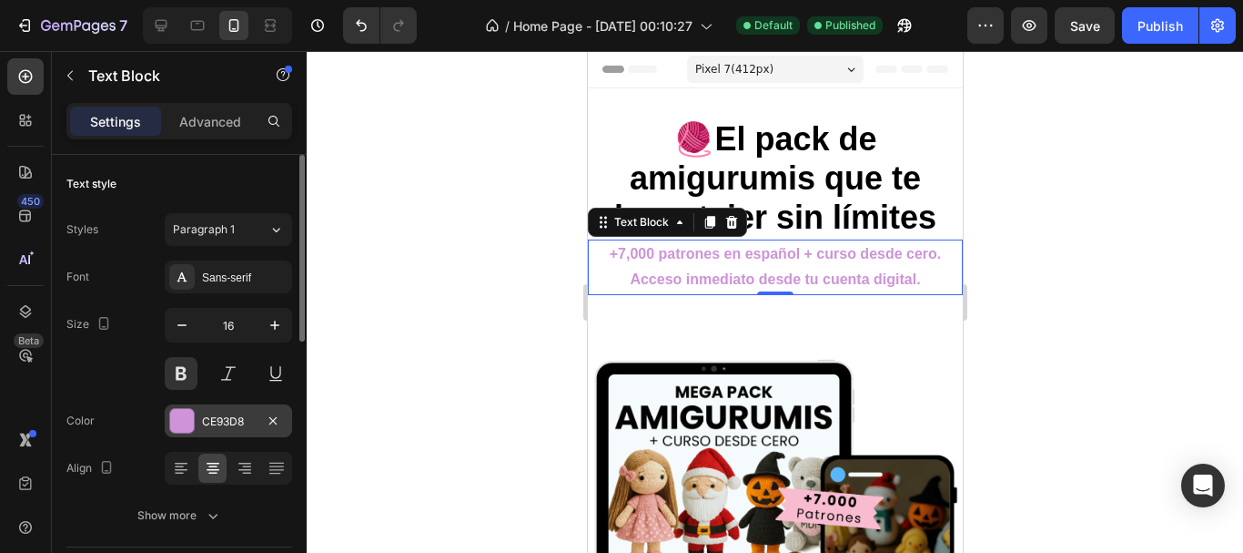
click at [191, 422] on div at bounding box center [182, 421] width 24 height 24
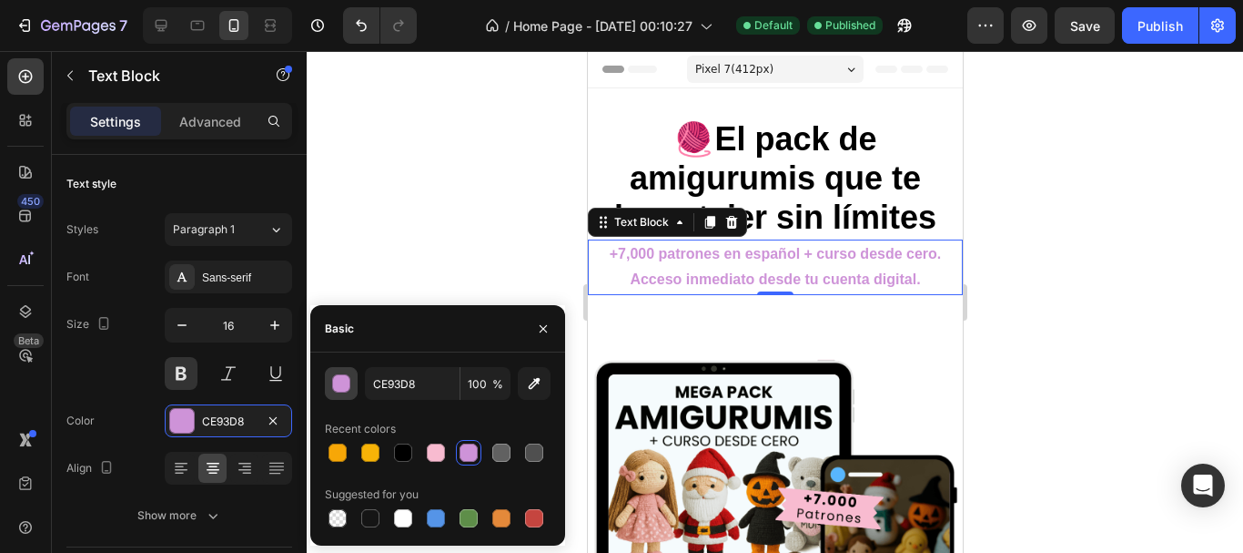
click at [349, 386] on div "button" at bounding box center [342, 384] width 18 height 18
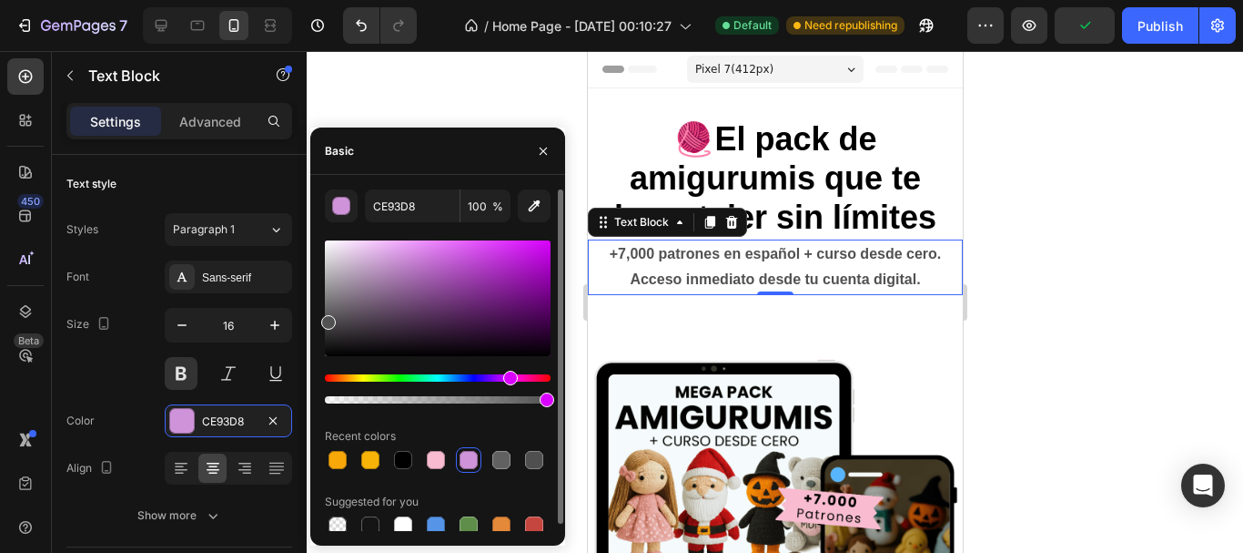
drag, startPoint x: 387, startPoint y: 304, endPoint x: 325, endPoint y: 319, distance: 63.6
click at [325, 319] on div at bounding box center [438, 298] width 226 height 116
type input "515151"
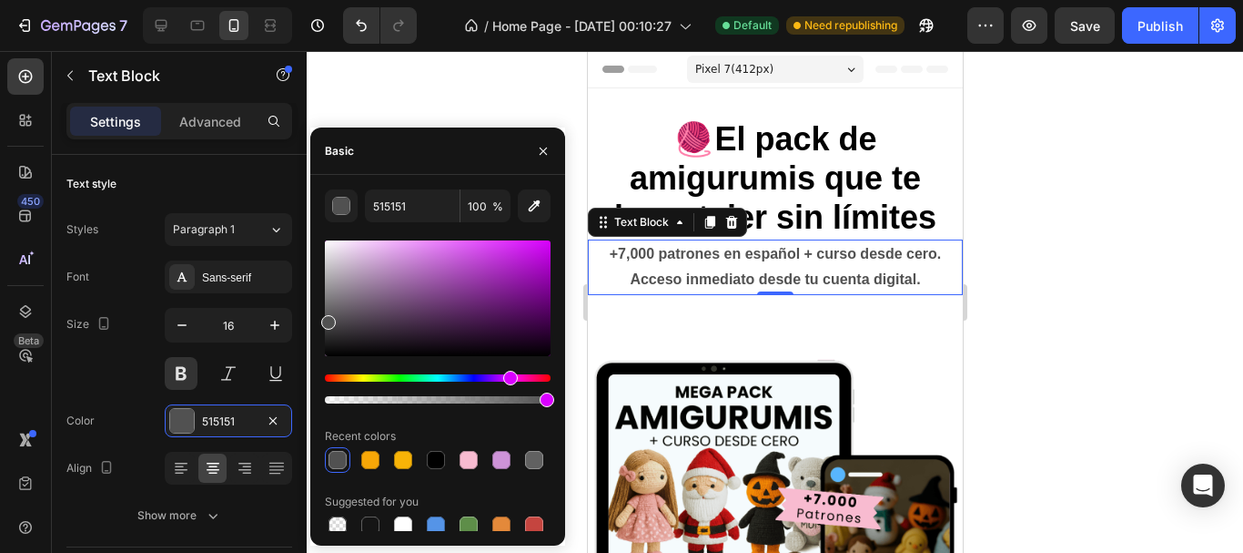
click at [1085, 317] on div at bounding box center [775, 302] width 937 height 502
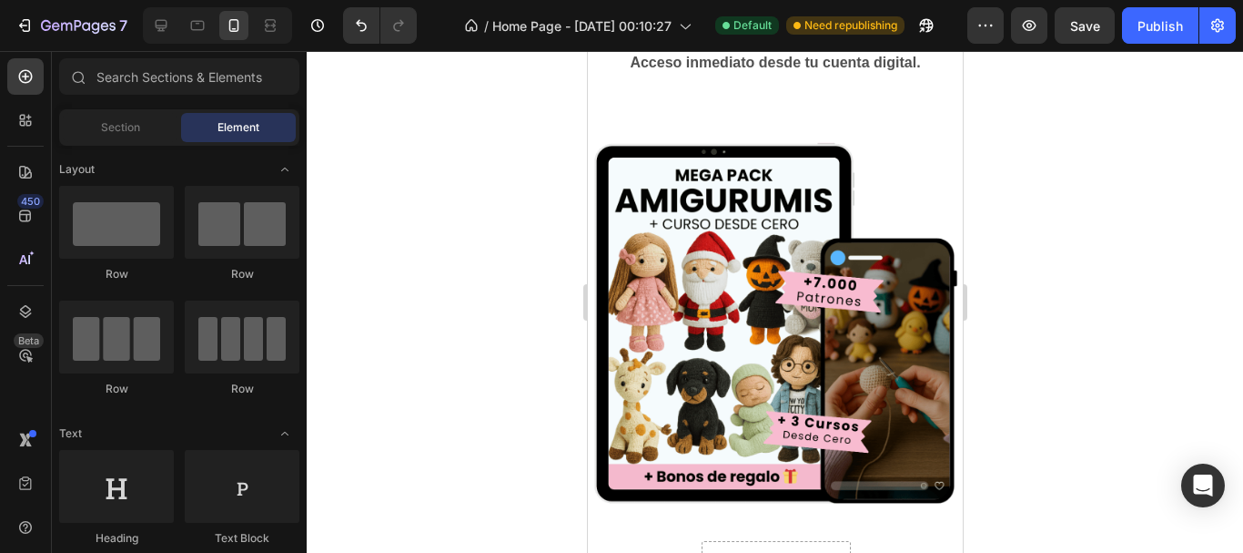
scroll to position [91, 0]
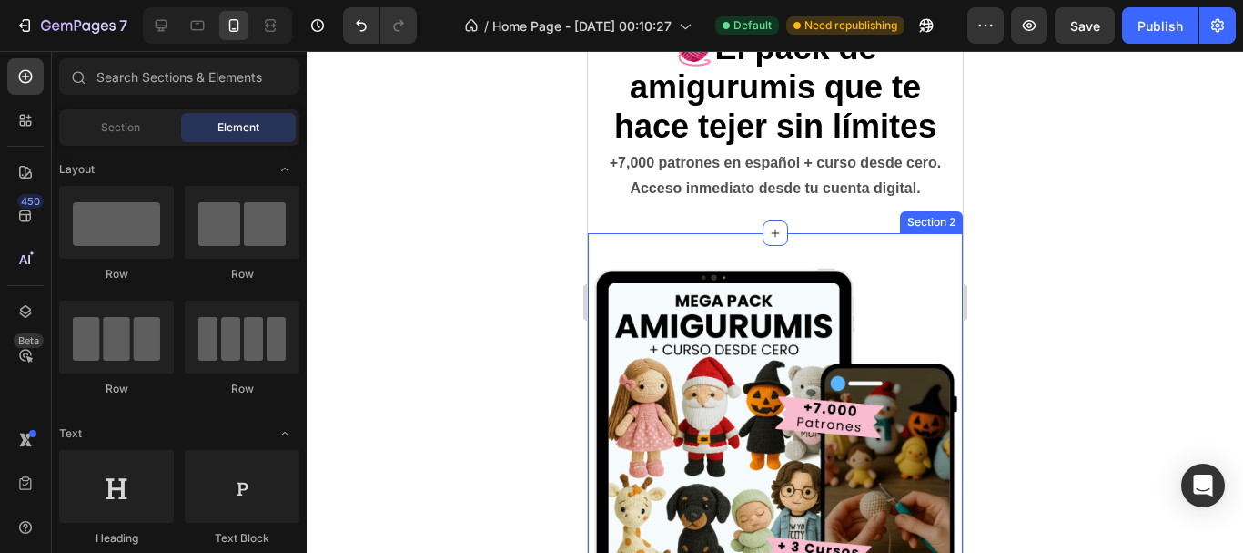
click at [801, 251] on div "Product Images $ 250.00 Product Price Product Price Drop element here Row 👉 Qui…" at bounding box center [774, 530] width 375 height 594
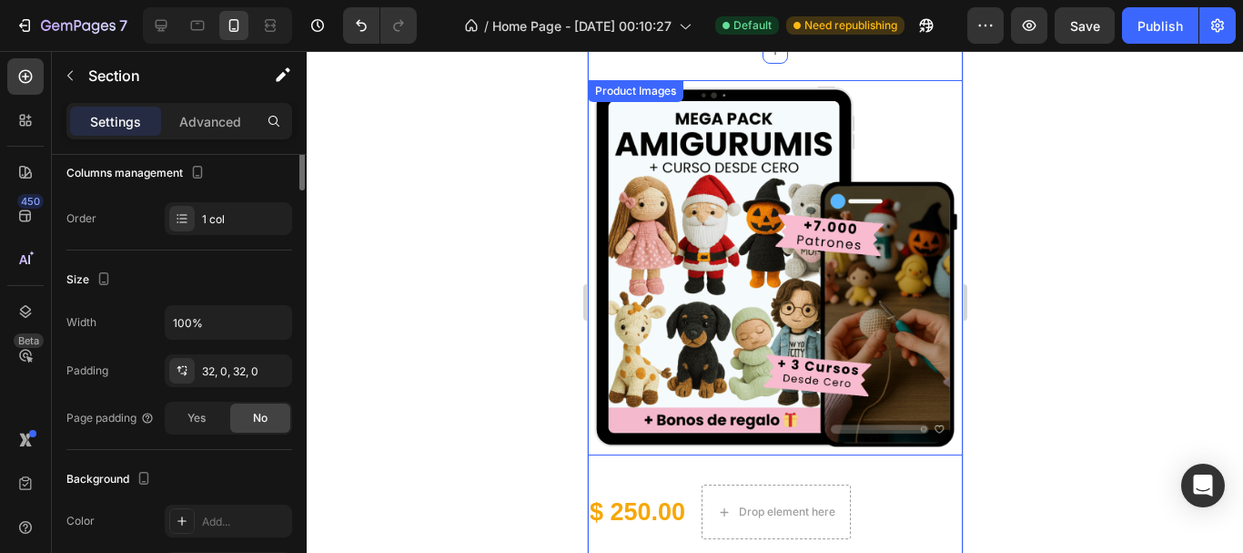
scroll to position [0, 0]
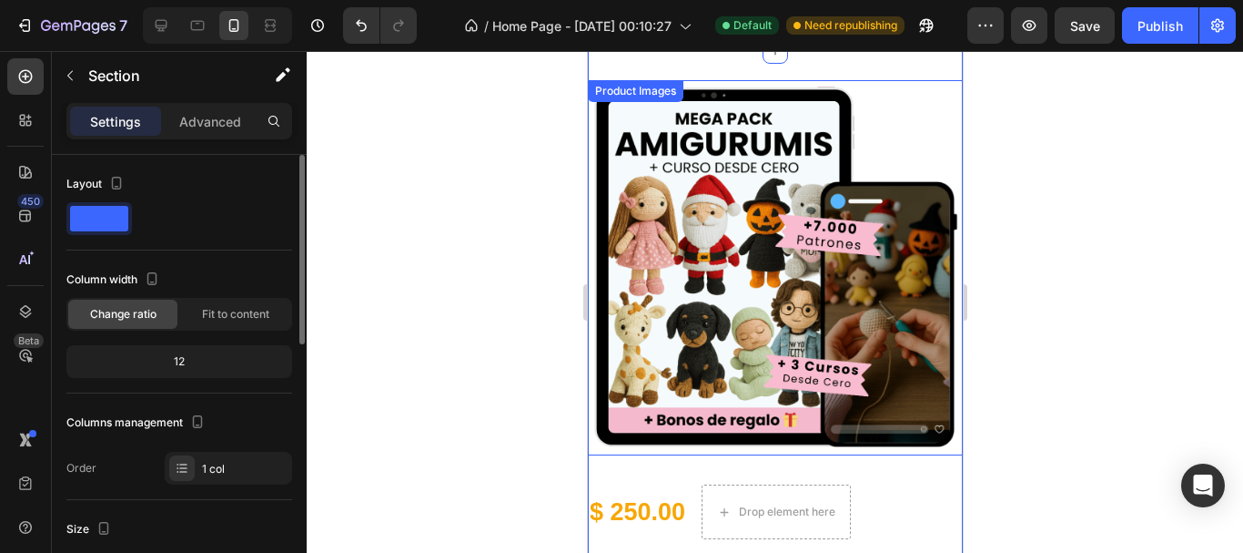
click at [186, 367] on div "12" at bounding box center [179, 361] width 218 height 25
click at [177, 350] on div "12" at bounding box center [179, 361] width 218 height 25
click at [873, 92] on img at bounding box center [774, 267] width 375 height 375
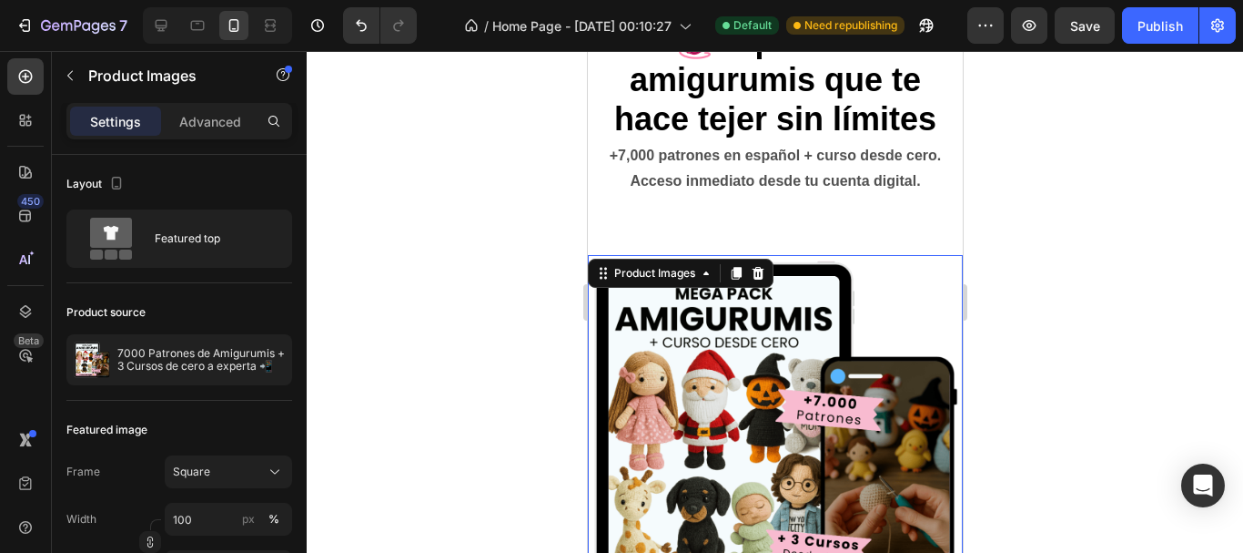
scroll to position [91, 0]
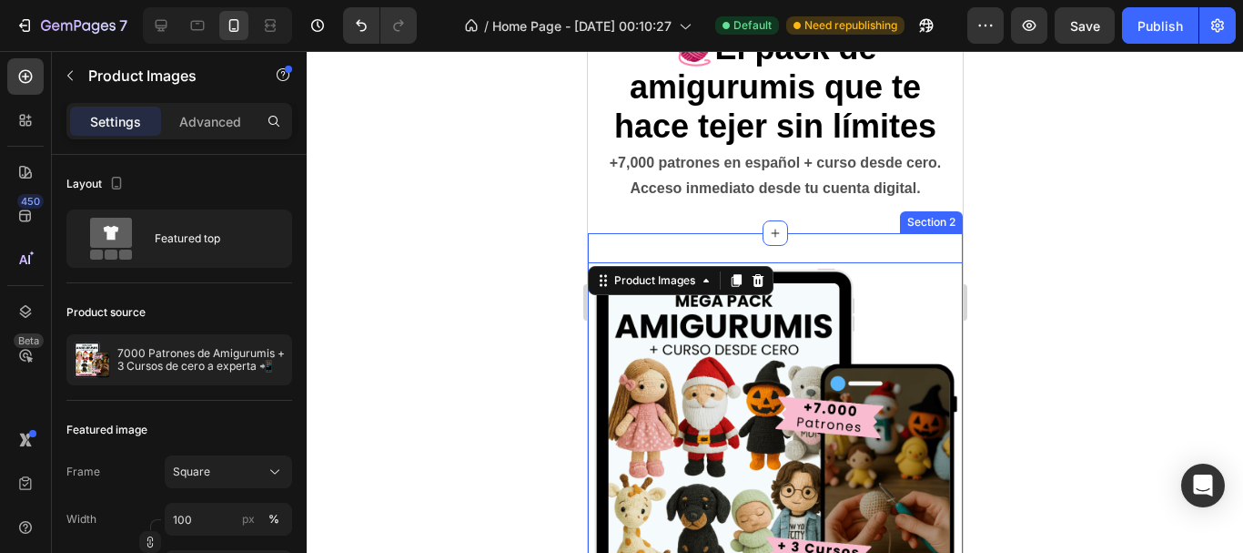
click at [902, 240] on div "Product Images 16 $ 250.00 Product Price Product Price Drop element here Row 👉 …" at bounding box center [774, 530] width 375 height 594
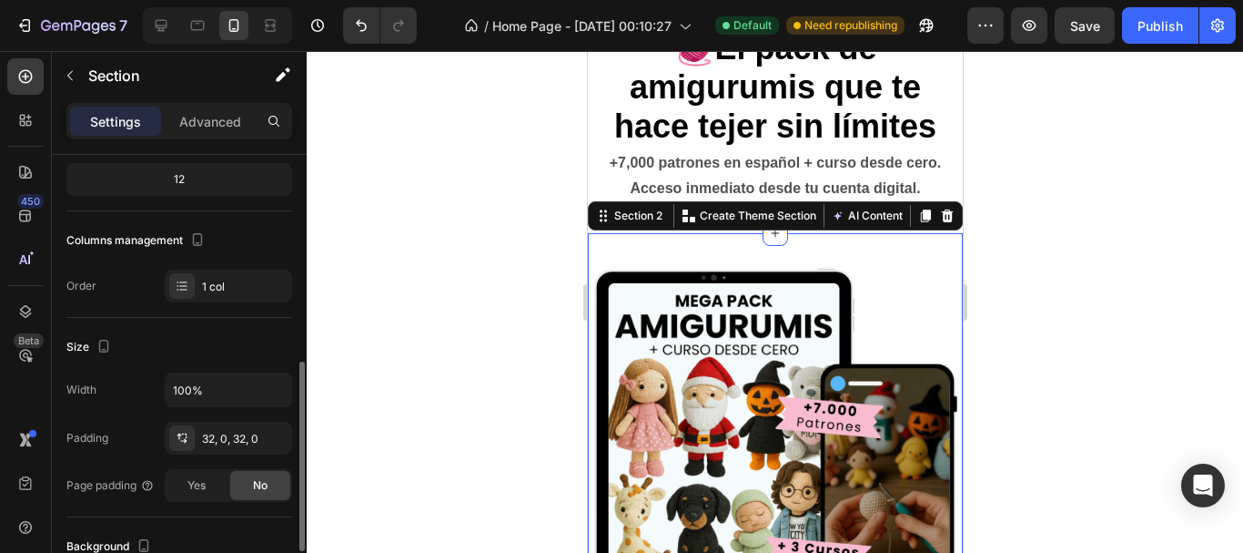
scroll to position [273, 0]
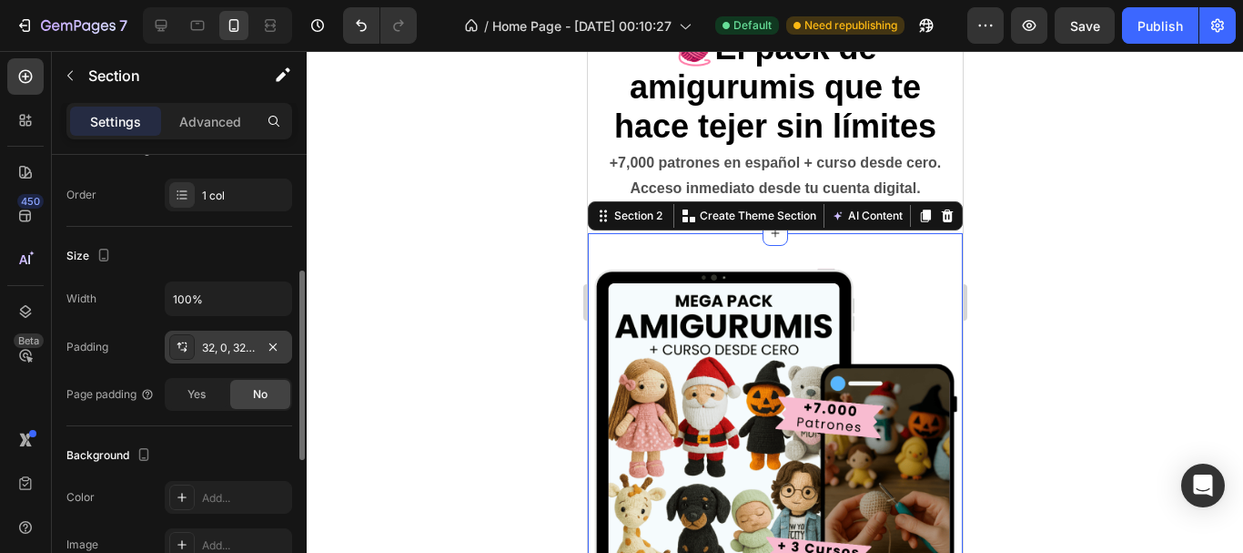
click at [226, 350] on div "32, 0, 32, 0" at bounding box center [228, 348] width 53 height 16
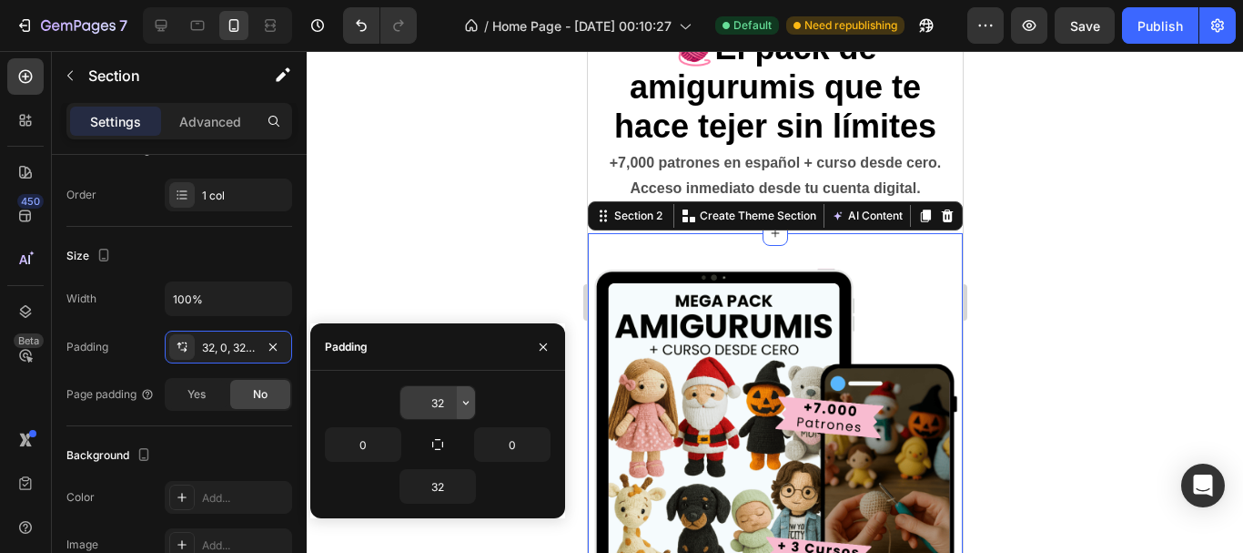
click at [463, 401] on icon "button" at bounding box center [466, 402] width 15 height 15
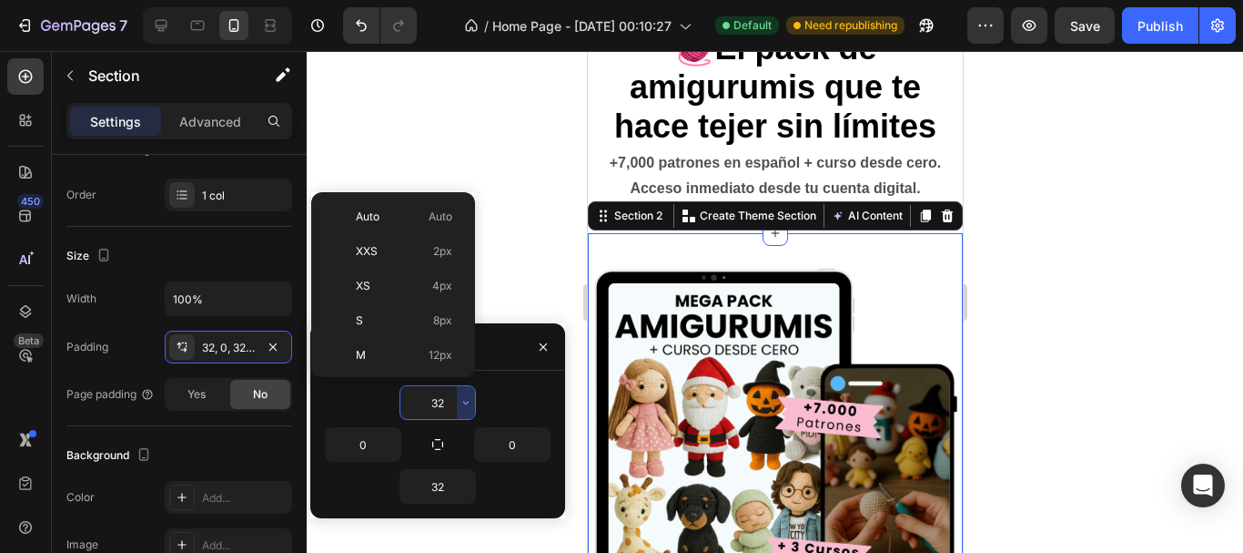
scroll to position [131, 0]
click at [371, 231] on p "M 12px" at bounding box center [404, 224] width 96 height 16
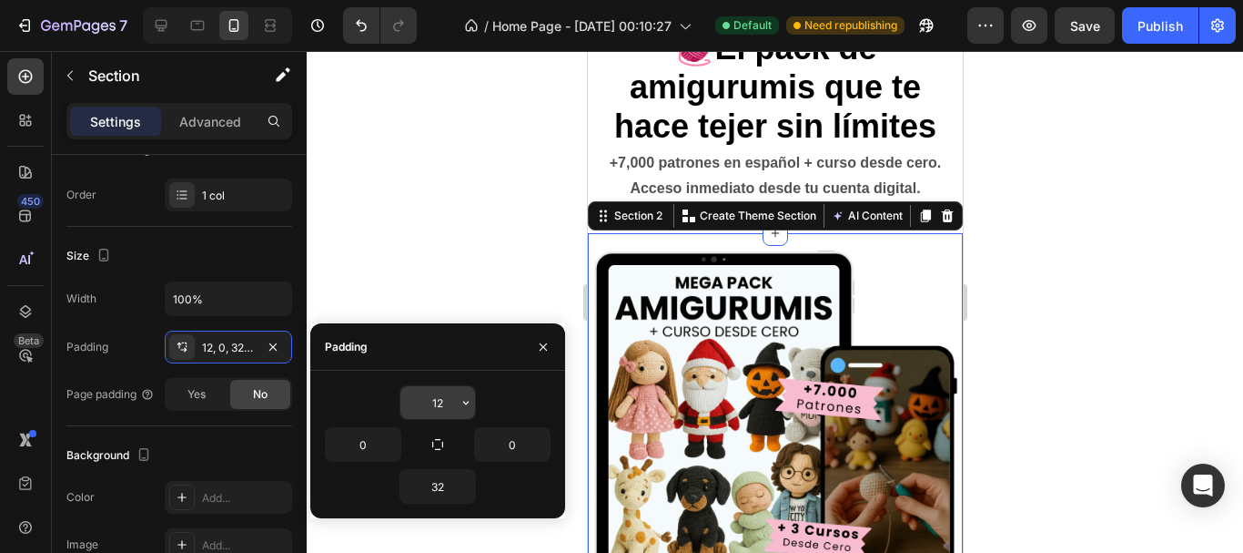
click at [448, 393] on input "12" at bounding box center [438, 402] width 75 height 33
click at [463, 401] on icon "button" at bounding box center [466, 402] width 15 height 15
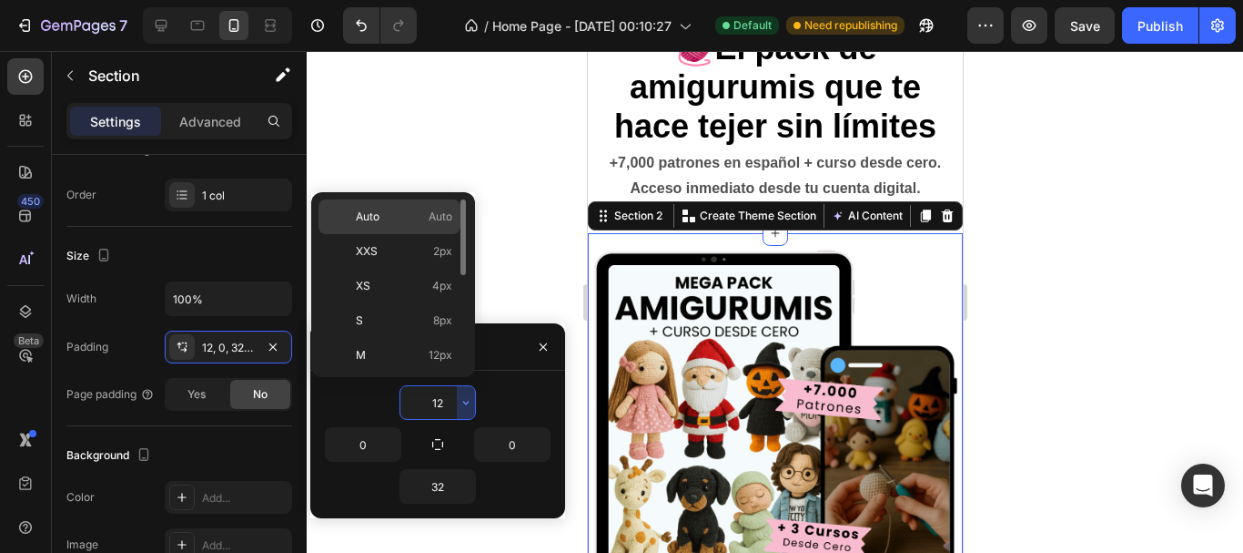
click at [375, 217] on span "Auto" at bounding box center [368, 216] width 24 height 16
type input "Auto"
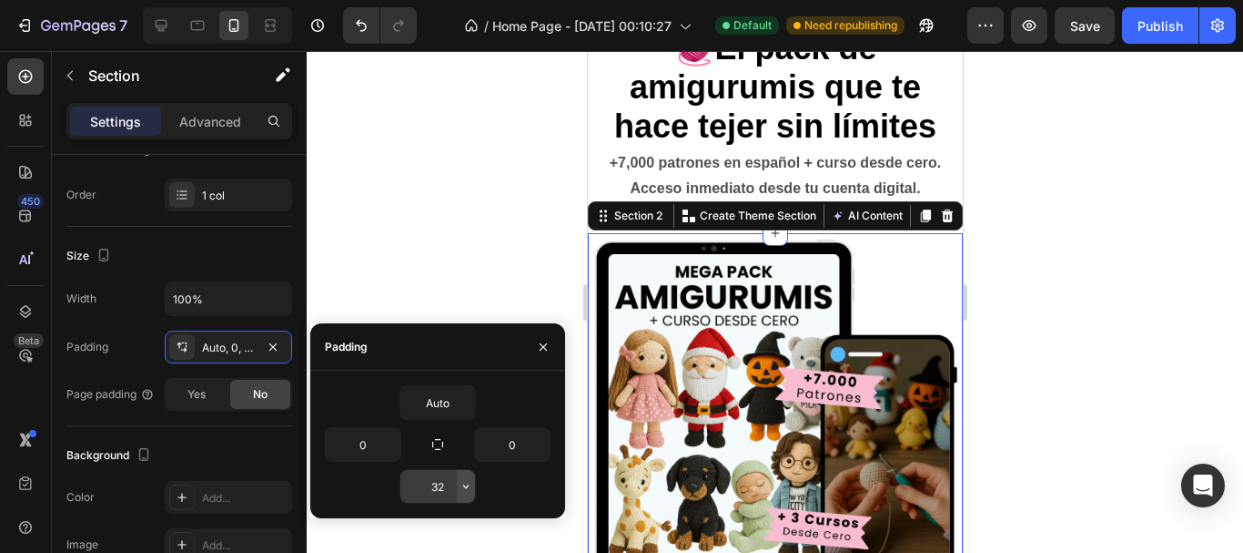
click at [460, 491] on icon "button" at bounding box center [466, 486] width 15 height 15
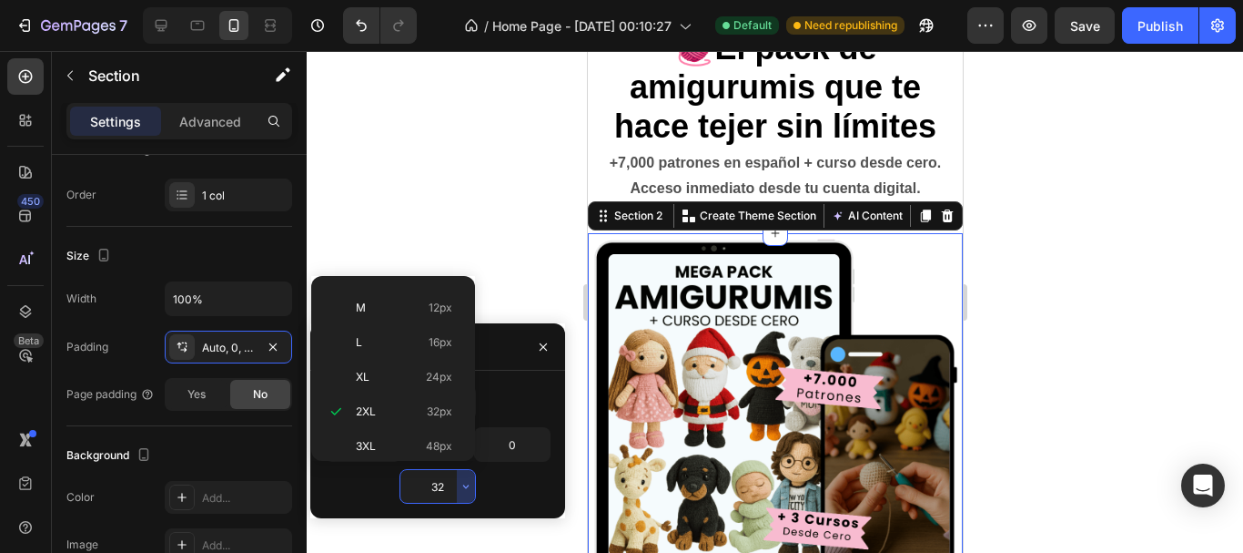
scroll to position [0, 0]
click at [386, 300] on p "Auto Auto" at bounding box center [404, 300] width 96 height 16
type input "Auto"
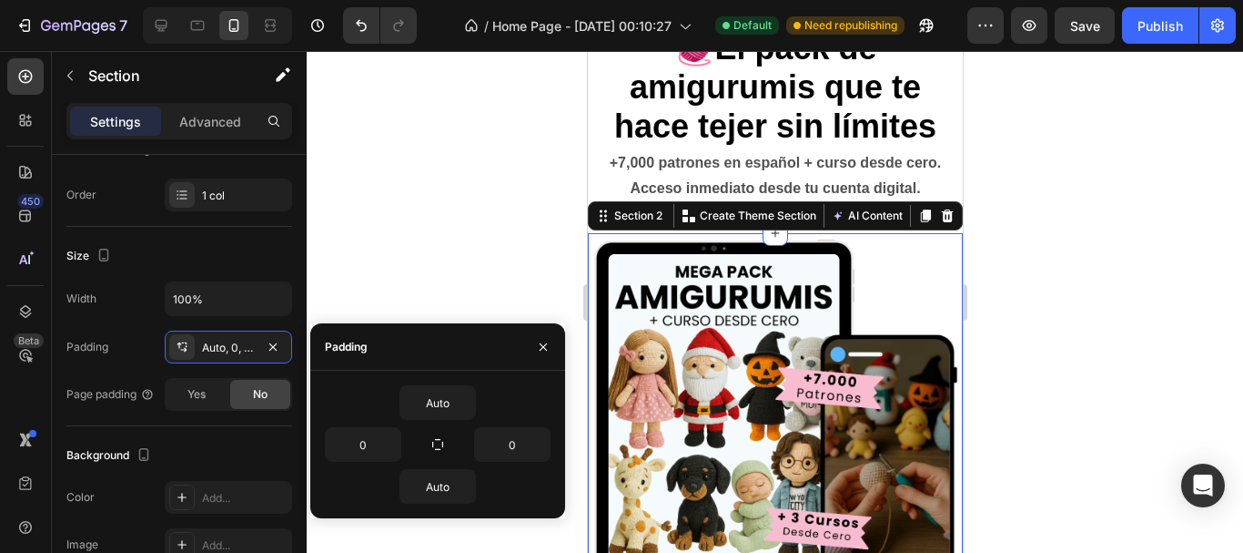
click at [1087, 316] on div at bounding box center [775, 302] width 937 height 502
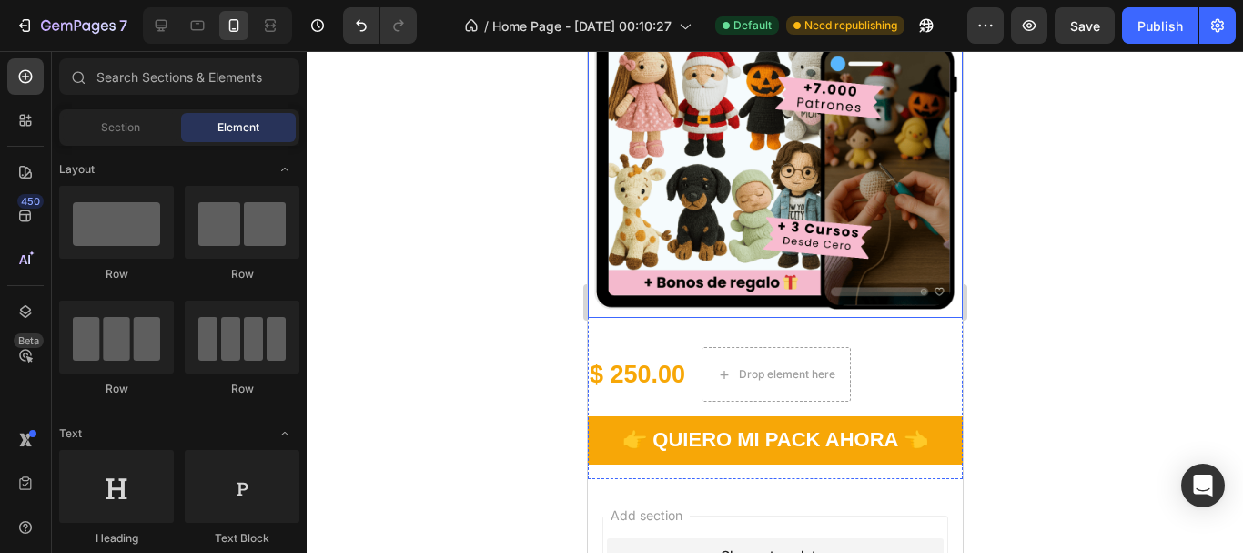
scroll to position [455, 0]
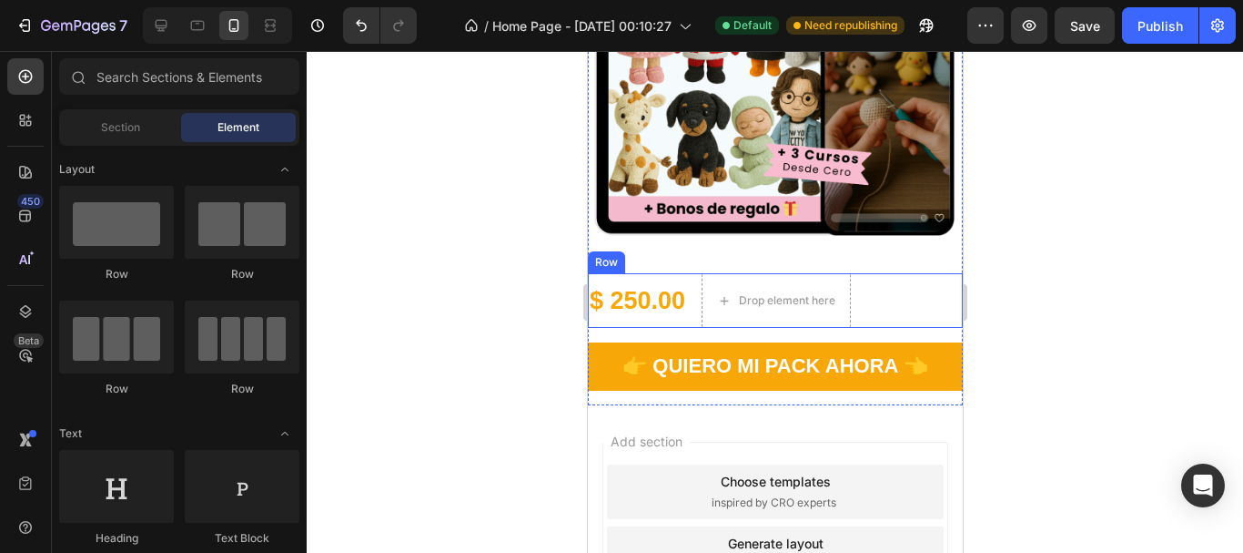
click at [860, 287] on div "$ 250.00 Product Price Product Price Drop element here Row" at bounding box center [774, 300] width 375 height 55
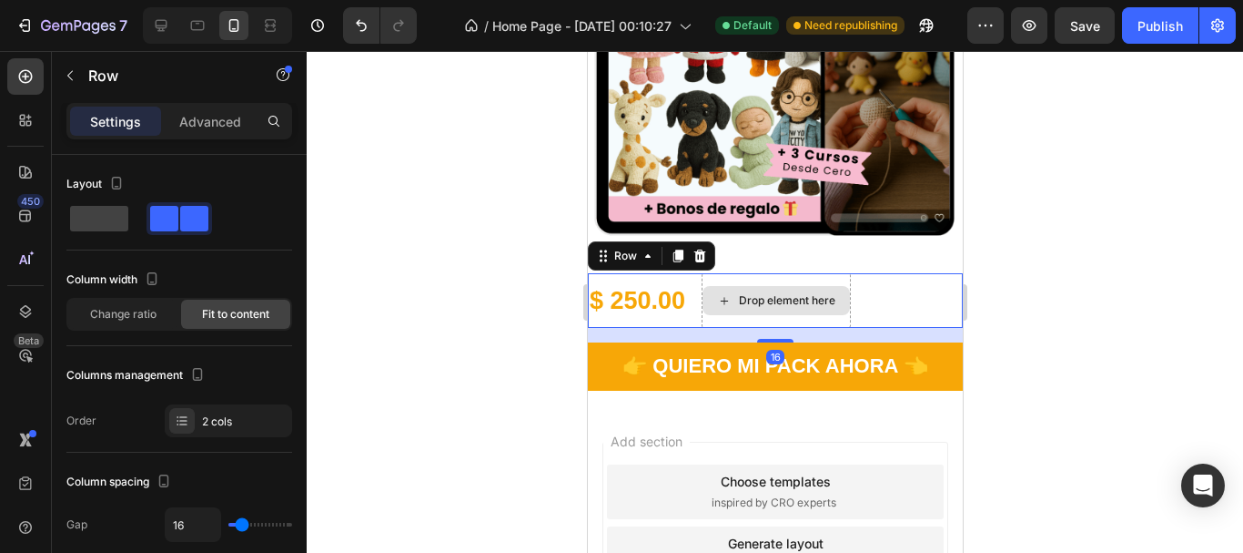
click at [755, 298] on div "Drop element here" at bounding box center [775, 300] width 147 height 29
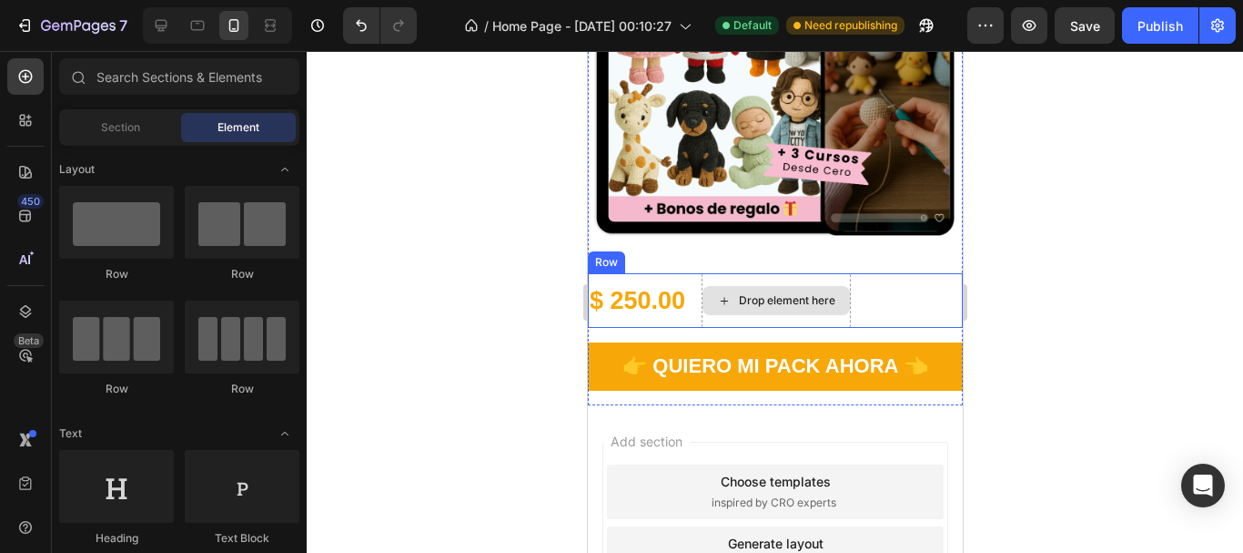
click at [752, 310] on div "Drop element here" at bounding box center [775, 300] width 149 height 55
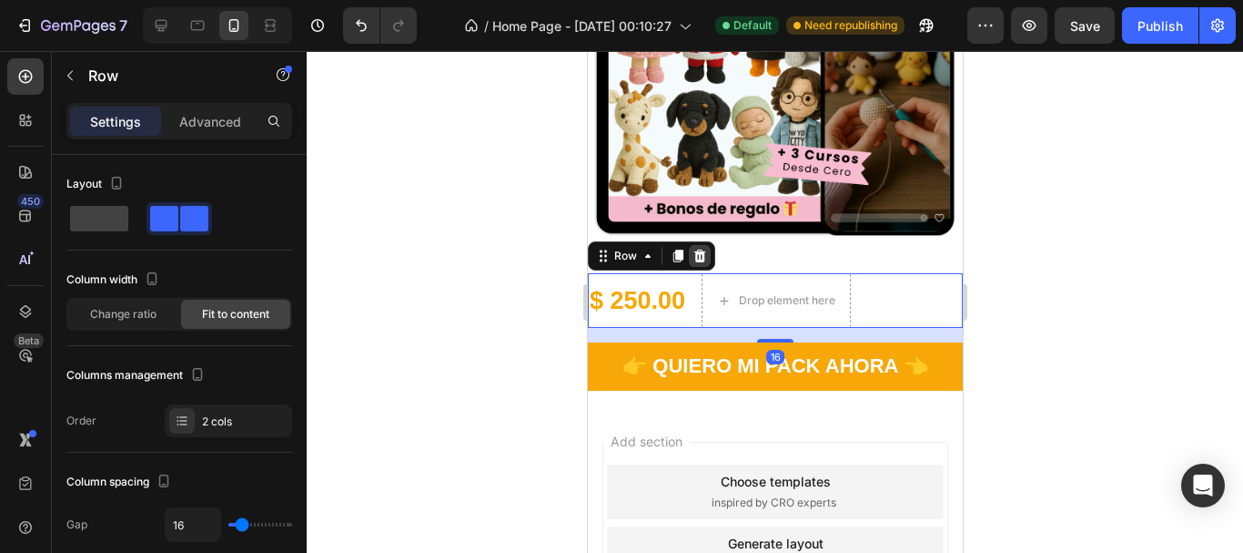
click at [699, 249] on icon at bounding box center [699, 256] width 15 height 15
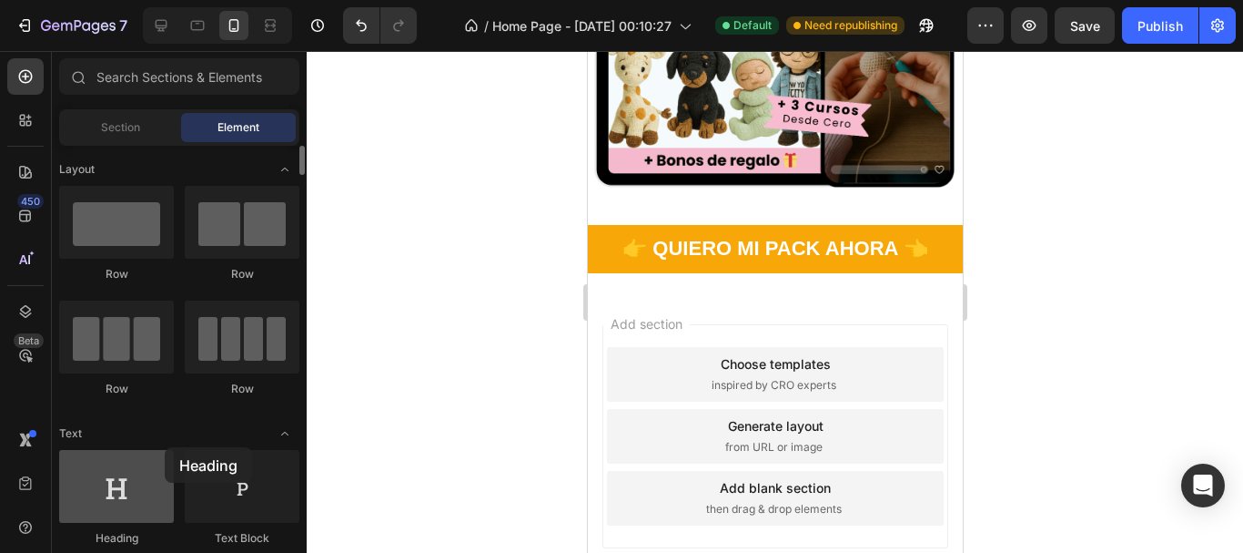
scroll to position [611, 0]
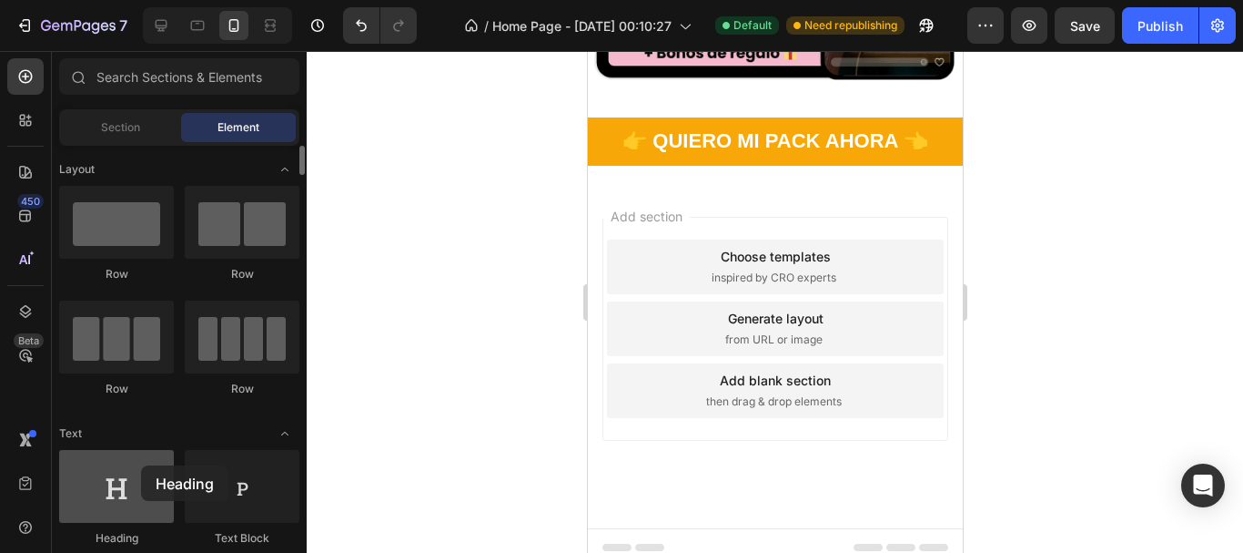
drag, startPoint x: 174, startPoint y: 466, endPoint x: 127, endPoint y: 477, distance: 48.6
click at [127, 477] on div at bounding box center [116, 486] width 115 height 73
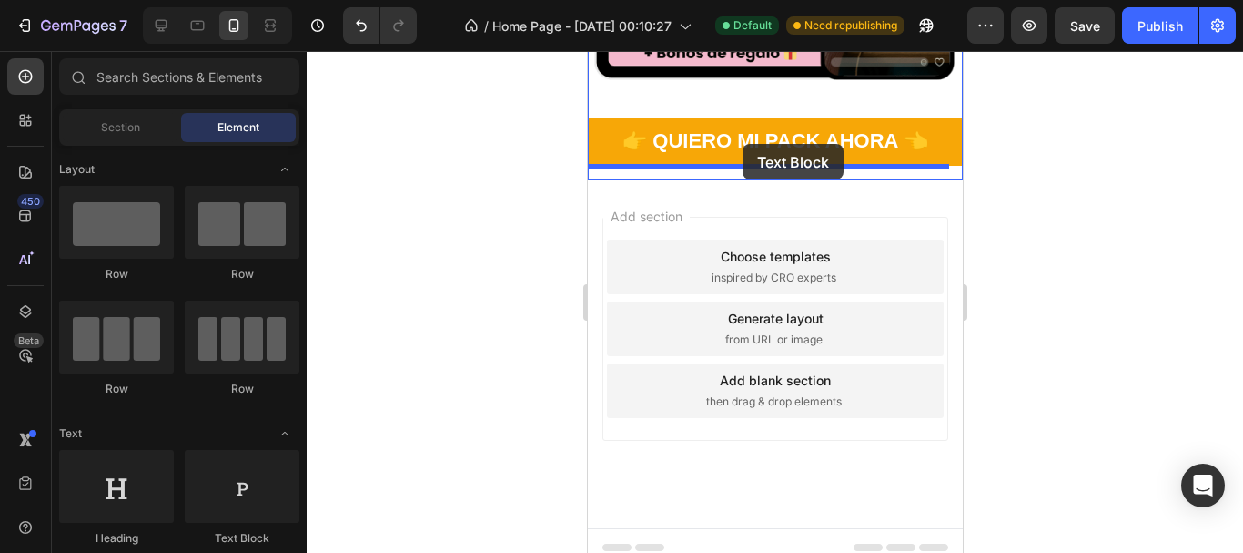
drag, startPoint x: 837, startPoint y: 550, endPoint x: 742, endPoint y: 144, distance: 416.9
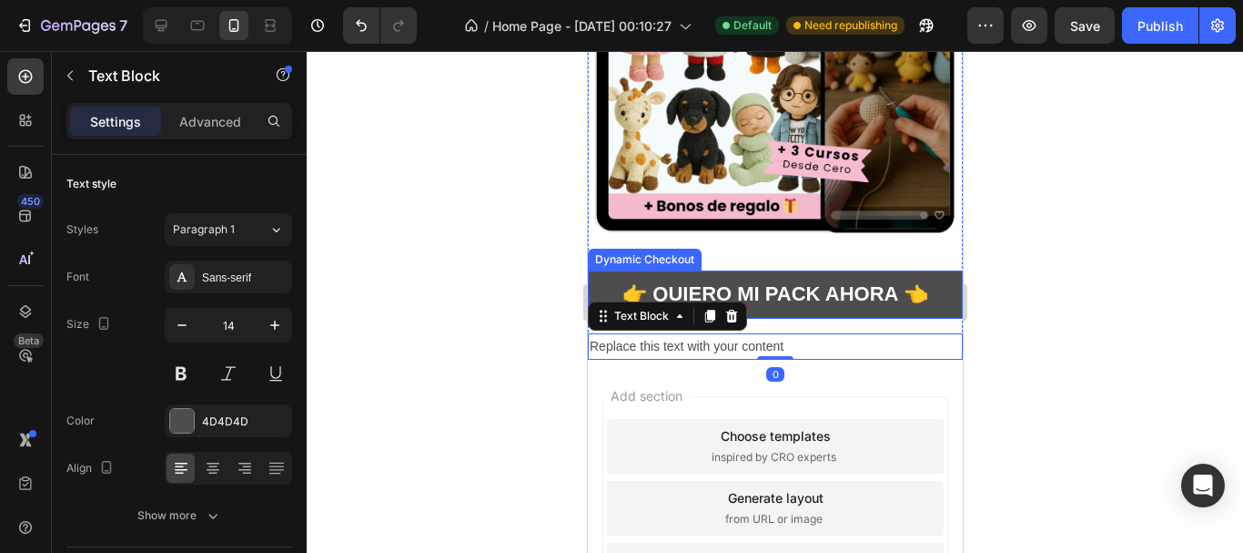
scroll to position [429, 0]
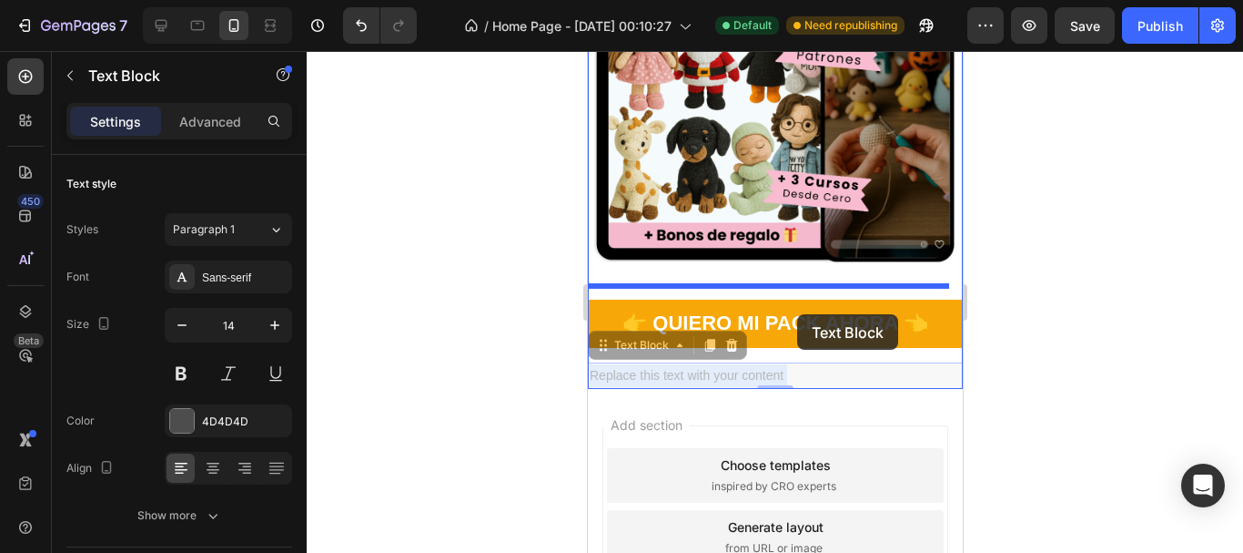
drag, startPoint x: 792, startPoint y: 360, endPoint x: 796, endPoint y: 314, distance: 46.6
click at [796, 314] on div "Pixel 7 ( 412 px) iPhone 13 Mini iPhone 13 Pro iPhone 11 Pro Max iPhone 15 Pro …" at bounding box center [774, 198] width 375 height 1152
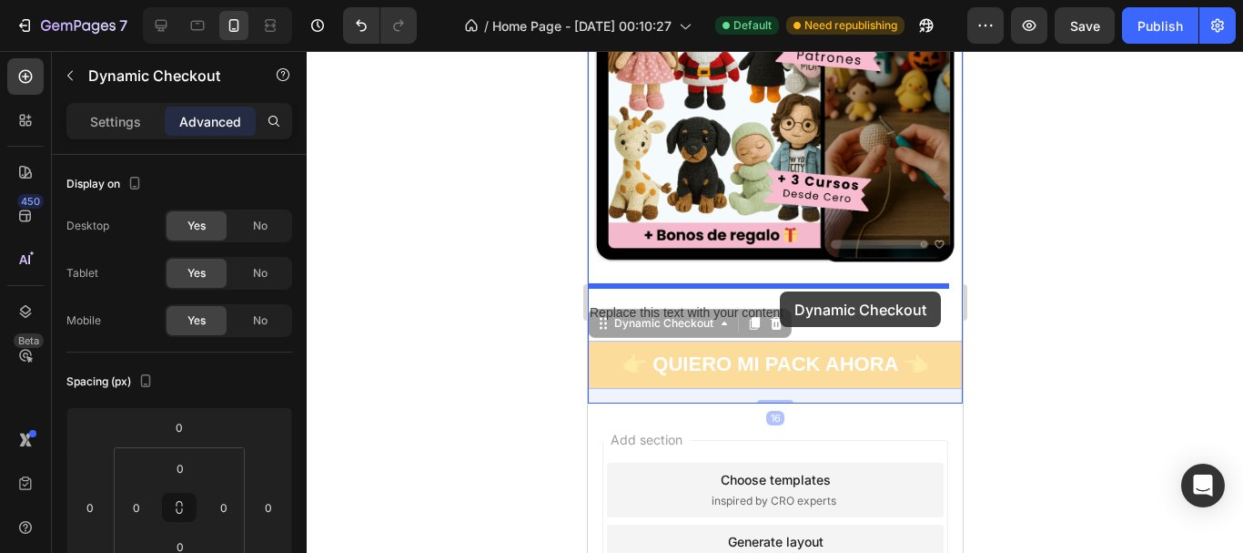
drag, startPoint x: 762, startPoint y: 354, endPoint x: 779, endPoint y: 291, distance: 65.1
click at [779, 291] on div "Pixel 7 ( 412 px) iPhone 13 Mini iPhone 13 Pro iPhone 11 Pro Max iPhone 15 Pro …" at bounding box center [774, 205] width 375 height 1167
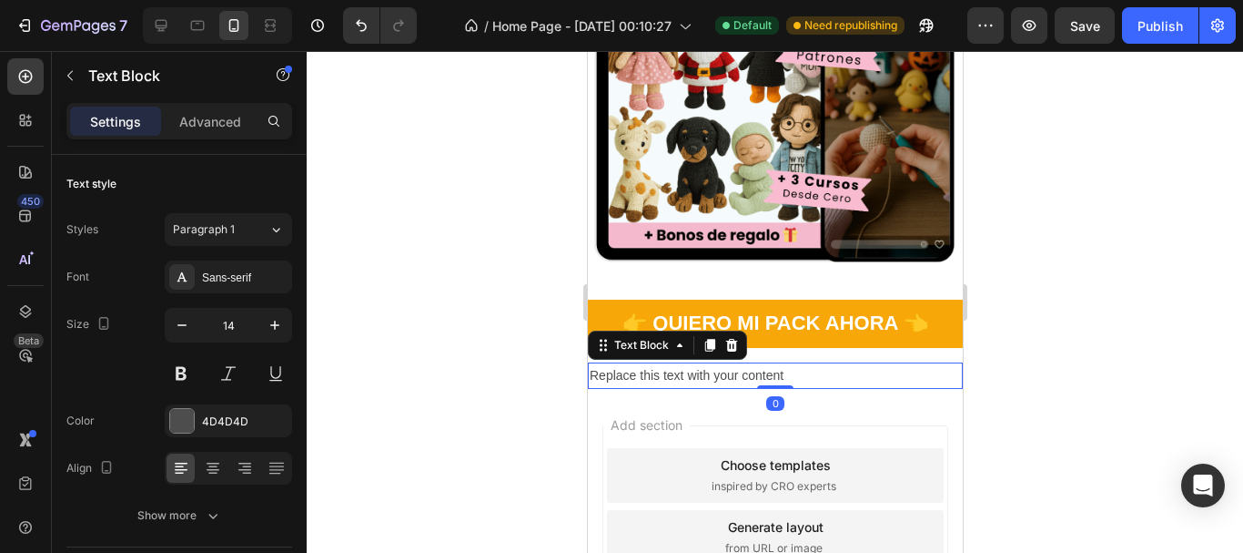
click at [724, 364] on p "Replace this text with your content" at bounding box center [774, 375] width 371 height 23
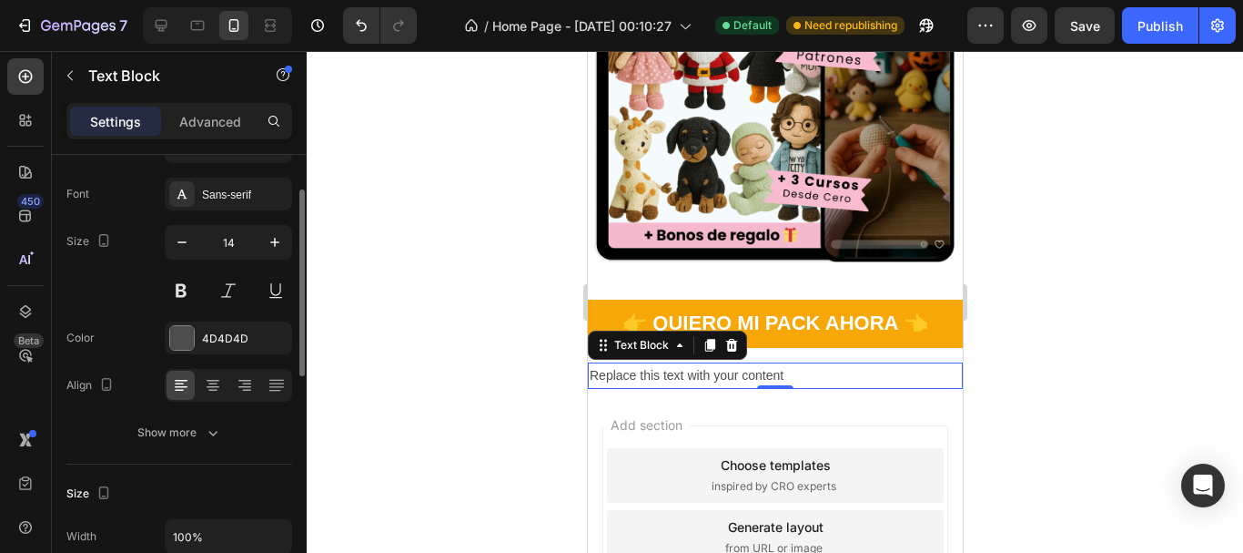
scroll to position [0, 0]
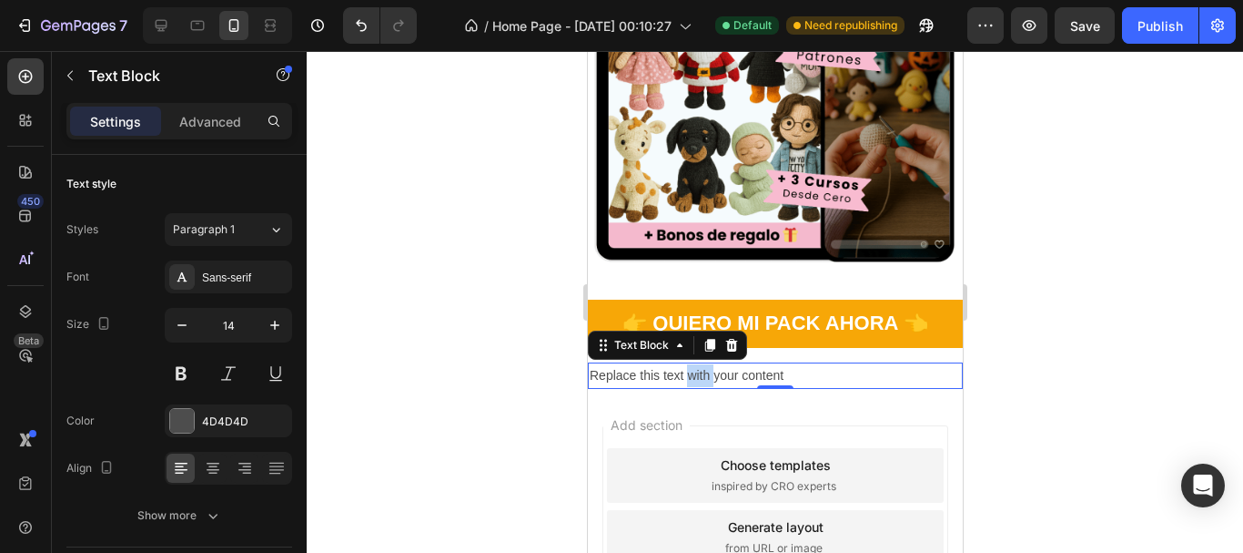
click at [692, 364] on p "Replace this text with your content" at bounding box center [774, 375] width 371 height 23
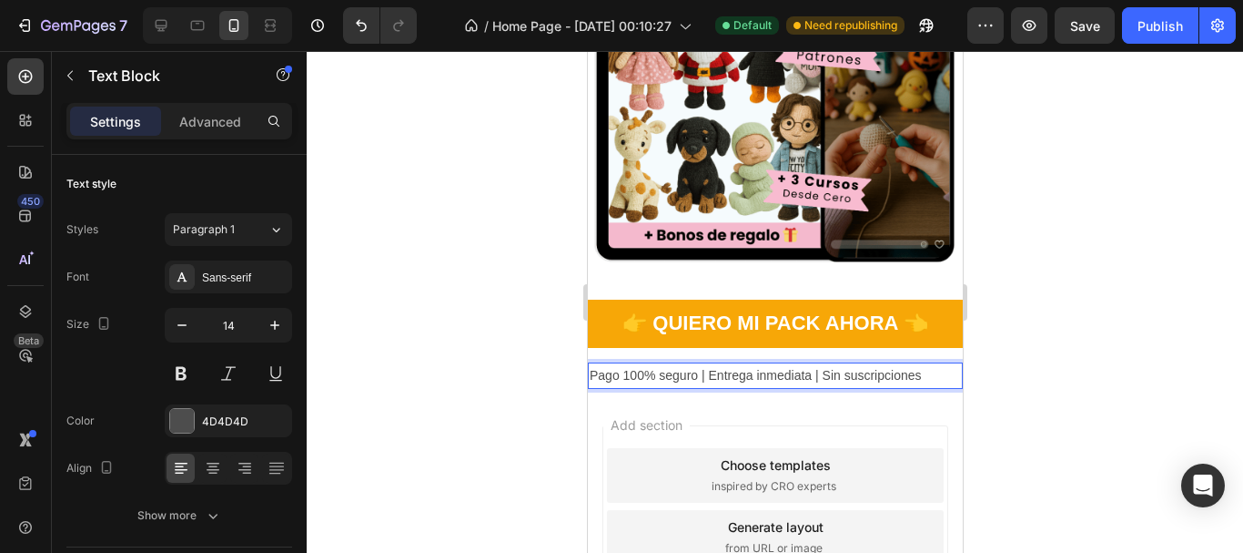
click at [1175, 361] on div at bounding box center [775, 302] width 937 height 502
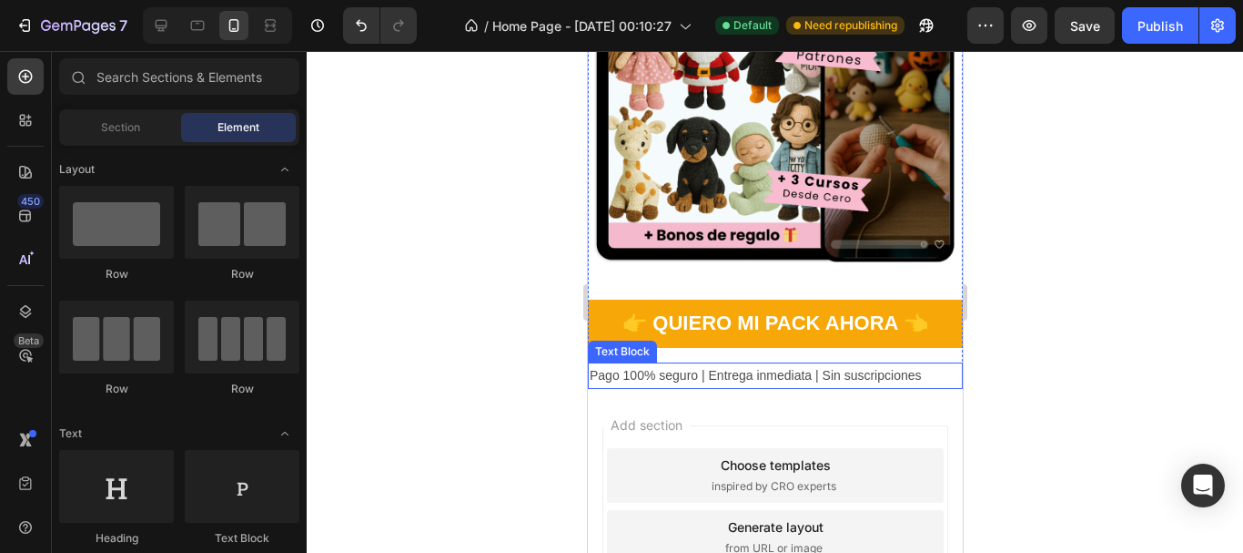
click at [896, 364] on p "Pago 100% seguro | Entrega inmediata | Sin suscripciones" at bounding box center [774, 375] width 371 height 23
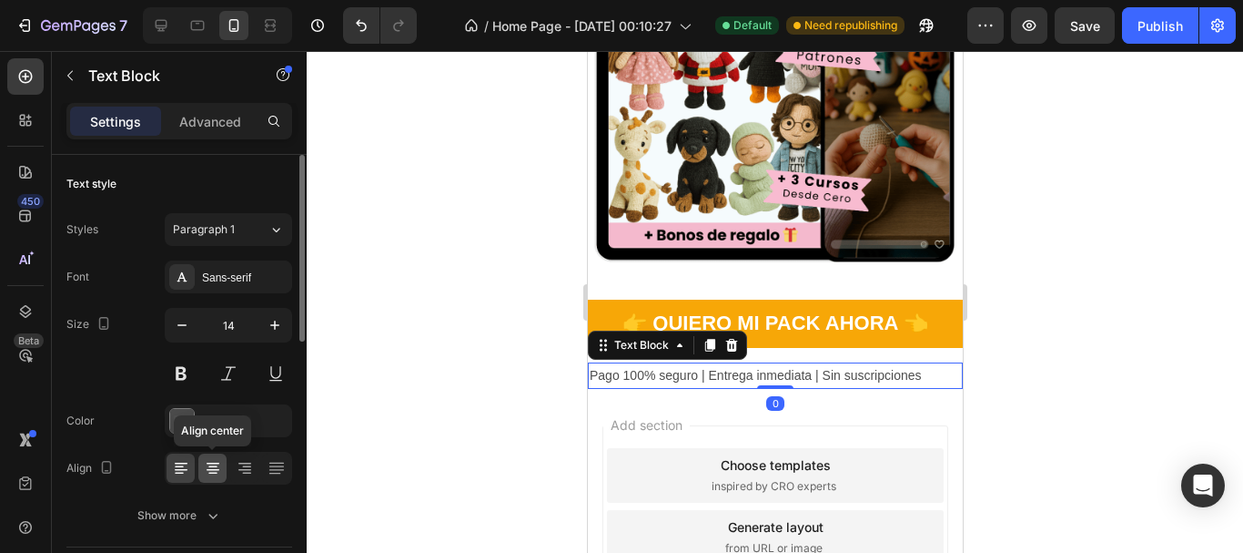
click at [204, 464] on icon at bounding box center [213, 468] width 18 height 18
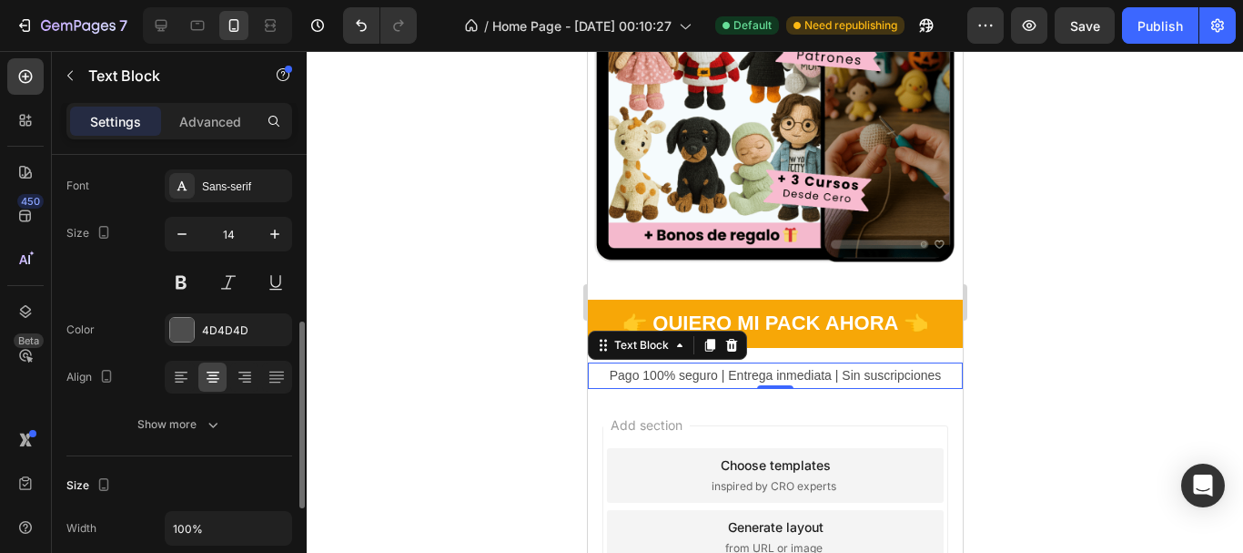
scroll to position [182, 0]
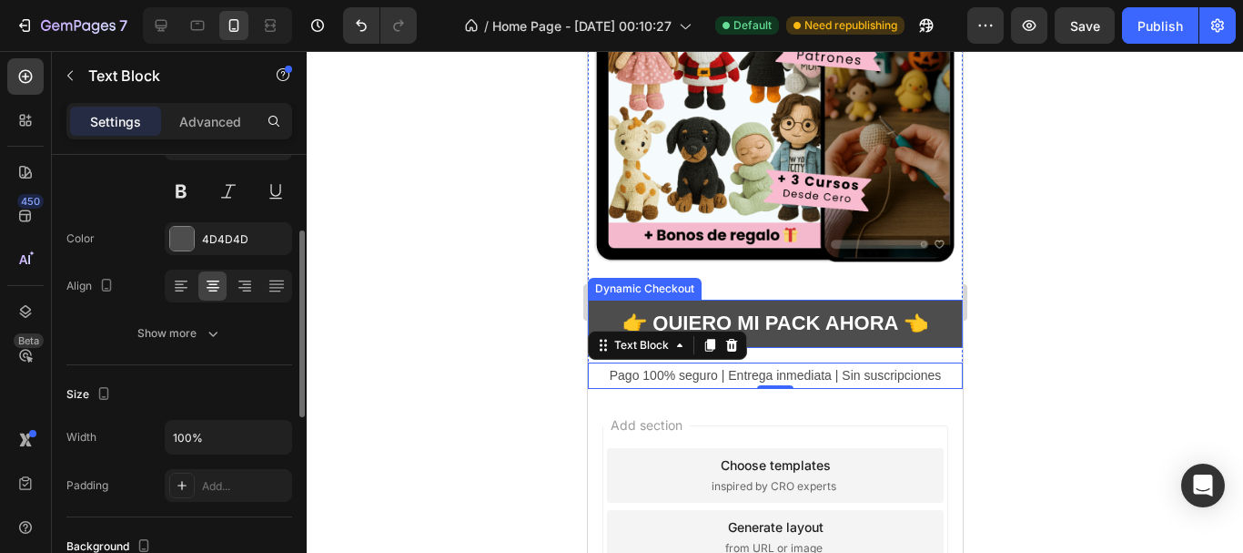
click at [604, 300] on button "👉 Quiero mi Pack Ahora 👈" at bounding box center [774, 323] width 375 height 48
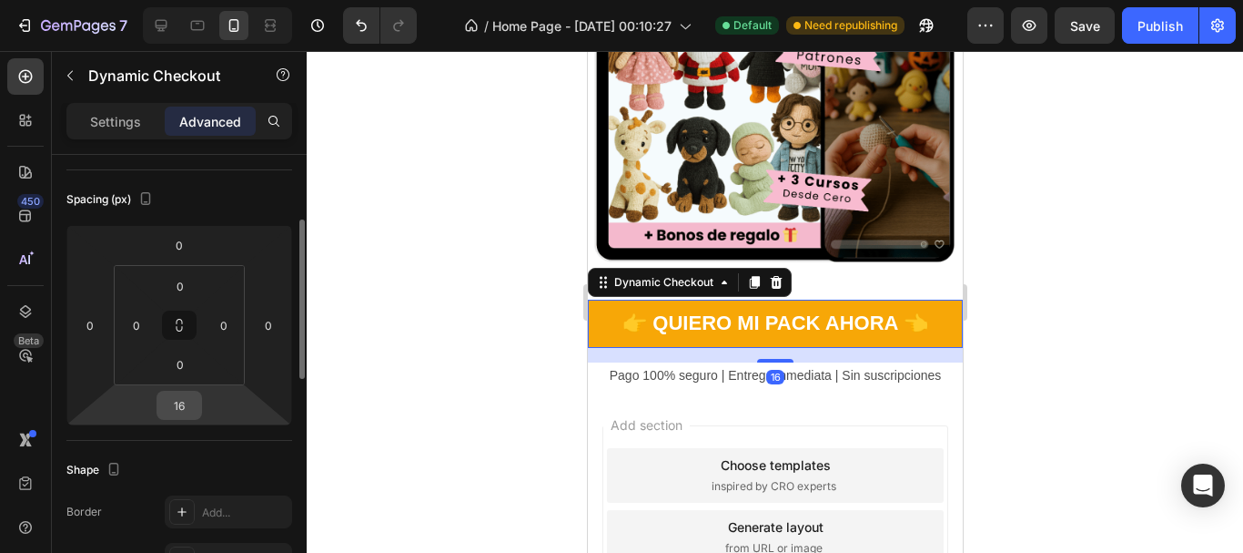
click at [181, 411] on input "16" at bounding box center [179, 404] width 36 height 27
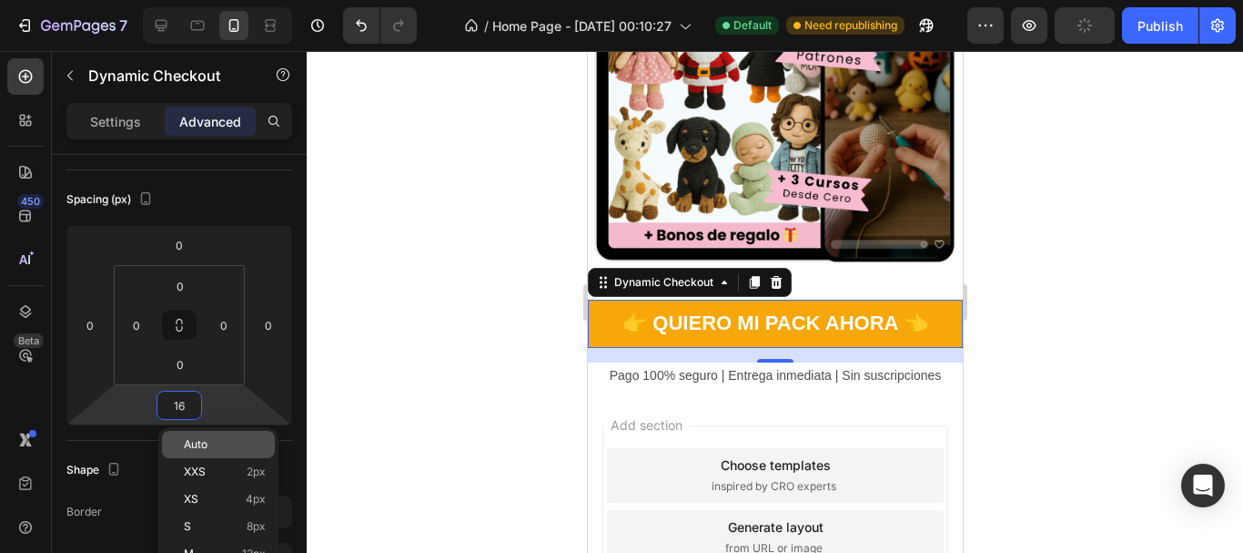
click at [226, 446] on p "Auto" at bounding box center [225, 444] width 82 height 13
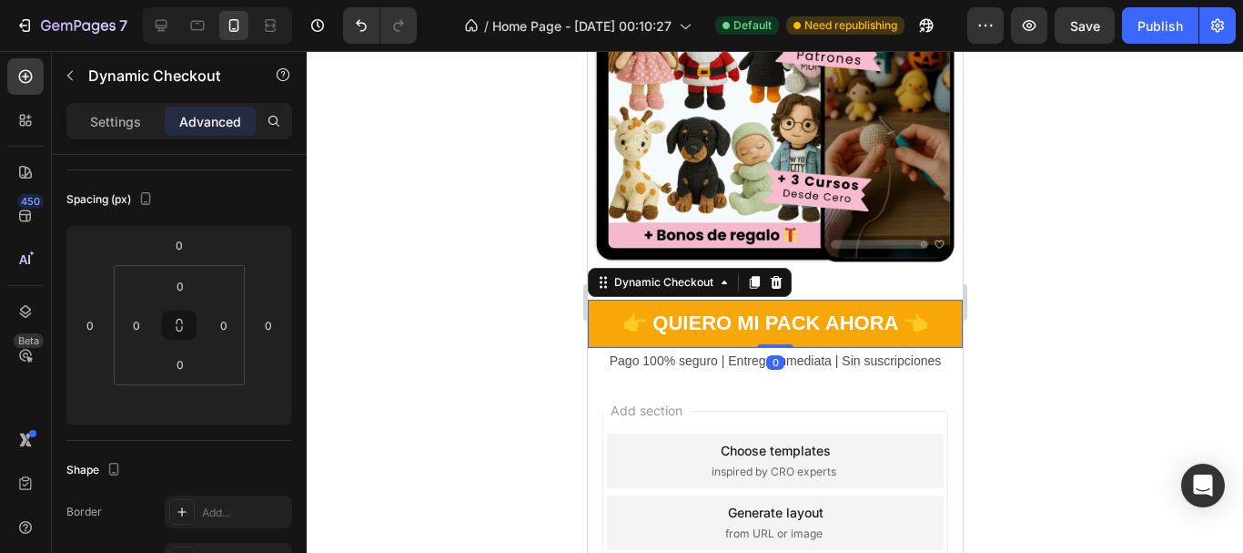
click at [414, 359] on div at bounding box center [775, 302] width 937 height 502
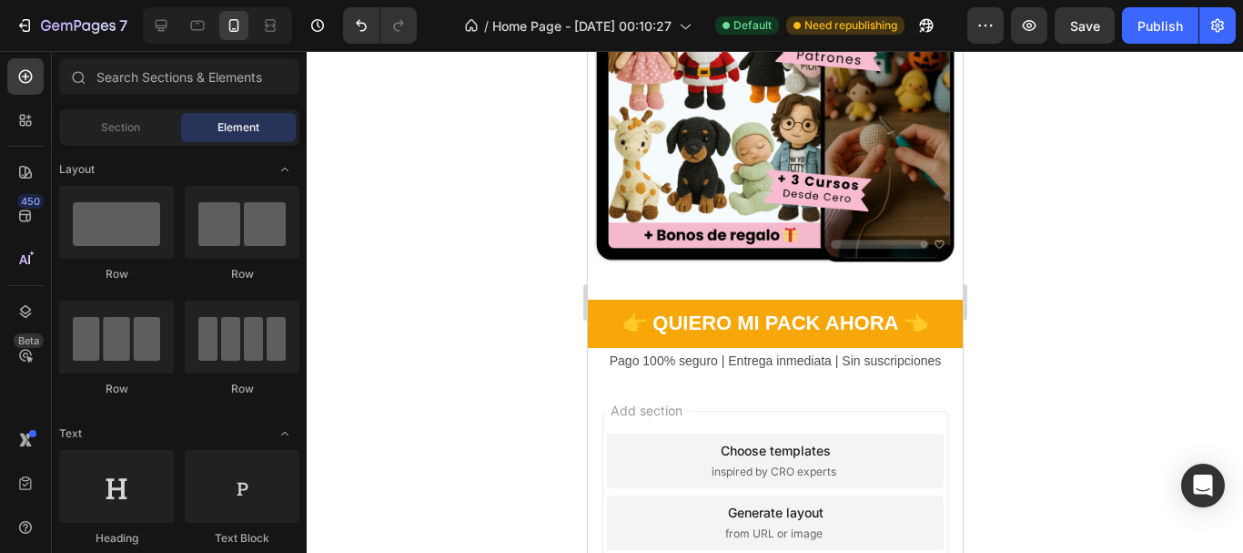
click at [1129, 332] on div at bounding box center [775, 302] width 937 height 502
click at [876, 230] on img at bounding box center [774, 82] width 375 height 375
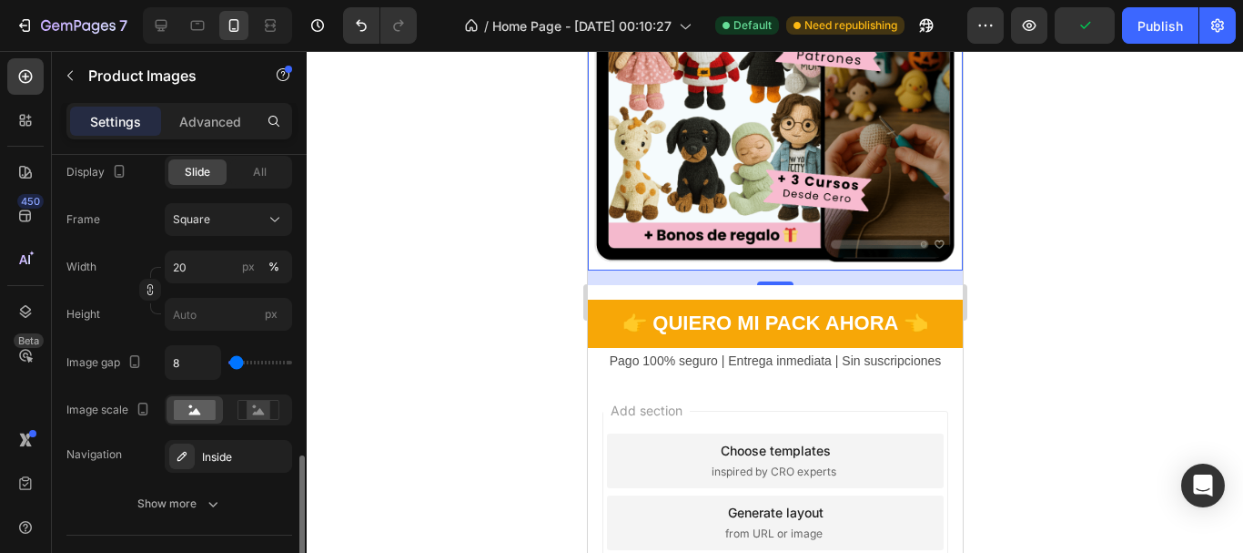
scroll to position [728, 0]
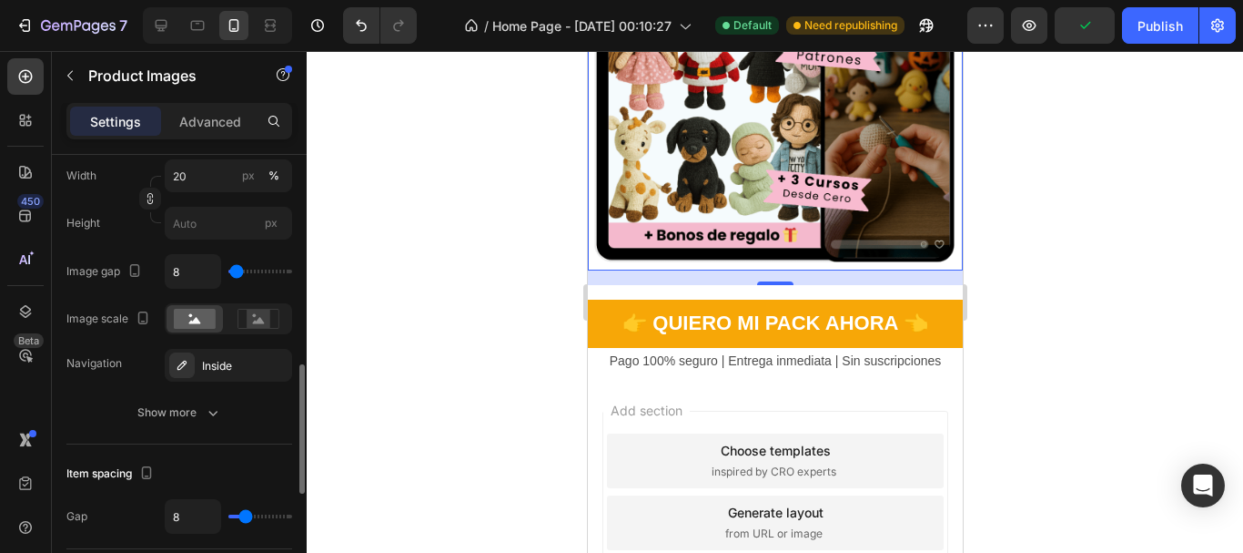
type input "0"
click at [228, 273] on input "range" at bounding box center [260, 271] width 64 height 4
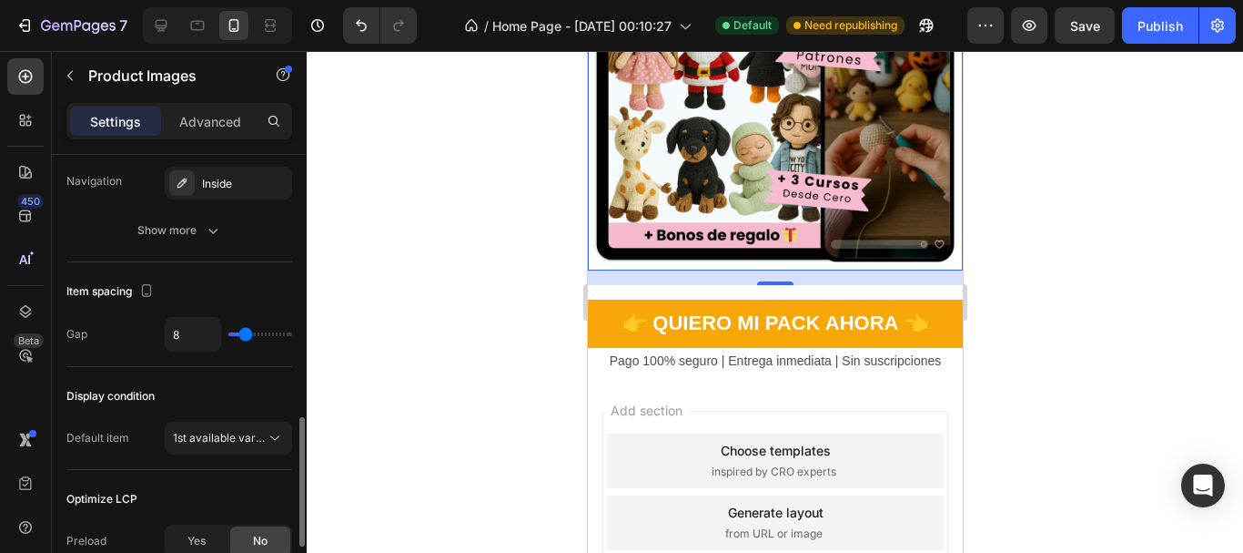
scroll to position [1001, 0]
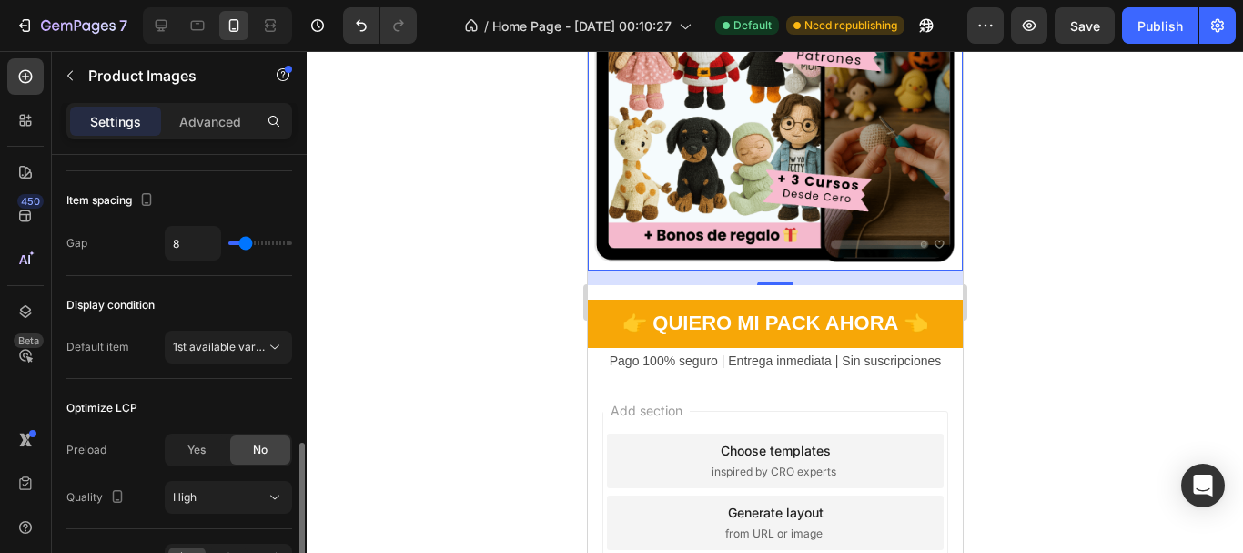
type input "7"
type input "6"
type input "5"
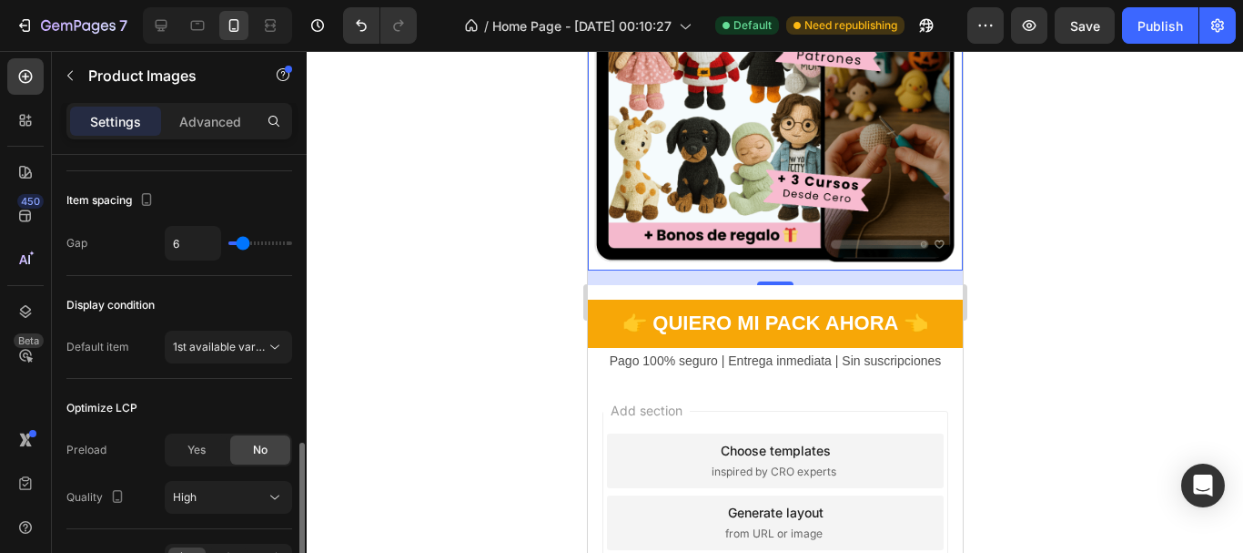
type input "5"
type input "4"
type input "3"
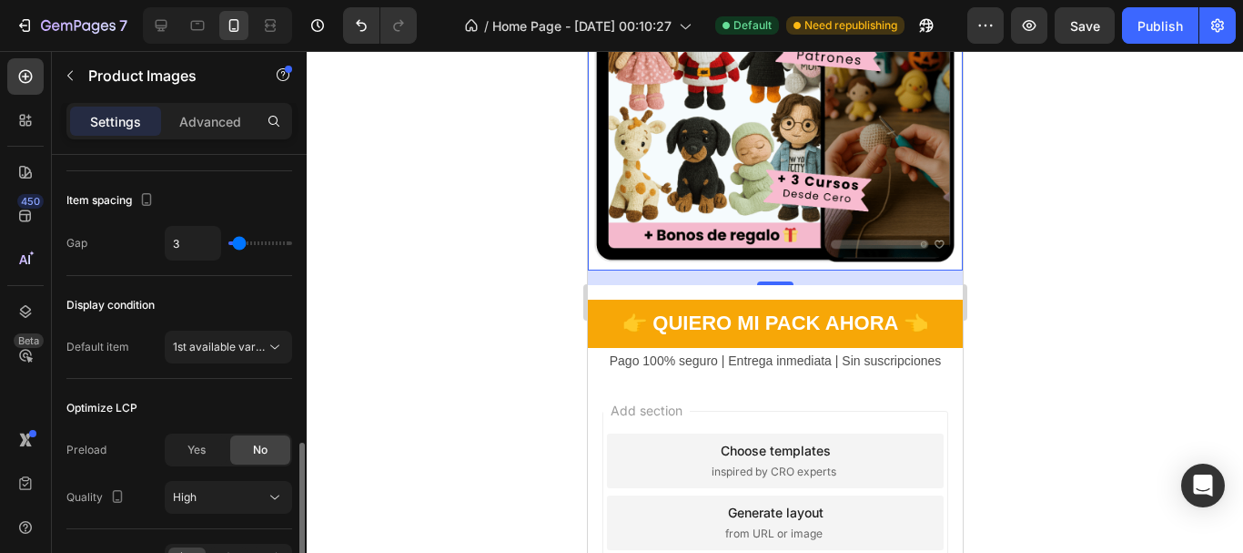
type input "2"
type input "1"
type input "0"
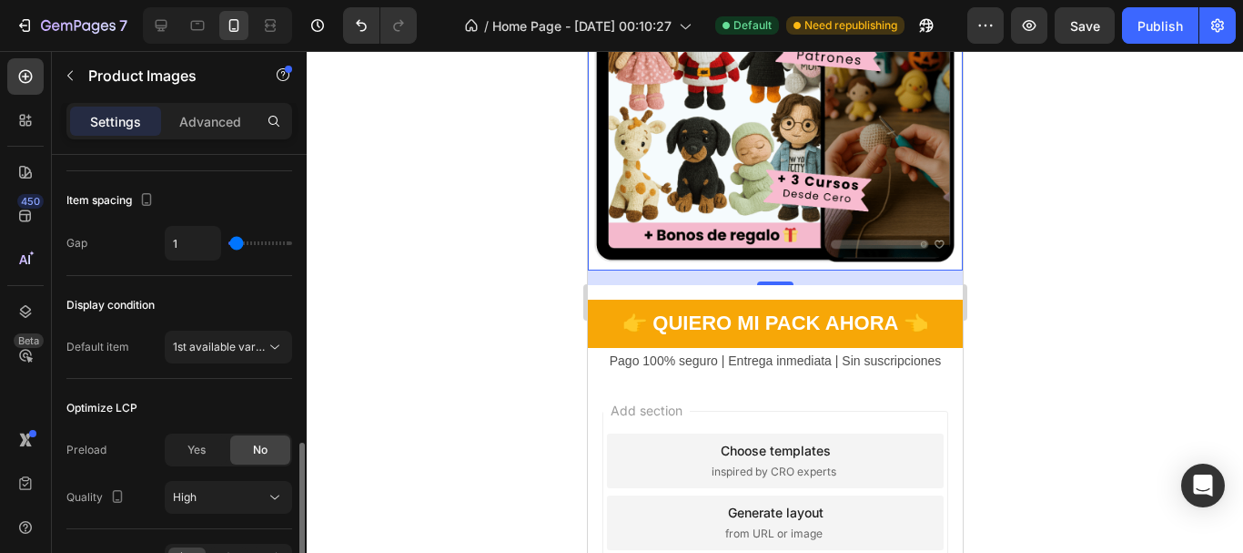
type input "0"
type input "1"
type input "3"
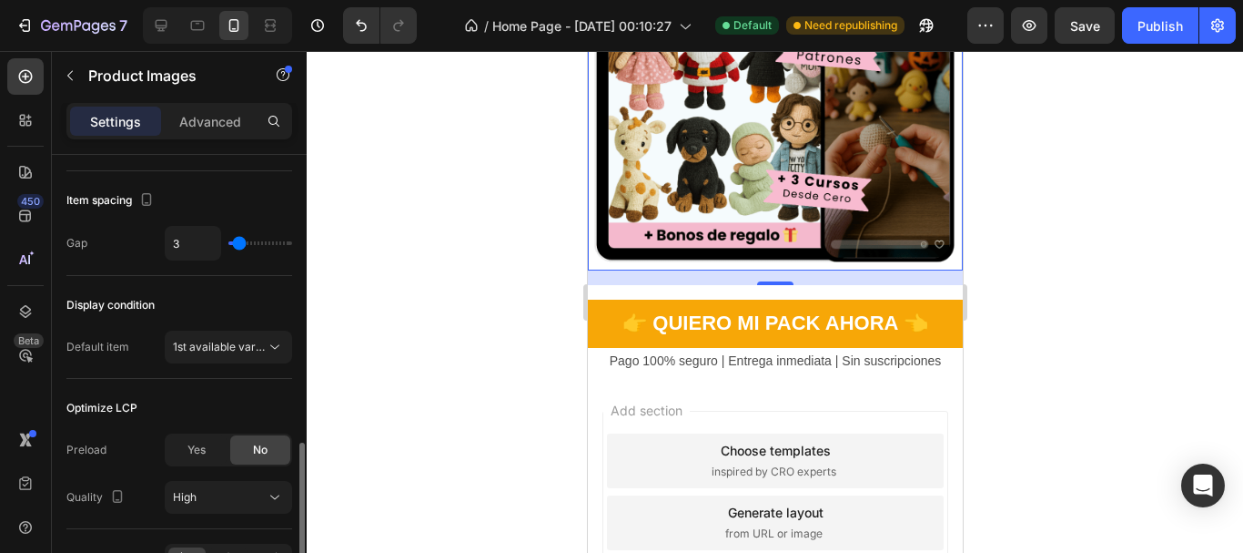
type input "4"
type input "6"
type input "8"
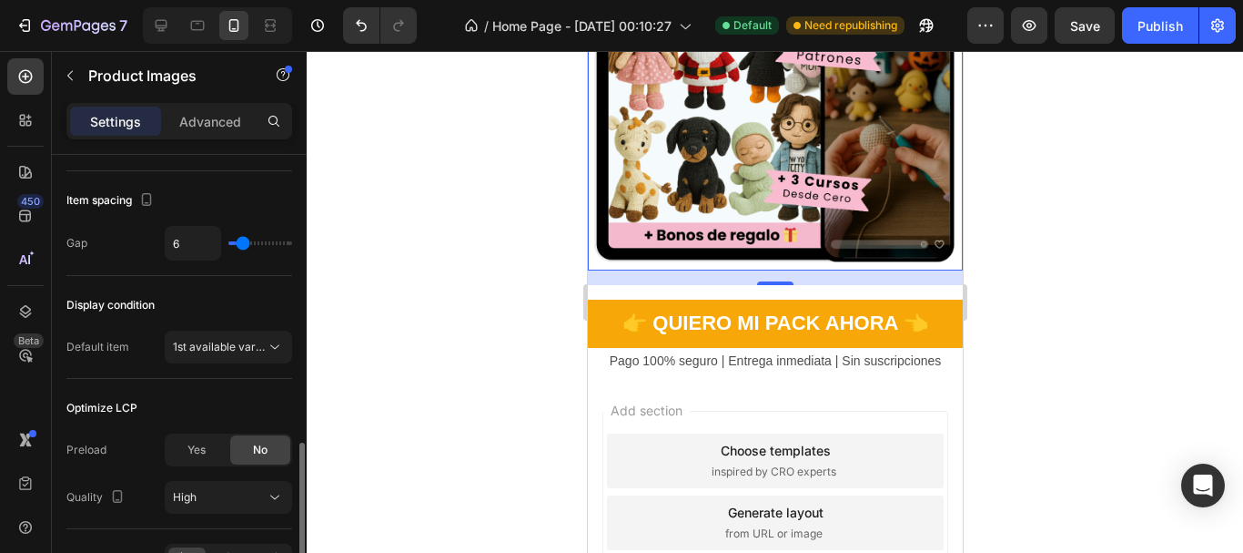
type input "8"
type input "9"
type input "11"
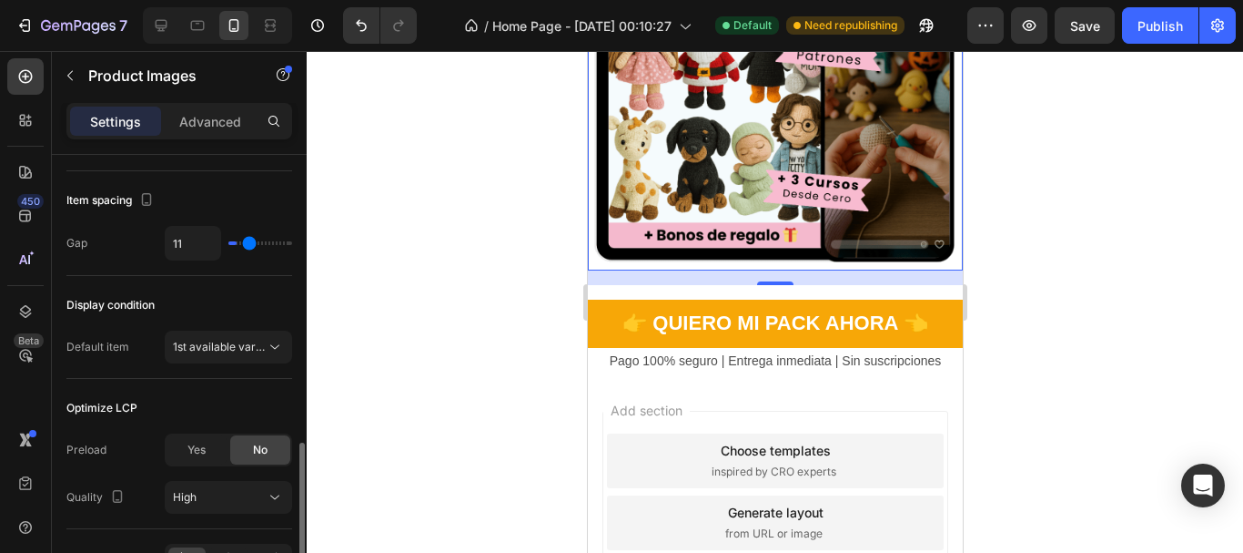
type input "18"
type input "22"
type input "25"
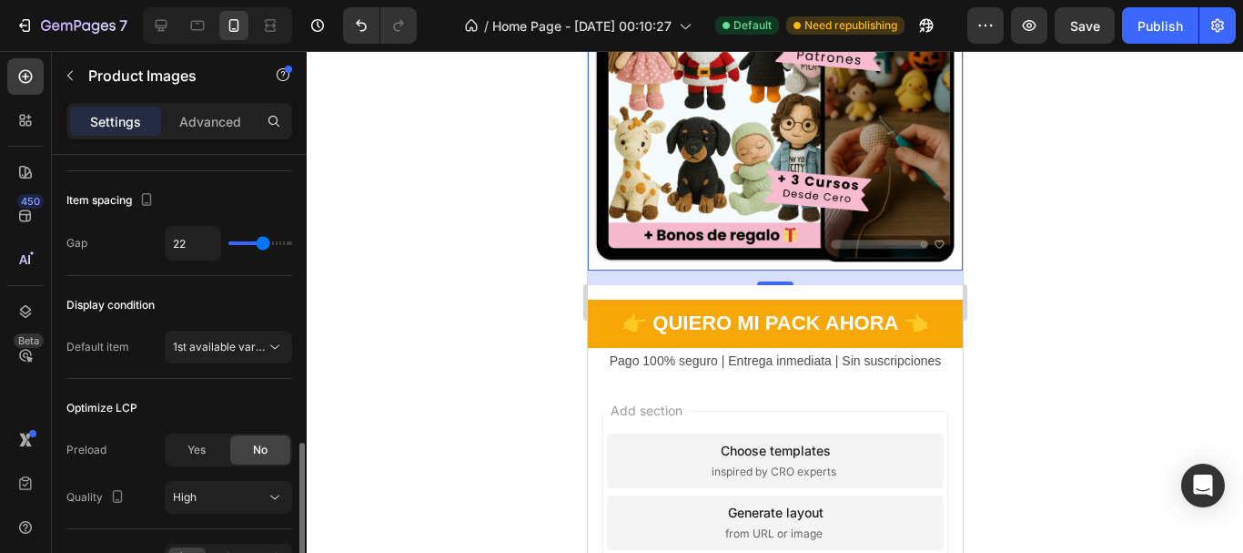
type input "25"
type input "30"
type input "33"
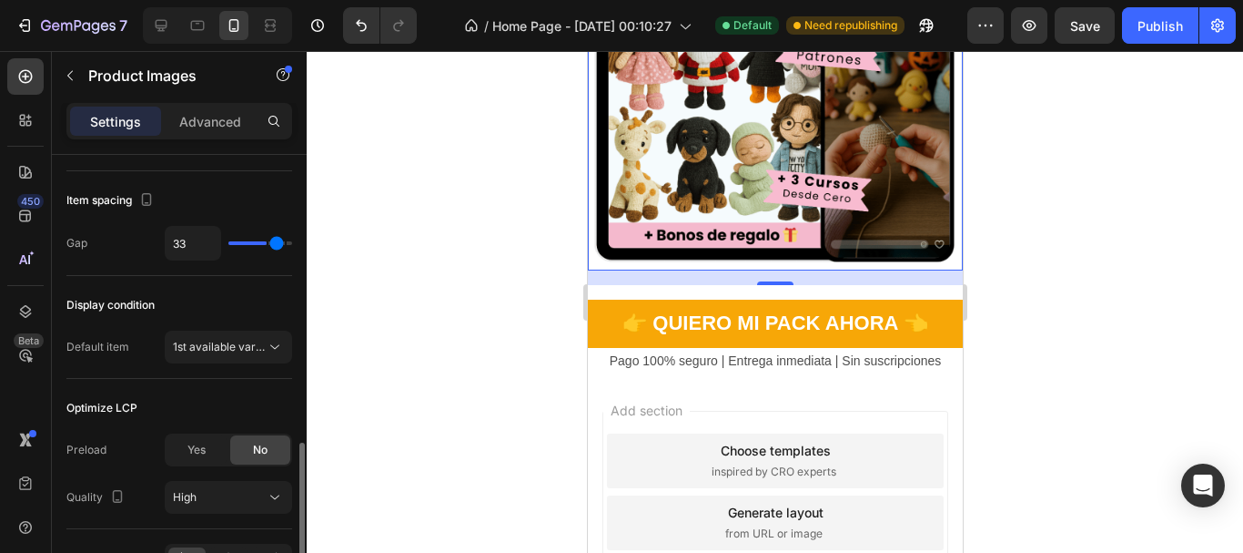
type input "35"
type input "38"
type input "39"
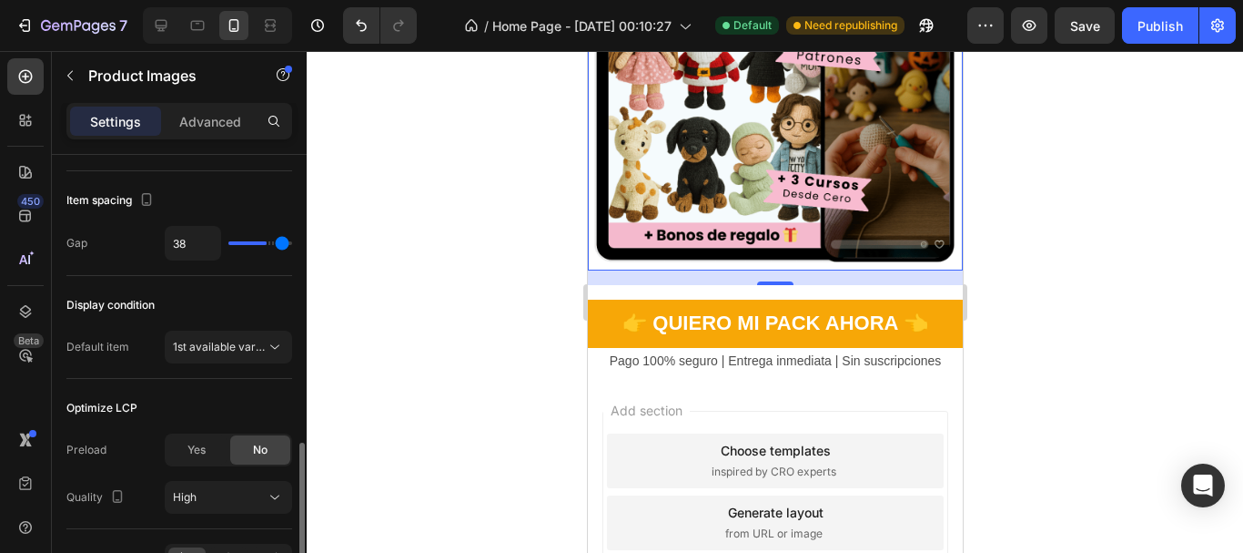
type input "39"
type input "40"
drag, startPoint x: 245, startPoint y: 241, endPoint x: 290, endPoint y: 243, distance: 45.5
type input "40"
click at [290, 243] on input "range" at bounding box center [260, 243] width 64 height 4
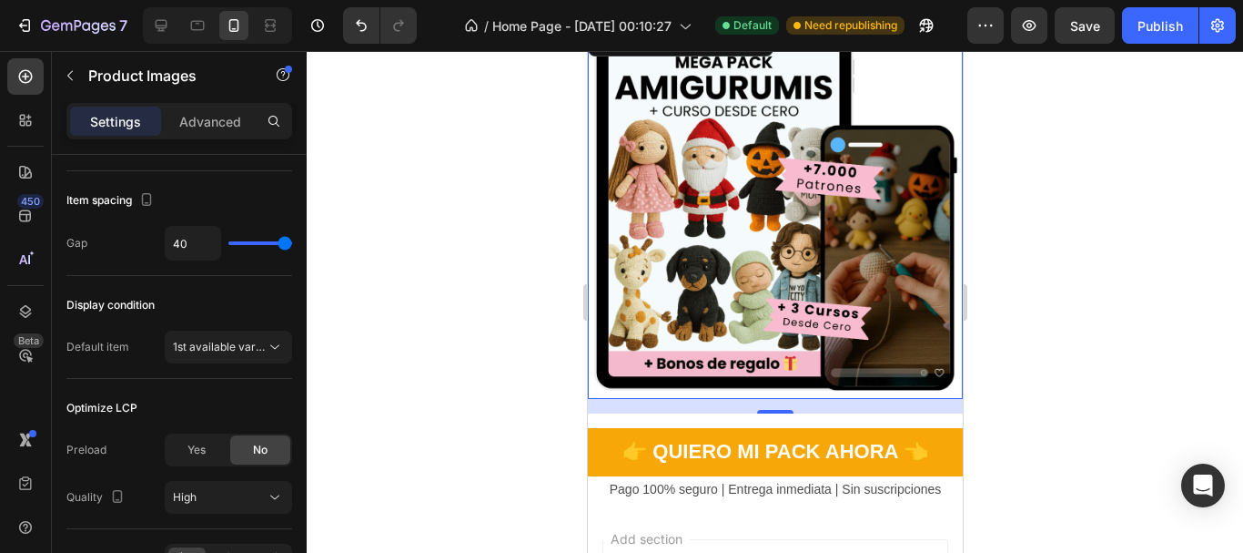
scroll to position [0, 0]
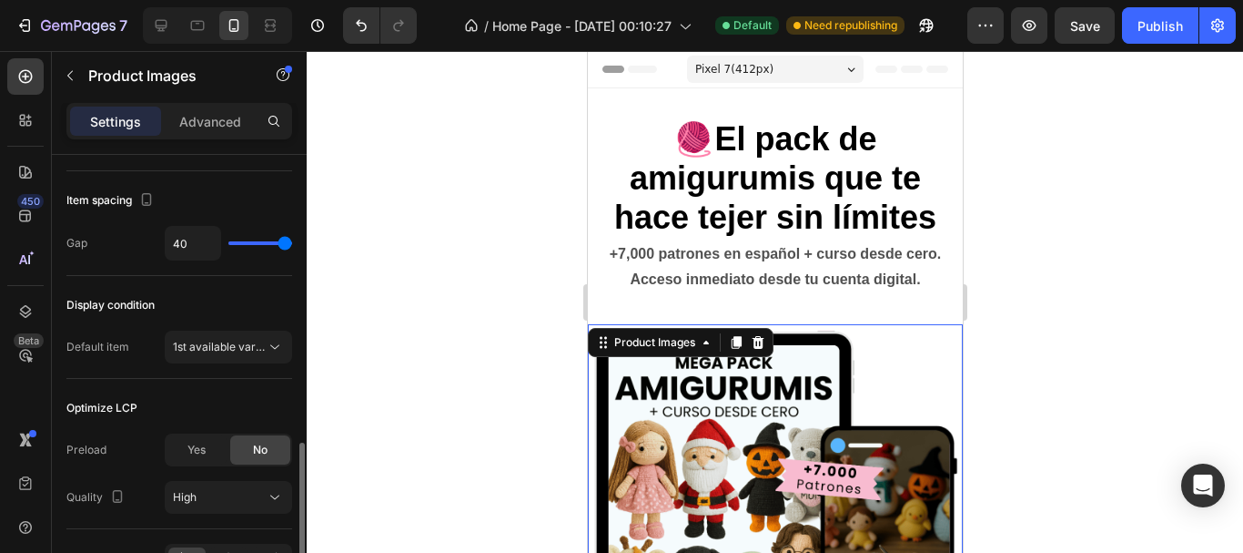
type input "32"
type input "0"
drag, startPoint x: 275, startPoint y: 244, endPoint x: 216, endPoint y: 251, distance: 59.6
type input "0"
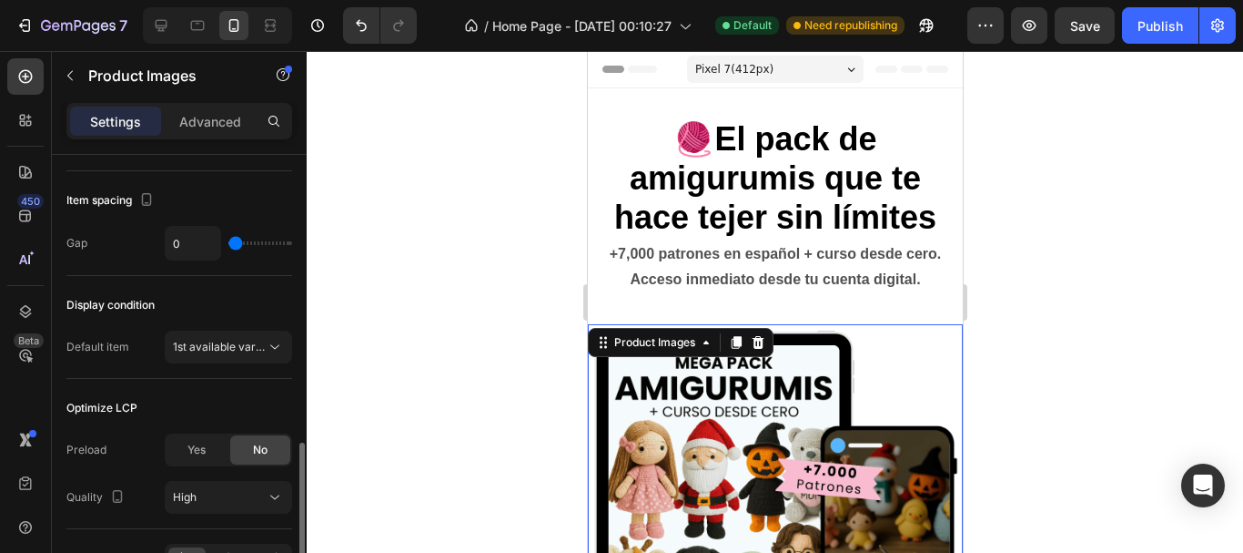
click at [228, 245] on input "range" at bounding box center [260, 243] width 64 height 4
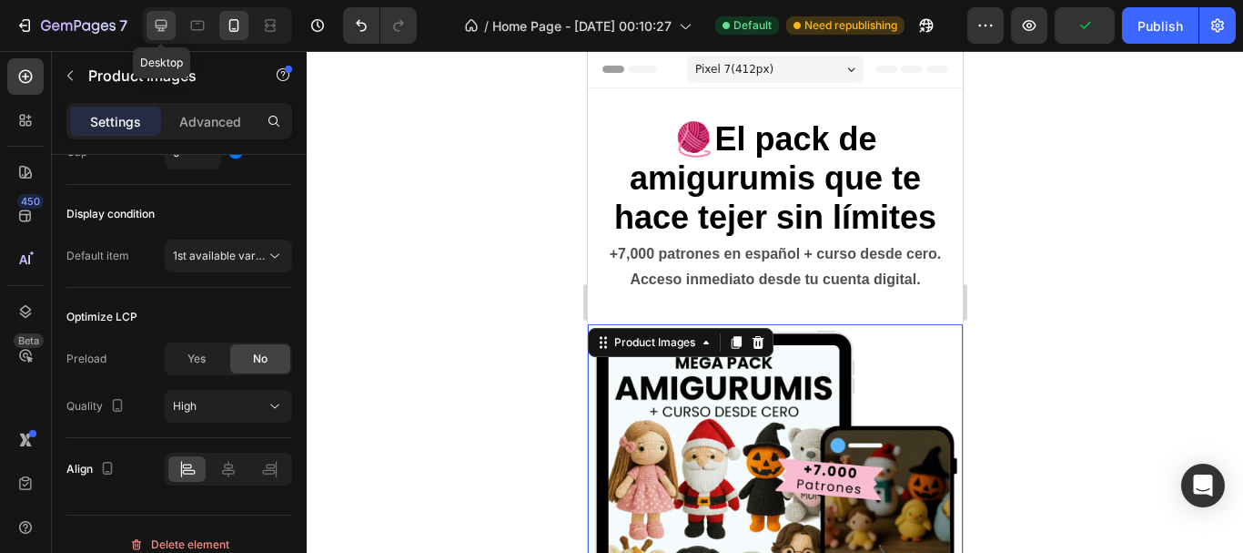
click at [166, 25] on icon at bounding box center [162, 26] width 12 height 12
type input "8"
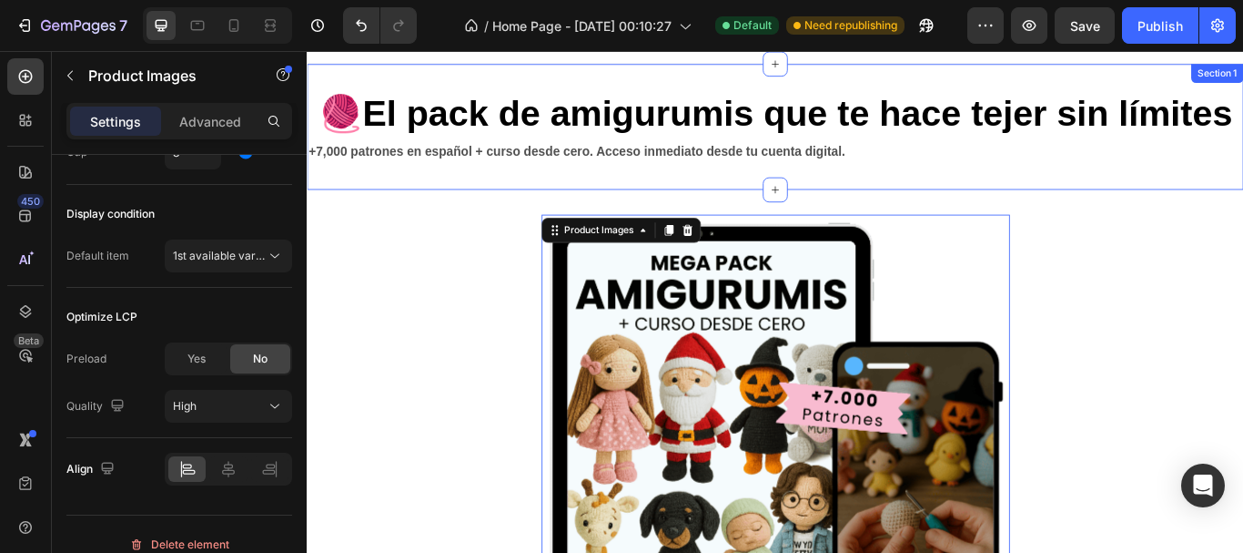
scroll to position [21, 0]
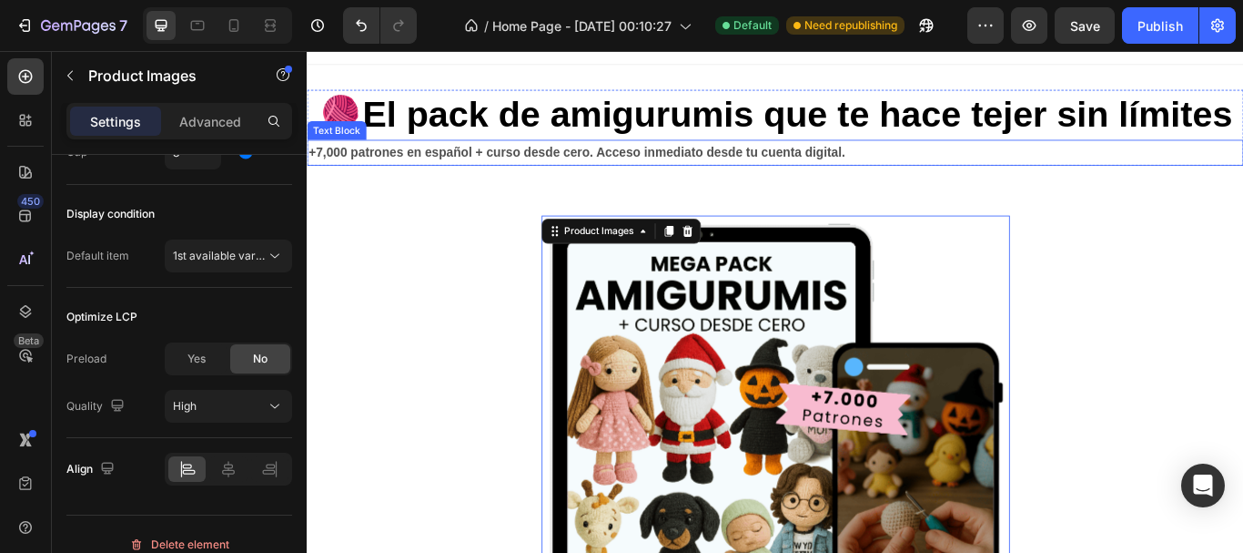
click at [519, 183] on p "+7,000 patrones en español + curso desde cero. Acceso inmediato desde tu cuenta…" at bounding box center [853, 170] width 1089 height 26
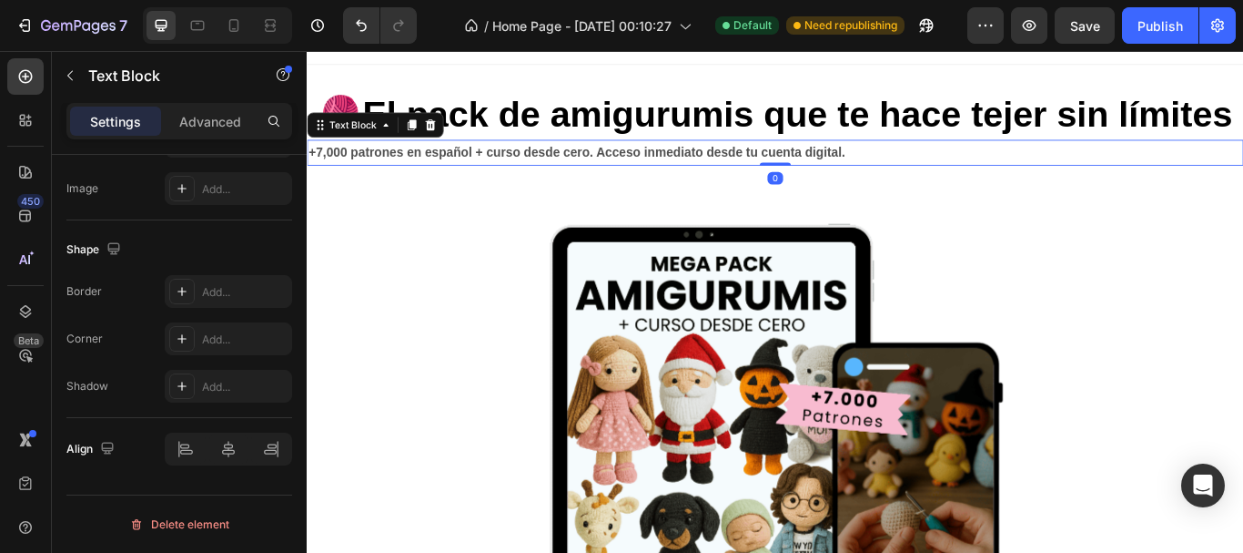
scroll to position [0, 0]
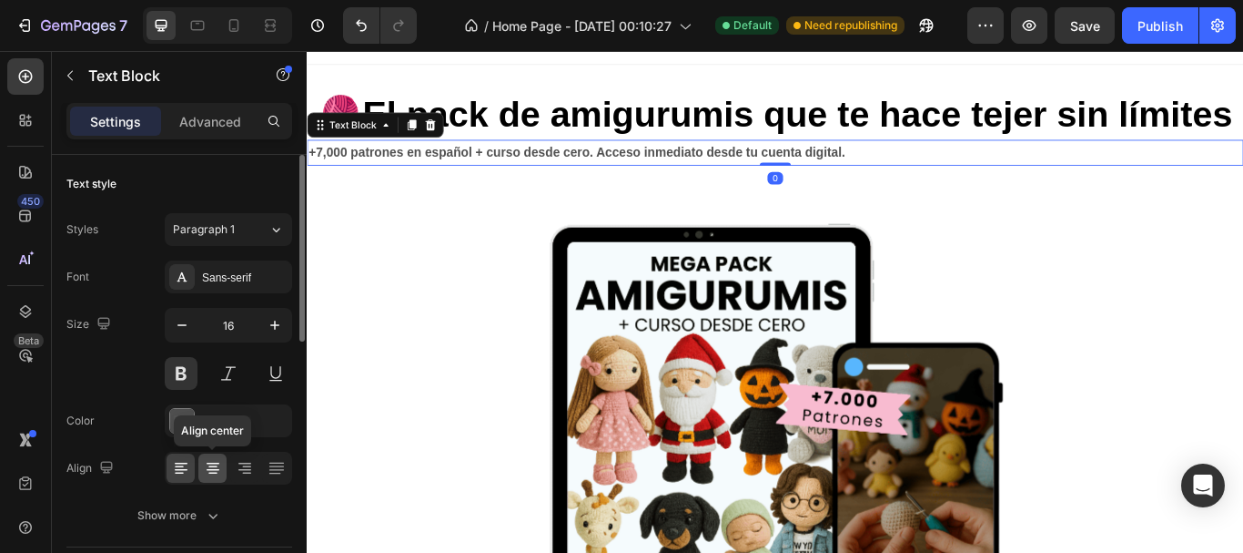
click at [222, 469] on div at bounding box center [212, 467] width 28 height 29
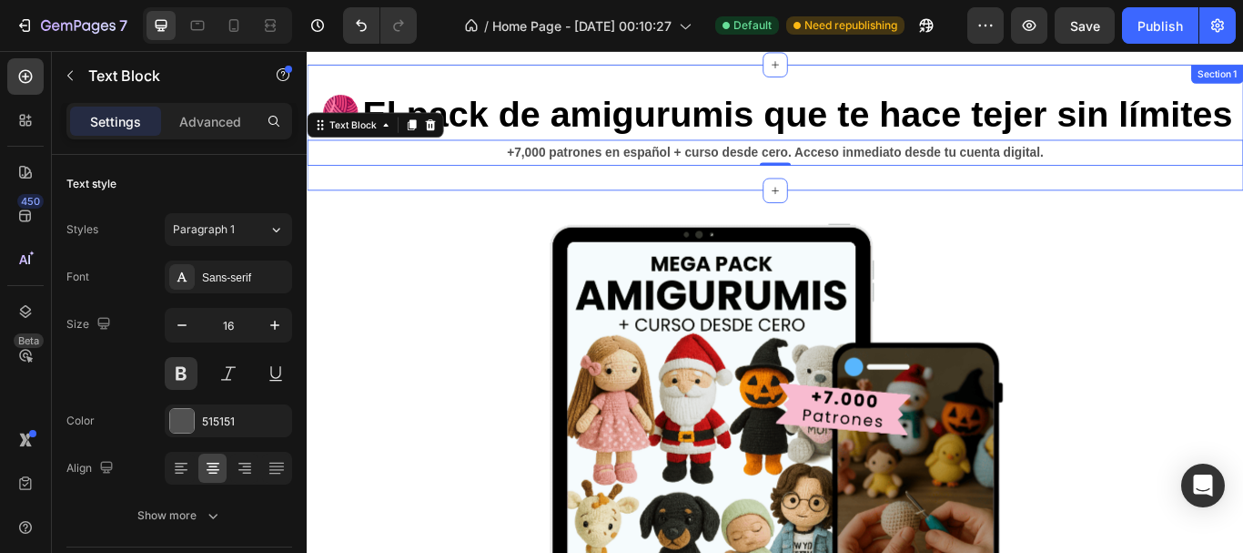
click at [653, 214] on div "🧶El pack de amigurumis que te hace tejer sin límites Heading +7,000 patrones en…" at bounding box center [853, 140] width 1092 height 147
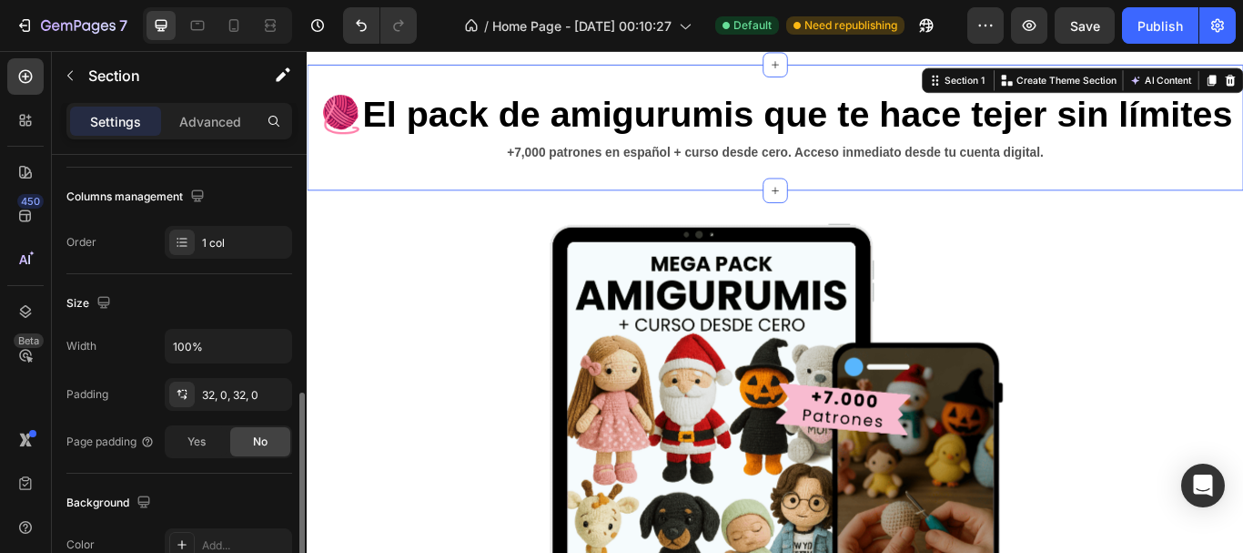
scroll to position [546, 0]
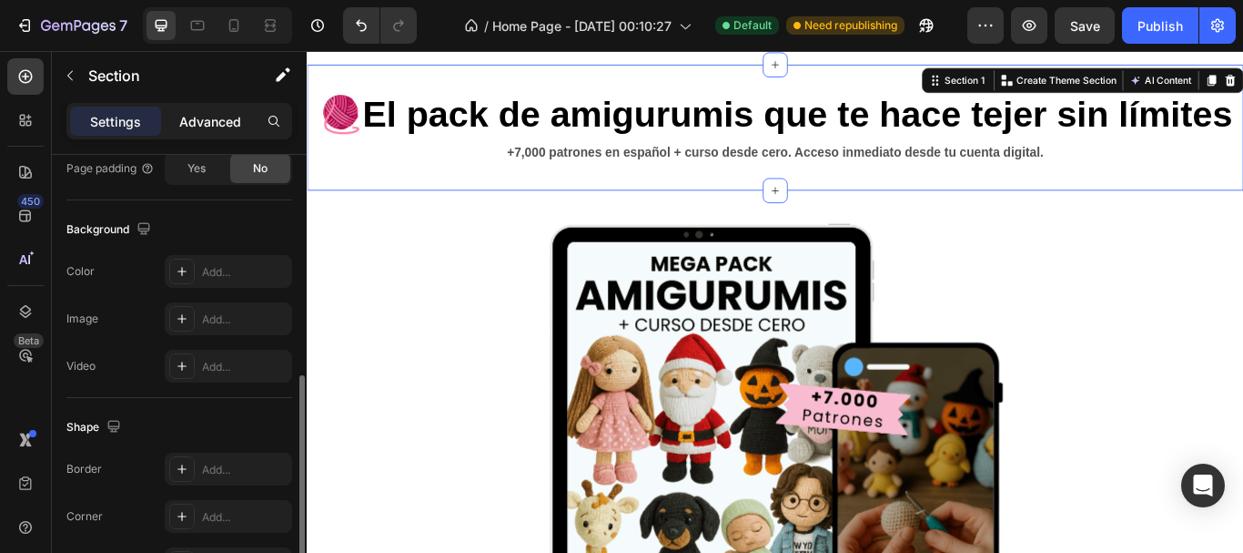
click at [212, 119] on p "Advanced" at bounding box center [210, 121] width 62 height 19
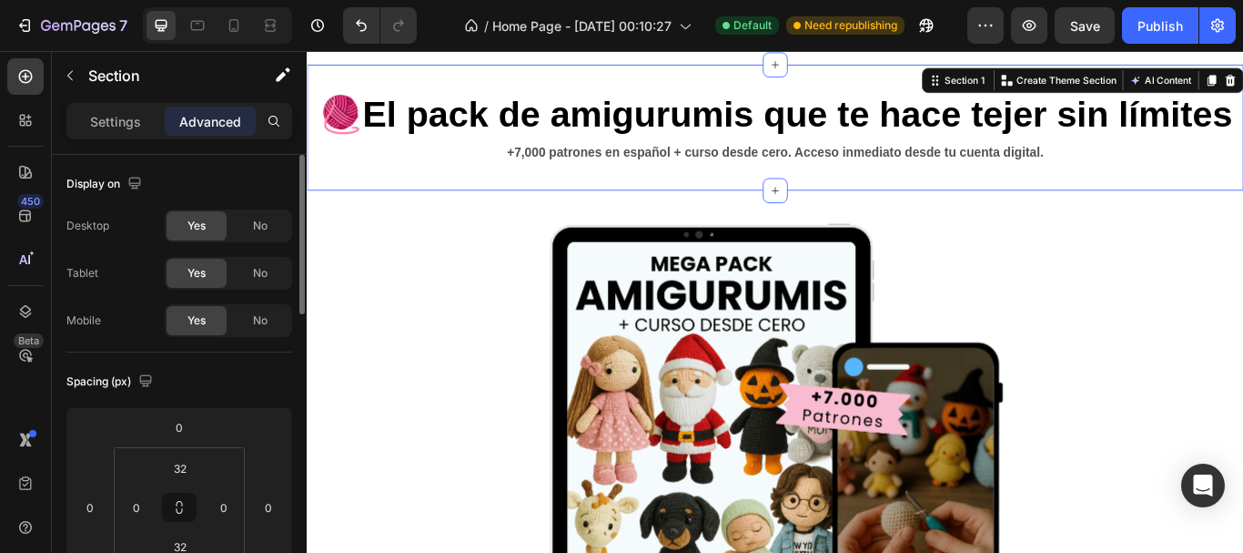
scroll to position [182, 0]
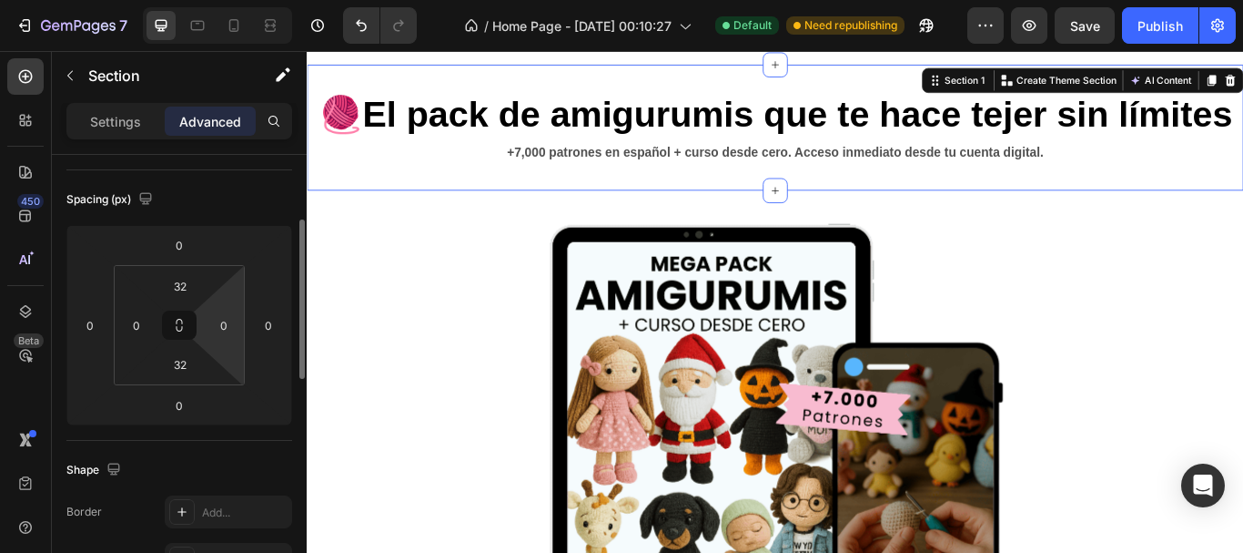
click at [218, 0] on html "7 / Home Page - [DATE] 00:10:27 Default Need republishing Preview Save Publish …" at bounding box center [621, 0] width 1243 height 0
click at [203, 0] on html "7 / Home Page - [DATE] 00:10:27 Default Need republishing Preview Save Publish …" at bounding box center [621, 0] width 1243 height 0
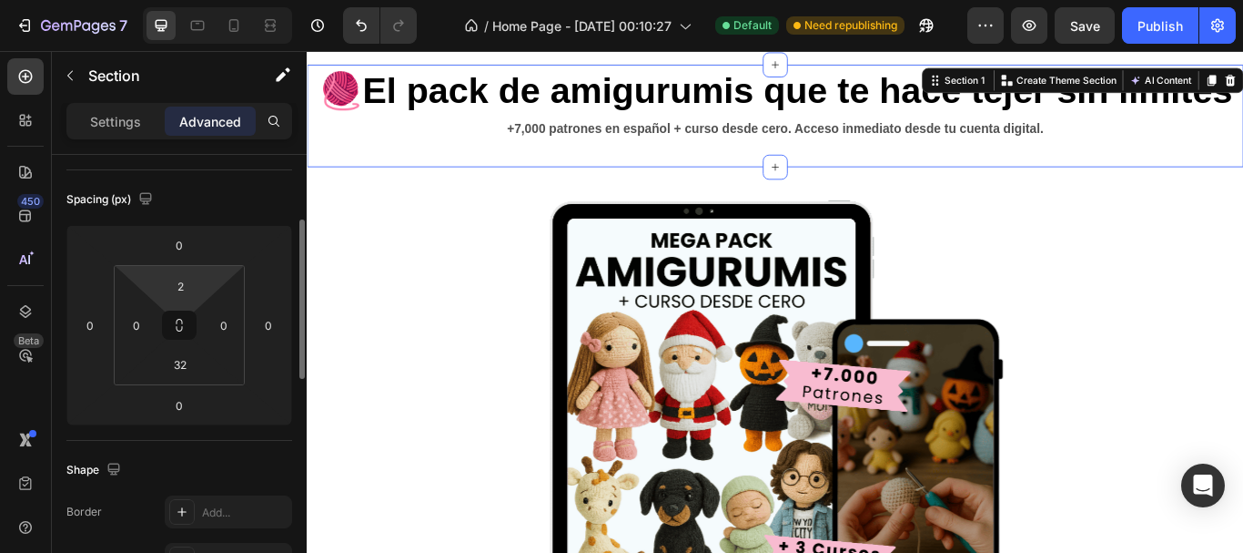
click at [214, 0] on html "7 / Home Page - [DATE] 00:10:27 Default Need republishing Preview Save Publish …" at bounding box center [621, 0] width 1243 height 0
click at [181, 0] on html "7 / Home Page - [DATE] 00:10:27 Default Need republishing Preview Publish 450 B…" at bounding box center [621, 0] width 1243 height 0
click at [182, 286] on input "2" at bounding box center [180, 285] width 36 height 27
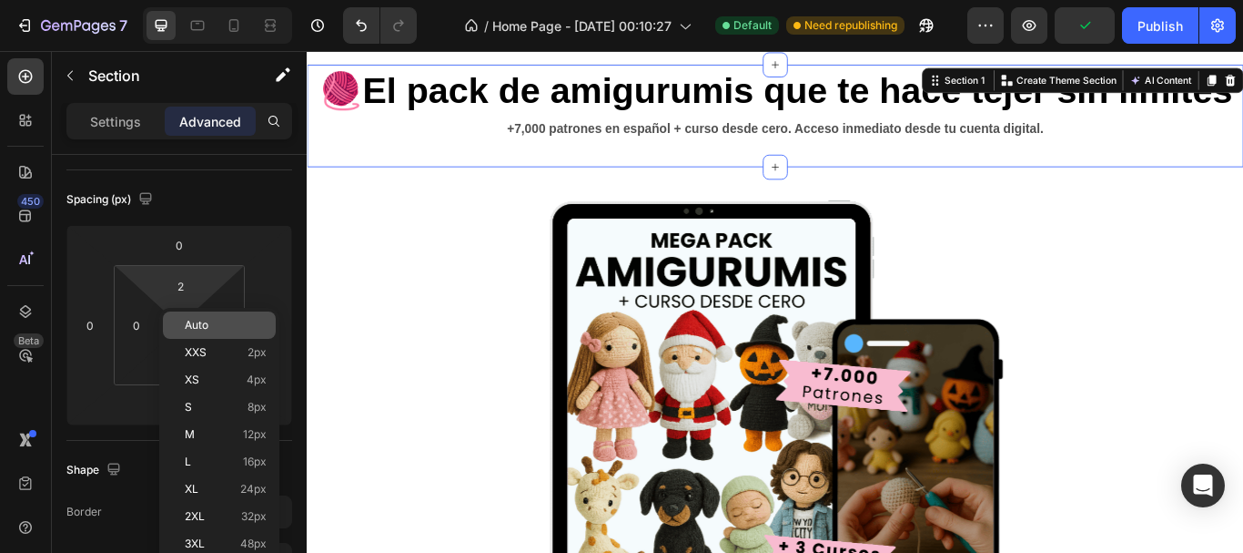
click at [195, 329] on span "Auto" at bounding box center [197, 325] width 24 height 13
type input "Auto"
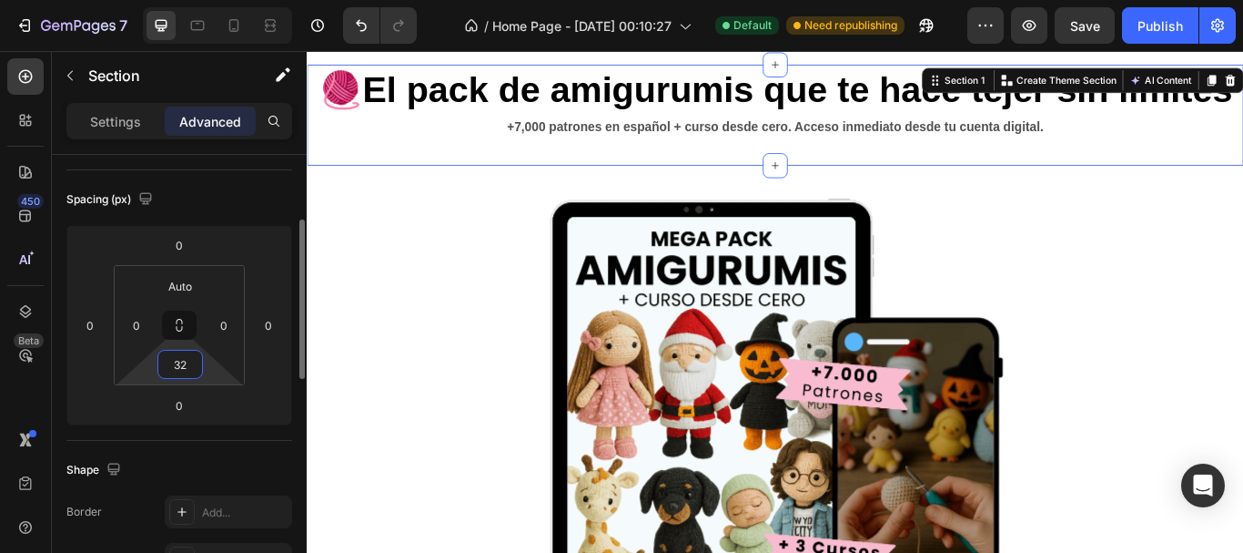
click at [186, 368] on input "32" at bounding box center [180, 363] width 36 height 27
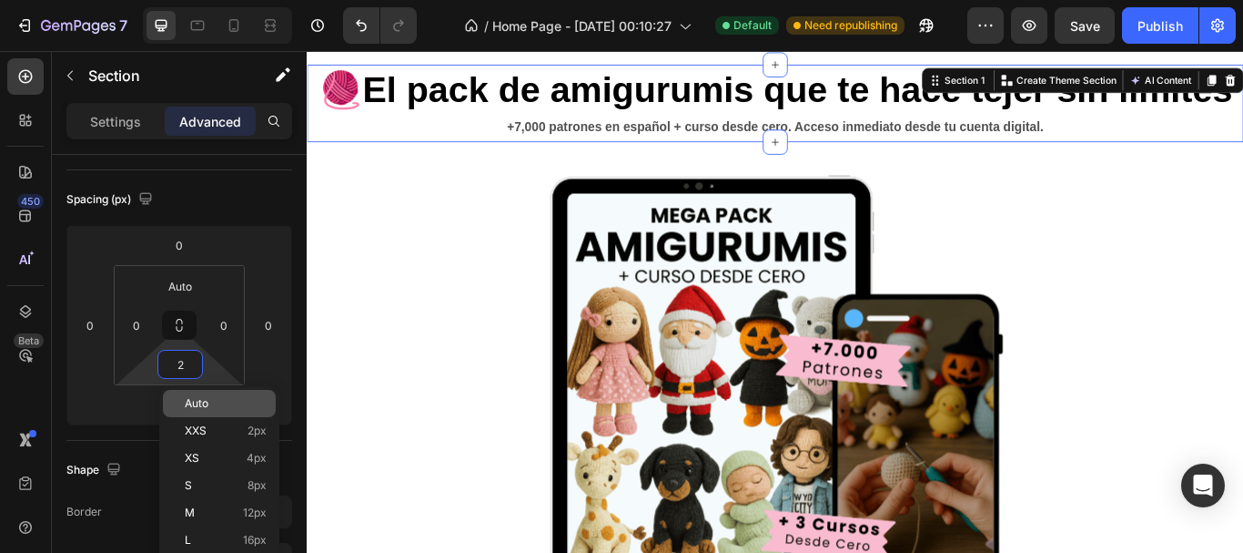
click at [207, 409] on span "Auto" at bounding box center [197, 403] width 24 height 13
type input "Auto"
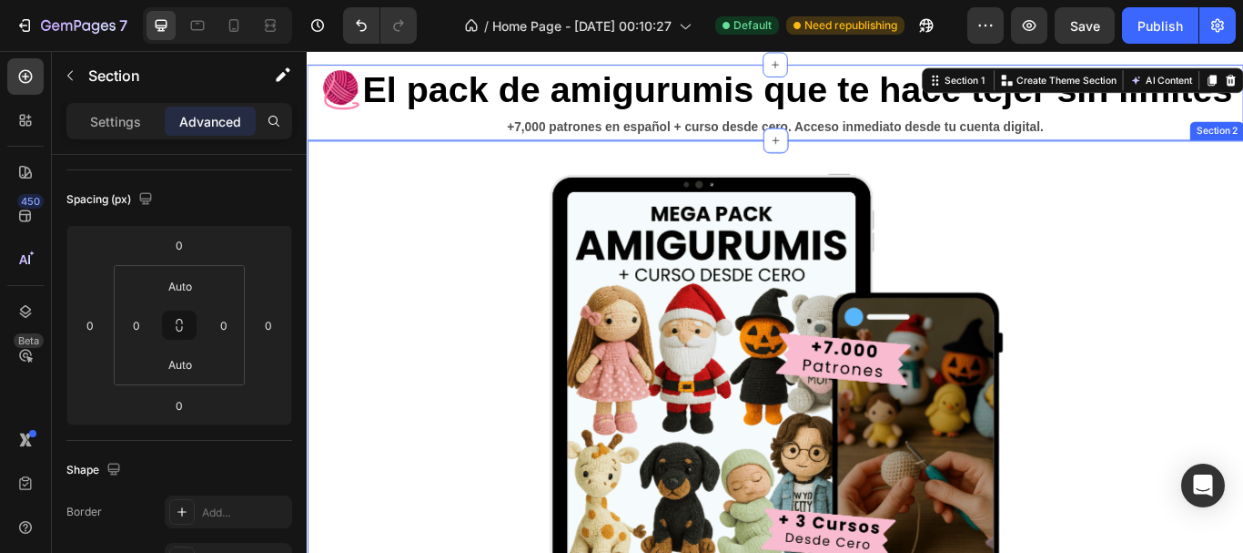
click at [376, 352] on div "Product Images 👉 Quiero mi Pack Ahora 👈 Dynamic Checkout Pago 100% seguro | Ent…" at bounding box center [853, 527] width 1092 height 685
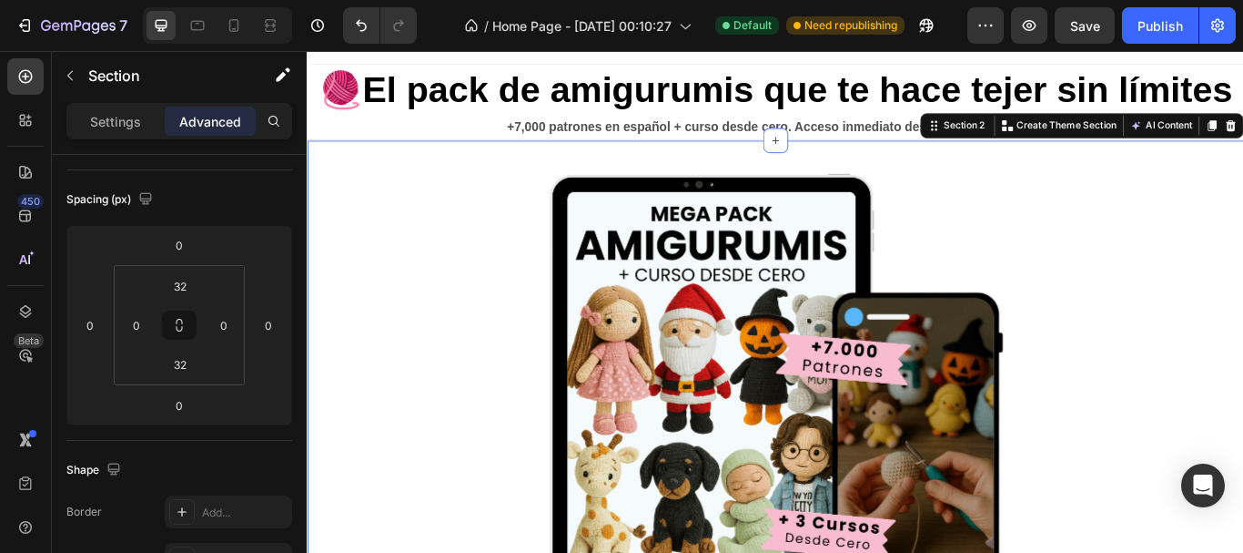
click at [1182, 266] on div "Product Images 👉 Quiero mi Pack Ahora 👈 Dynamic Checkout Pago 100% seguro | Ent…" at bounding box center [853, 527] width 1092 height 685
click at [187, 287] on input "32" at bounding box center [180, 285] width 36 height 27
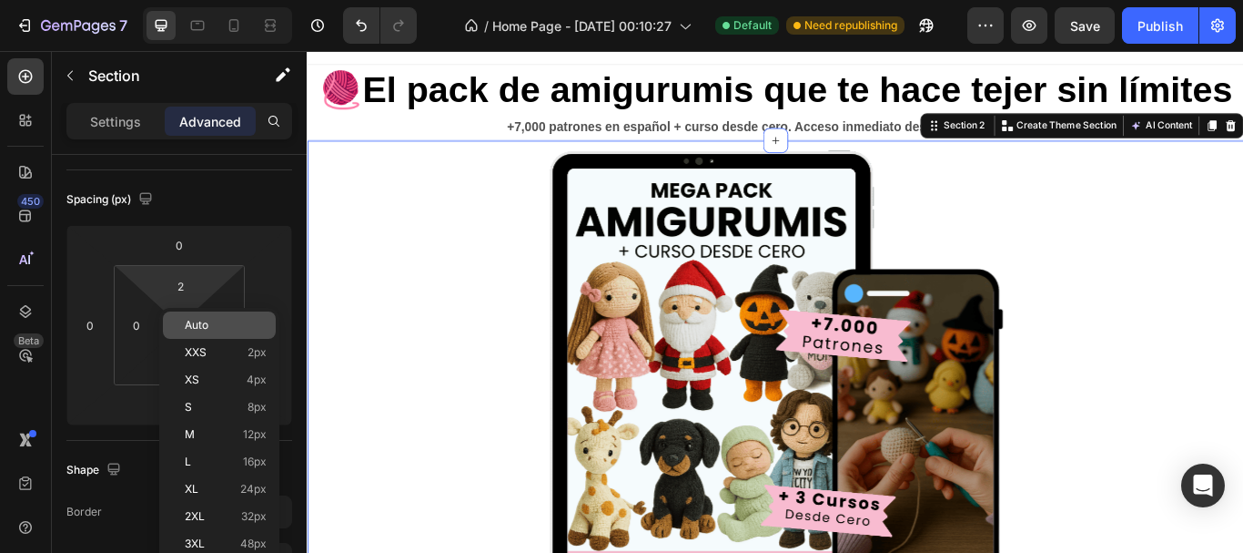
click at [207, 332] on div "Auto" at bounding box center [219, 324] width 113 height 27
type input "Auto"
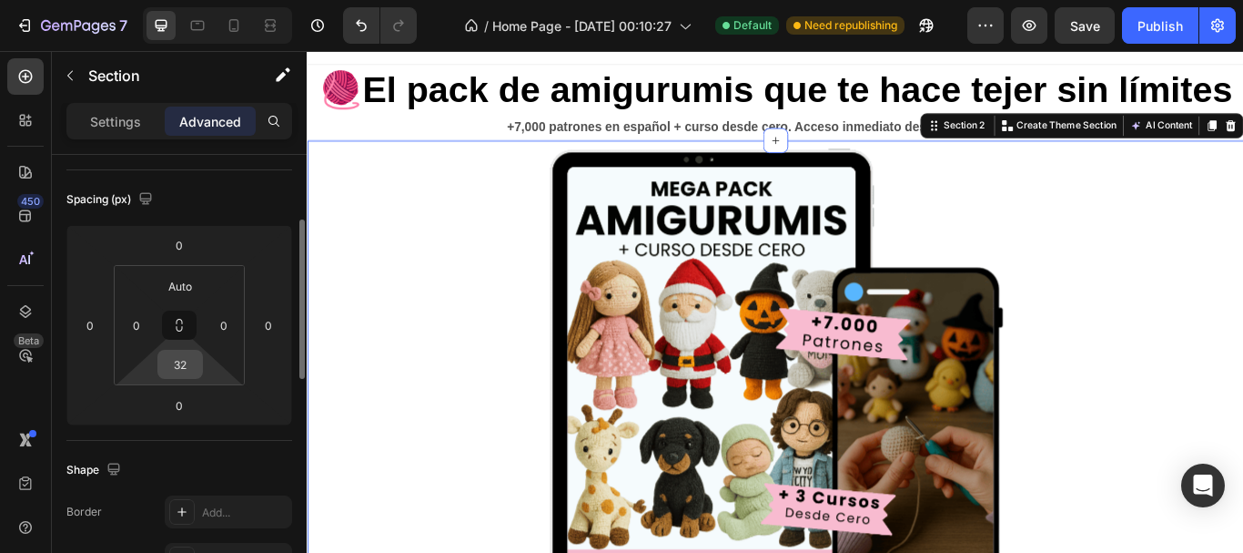
click at [196, 370] on input "32" at bounding box center [180, 363] width 36 height 27
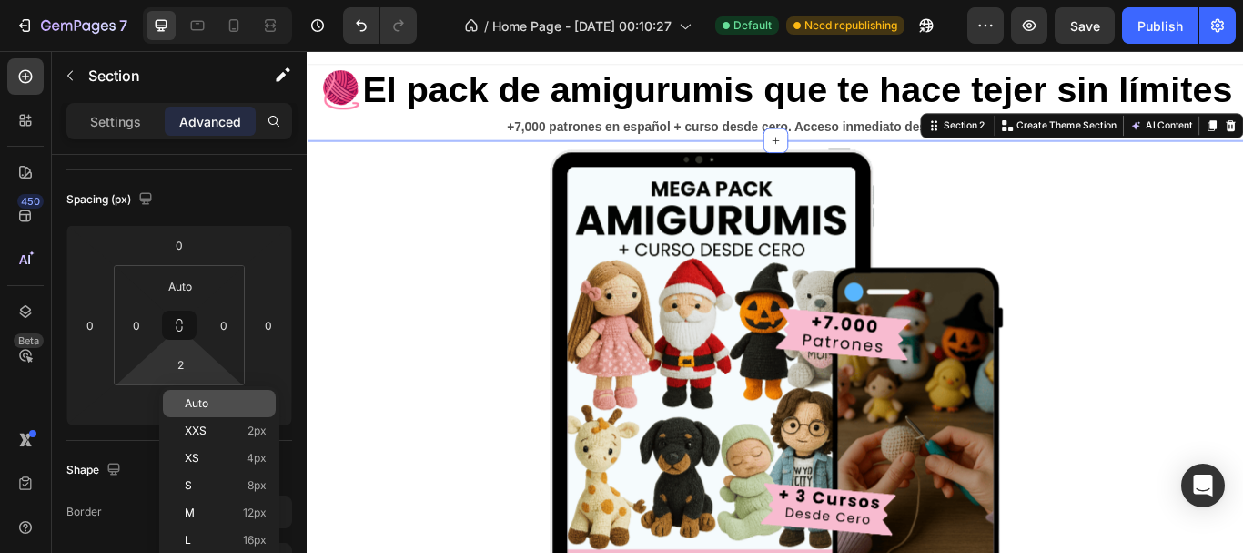
click at [210, 399] on p "Auto" at bounding box center [226, 403] width 82 height 13
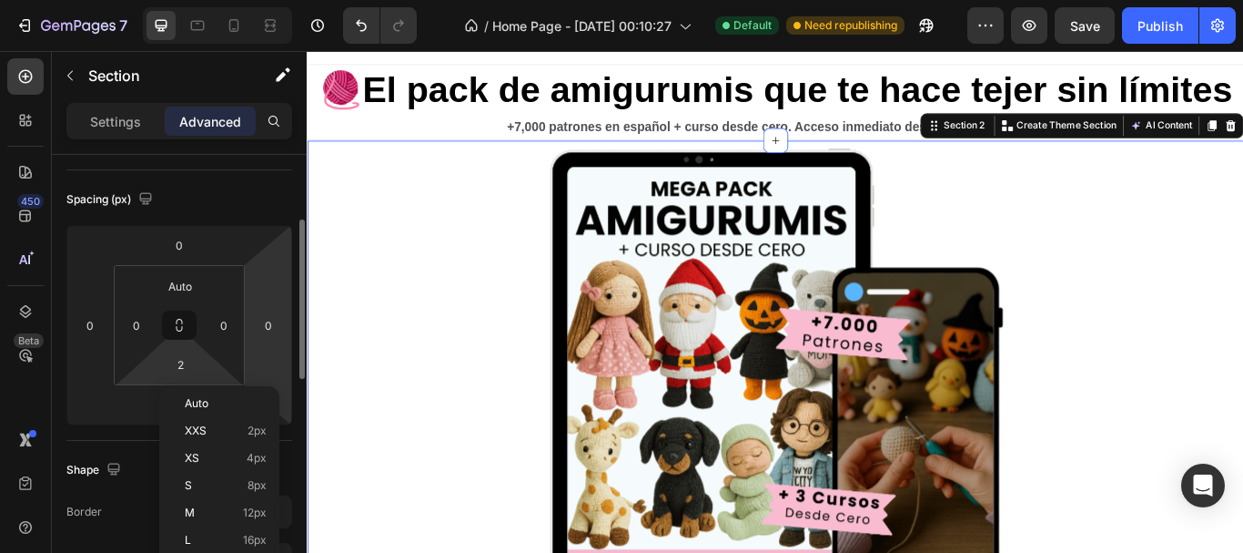
type input "Auto"
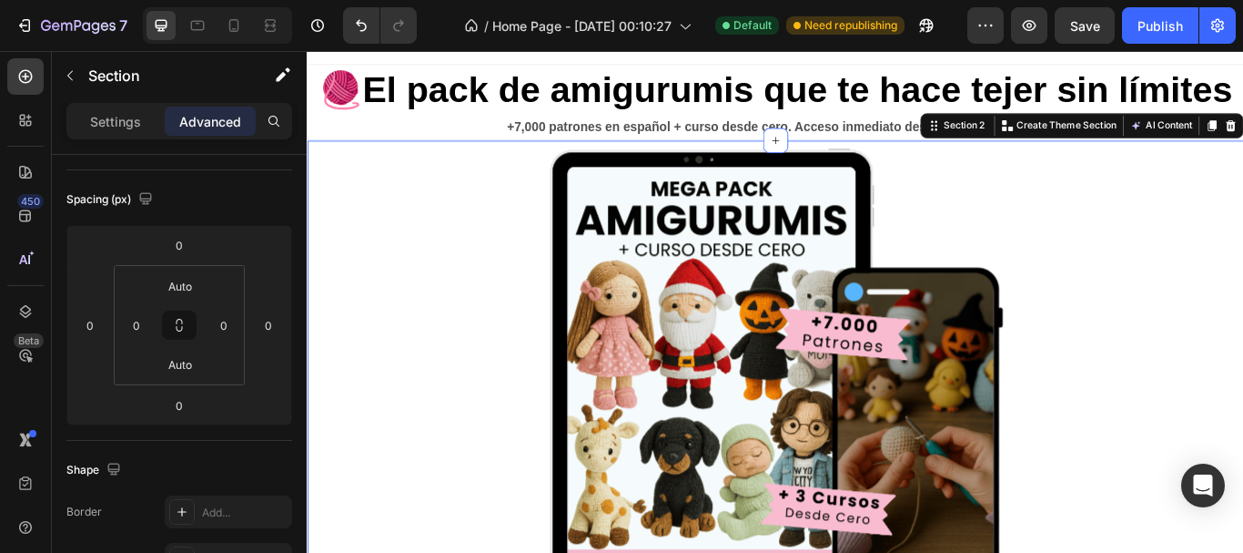
click at [388, 360] on div "Product Images 👉 Quiero mi Pack Ahora 👈 Dynamic Checkout Pago 100% seguro | Ent…" at bounding box center [853, 498] width 1092 height 685
click at [1241, 370] on div "Product Images 👉 Quiero mi Pack Ahora 👈 Dynamic Checkout Pago 100% seguro | Ent…" at bounding box center [853, 498] width 1092 height 685
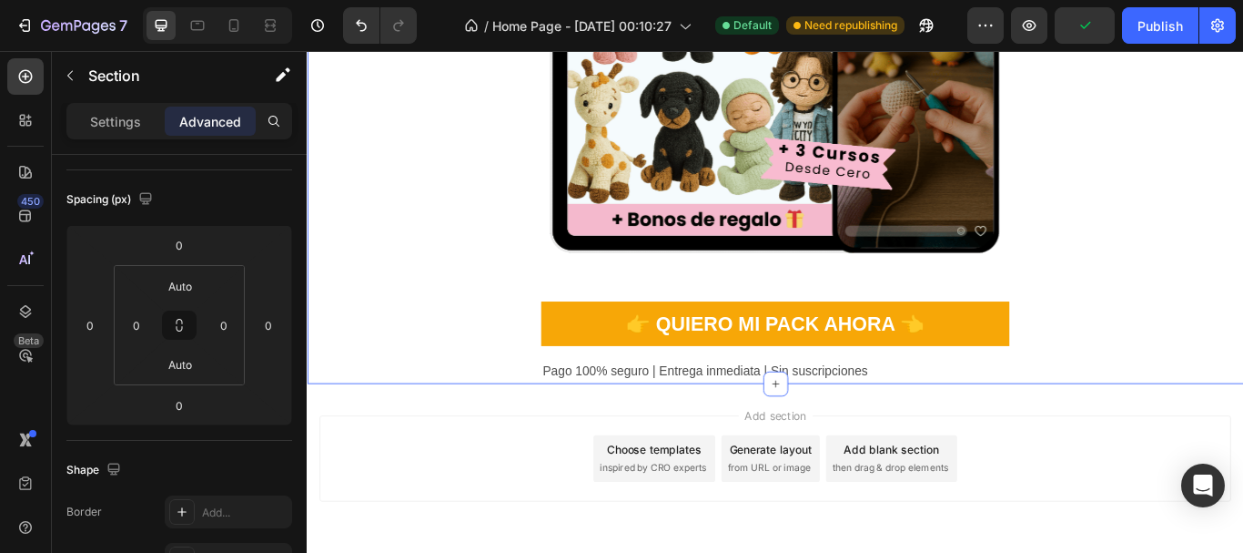
scroll to position [543, 0]
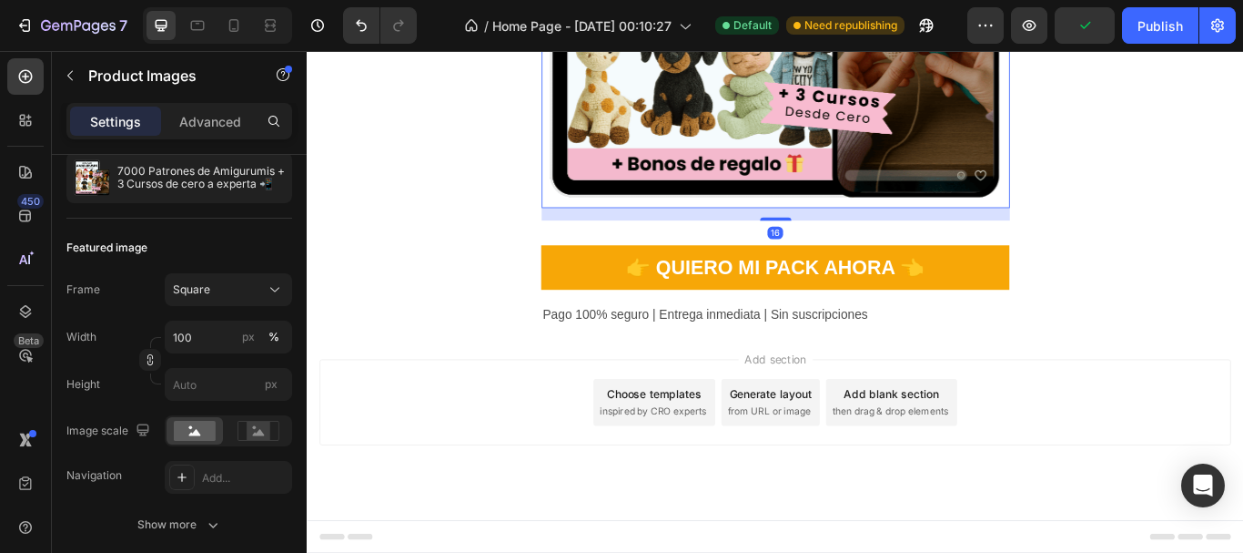
scroll to position [0, 0]
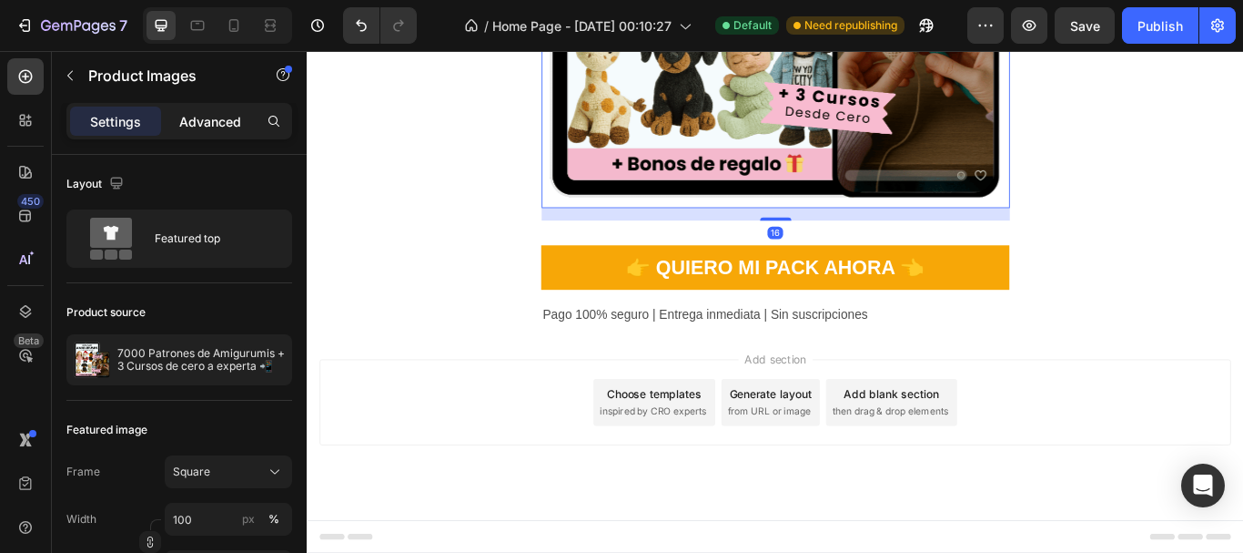
click at [181, 128] on p "Advanced" at bounding box center [210, 121] width 62 height 19
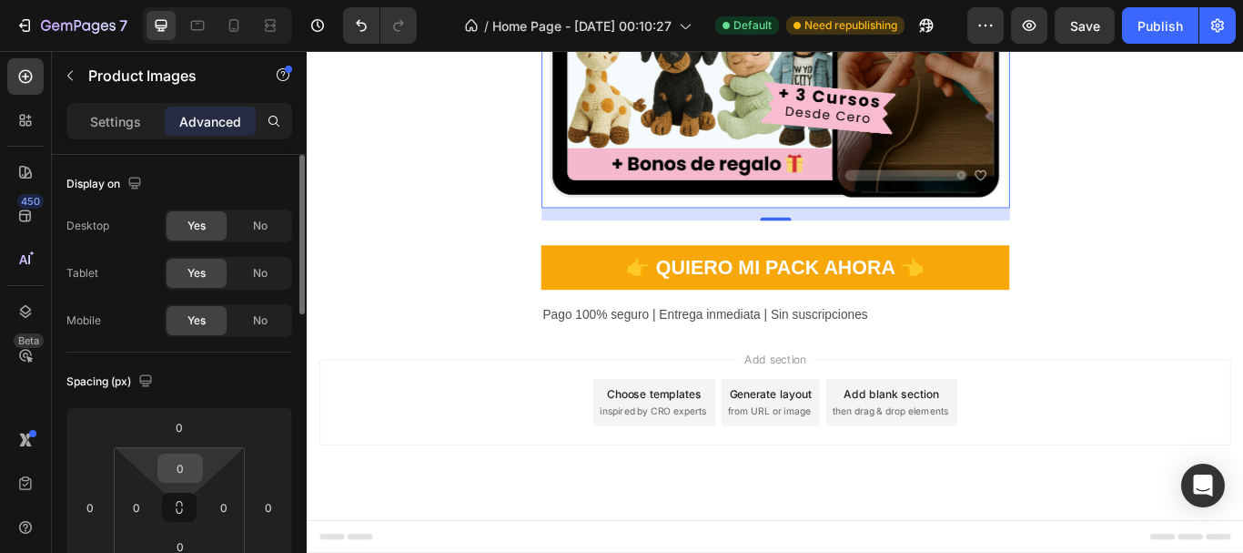
scroll to position [182, 0]
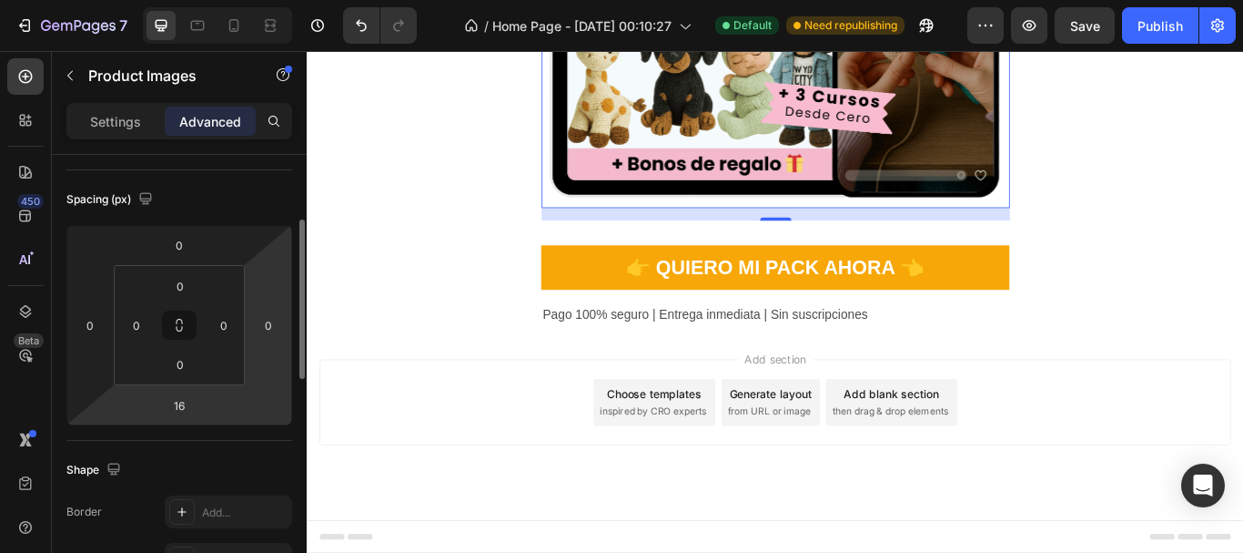
click at [208, 0] on html "7 / Home Page - [DATE] 00:10:27 Default Need republishing Preview Save Publish …" at bounding box center [621, 0] width 1243 height 0
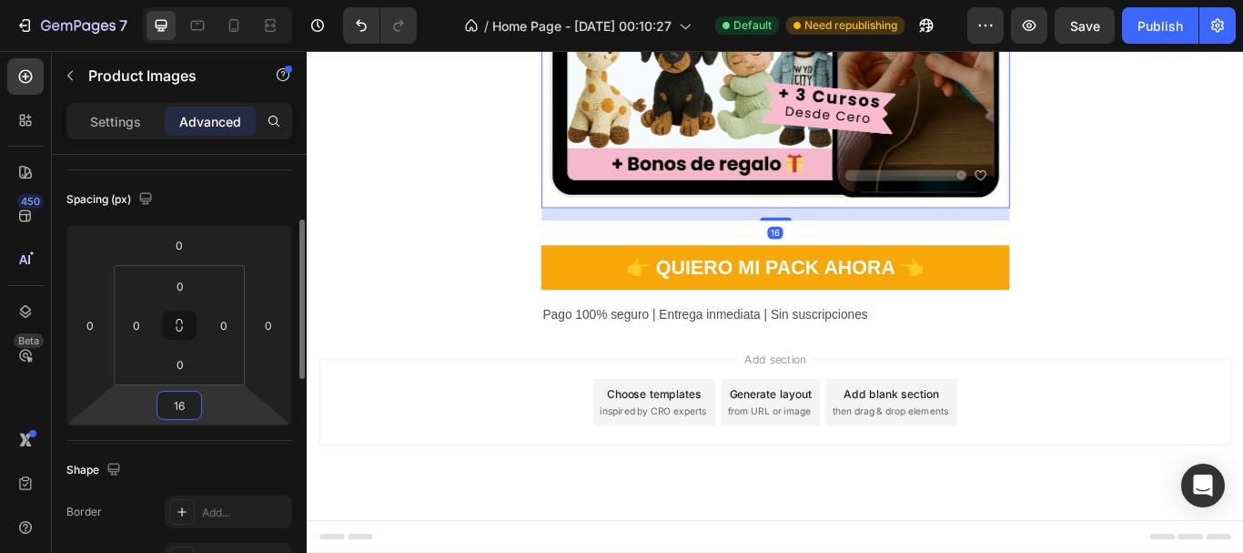
click at [192, 401] on input "16" at bounding box center [179, 404] width 36 height 27
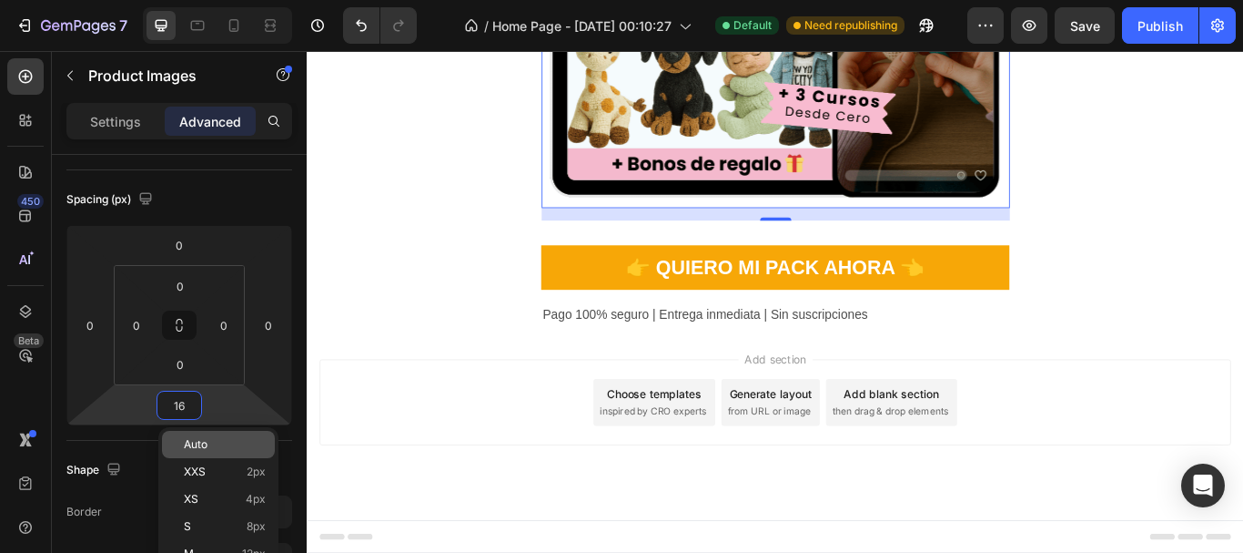
click at [199, 437] on div "Auto" at bounding box center [218, 444] width 113 height 27
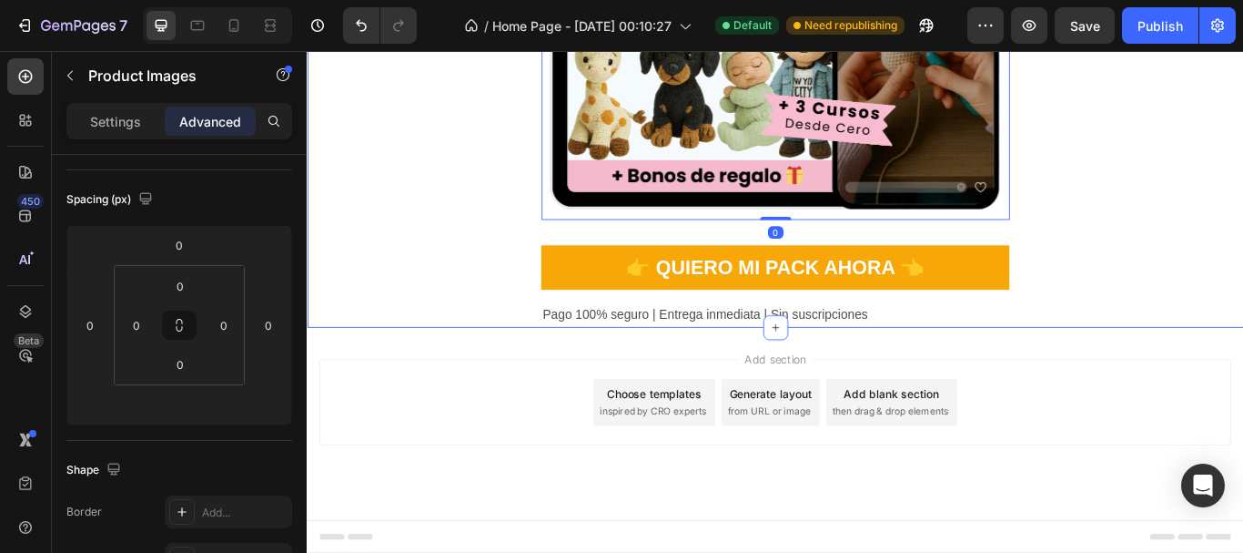
click at [381, 354] on div "Product Images 0 👉 Quiero mi Pack Ahora 👈 Dynamic Checkout Pago 100% seguro | E…" at bounding box center [853, 37] width 1092 height 671
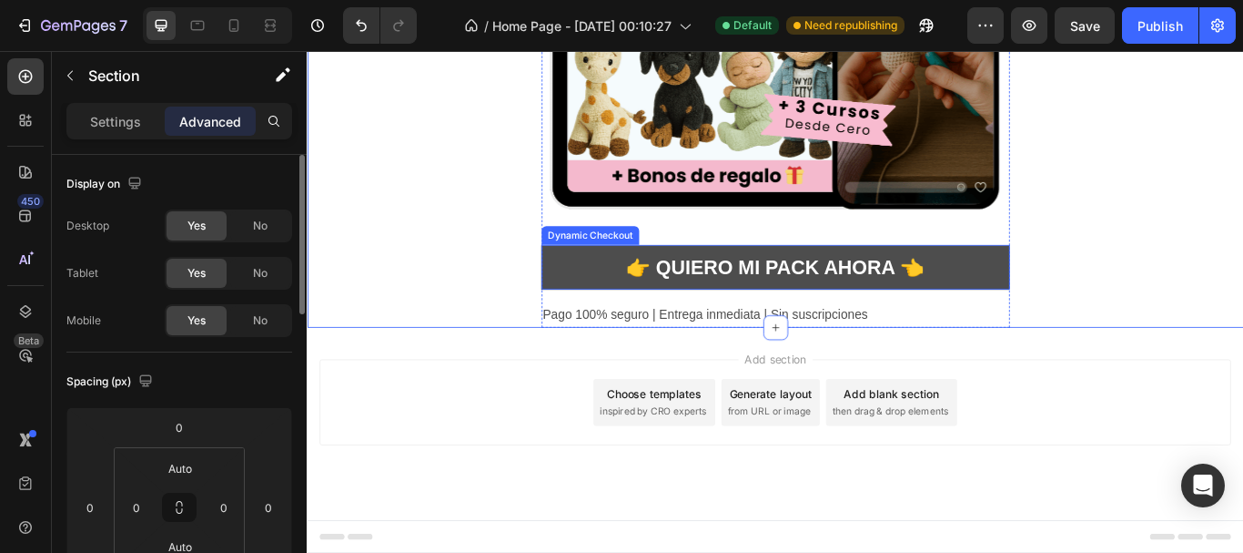
click at [580, 309] on button "👉 Quiero mi Pack Ahora 👈" at bounding box center [853, 304] width 546 height 52
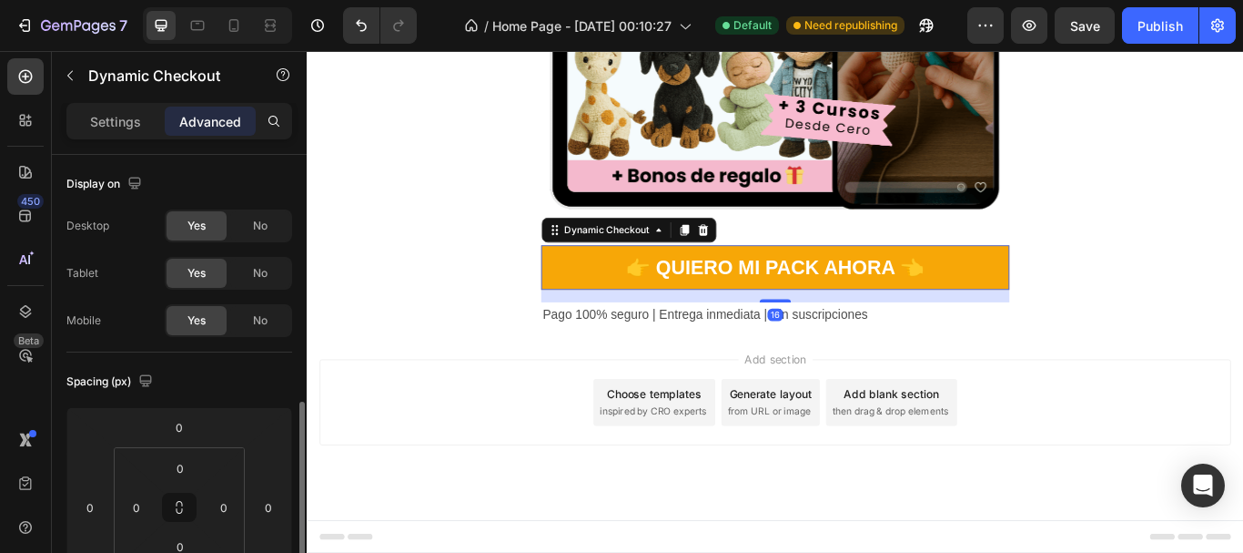
scroll to position [182, 0]
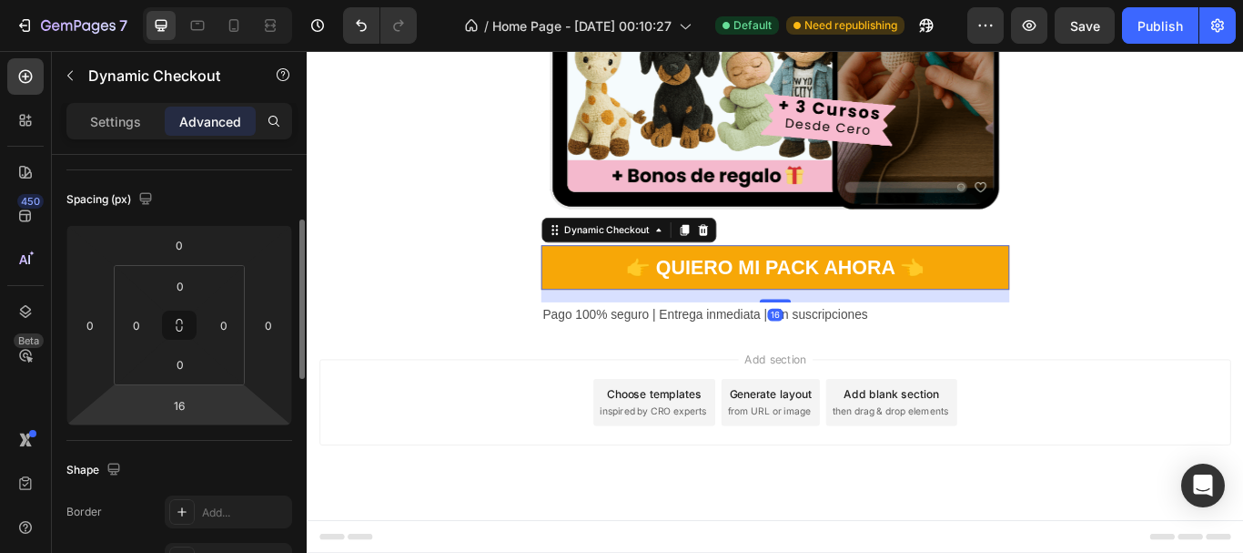
click at [202, 0] on html "7 / Home Page - [DATE] 00:10:27 Default Need republishing Preview Save Publish …" at bounding box center [621, 0] width 1243 height 0
click at [227, 0] on html "7 / Home Page - [DATE] 00:10:27 Default Need republishing Preview Save Publish …" at bounding box center [621, 0] width 1243 height 0
click at [209, 0] on html "7 / Home Page - [DATE] 00:10:27 Default Need republishing Preview Save Publish …" at bounding box center [621, 0] width 1243 height 0
click at [189, 404] on input "16" at bounding box center [179, 404] width 36 height 27
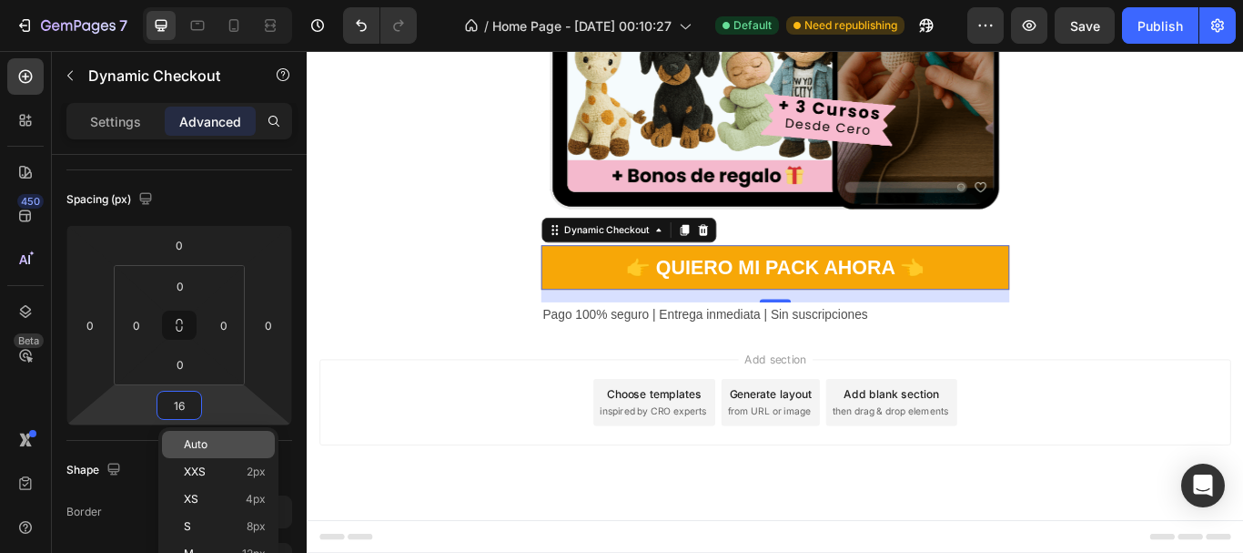
click at [201, 441] on span "Auto" at bounding box center [196, 444] width 24 height 13
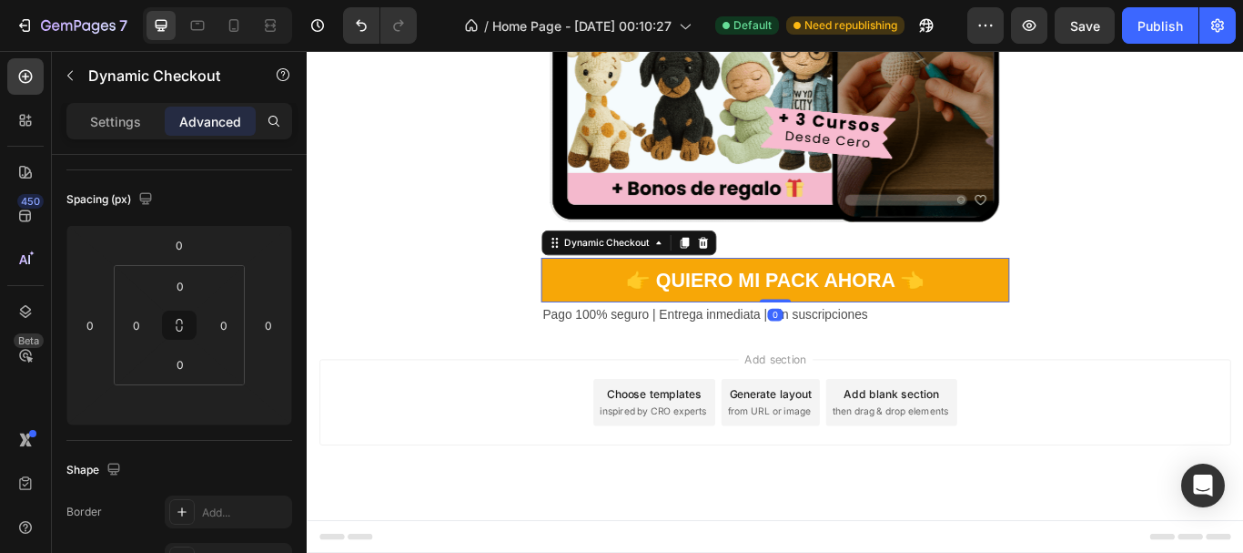
click at [407, 402] on div "Add section Choose templates inspired by CRO experts Generate layout from URL o…" at bounding box center [853, 486] width 1092 height 224
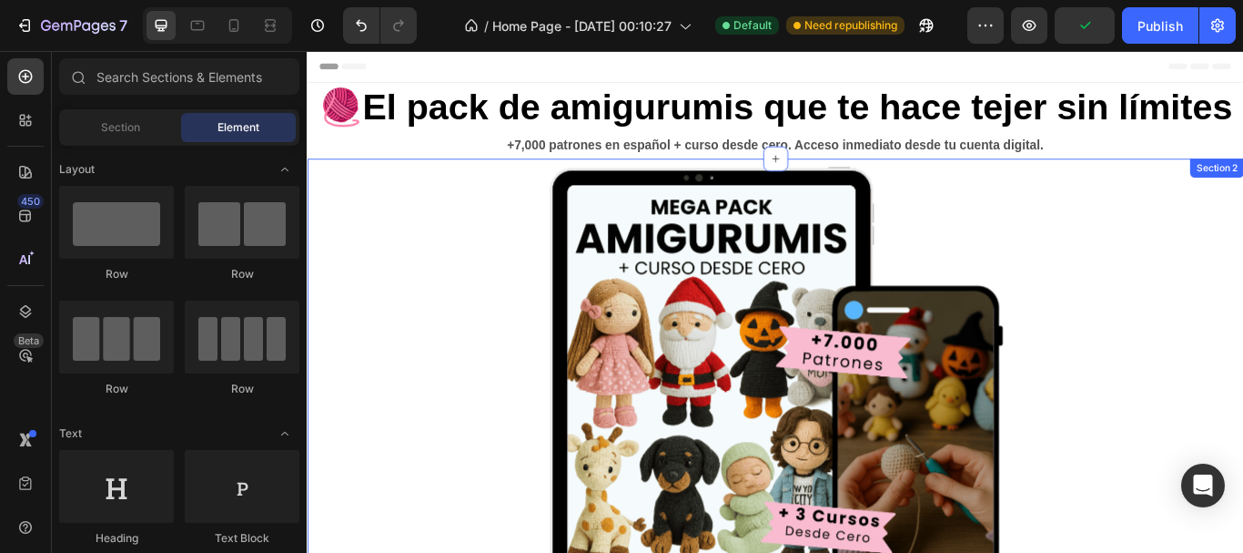
scroll to position [364, 0]
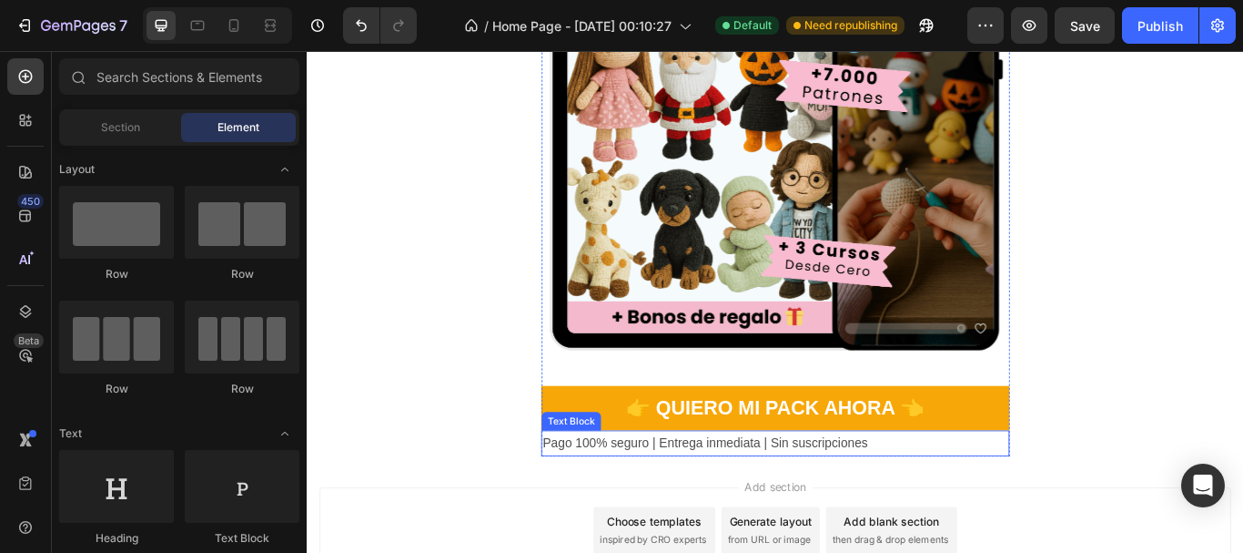
click at [819, 508] on p "Pago 100% seguro | Entrega inmediata | Sin suscripciones" at bounding box center [853, 508] width 543 height 26
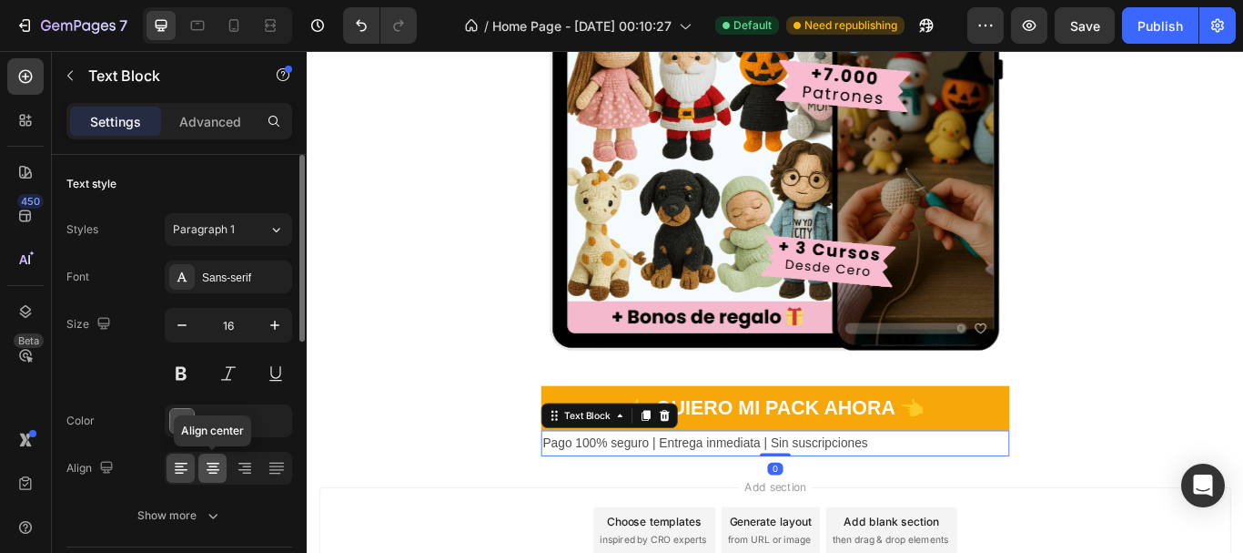
click at [210, 479] on div at bounding box center [212, 467] width 28 height 29
click at [170, 360] on button at bounding box center [181, 373] width 33 height 33
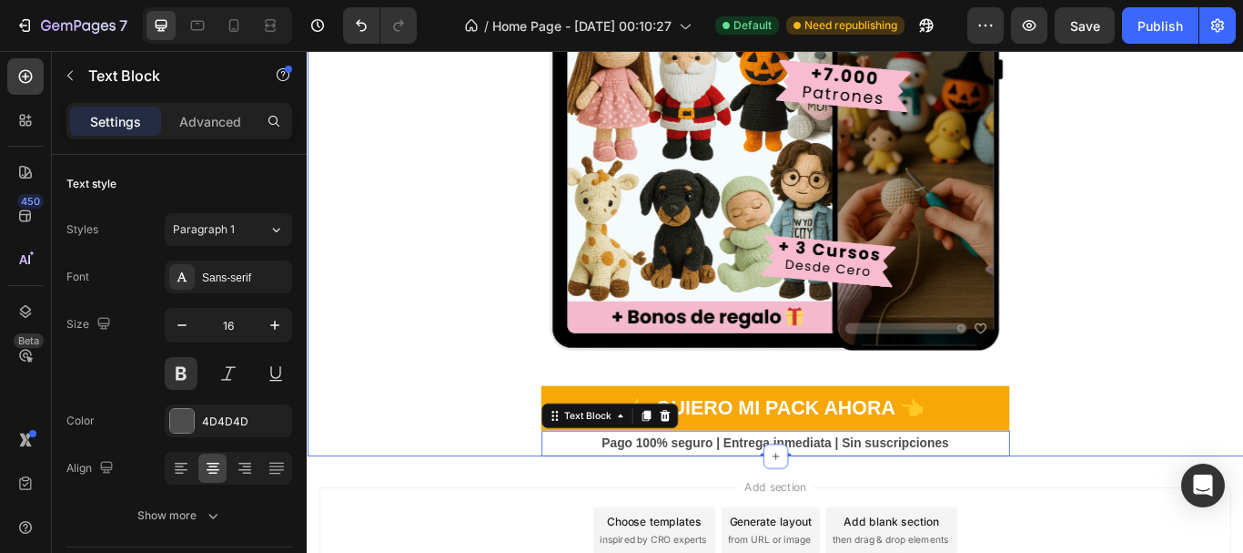
click at [395, 425] on div "Product Images 👉 Quiero mi Pack Ahora 👈 Dynamic Checkout Pago 100% seguro | Ent…" at bounding box center [853, 194] width 1092 height 656
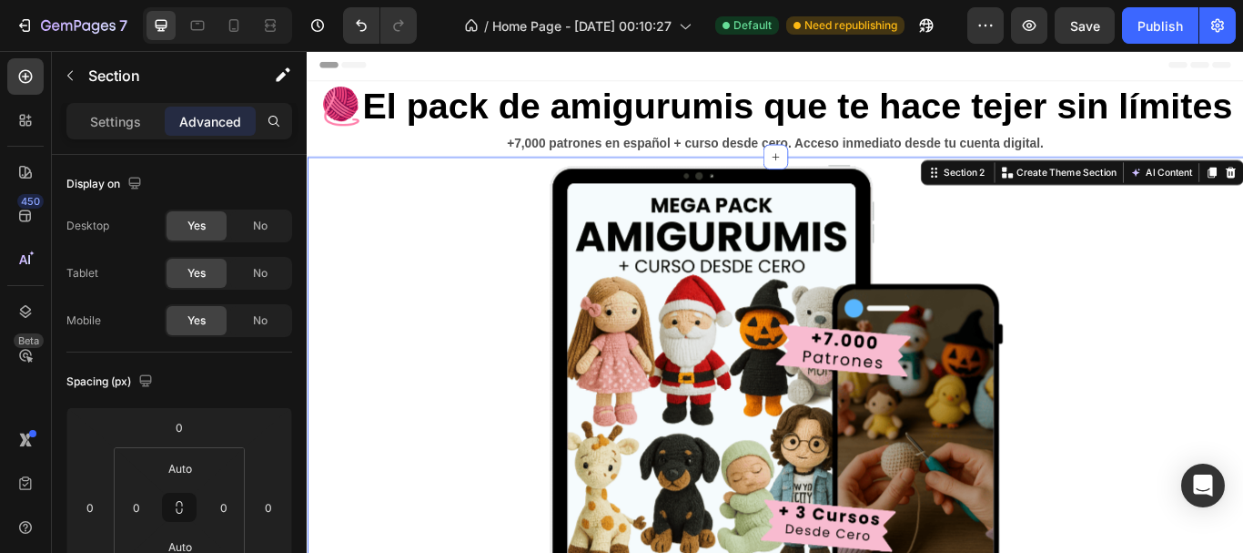
scroll to position [0, 0]
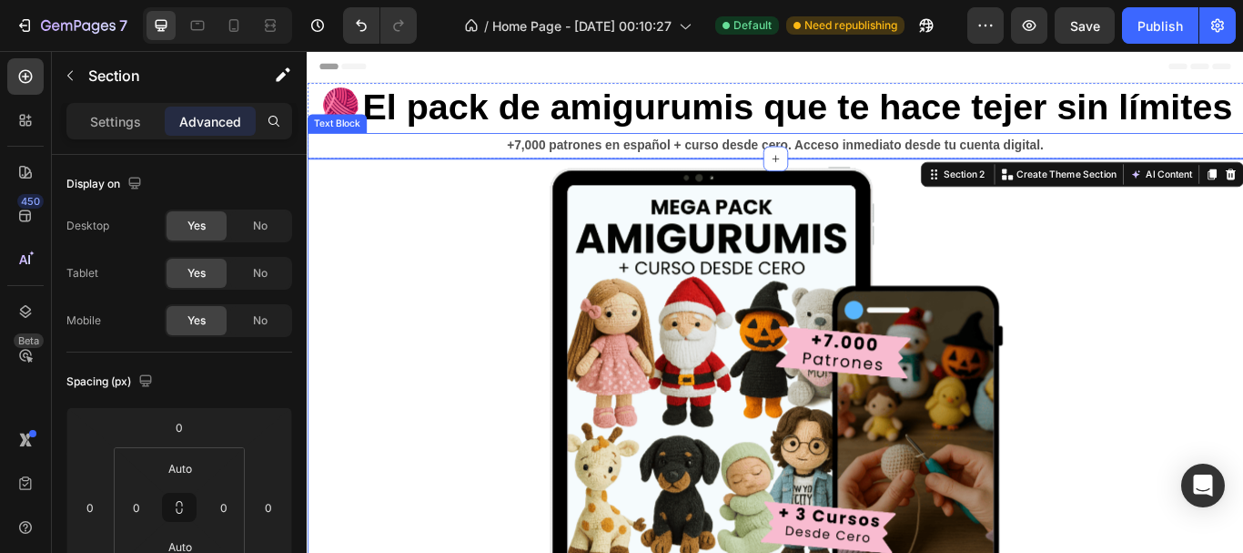
click at [720, 175] on p "+7,000 patrones en español + curso desde cero. Acceso inmediato desde tu cuenta…" at bounding box center [853, 161] width 1089 height 26
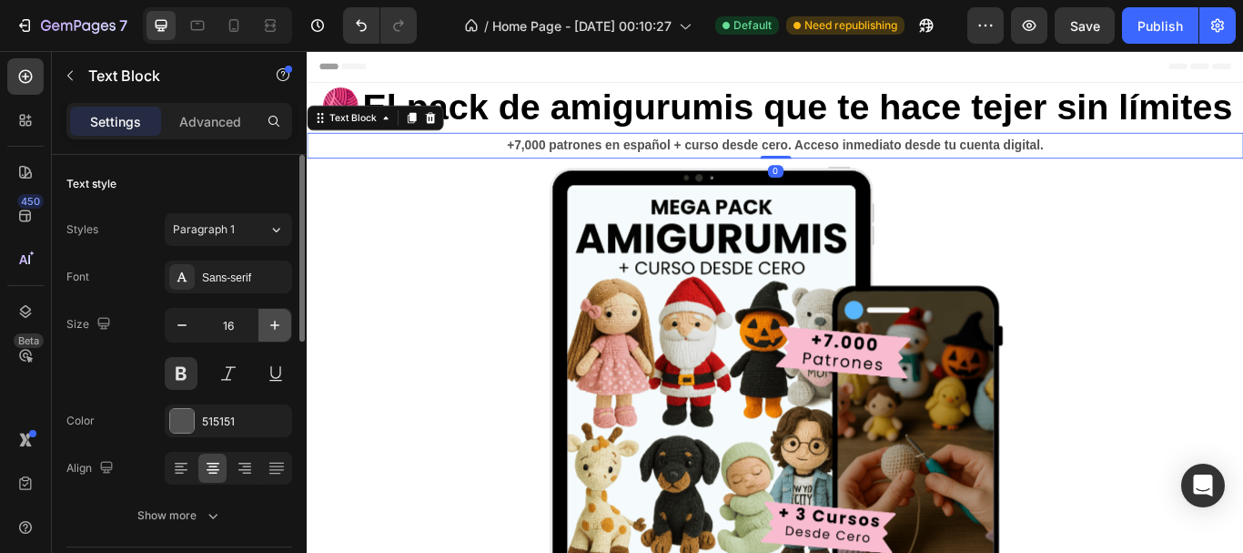
click at [284, 323] on button "button" at bounding box center [275, 325] width 33 height 33
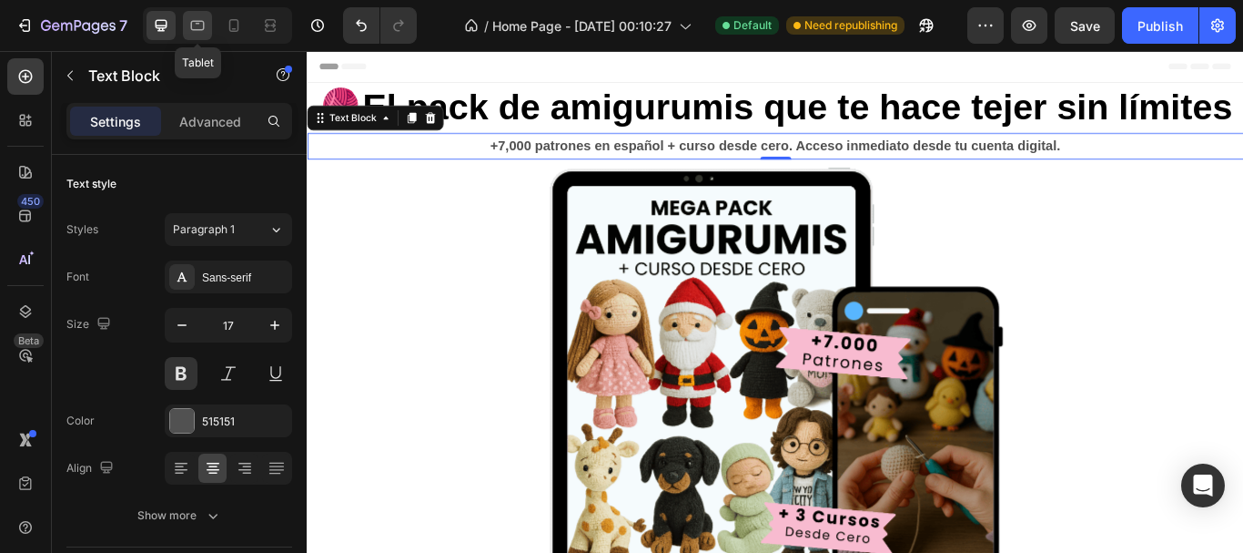
click at [196, 17] on icon at bounding box center [197, 25] width 18 height 18
type input "16"
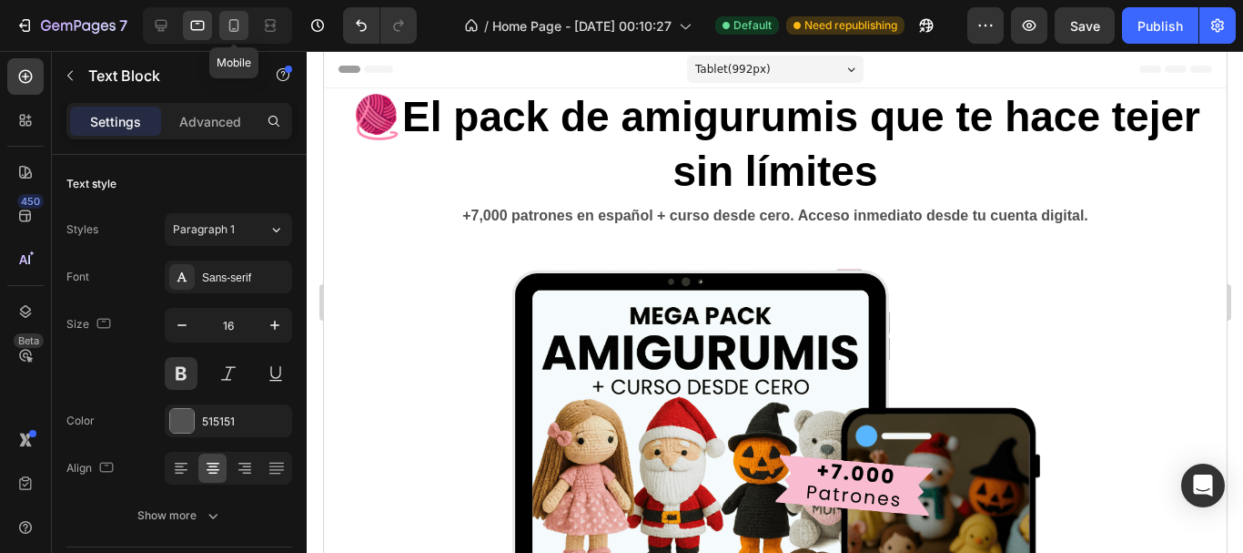
click at [230, 30] on icon at bounding box center [234, 25] width 10 height 13
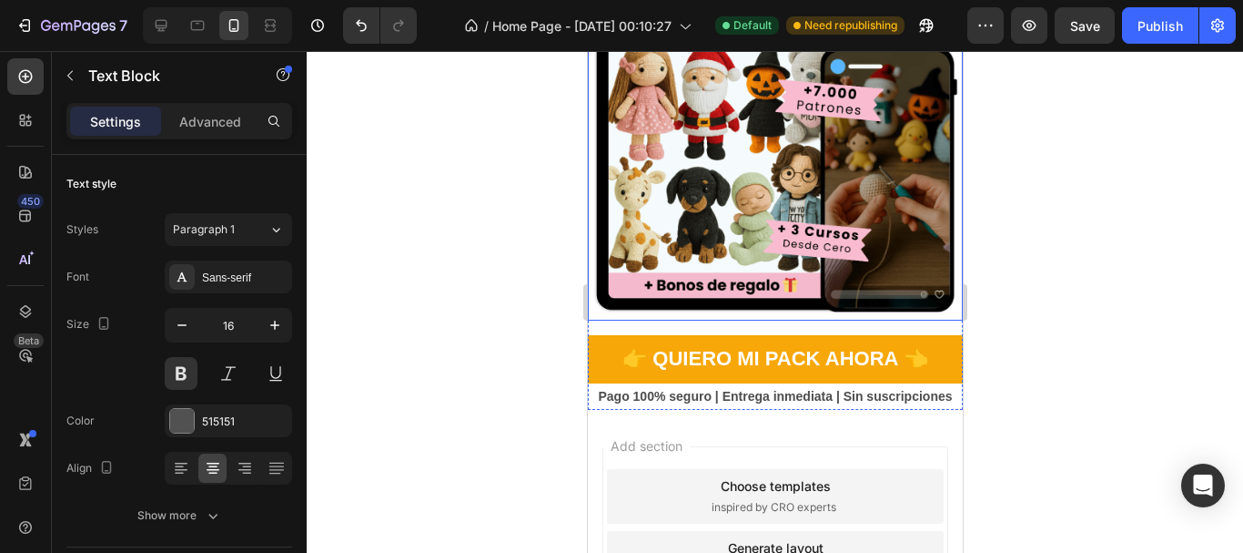
scroll to position [364, 0]
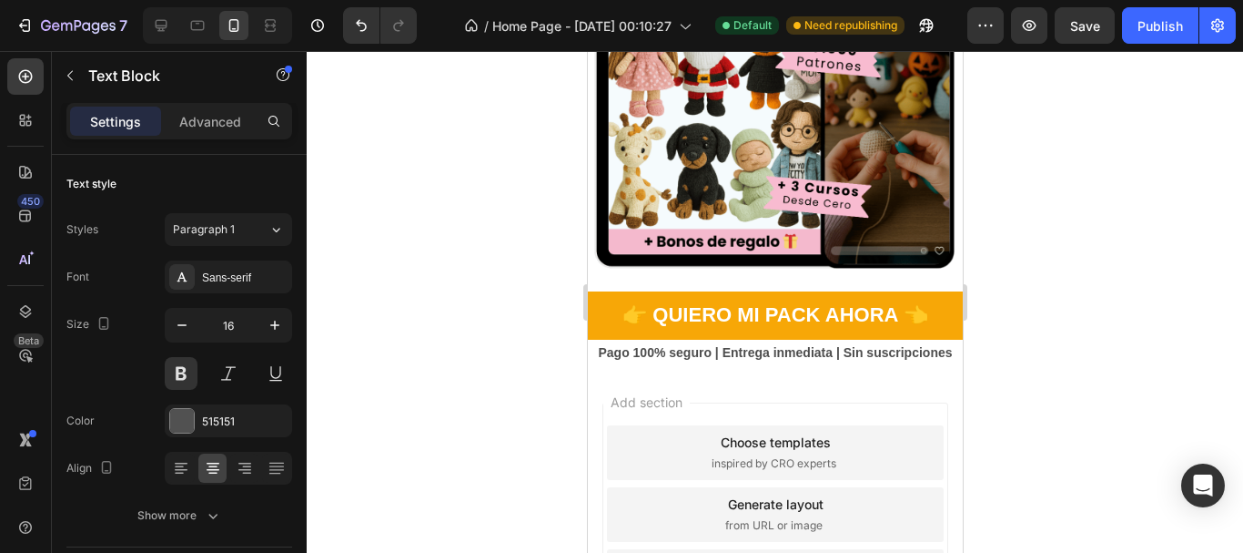
click at [1025, 355] on div at bounding box center [775, 302] width 937 height 502
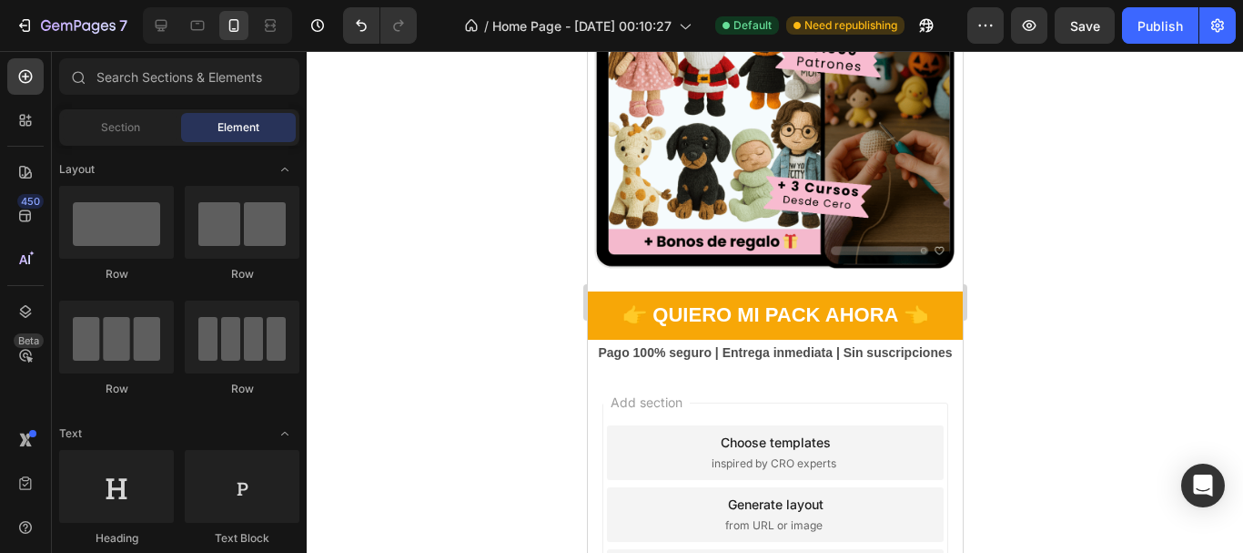
click at [1057, 370] on div at bounding box center [775, 302] width 937 height 502
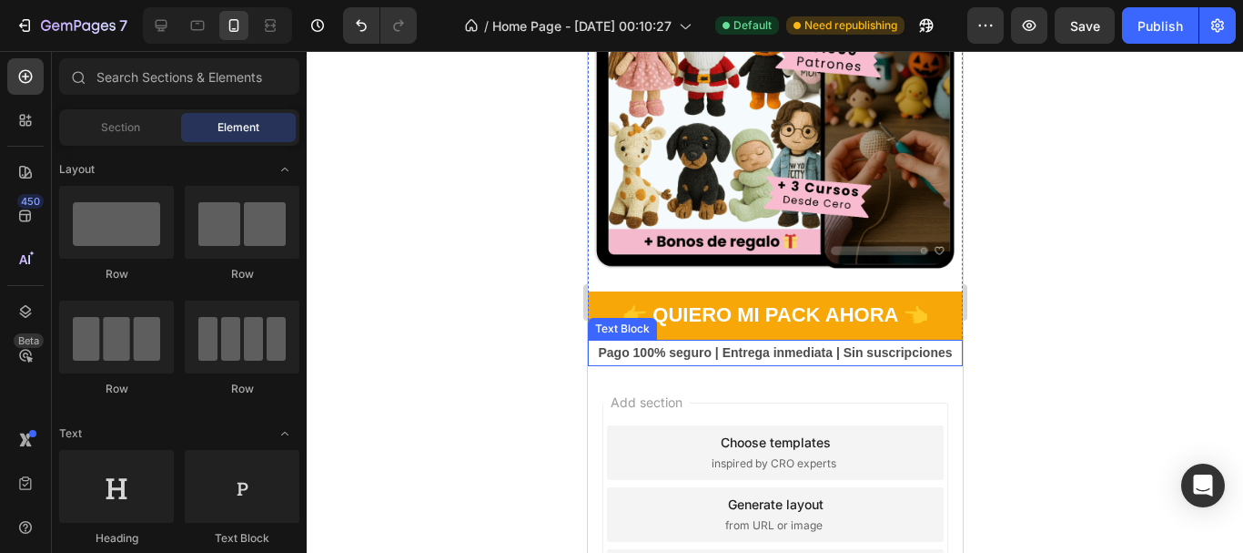
click at [725, 341] on p "Pago 100% seguro | Entrega inmediata | Sin suscripciones" at bounding box center [774, 352] width 371 height 23
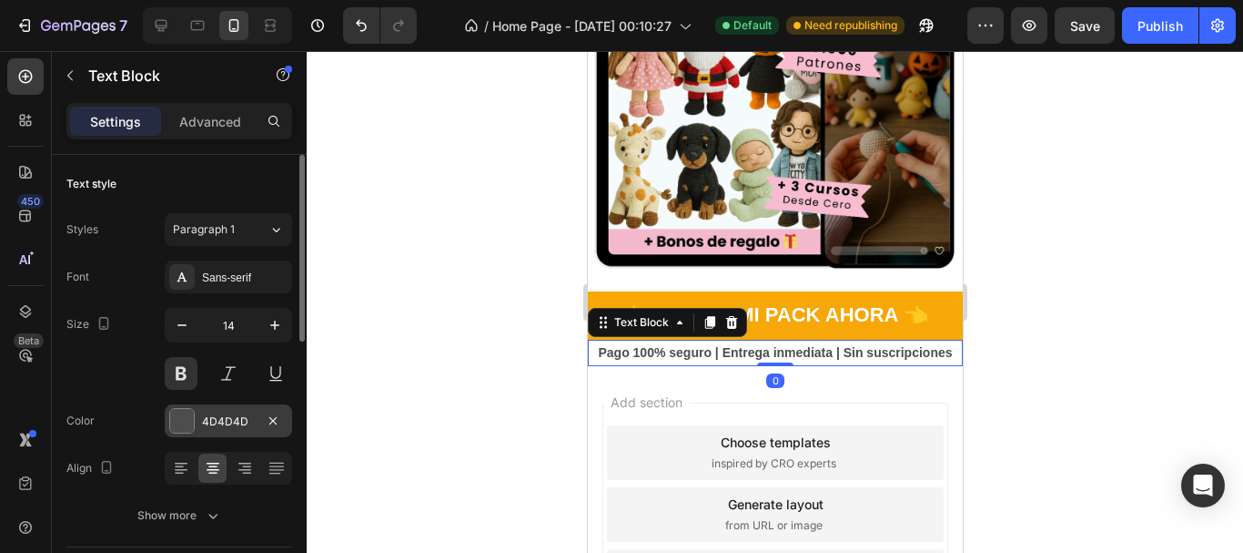
click at [196, 406] on div "4D4D4D" at bounding box center [228, 420] width 127 height 33
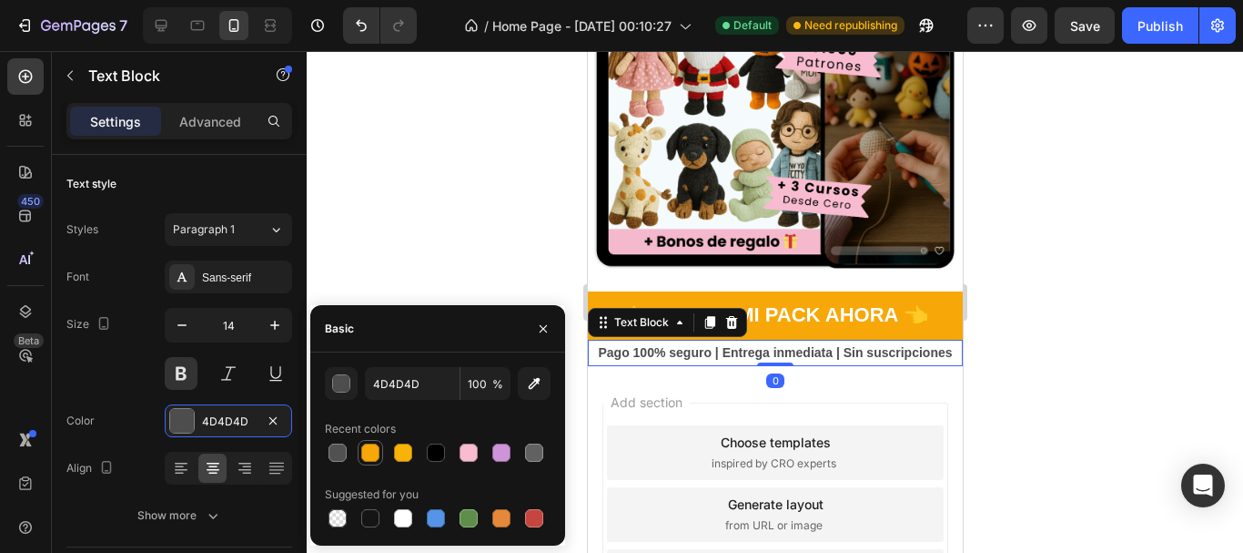
click at [369, 451] on div at bounding box center [370, 452] width 18 height 18
type input "F7A707"
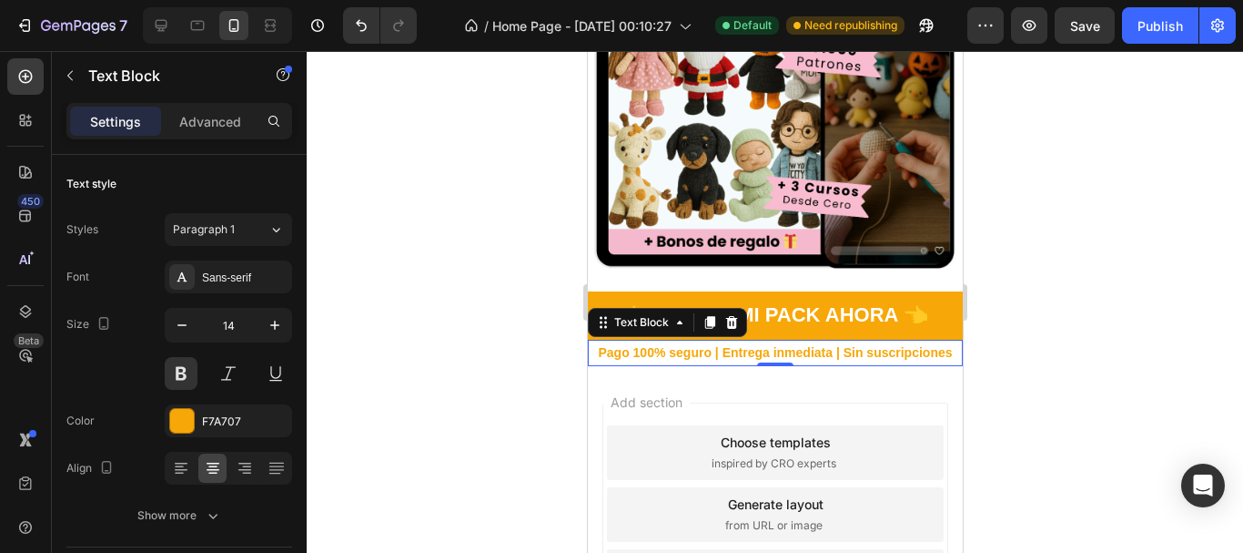
click at [428, 224] on div at bounding box center [775, 302] width 937 height 502
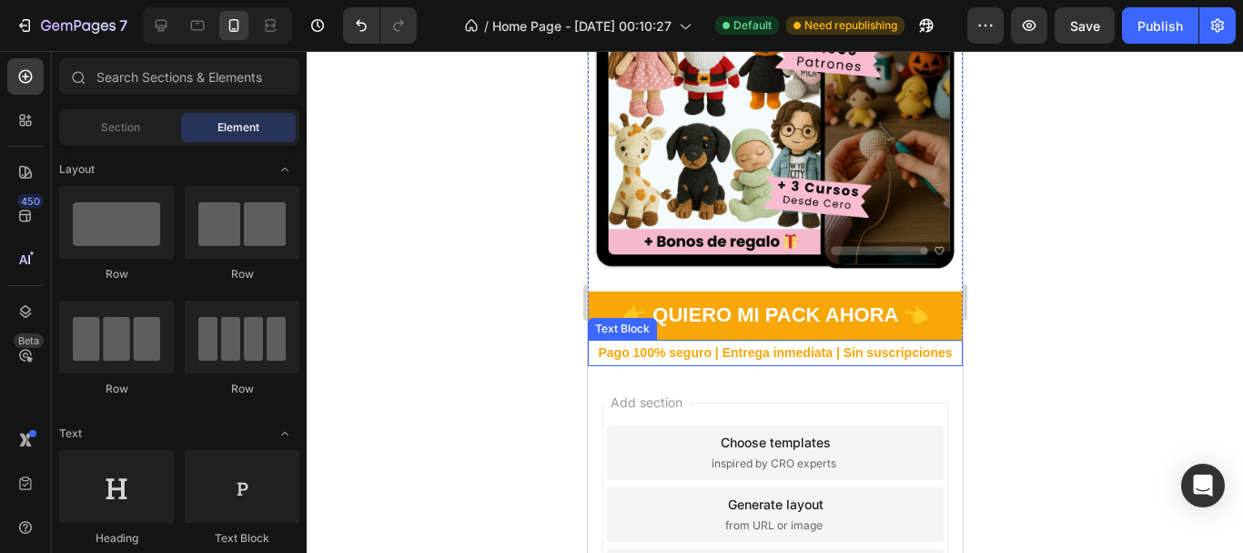
click at [700, 345] on p "Pago 100% seguro | Entrega inmediata | Sin suscripciones" at bounding box center [774, 352] width 371 height 23
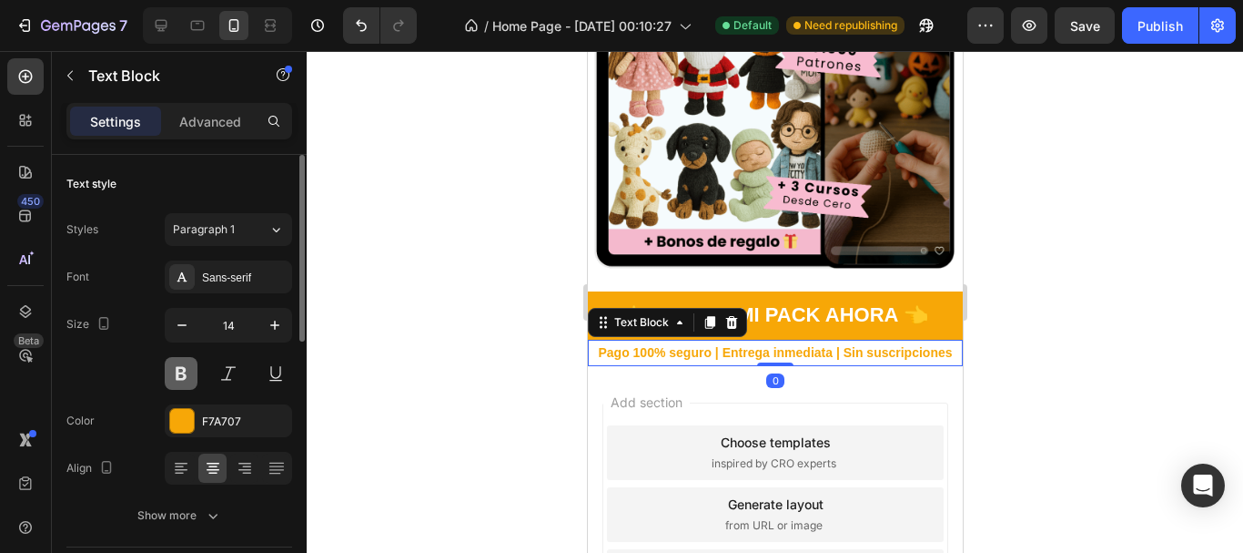
click at [189, 368] on button at bounding box center [181, 373] width 33 height 33
click at [413, 376] on div at bounding box center [775, 302] width 937 height 502
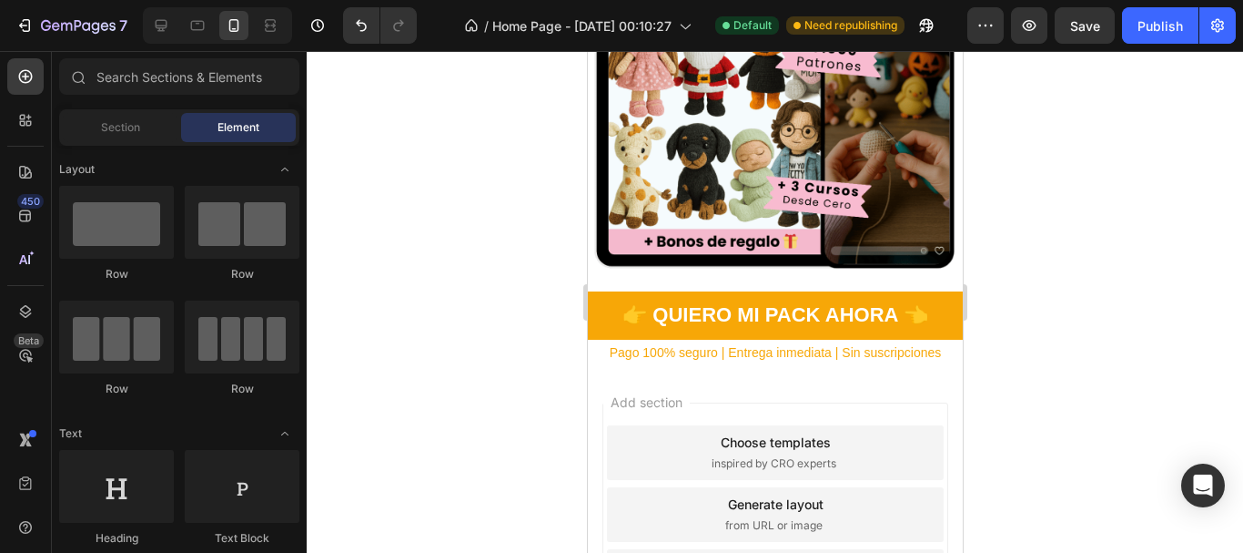
click at [1143, 354] on div at bounding box center [775, 302] width 937 height 502
